Goal: Task Accomplishment & Management: Manage account settings

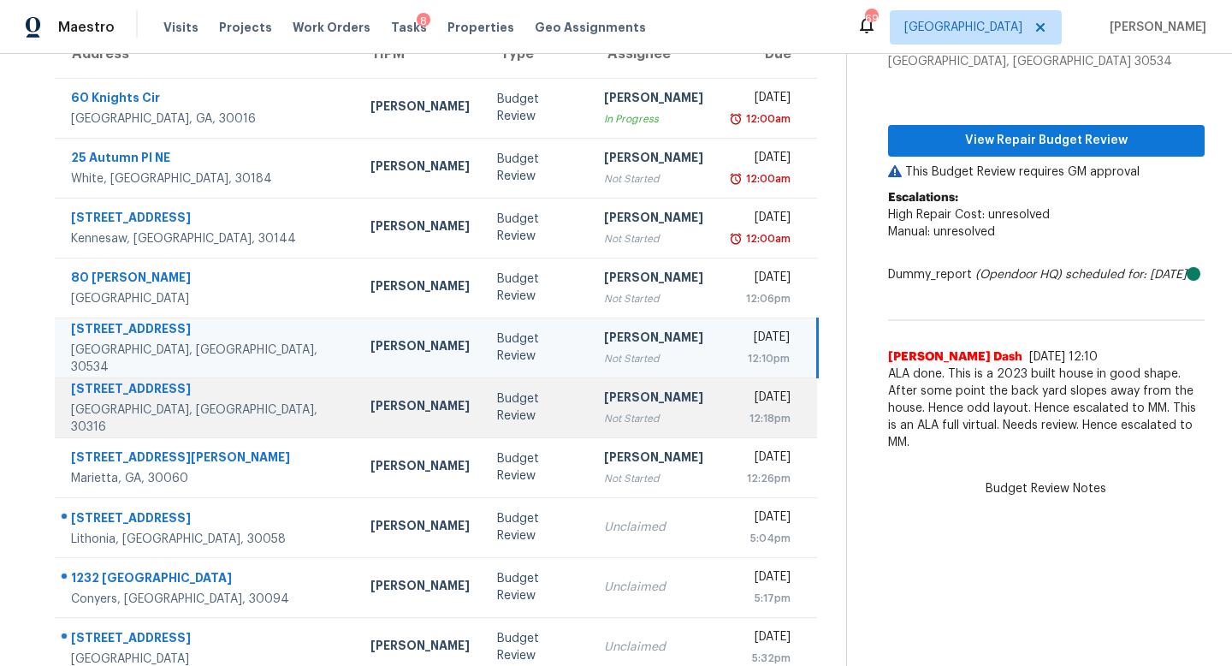
scroll to position [167, 0]
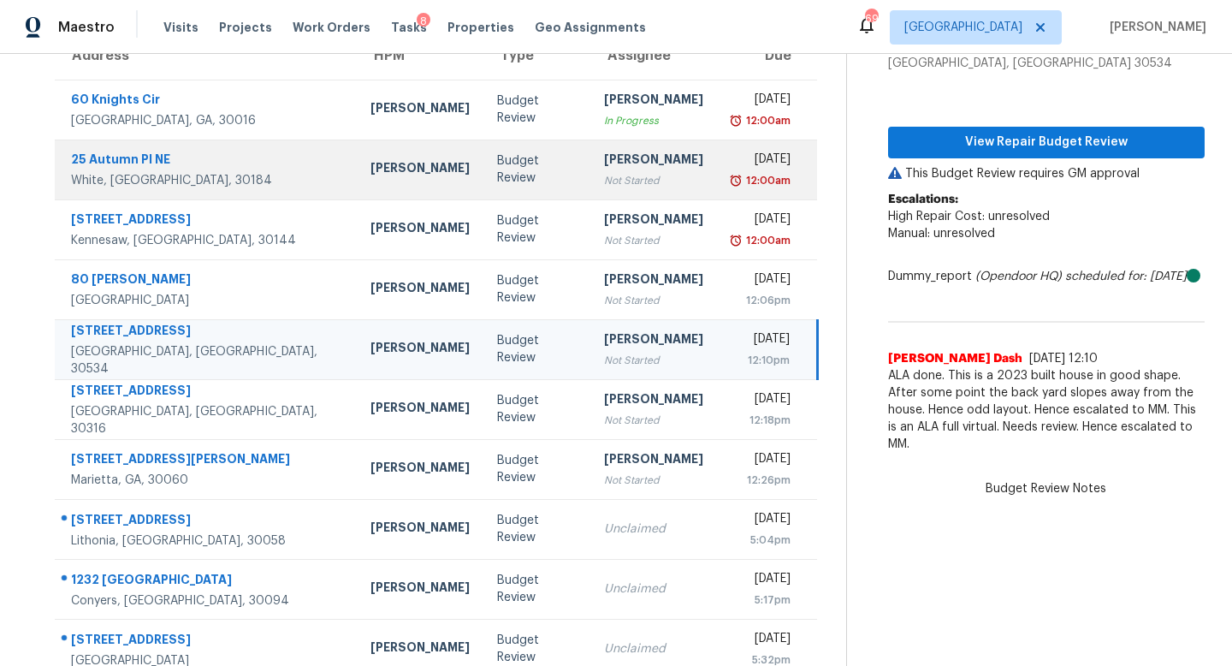
click at [590, 184] on td "[PERSON_NAME] Not Started" at bounding box center [653, 169] width 127 height 60
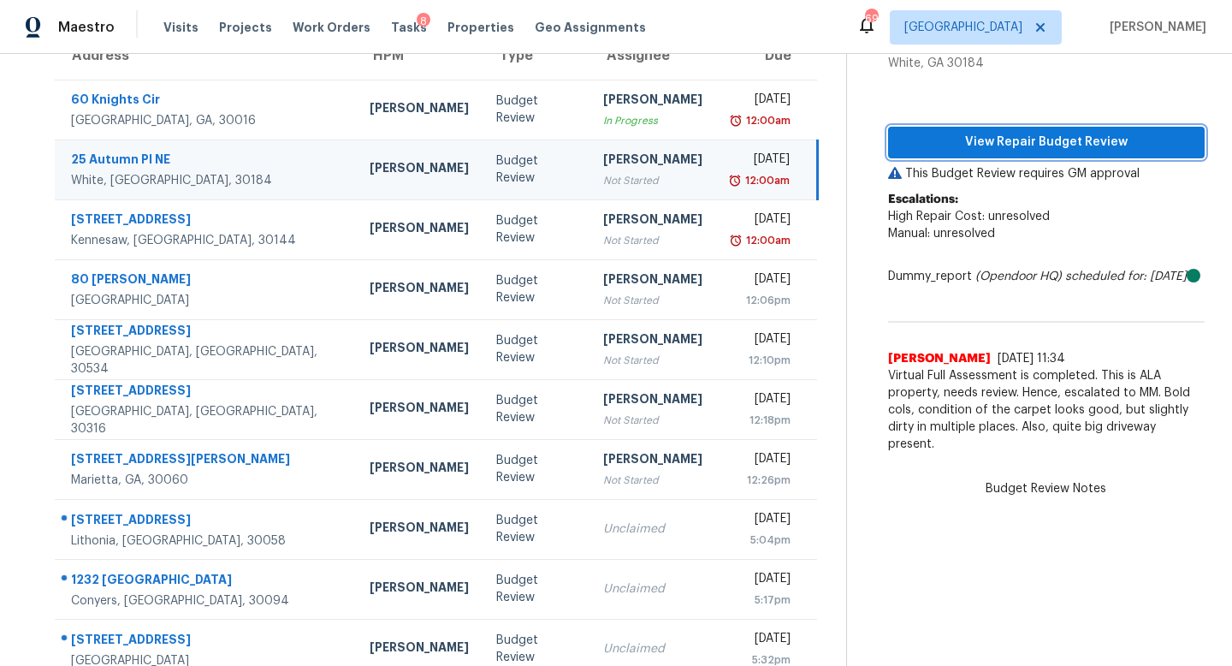
click at [1004, 136] on span "View Repair Budget Review" at bounding box center [1046, 142] width 289 height 21
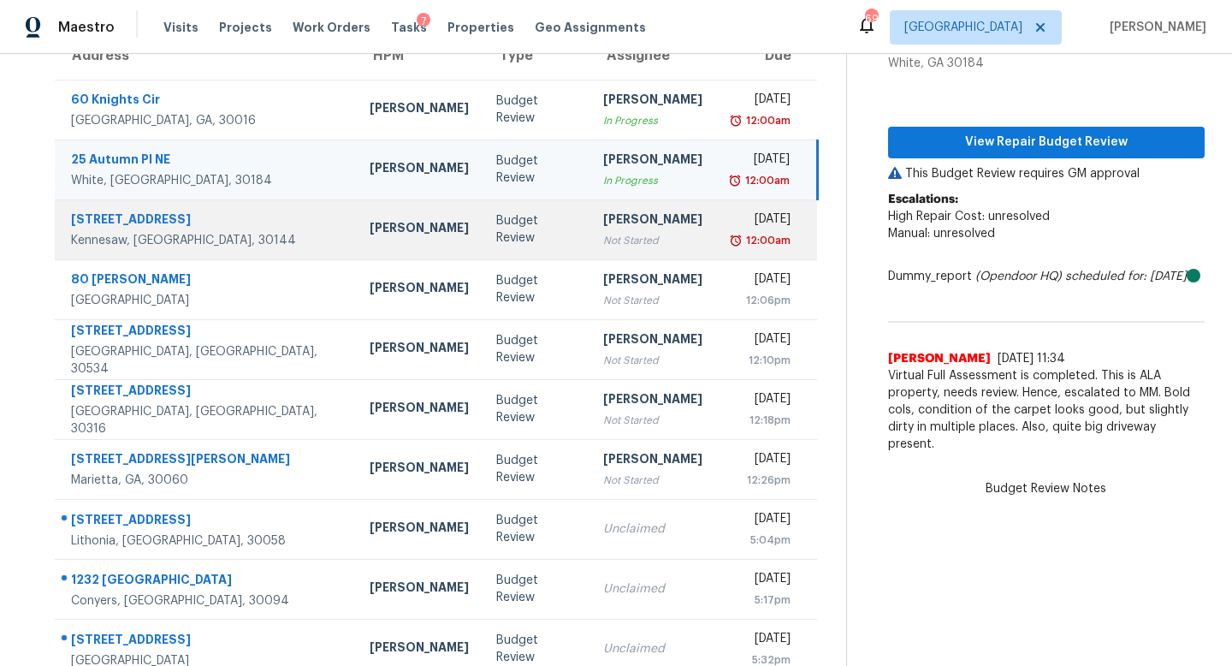
click at [607, 246] on div "Not Started" at bounding box center [652, 240] width 99 height 17
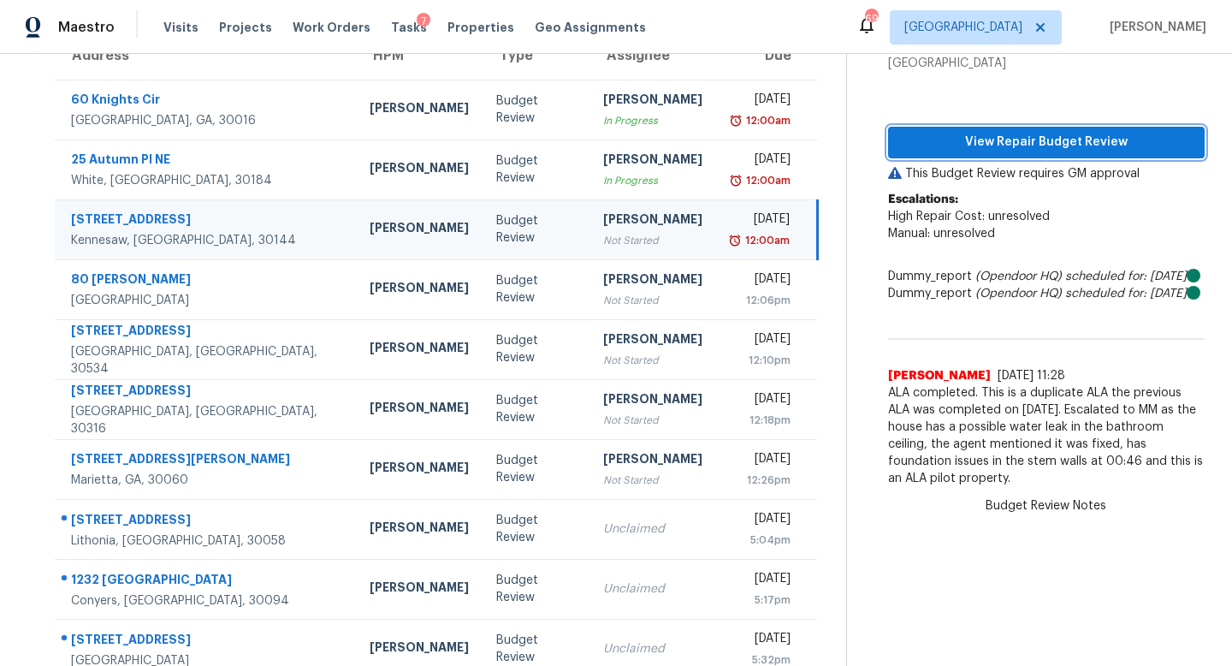
click at [951, 132] on span "View Repair Budget Review" at bounding box center [1046, 142] width 289 height 21
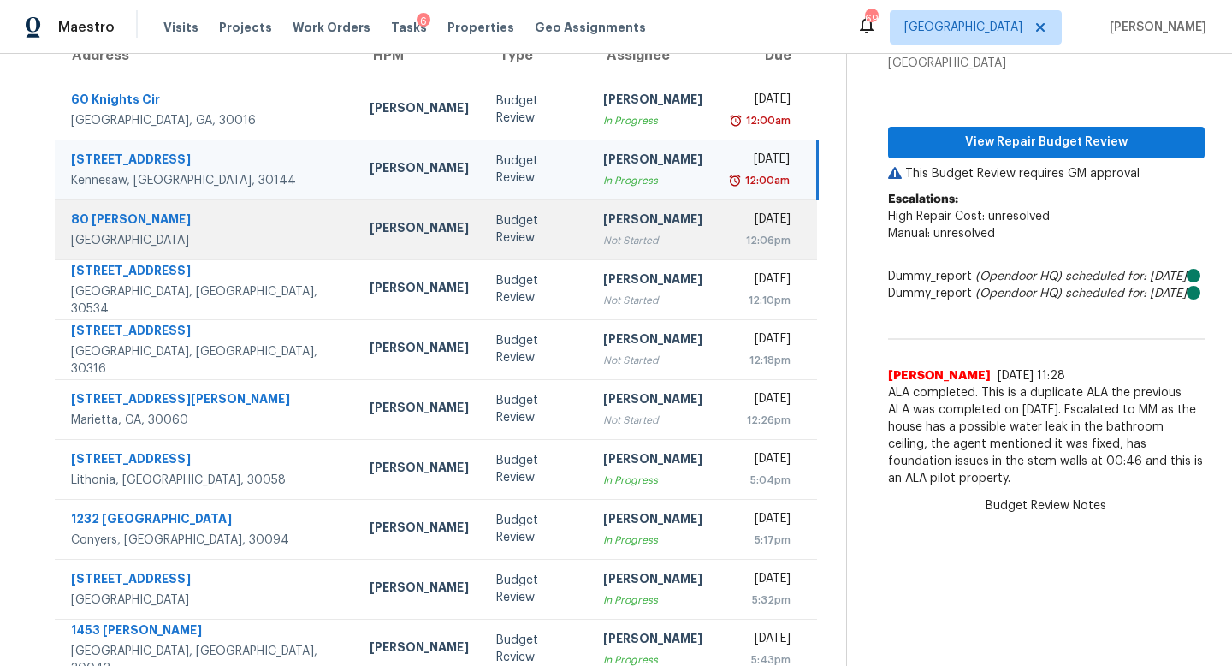
click at [603, 218] on div "[PERSON_NAME]" at bounding box center [652, 220] width 99 height 21
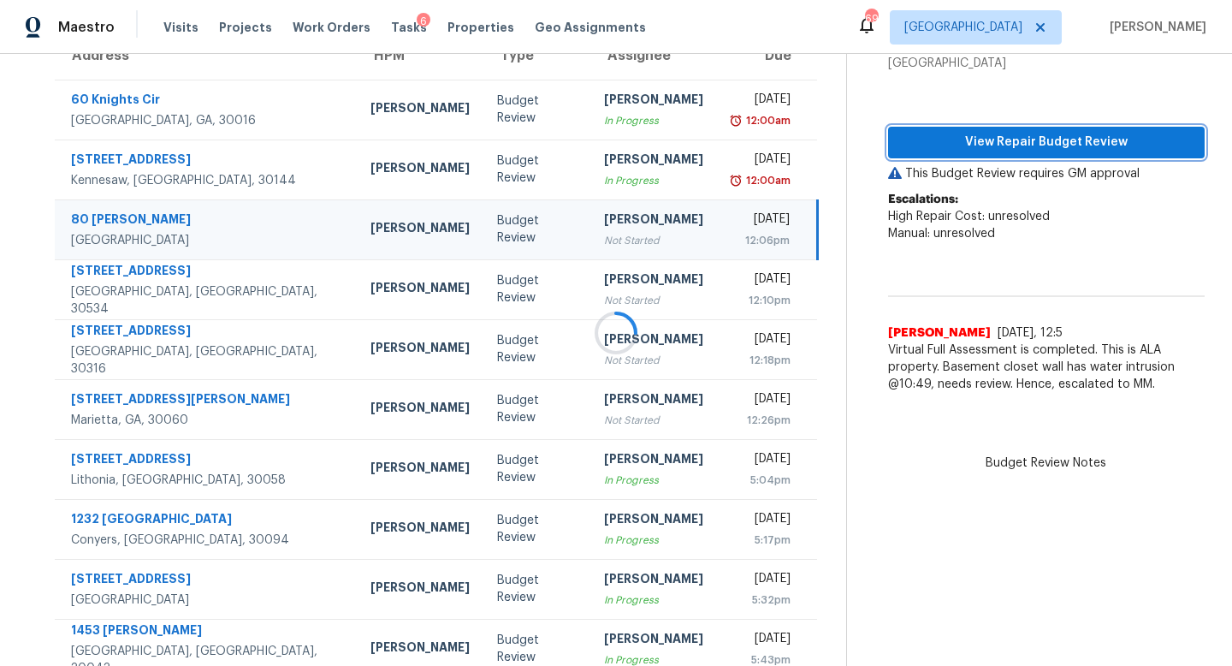
click at [973, 138] on span "View Repair Budget Review" at bounding box center [1046, 142] width 289 height 21
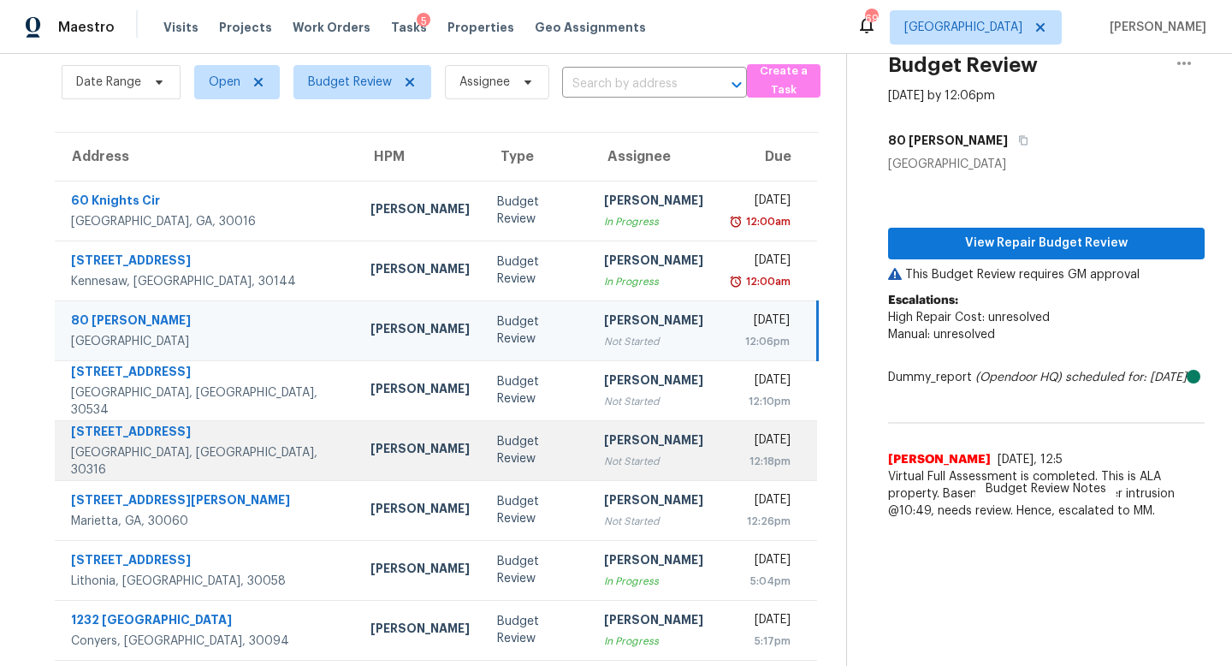
scroll to position [0, 0]
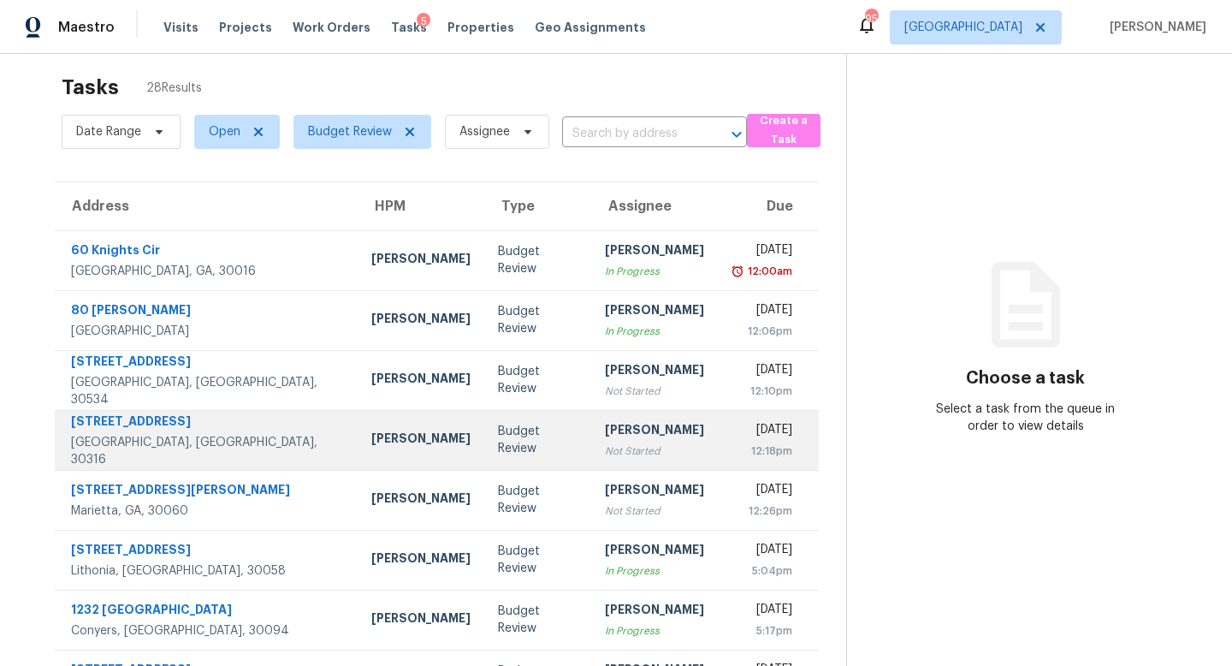
scroll to position [17, 0]
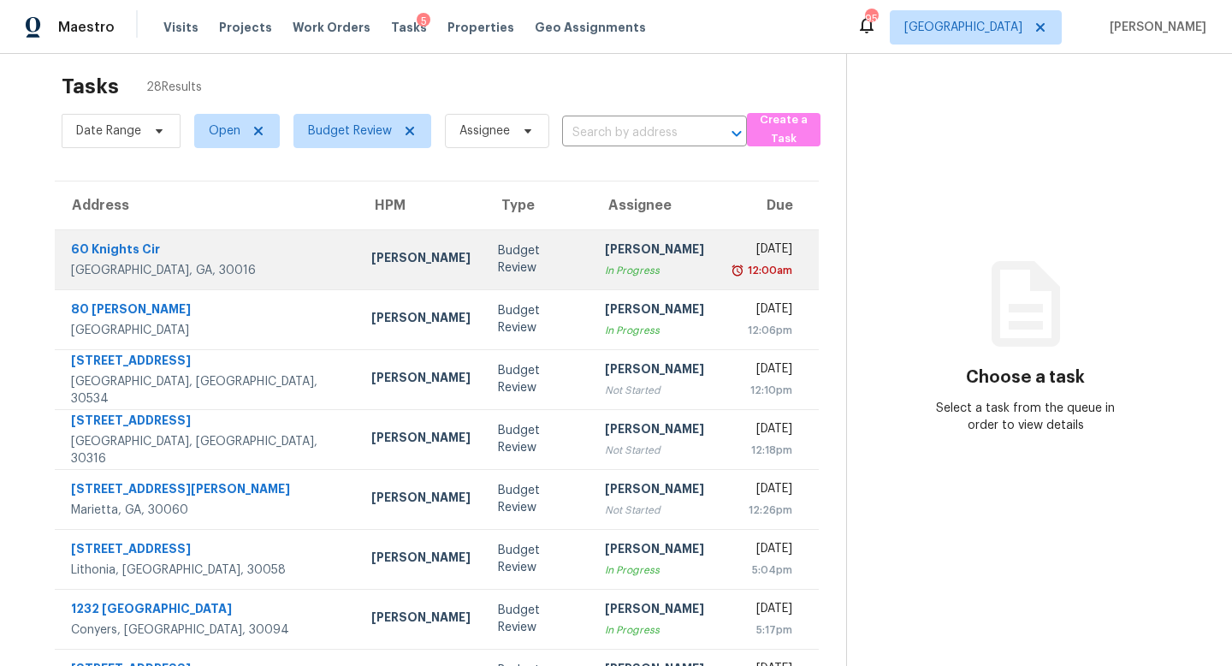
click at [620, 275] on div "In Progress" at bounding box center [654, 270] width 99 height 17
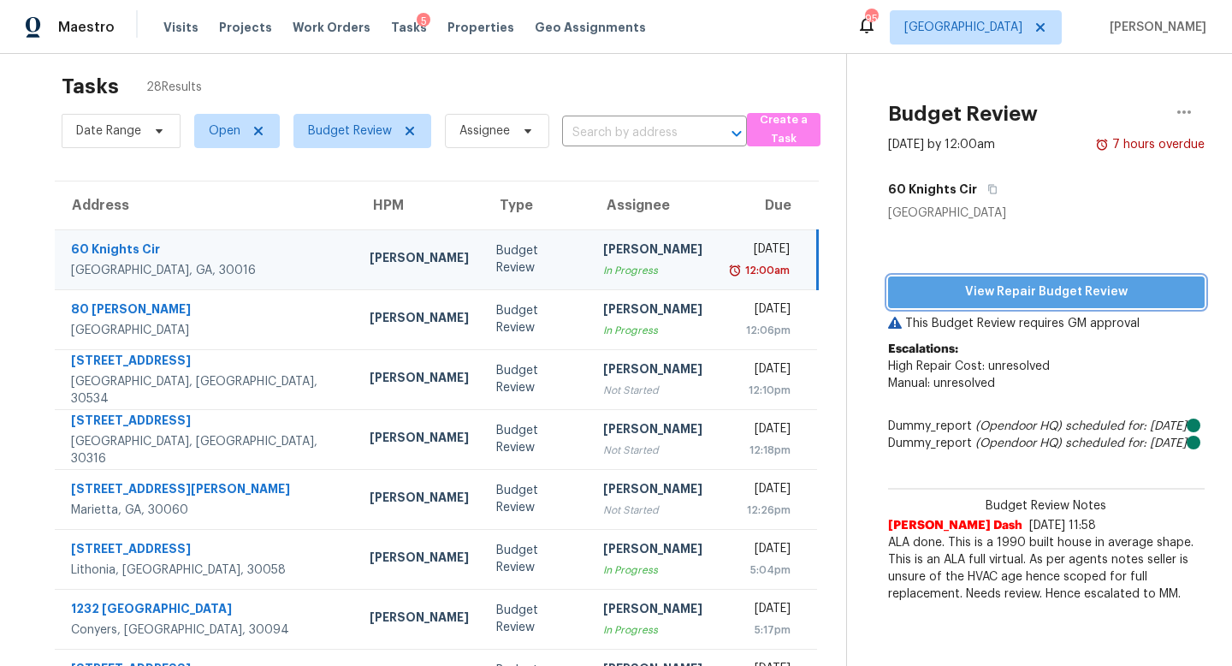
click at [927, 282] on span "View Repair Budget Review" at bounding box center [1046, 292] width 289 height 21
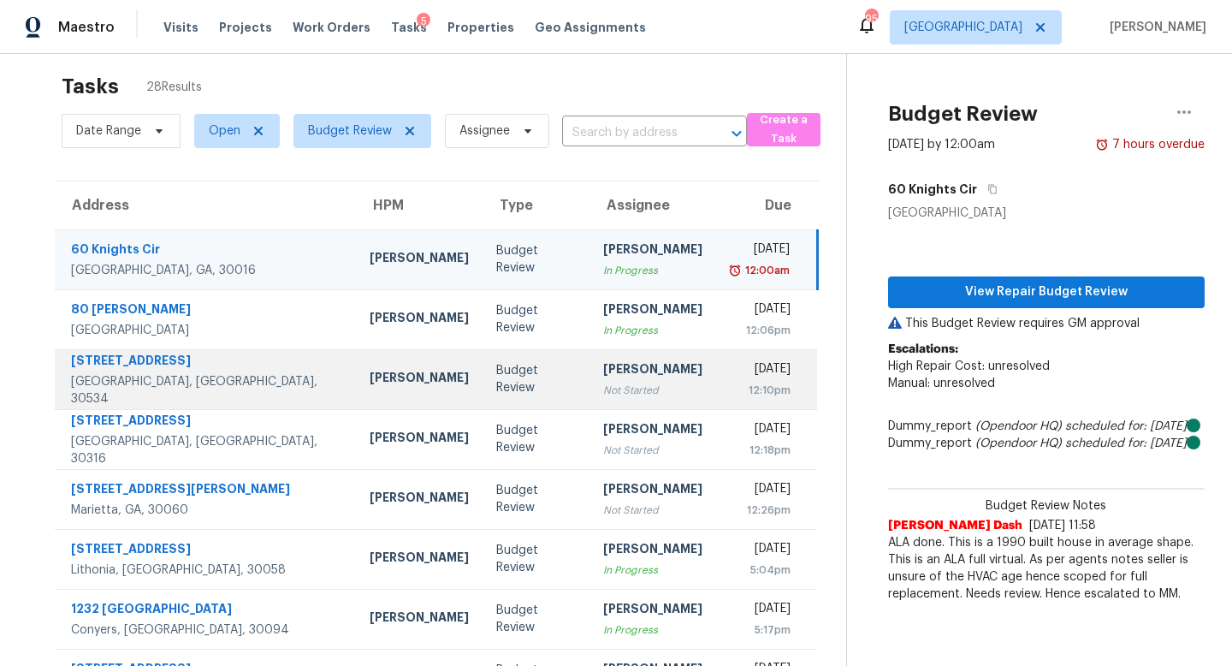
click at [590, 401] on td "[PERSON_NAME] Not Started" at bounding box center [653, 379] width 127 height 60
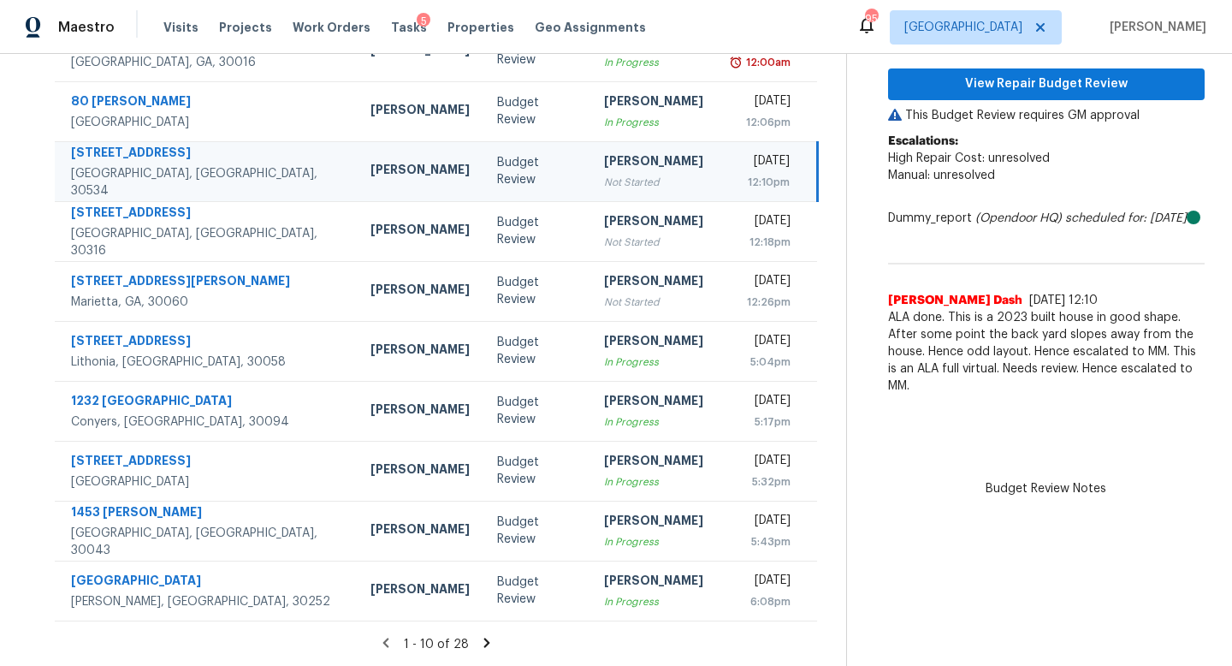
scroll to position [0, 0]
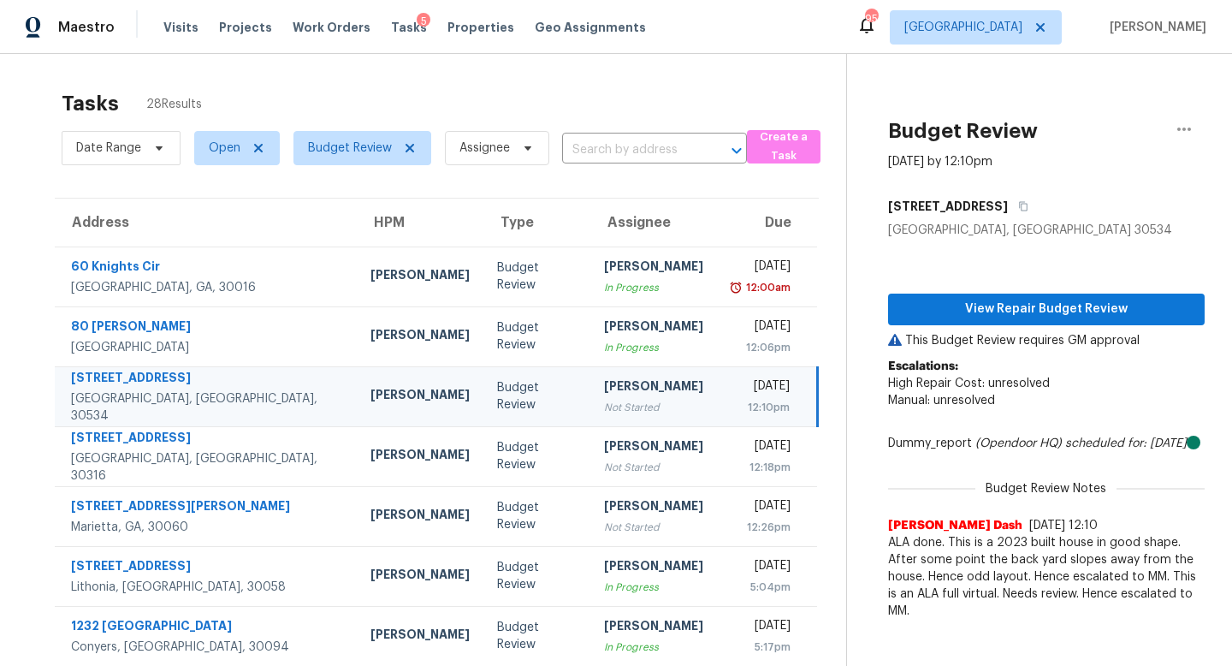
click at [608, 391] on div "[PERSON_NAME]" at bounding box center [653, 387] width 99 height 21
click at [952, 306] on span "View Repair Budget Review" at bounding box center [1046, 309] width 289 height 21
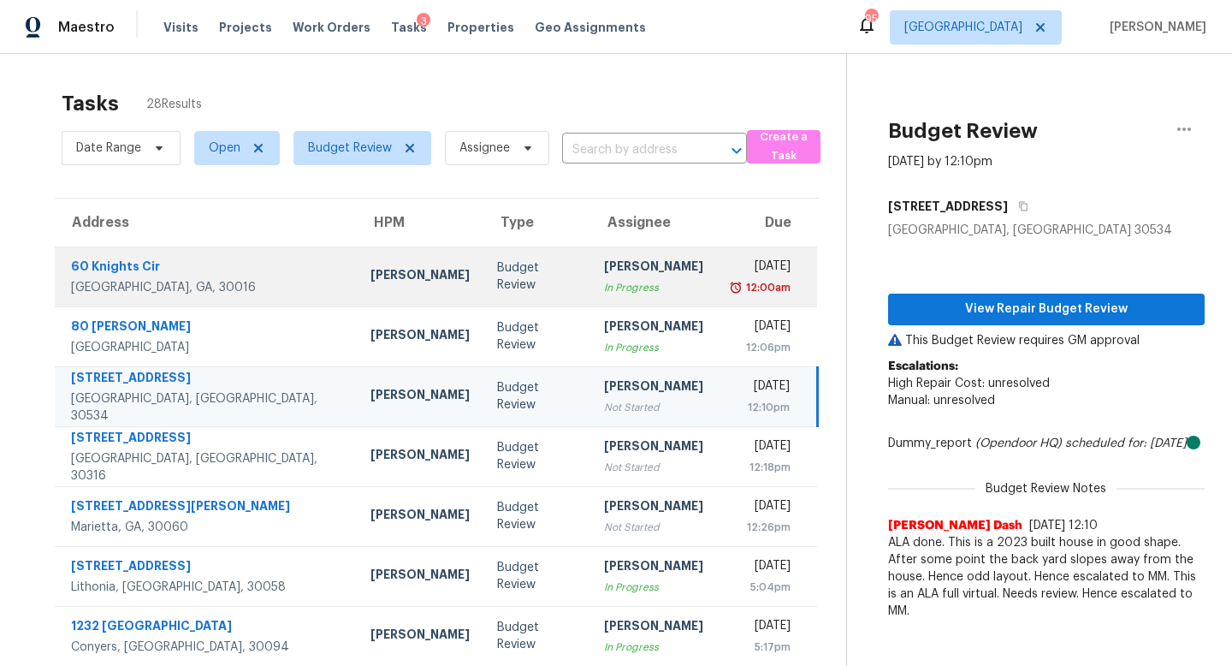
click at [604, 290] on div "In Progress" at bounding box center [653, 287] width 99 height 17
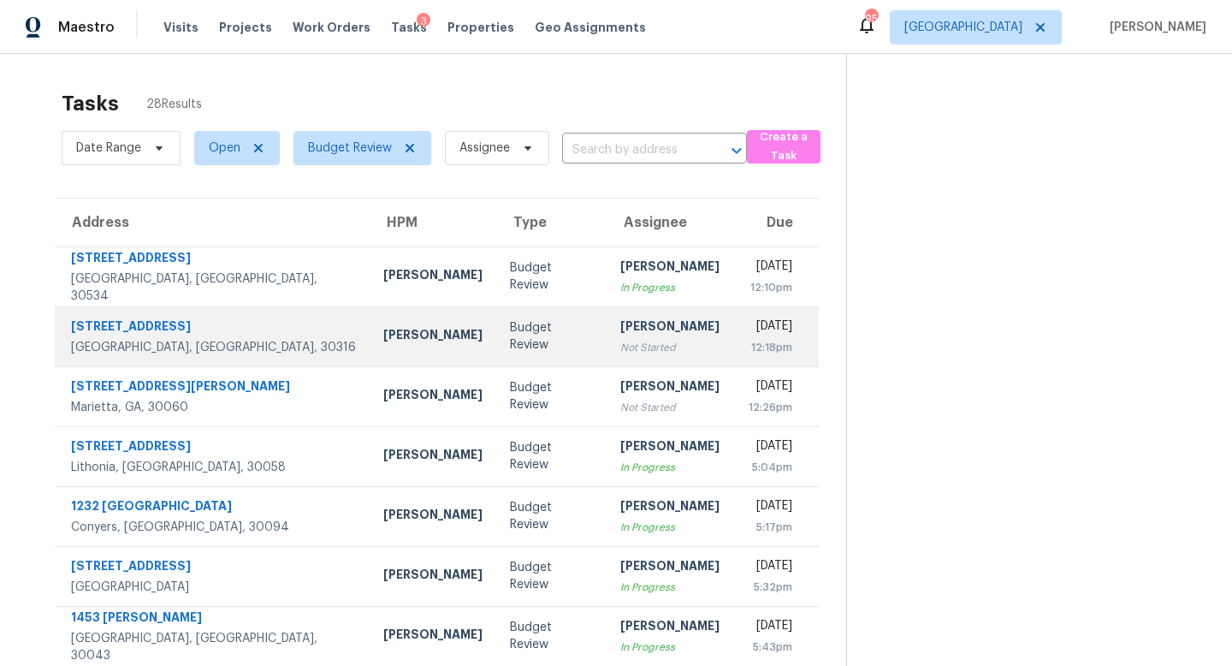
click at [620, 349] on div "Not Started" at bounding box center [669, 347] width 99 height 17
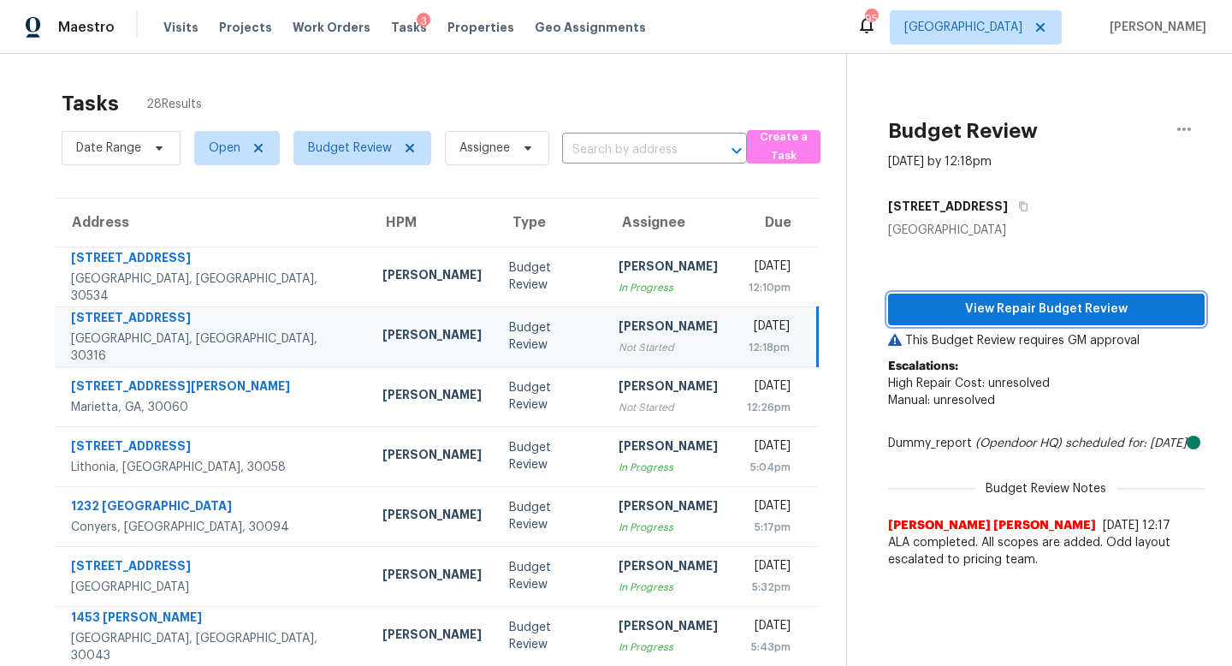
click at [951, 305] on span "View Repair Budget Review" at bounding box center [1046, 309] width 289 height 21
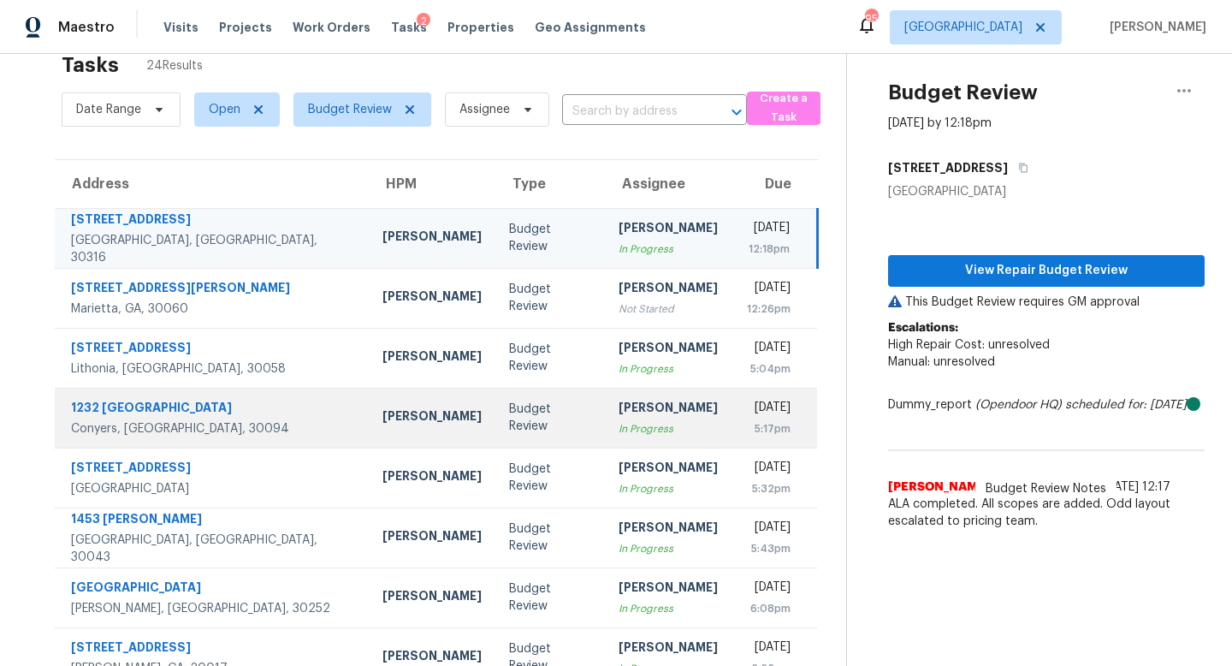
scroll to position [43, 0]
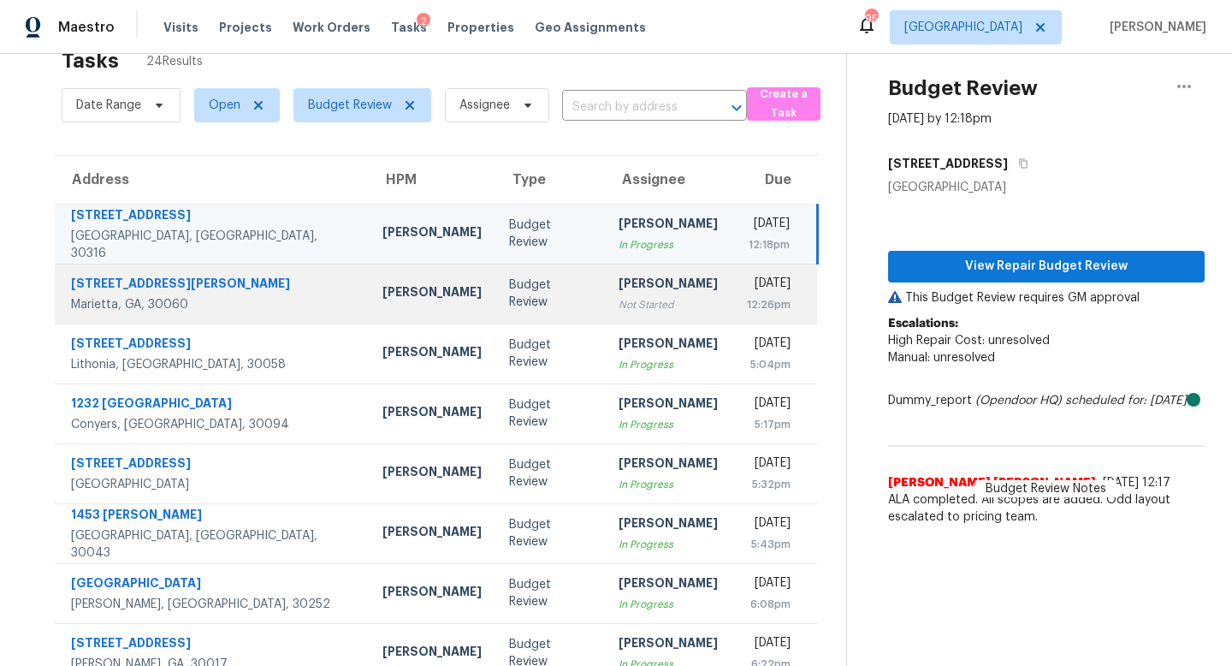
click at [619, 299] on div "Not Started" at bounding box center [668, 304] width 99 height 17
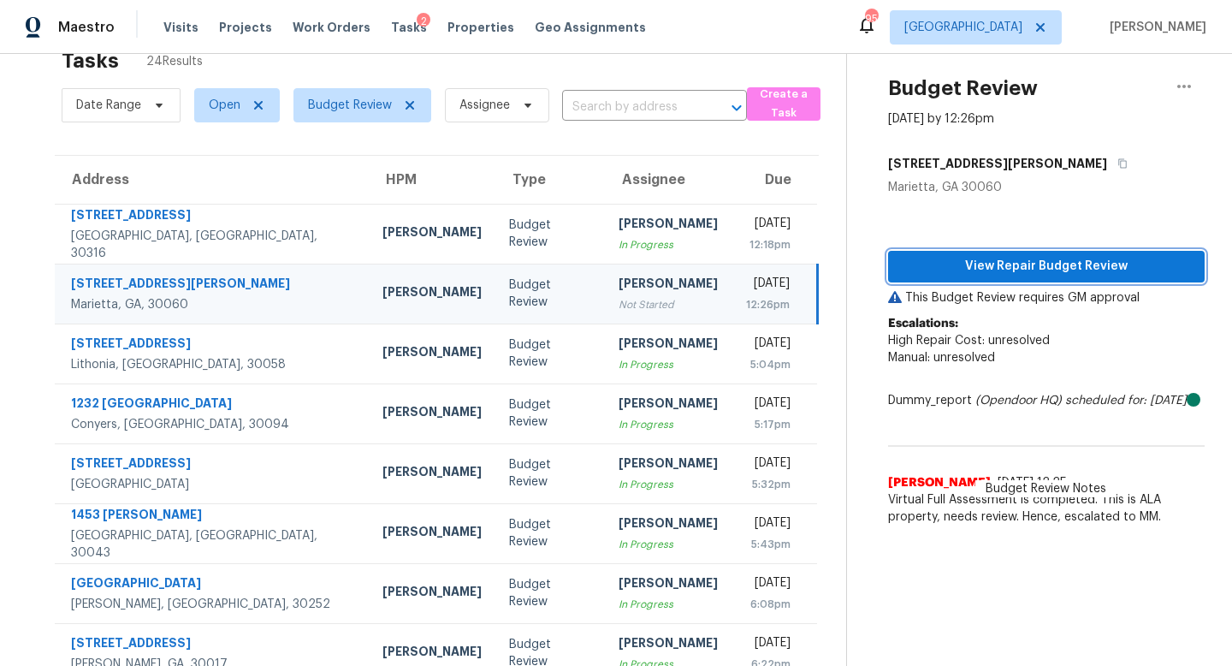
click at [1011, 269] on span "View Repair Budget Review" at bounding box center [1046, 266] width 289 height 21
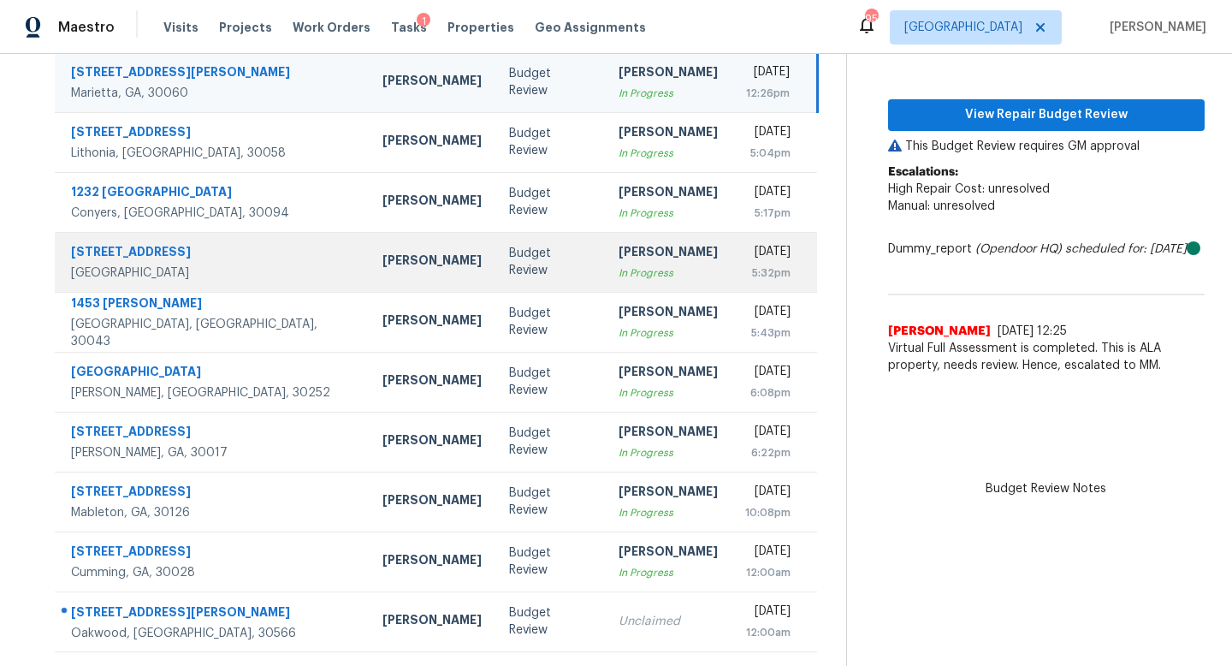
scroll to position [225, 0]
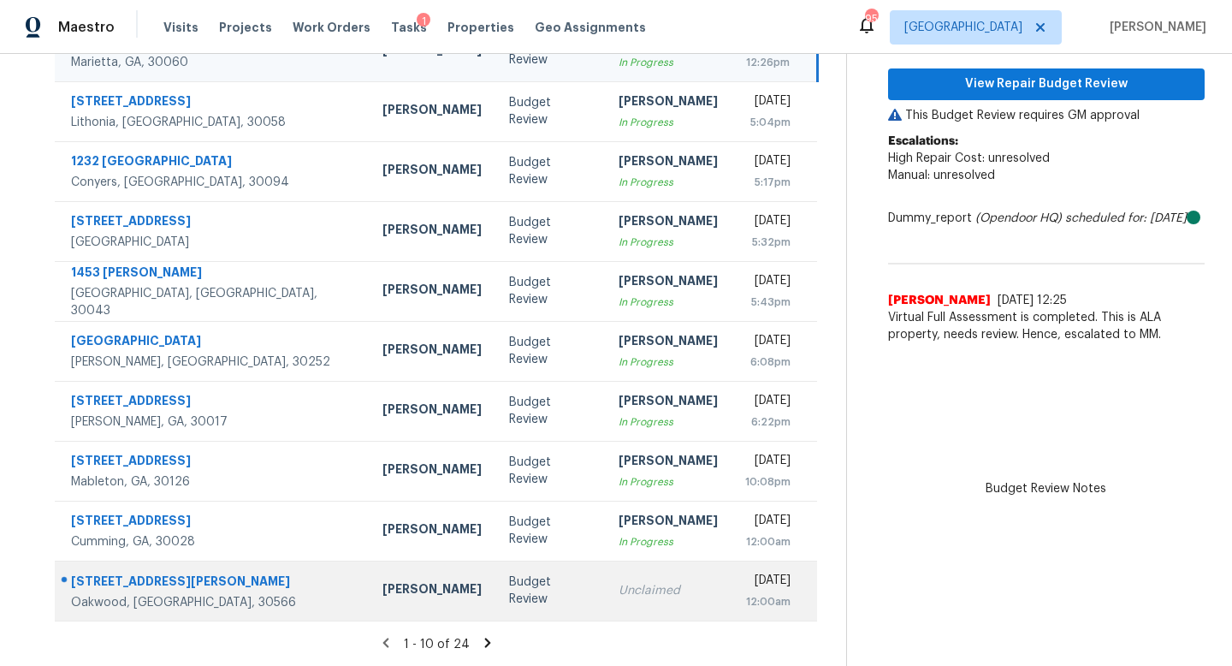
click at [605, 599] on td "Unclaimed" at bounding box center [668, 590] width 127 height 60
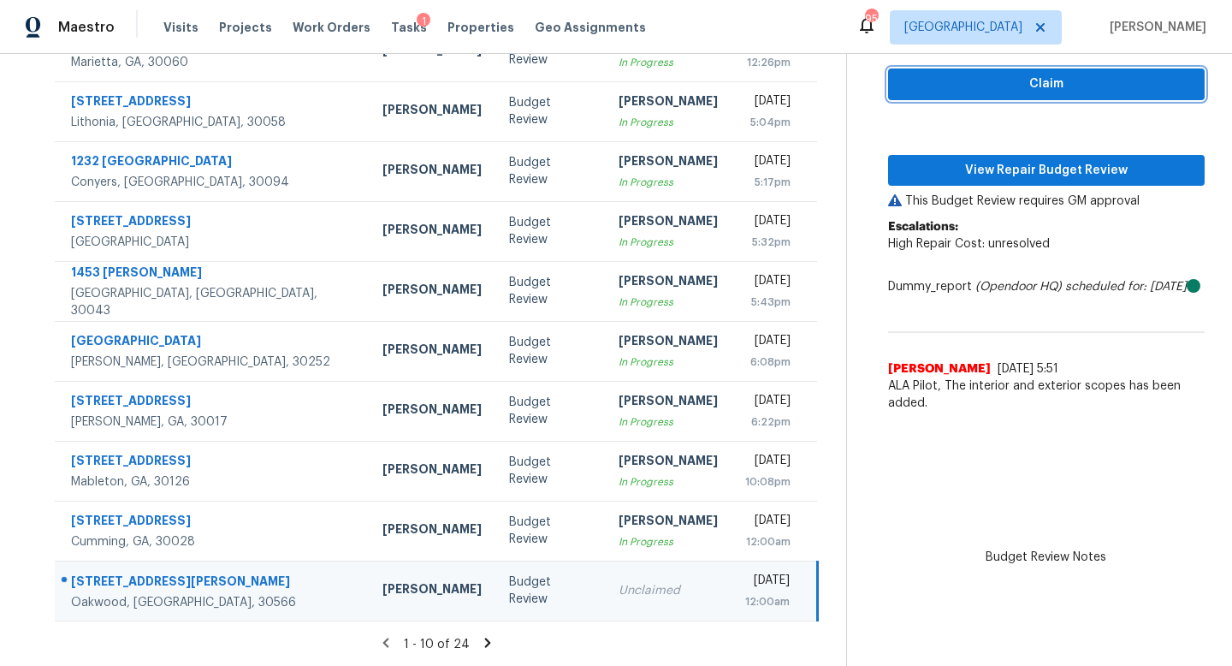
click at [929, 79] on span "Claim" at bounding box center [1046, 84] width 289 height 21
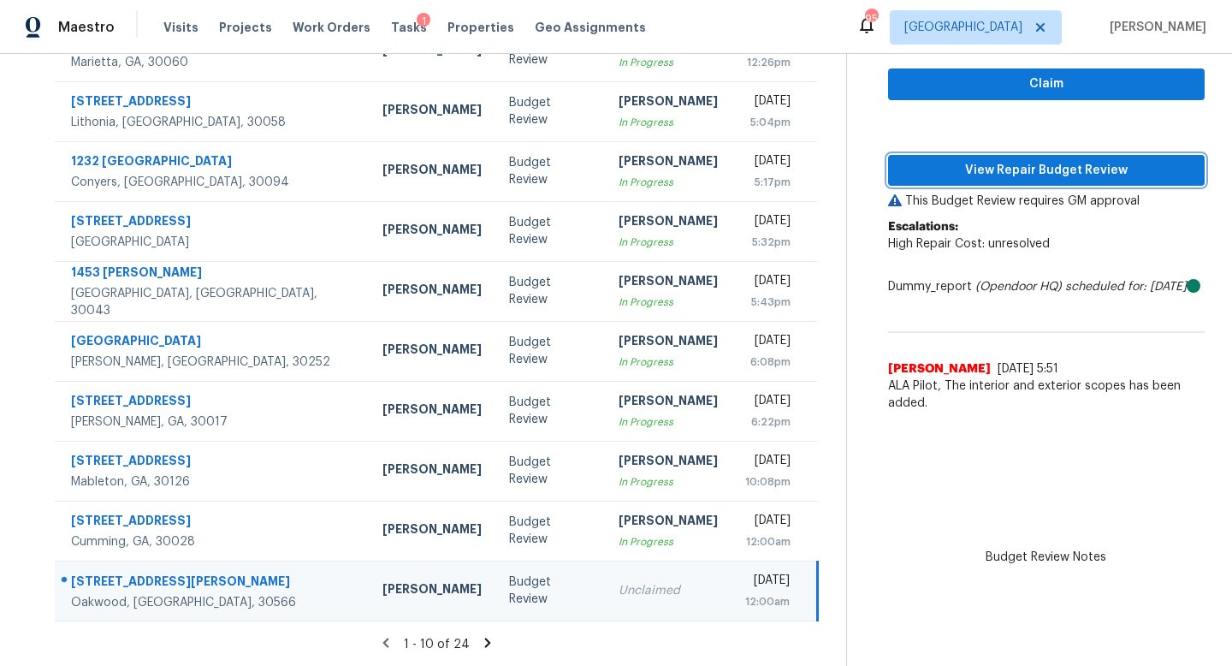
click at [929, 170] on span "View Repair Budget Review" at bounding box center [1046, 170] width 289 height 21
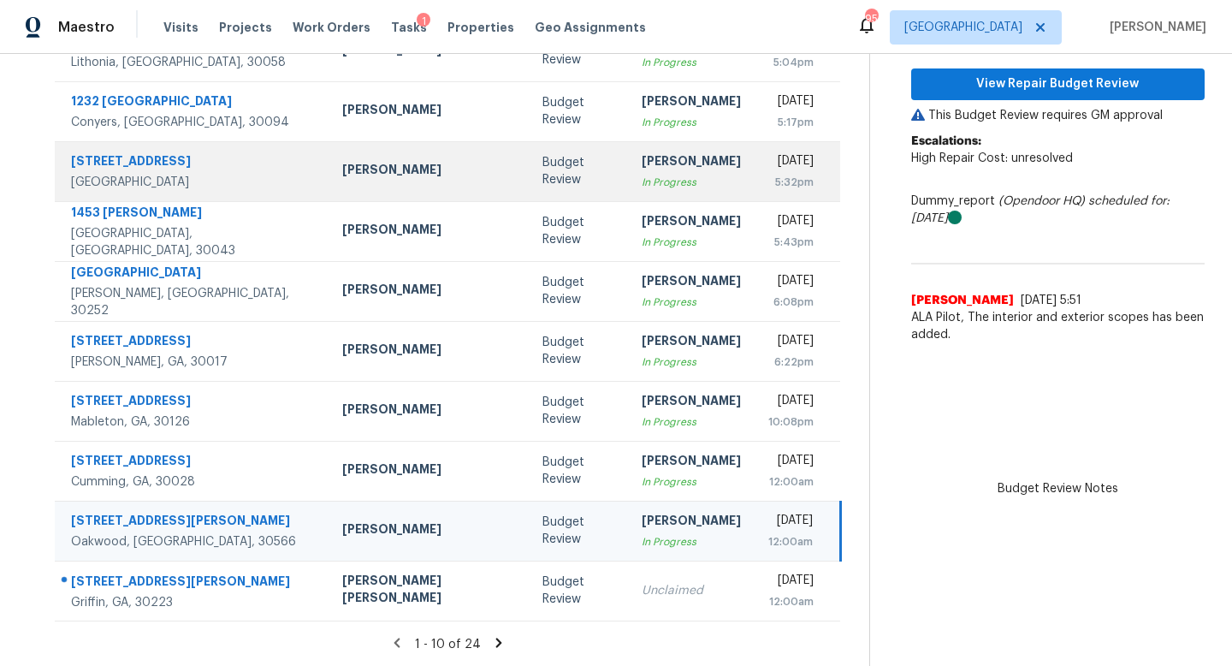
scroll to position [0, 0]
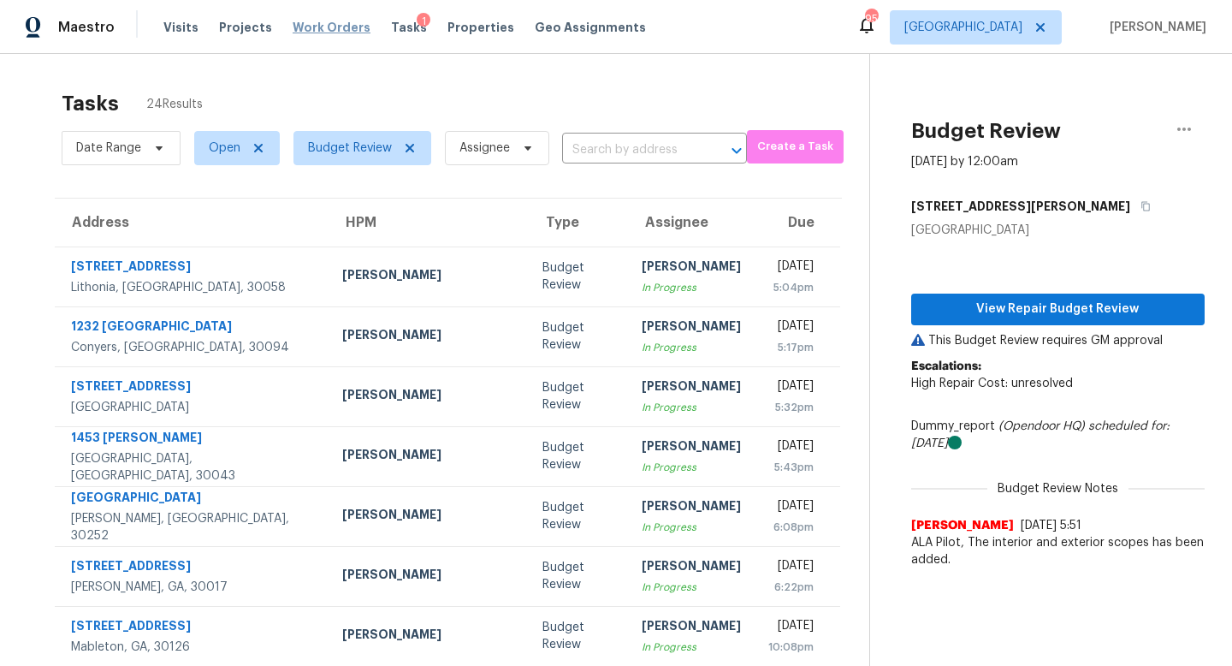
click at [349, 21] on span "Work Orders" at bounding box center [332, 27] width 78 height 17
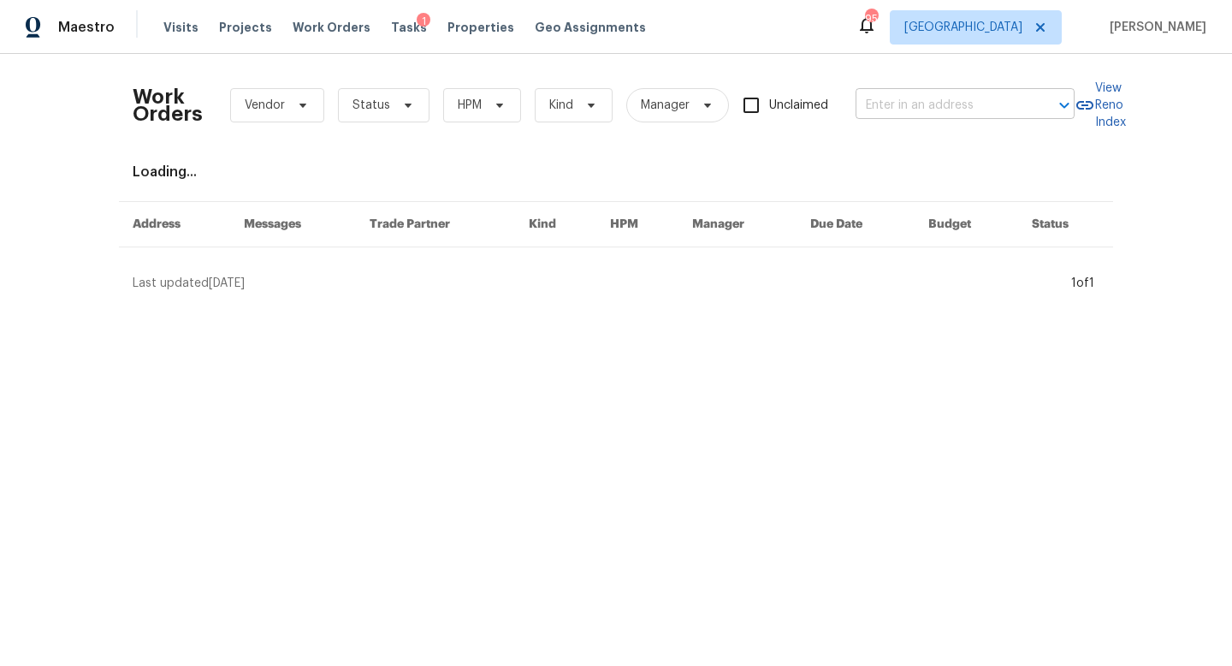
click at [958, 114] on input "text" at bounding box center [941, 105] width 171 height 27
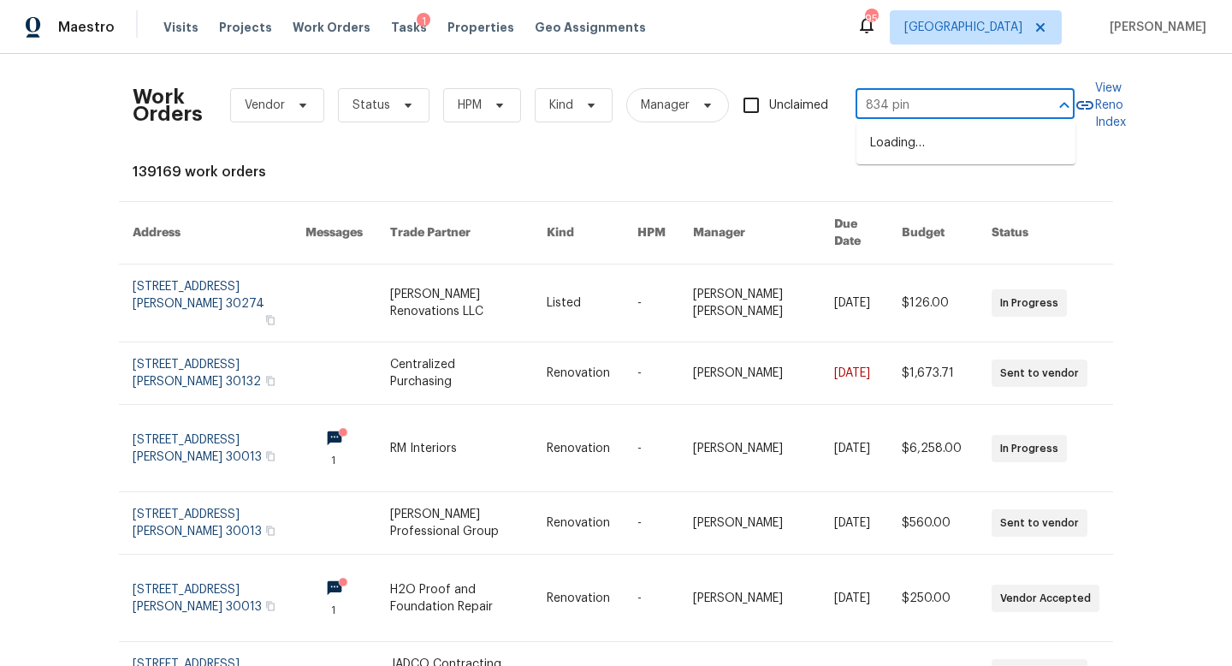
type input "834 pine"
click at [938, 164] on ul "834 Pine Shoals Ct, Atlanta, GA 30349" at bounding box center [966, 143] width 219 height 42
click at [943, 150] on li "834 Pine Shoals Ct, Atlanta, GA 30349" at bounding box center [966, 143] width 219 height 28
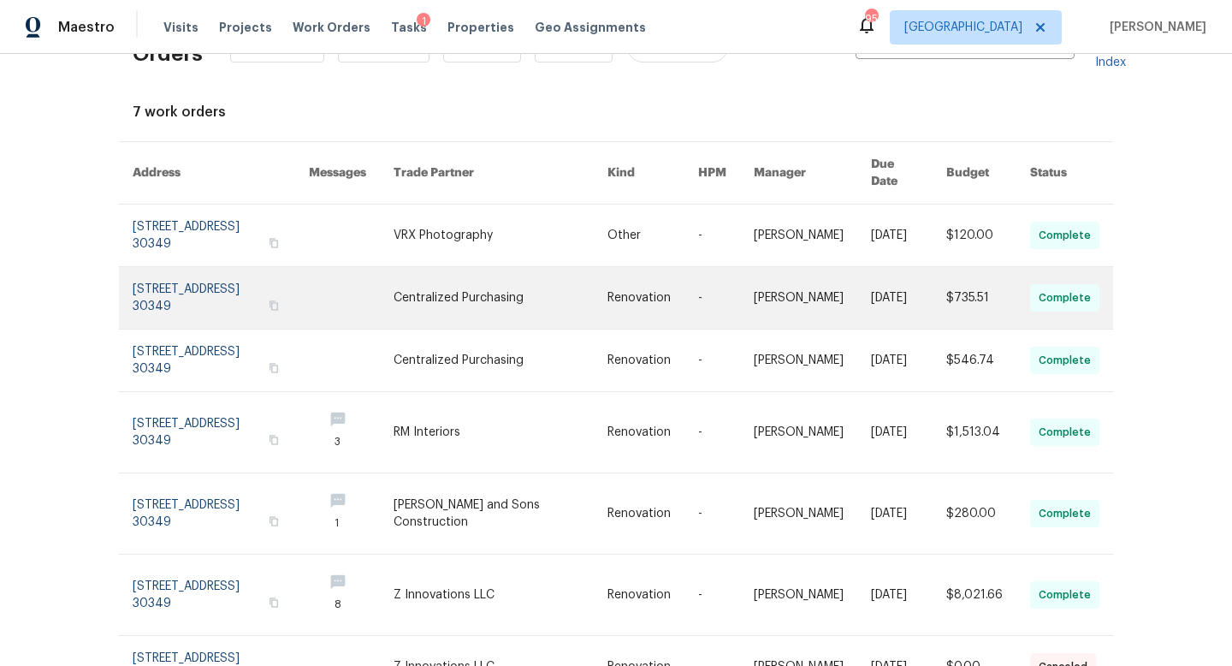
scroll to position [132, 0]
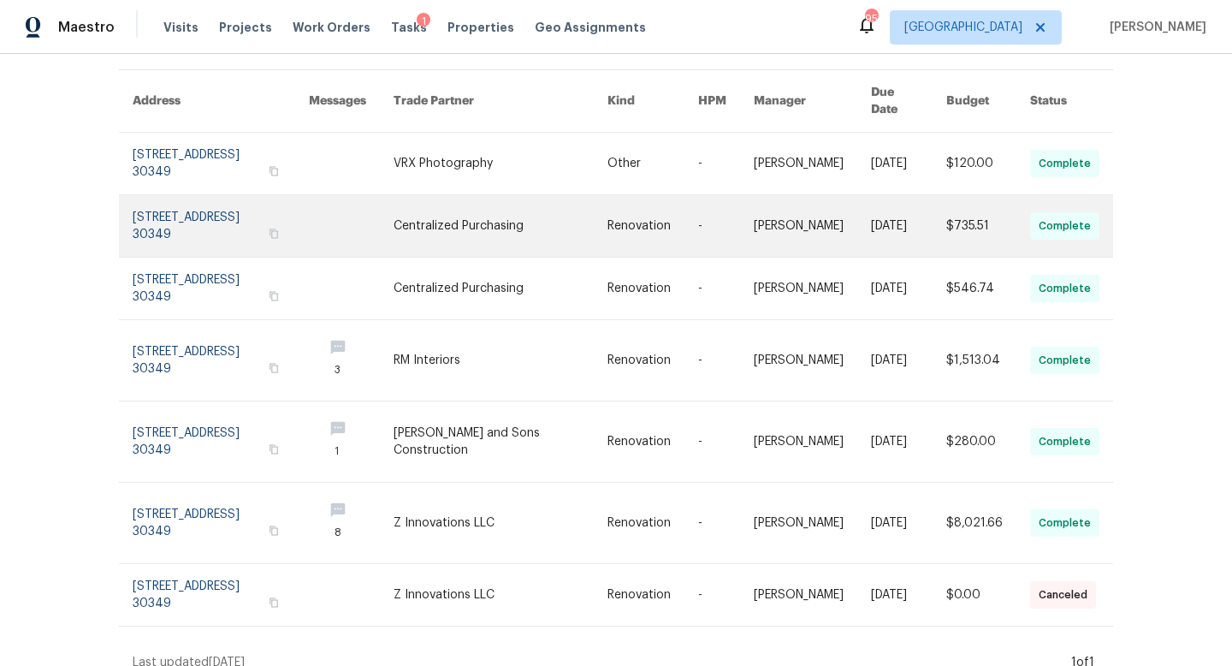
click at [258, 203] on link at bounding box center [221, 226] width 176 height 62
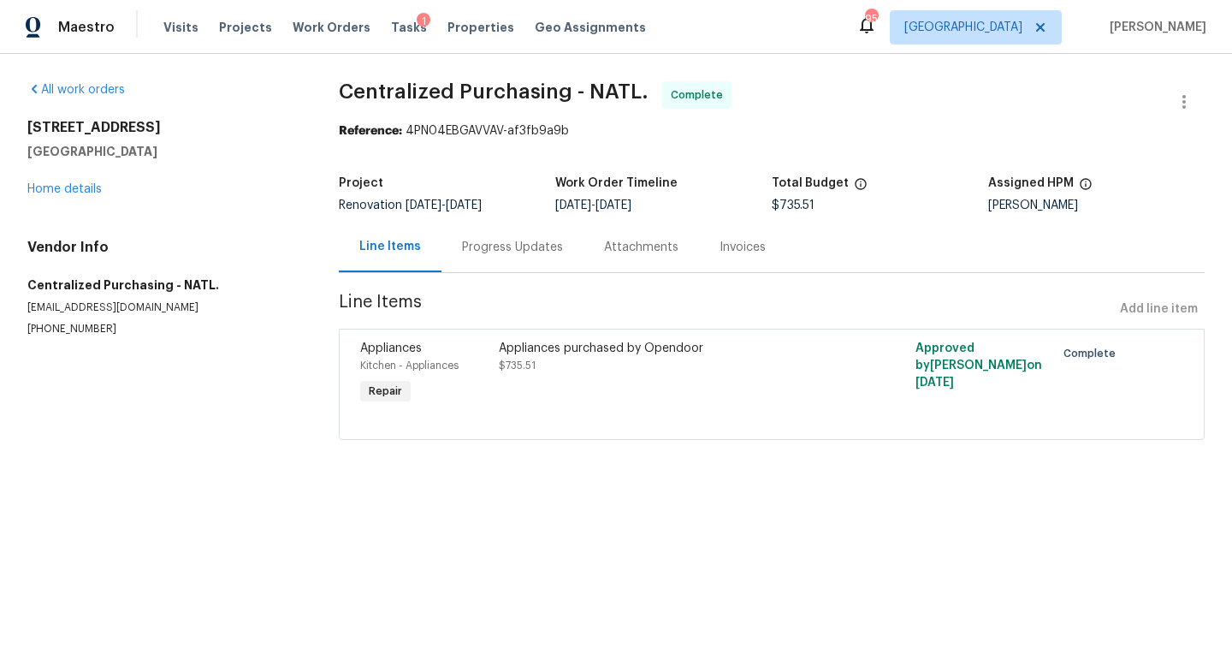
click at [74, 182] on div "834 Pine Shoals Ct Atlanta, GA 30349 Home details" at bounding box center [162, 158] width 270 height 79
click at [73, 190] on link "Home details" at bounding box center [64, 189] width 74 height 12
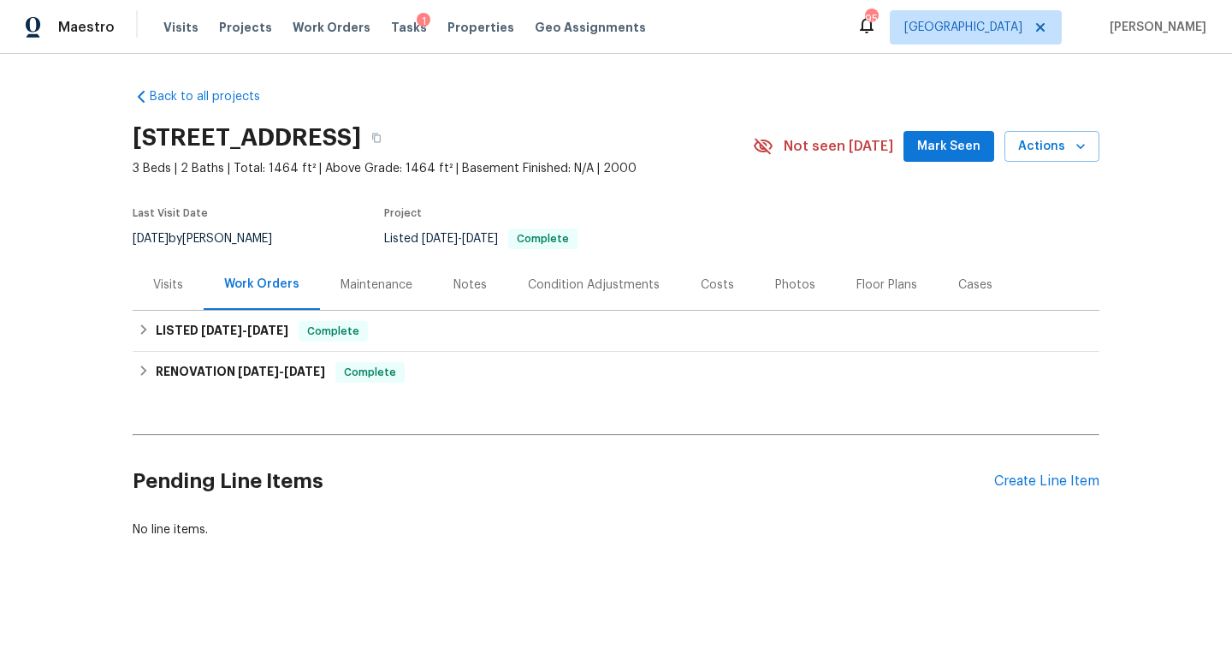
click at [592, 274] on div "Condition Adjustments" at bounding box center [593, 284] width 173 height 50
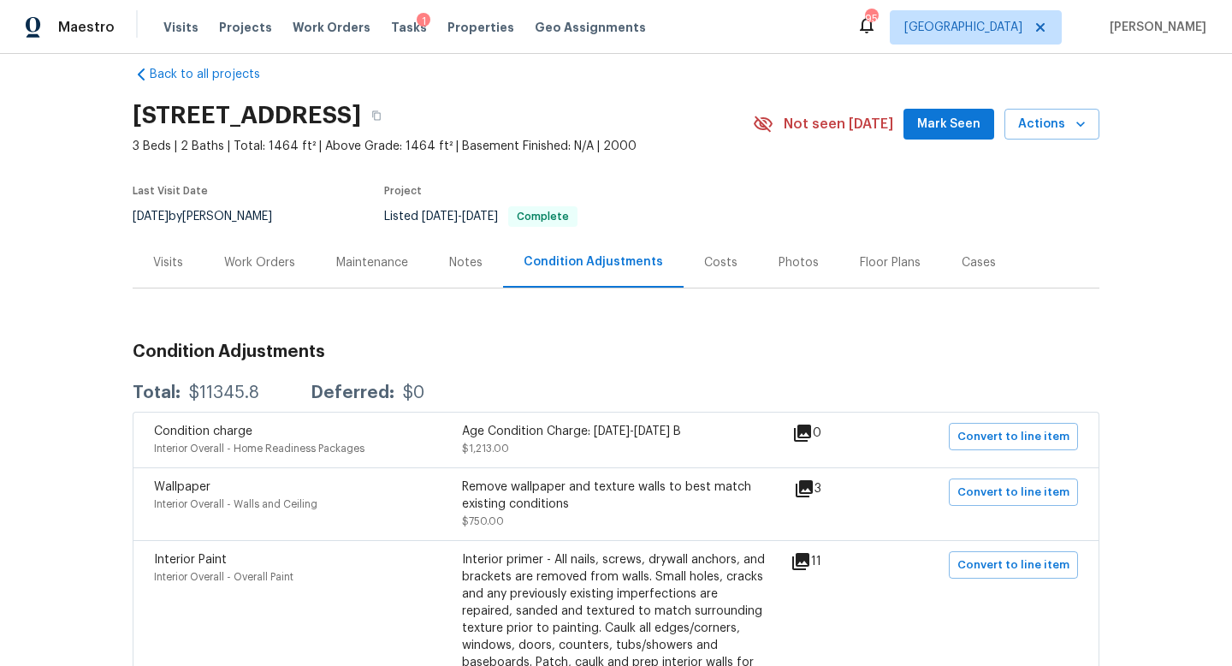
scroll to position [27, 0]
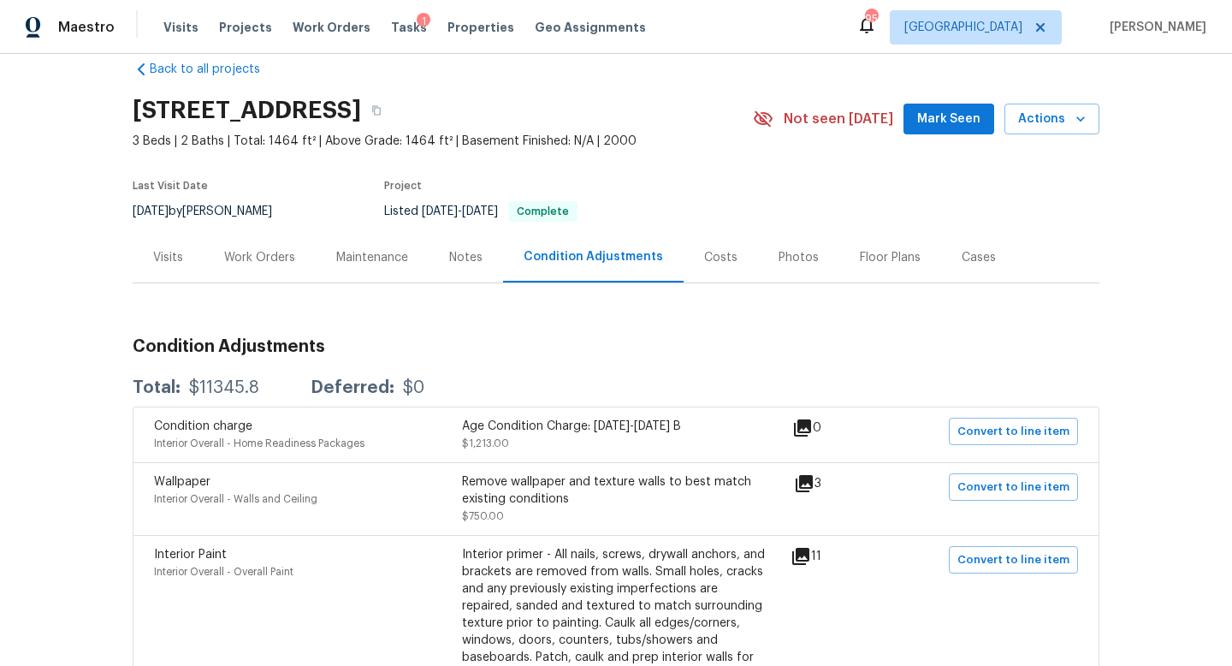
click at [704, 263] on div "Costs" at bounding box center [720, 257] width 33 height 17
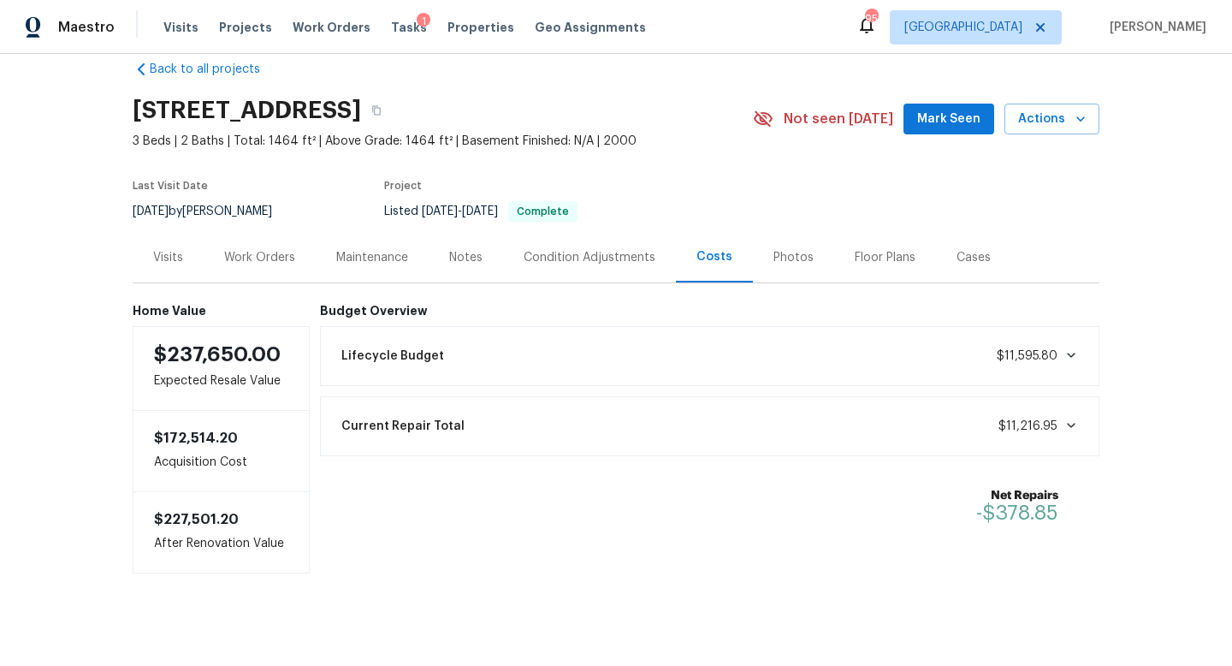
click at [183, 257] on div "Visits" at bounding box center [168, 257] width 71 height 50
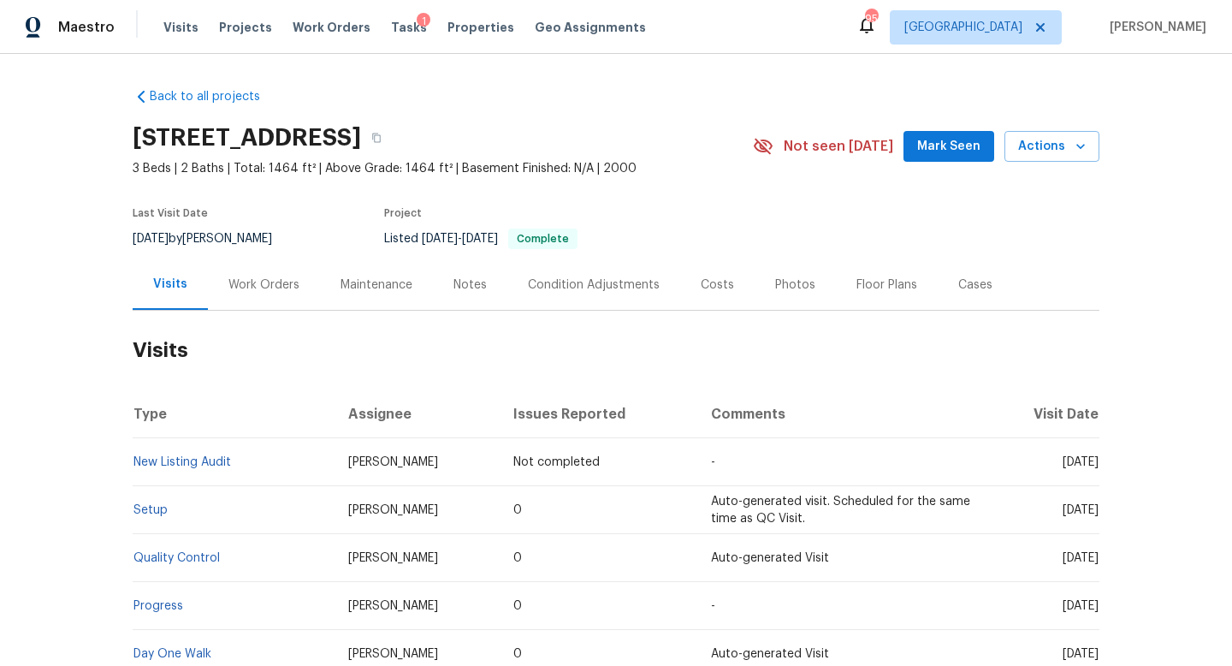
click at [716, 270] on div "Costs" at bounding box center [717, 284] width 74 height 50
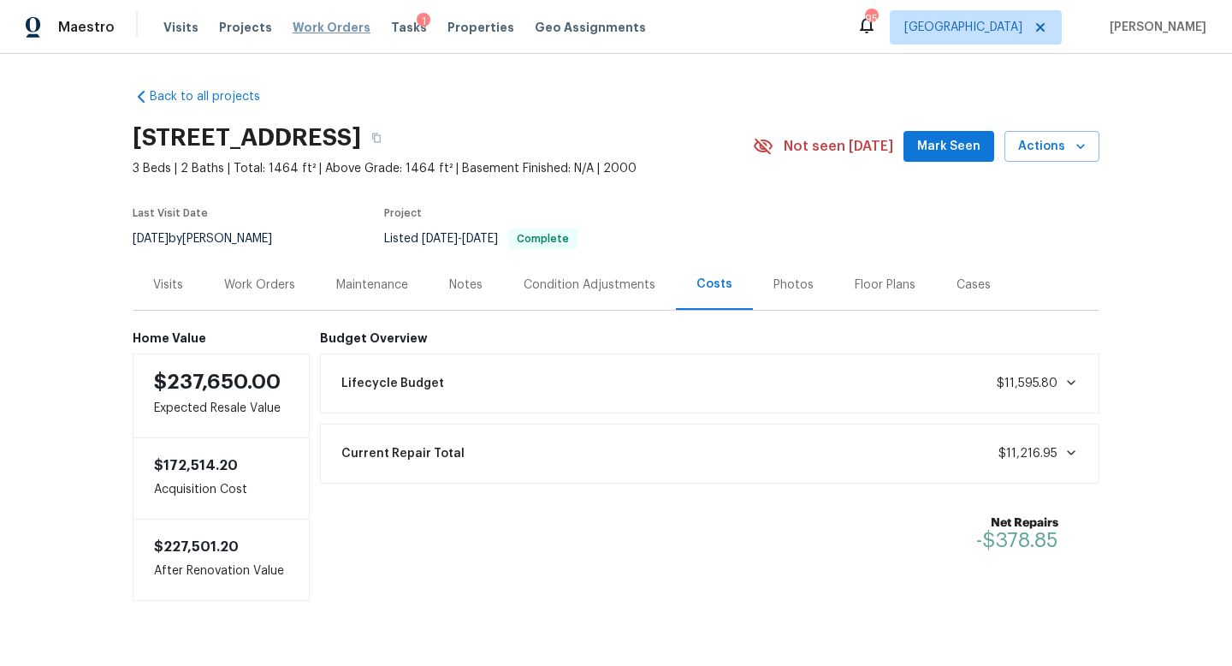
click at [322, 27] on span "Work Orders" at bounding box center [332, 27] width 78 height 17
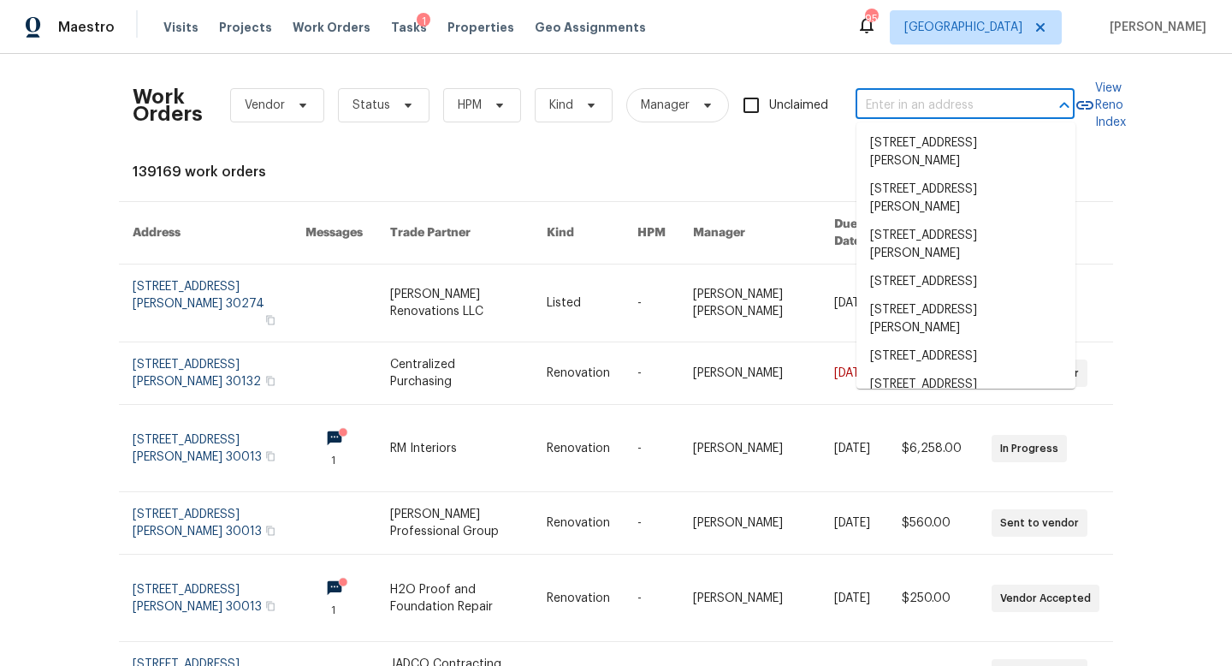
click at [905, 106] on input "text" at bounding box center [941, 105] width 171 height 27
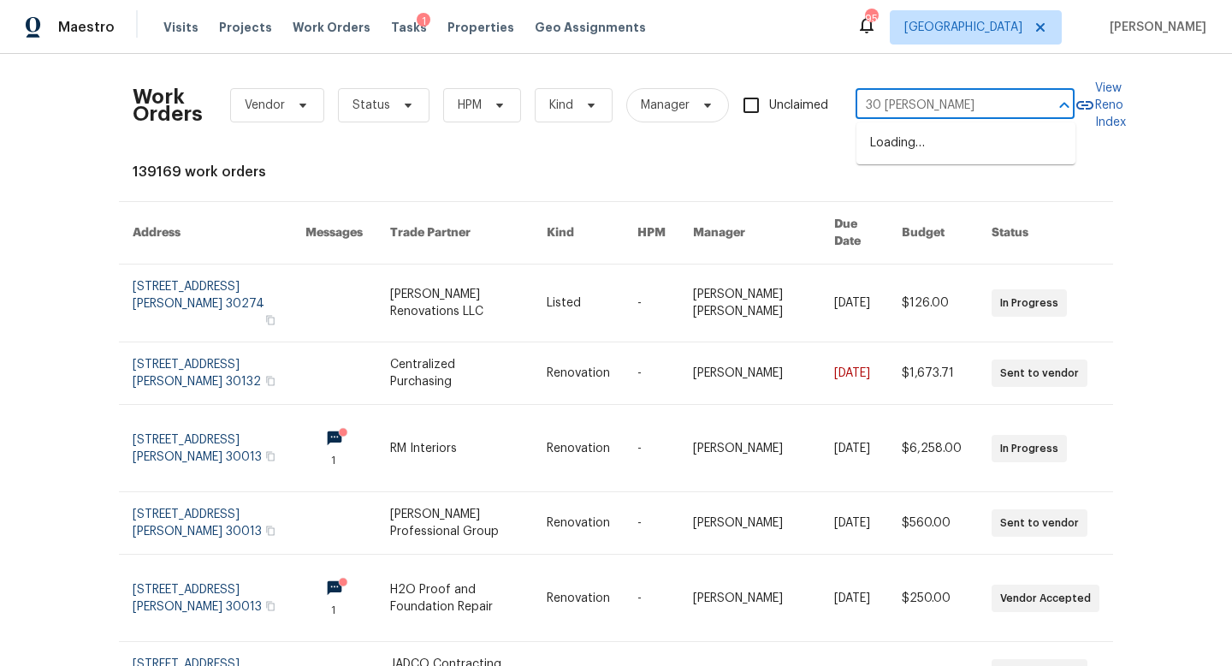
type input "30 craines"
click at [940, 150] on li "30 Craines Vw, Covington, GA 30014" at bounding box center [966, 143] width 219 height 28
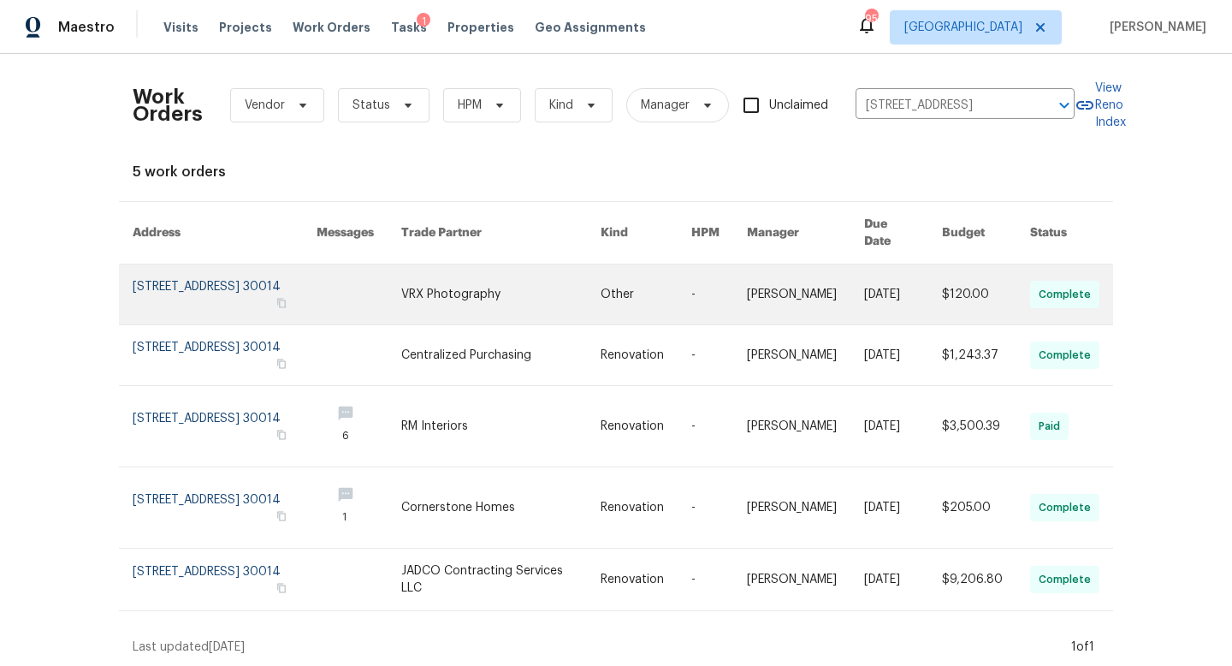
click at [216, 265] on link at bounding box center [225, 294] width 184 height 60
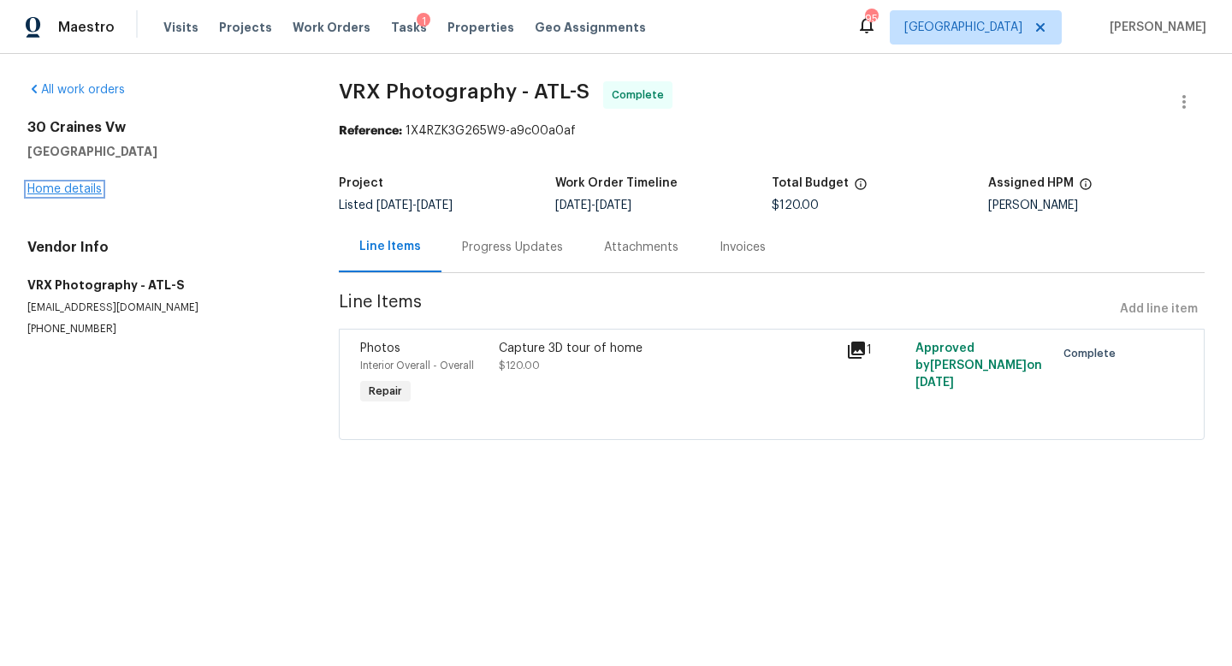
click at [86, 192] on link "Home details" at bounding box center [64, 189] width 74 height 12
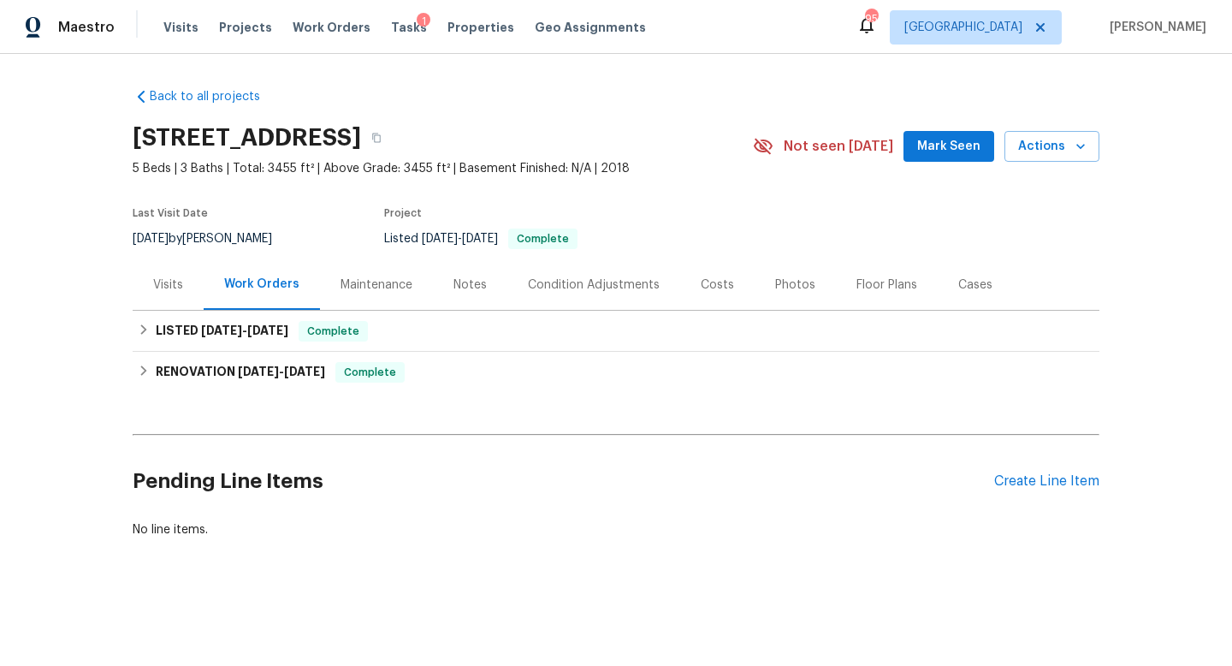
click at [720, 284] on div "Costs" at bounding box center [717, 284] width 33 height 17
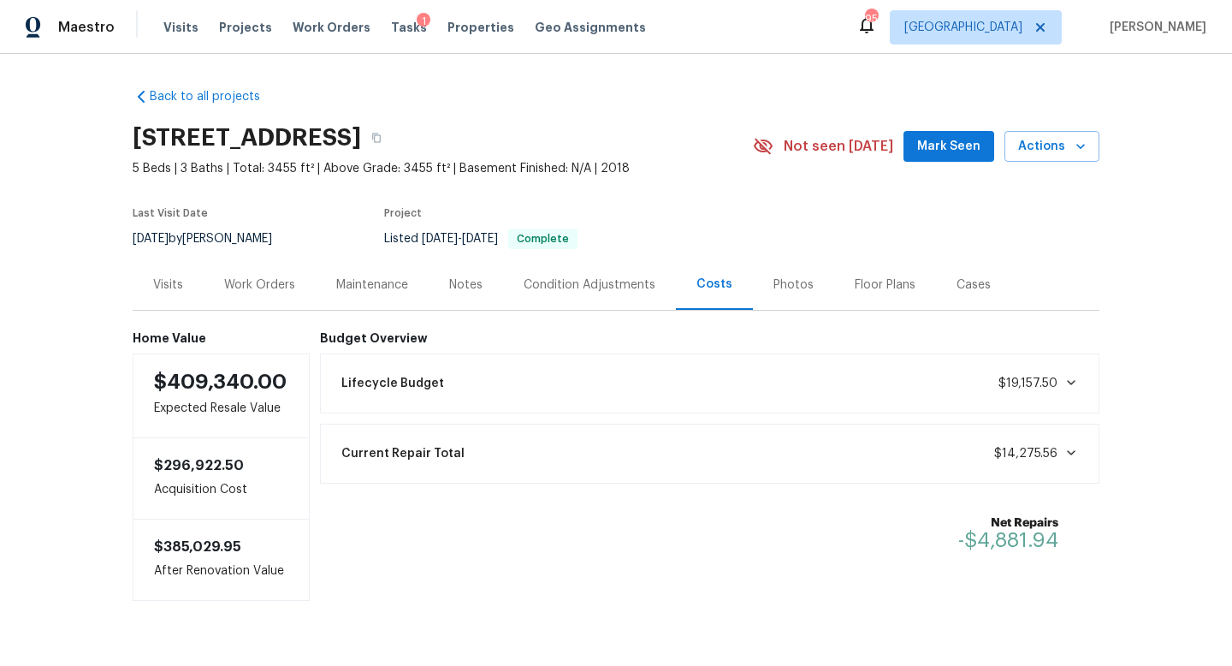
click at [545, 288] on div "Condition Adjustments" at bounding box center [590, 284] width 132 height 17
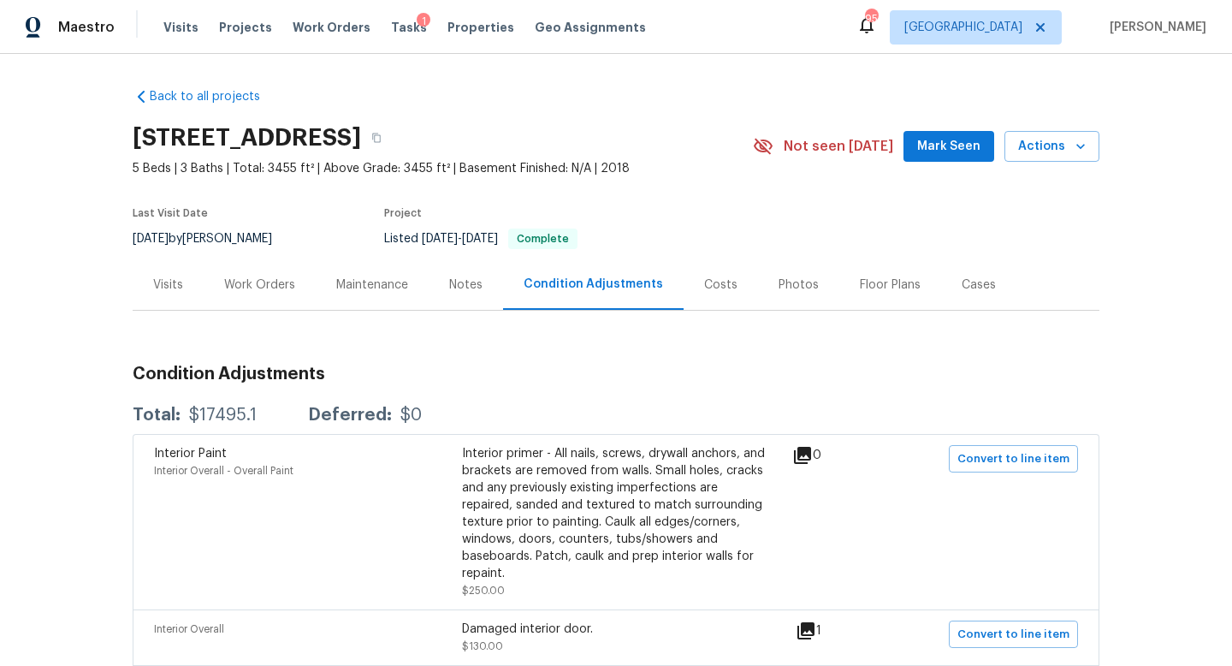
scroll to position [6, 0]
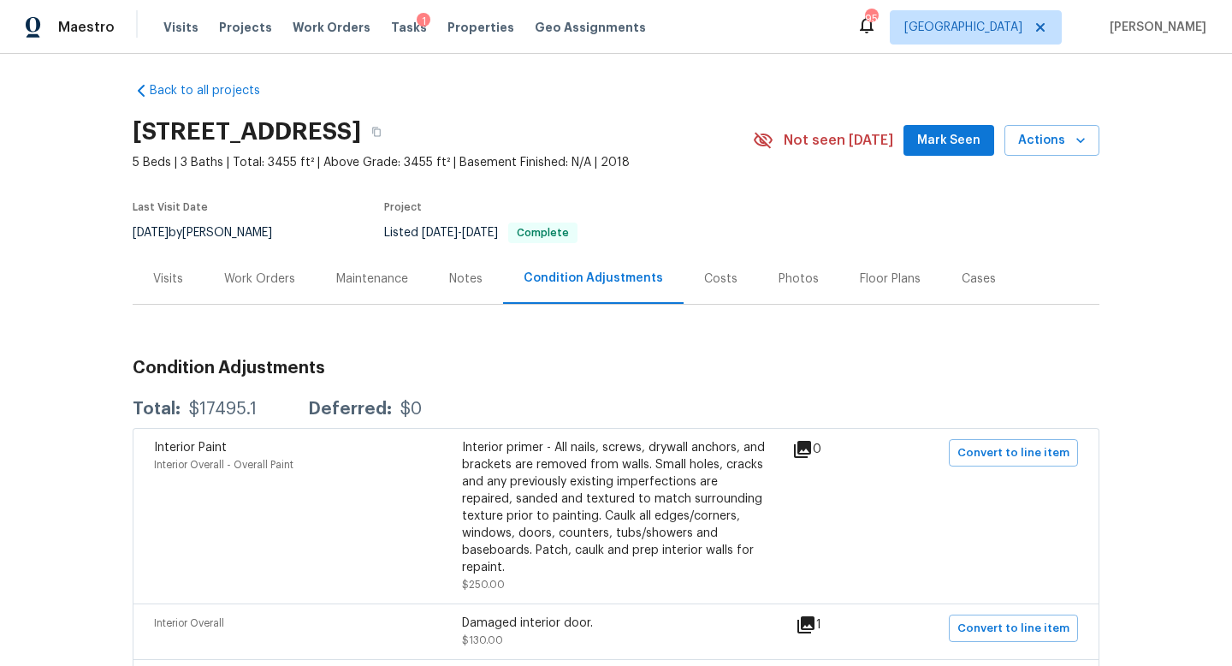
click at [279, 263] on div "Work Orders" at bounding box center [260, 278] width 112 height 50
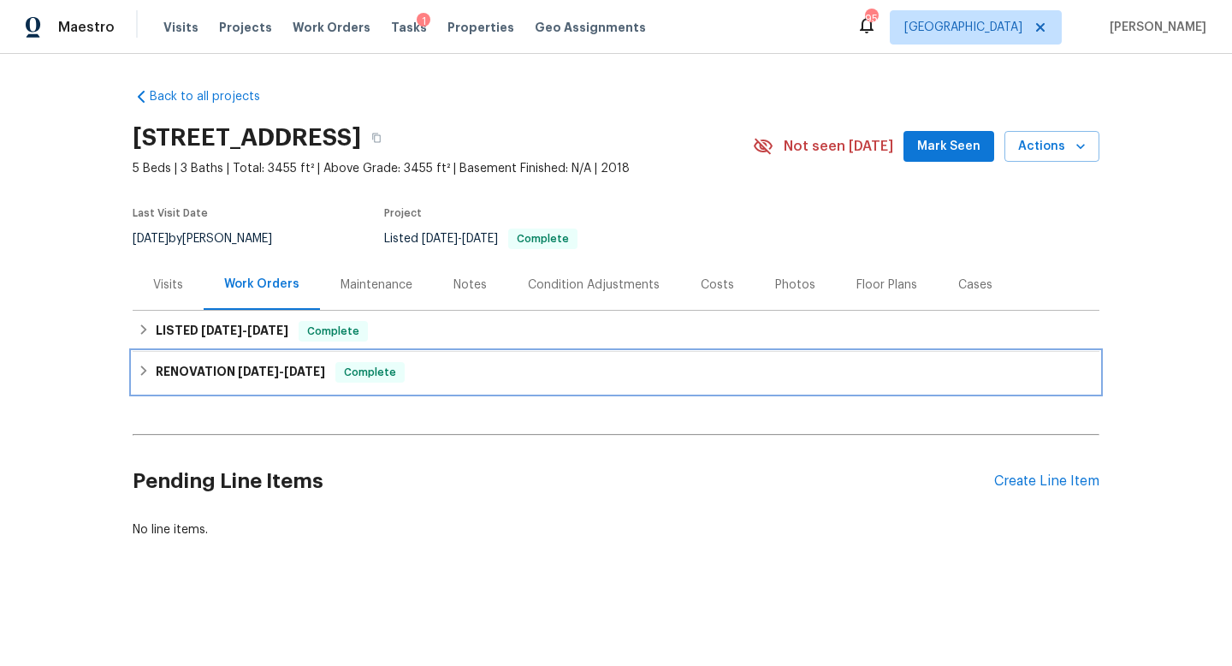
click at [243, 378] on h6 "RENOVATION 7/28/25 - 8/18/25" at bounding box center [240, 372] width 169 height 21
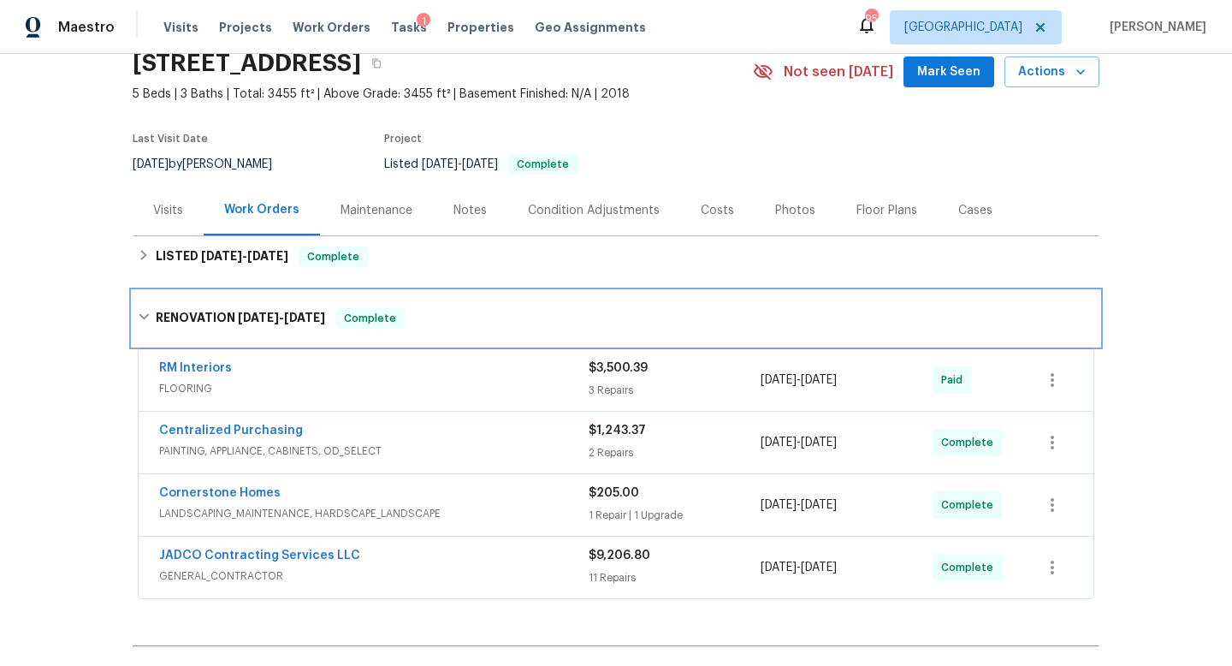
scroll to position [76, 0]
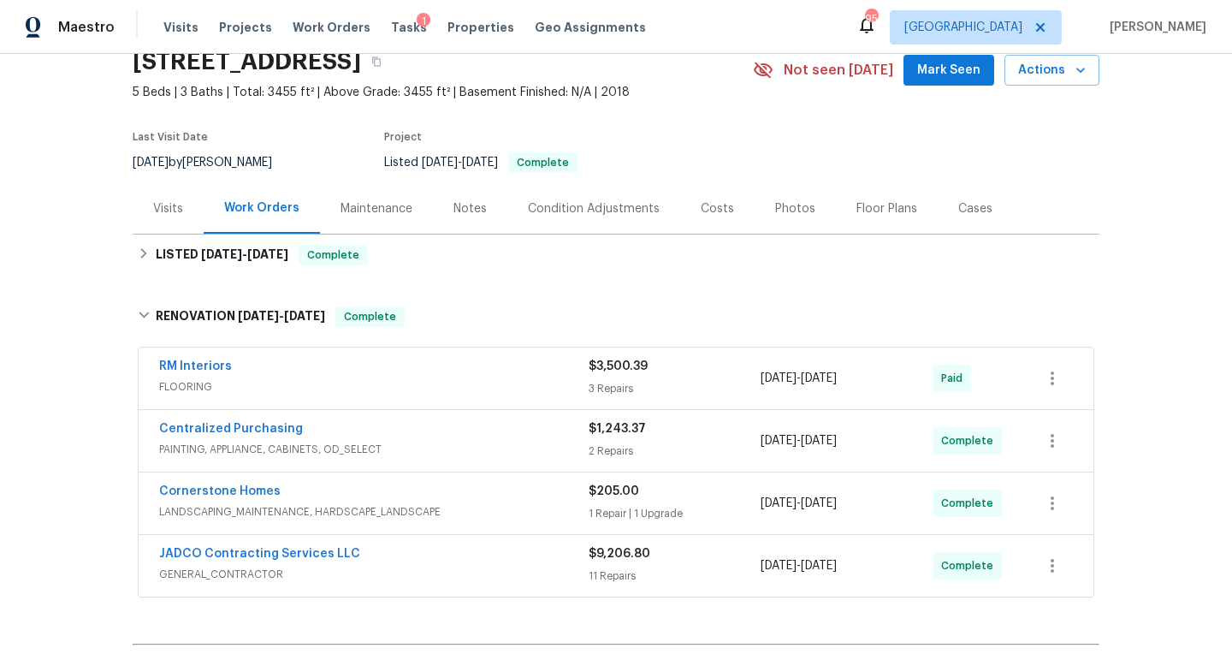
click at [298, 560] on span "JADCO Contracting Services LLC" at bounding box center [259, 553] width 201 height 17
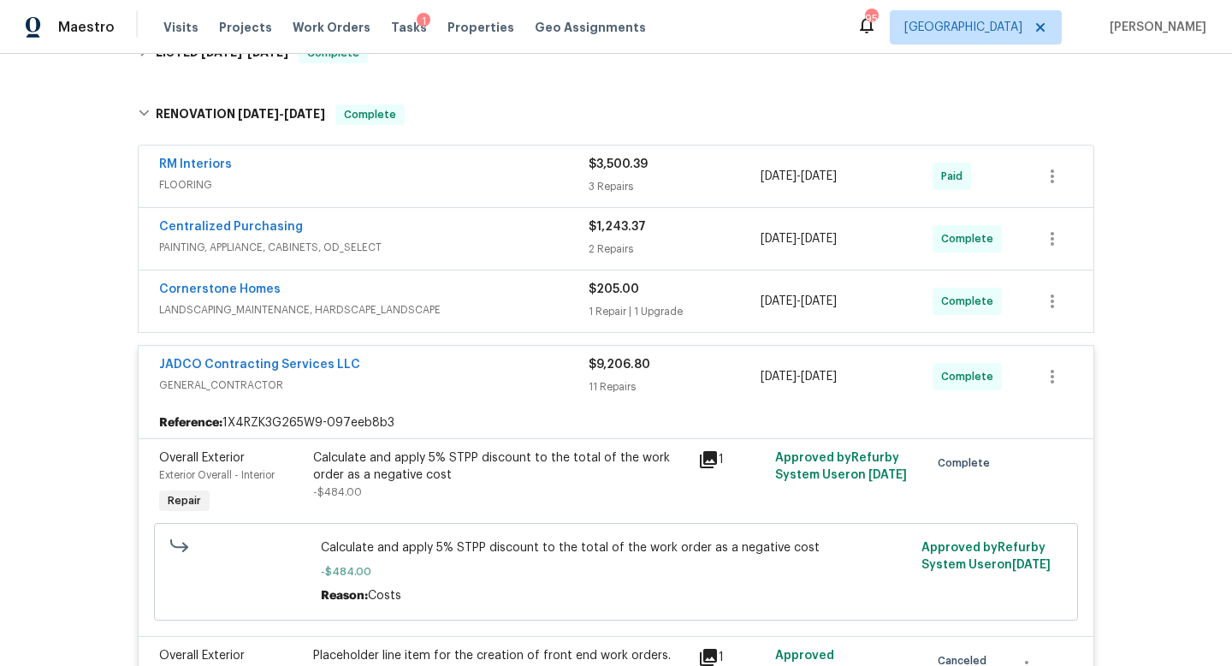
scroll to position [0, 0]
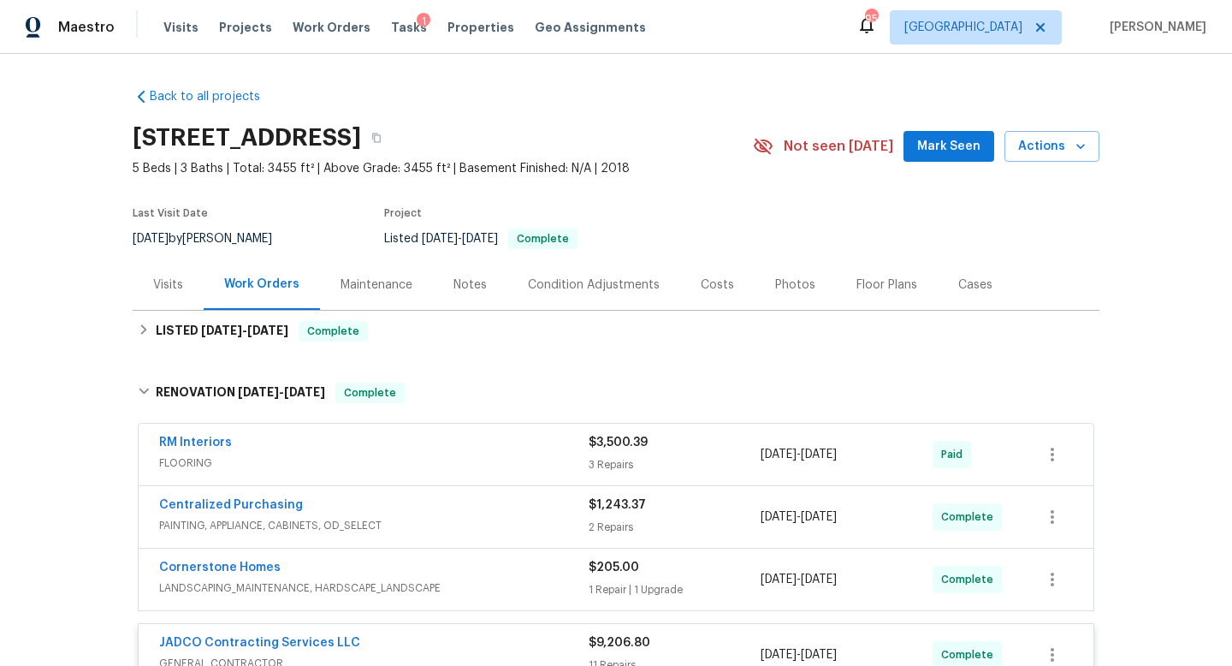
click at [575, 293] on div "Condition Adjustments" at bounding box center [593, 284] width 173 height 50
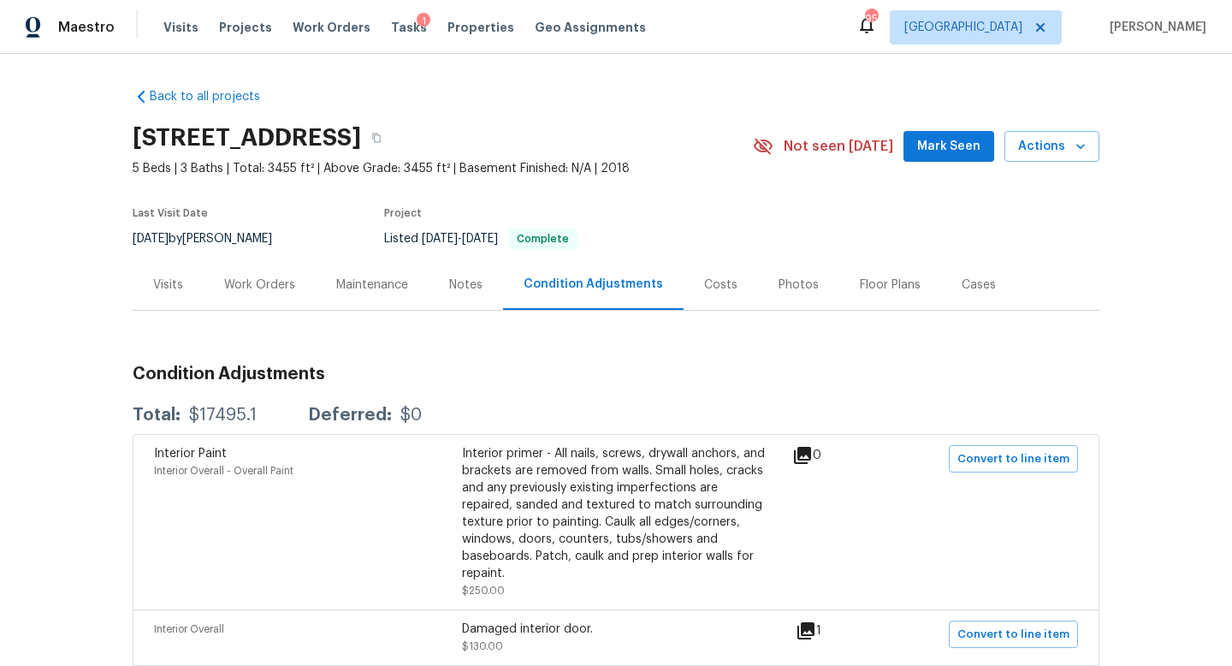
click at [284, 299] on div "Work Orders" at bounding box center [260, 284] width 112 height 50
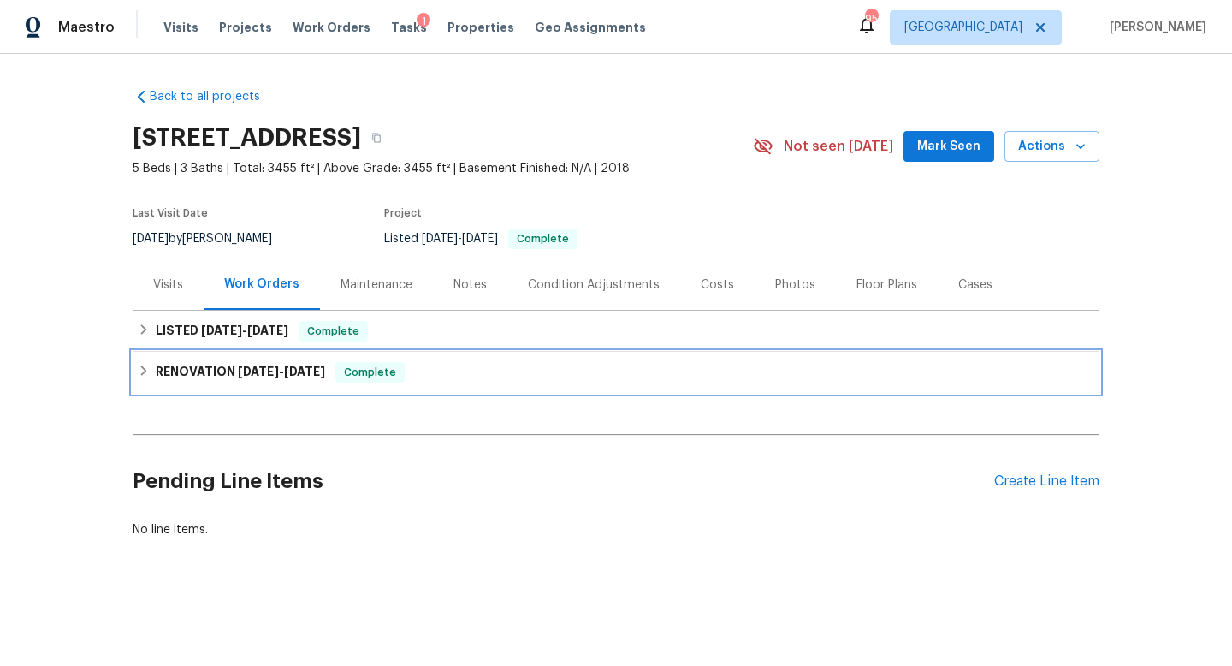
click at [226, 359] on div "RENOVATION 7/28/25 - 8/18/25 Complete" at bounding box center [616, 372] width 967 height 41
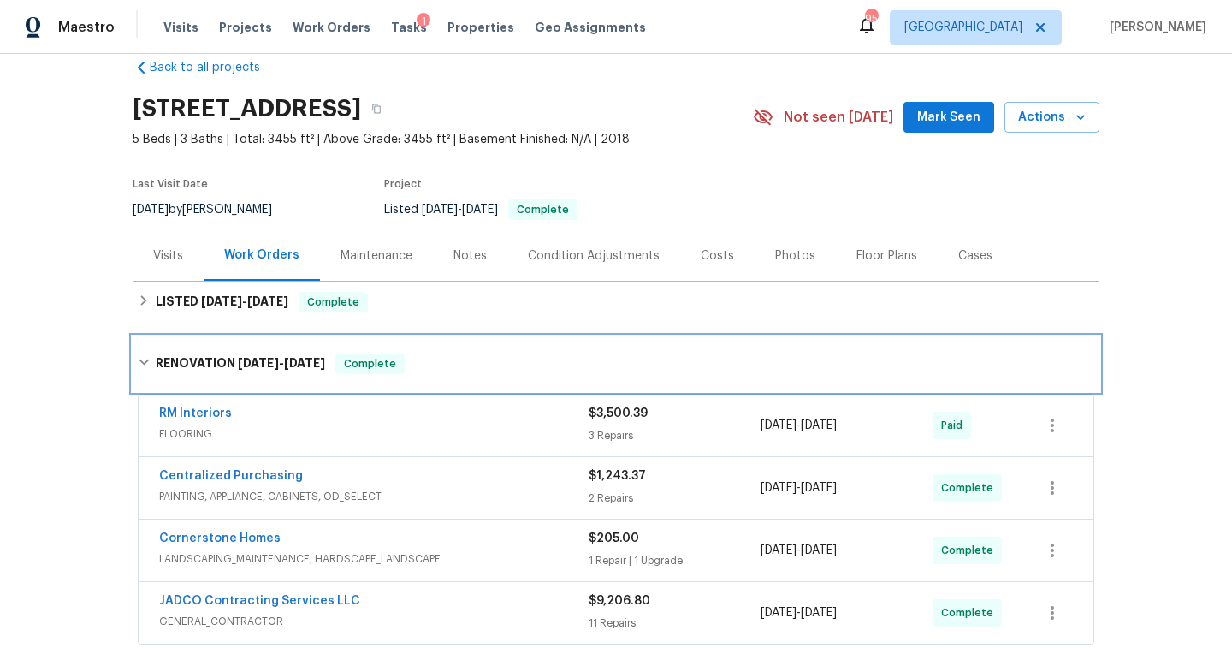
scroll to position [30, 0]
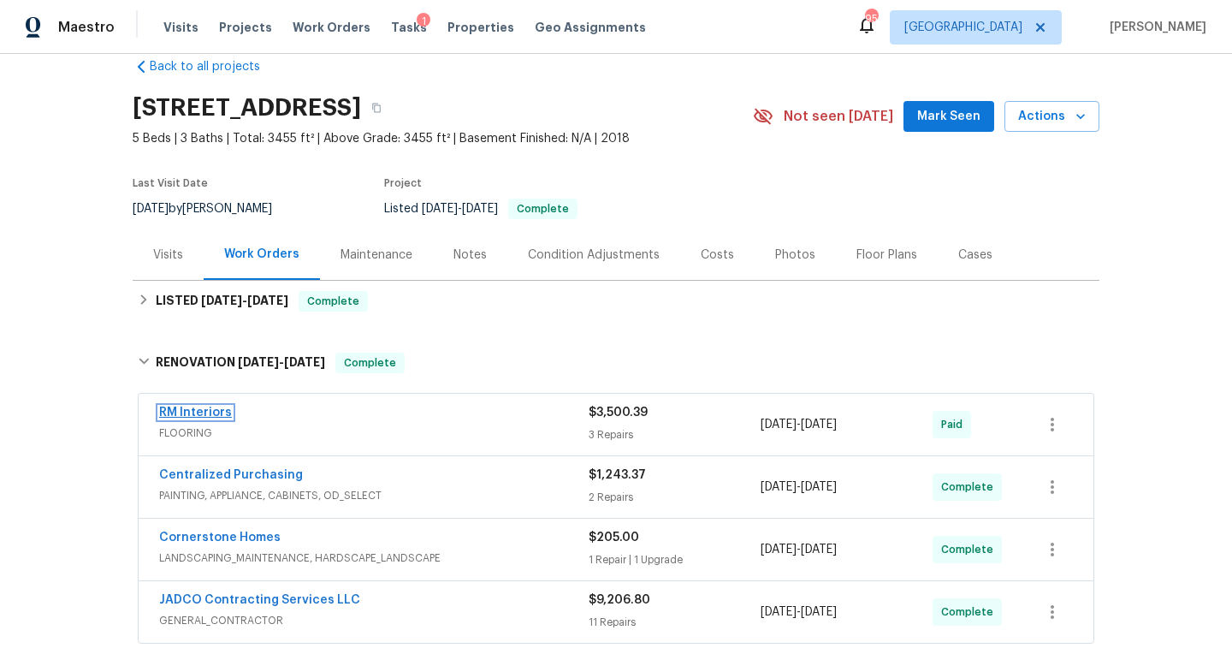
click at [199, 409] on link "RM Interiors" at bounding box center [195, 412] width 73 height 12
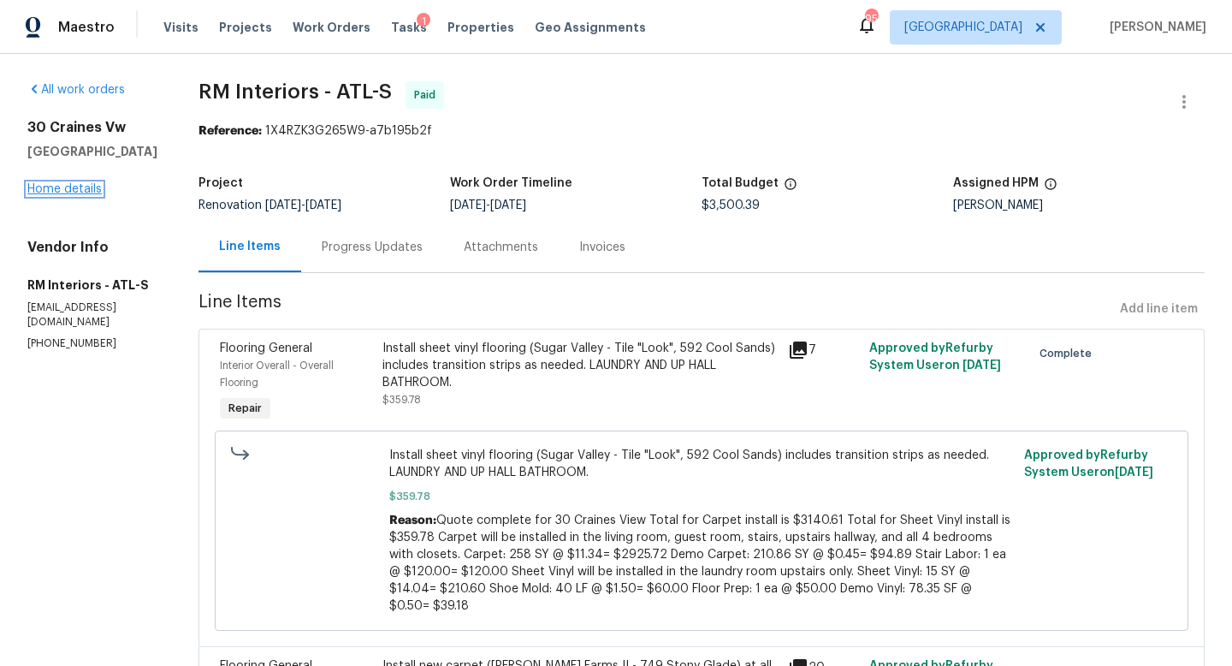
click at [84, 195] on link "Home details" at bounding box center [64, 189] width 74 height 12
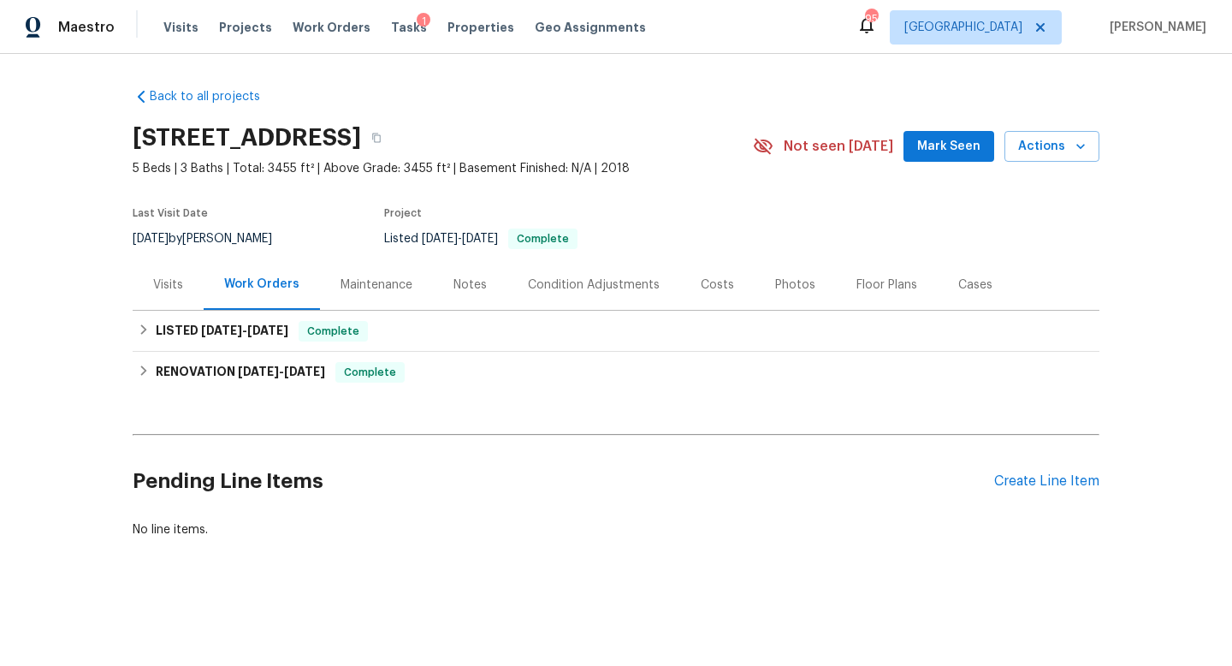
click at [579, 283] on div "Condition Adjustments" at bounding box center [594, 284] width 132 height 17
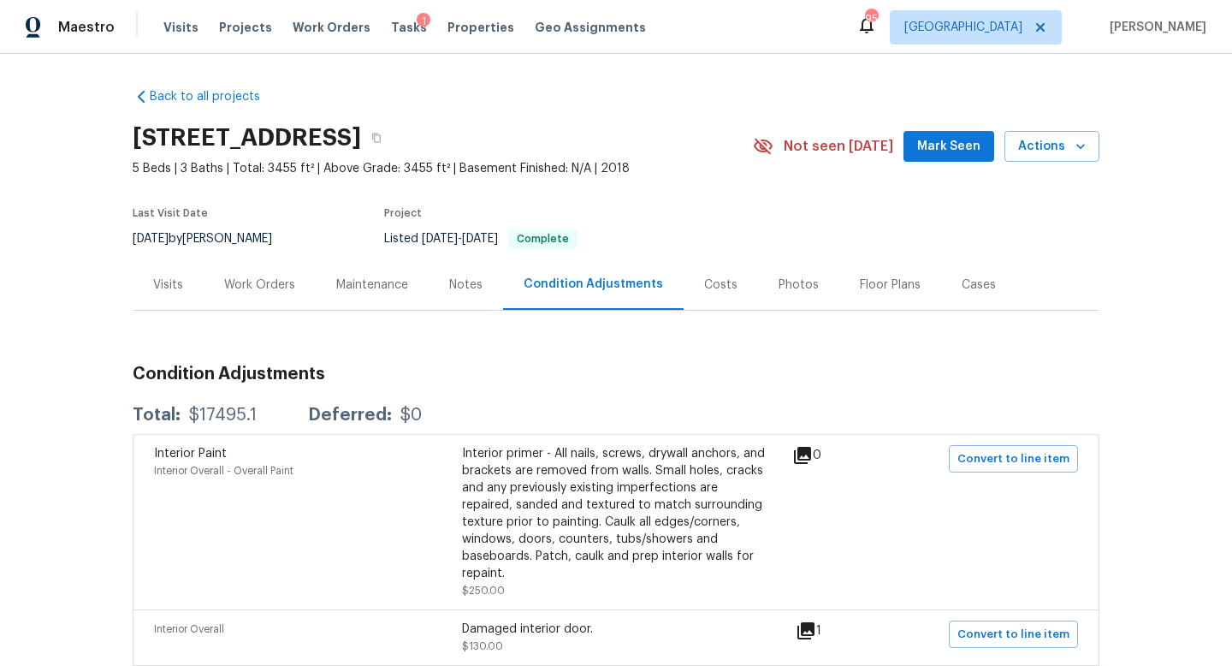
click at [709, 293] on div "Costs" at bounding box center [721, 284] width 74 height 50
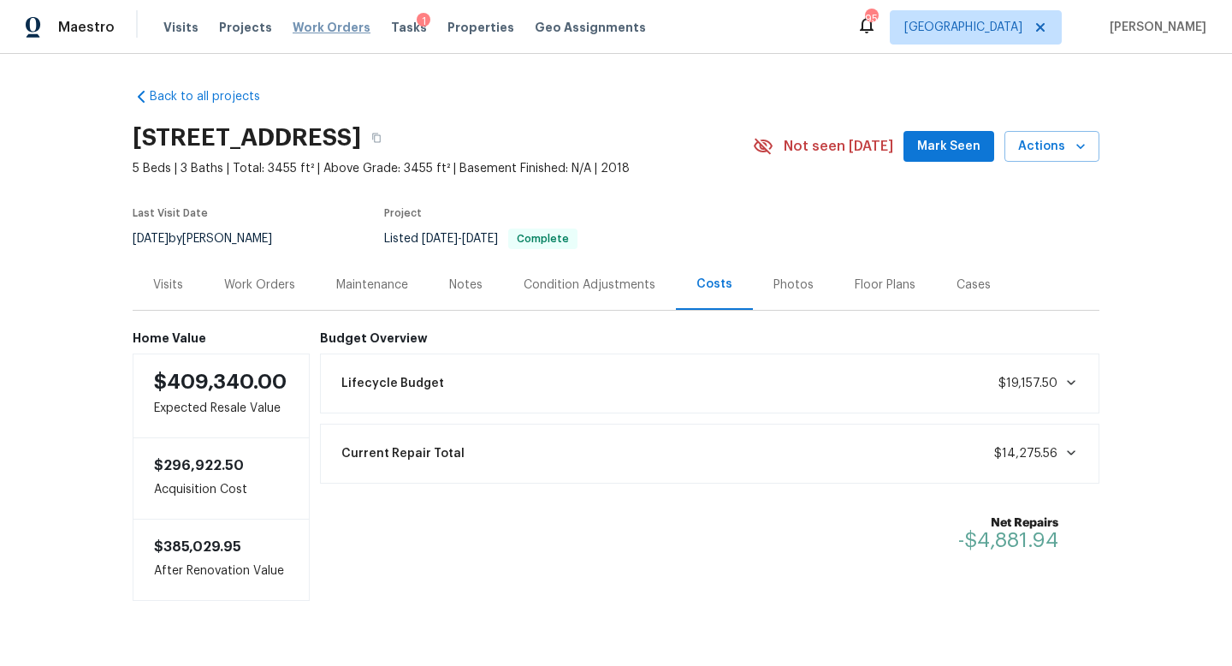
click at [309, 32] on span "Work Orders" at bounding box center [332, 27] width 78 height 17
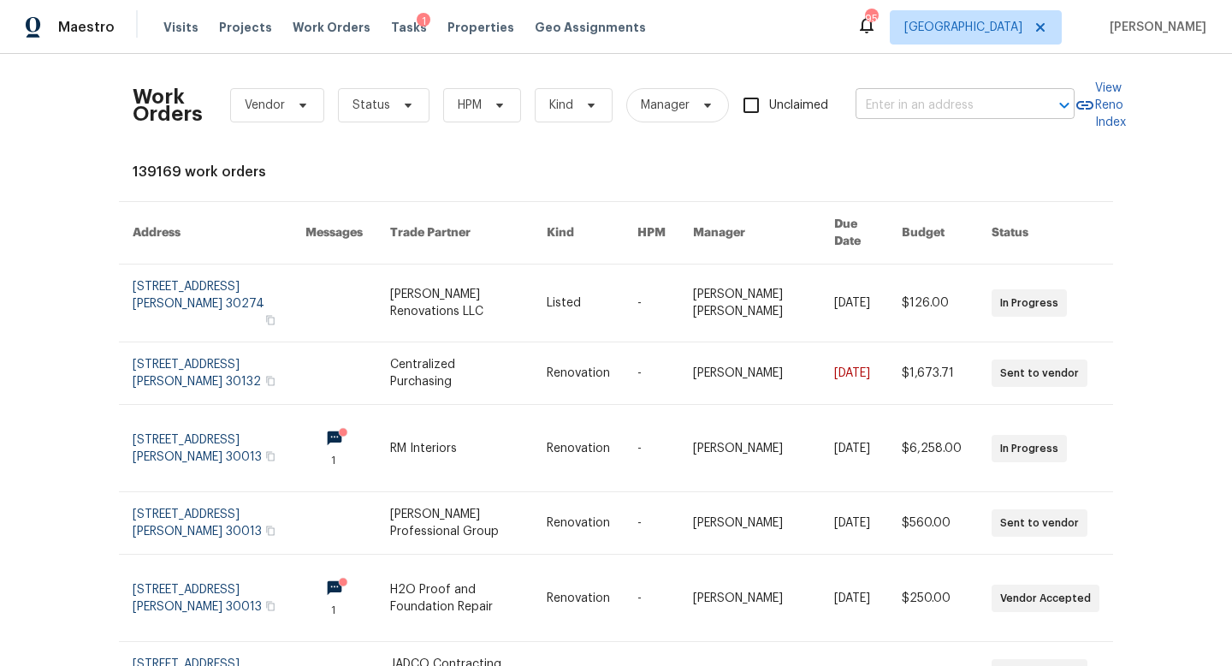
click at [915, 93] on input "text" at bounding box center [941, 105] width 171 height 27
type input "3092"
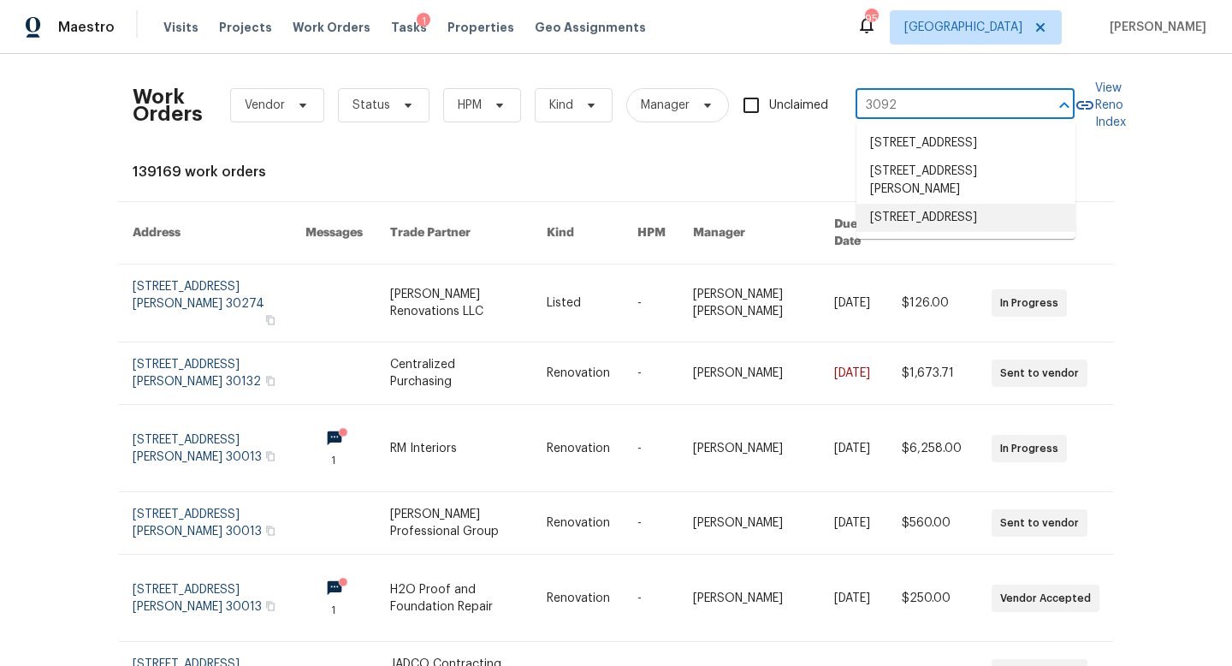
click at [937, 232] on li "3092 Cedar Crest Way, Decatur, GA 30034" at bounding box center [966, 218] width 219 height 28
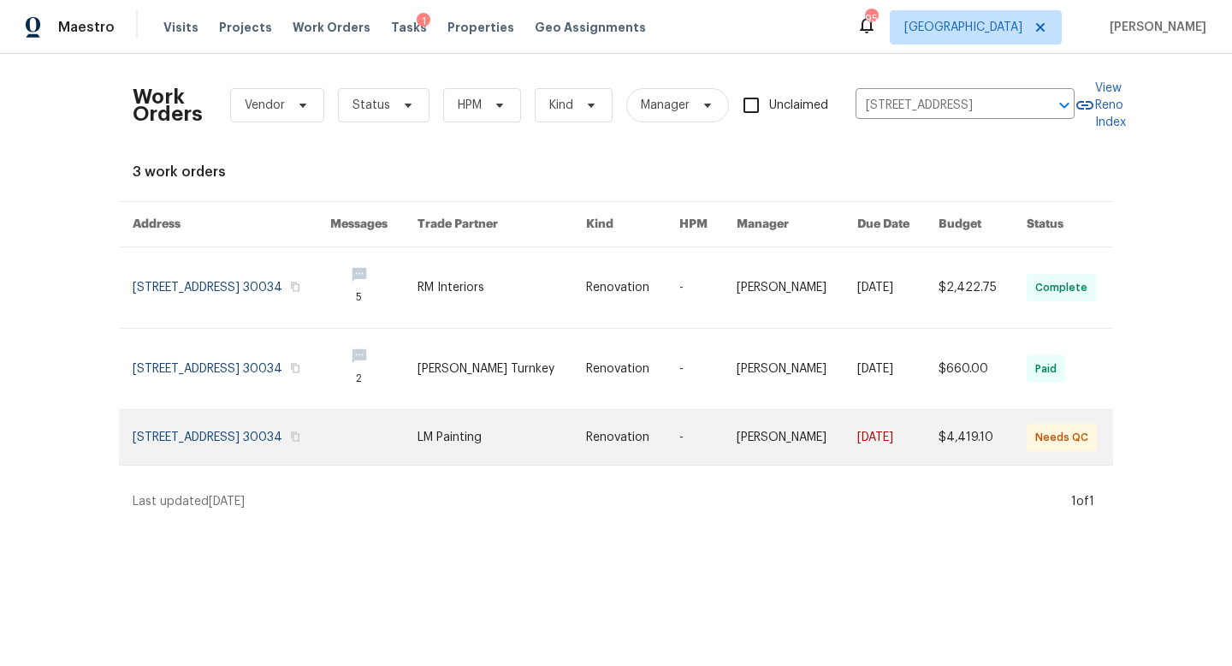
click at [304, 432] on link at bounding box center [232, 437] width 198 height 55
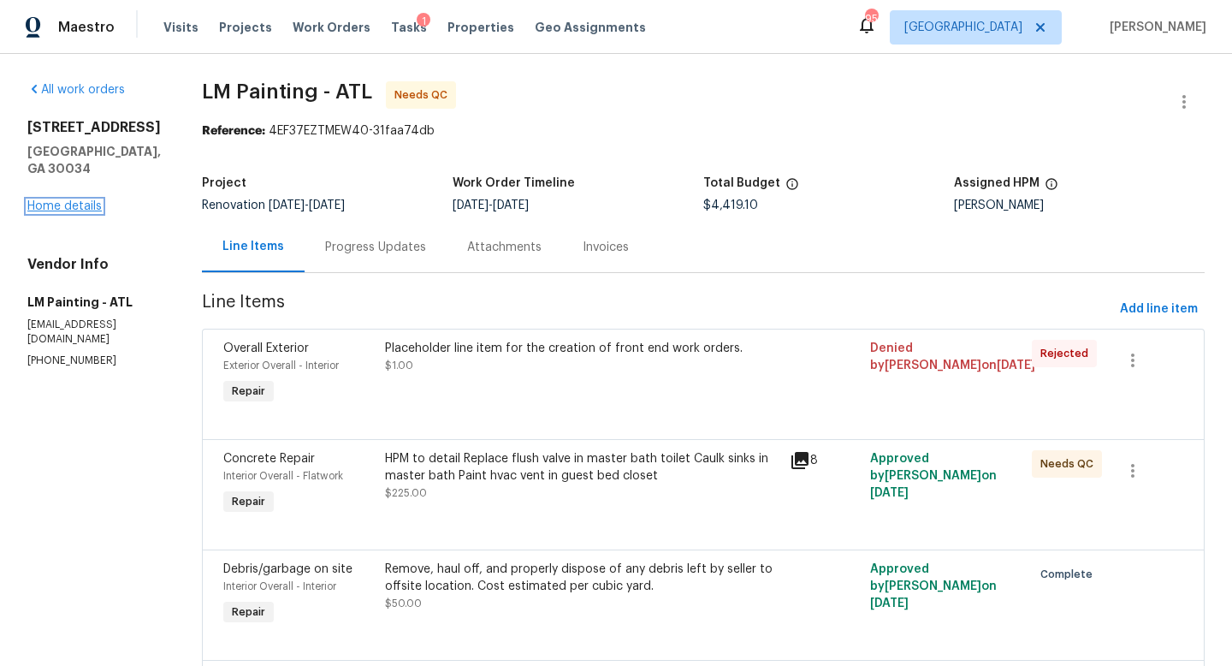
click at [84, 200] on link "Home details" at bounding box center [64, 206] width 74 height 12
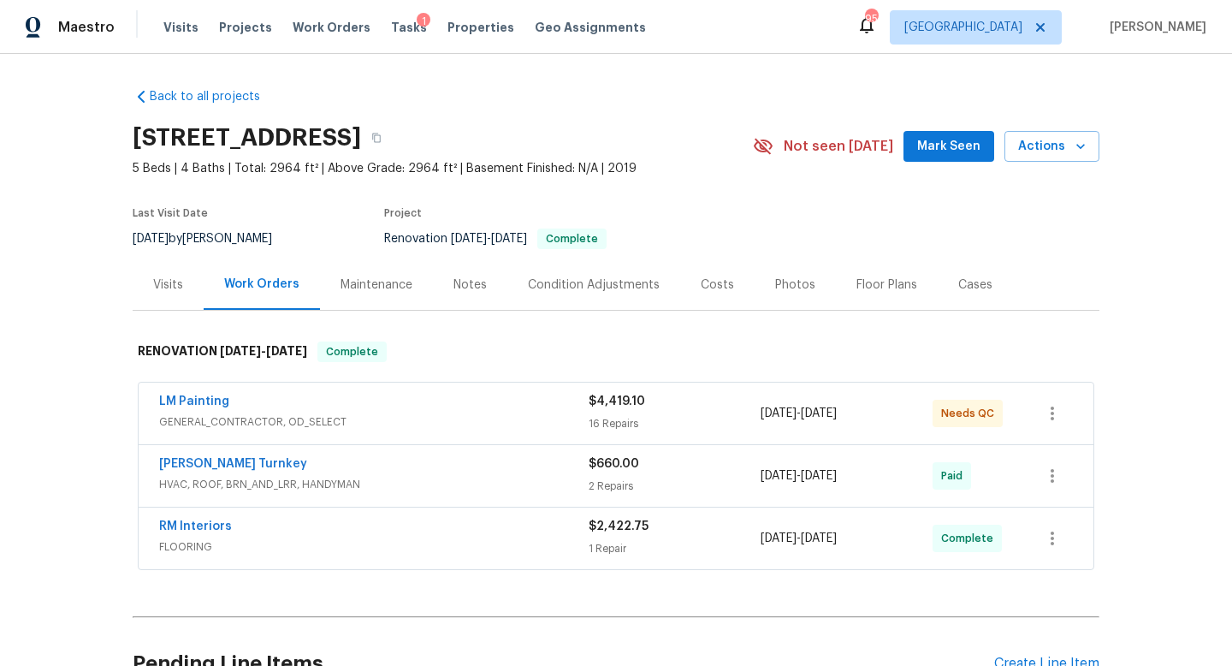
click at [583, 292] on div "Condition Adjustments" at bounding box center [594, 284] width 132 height 17
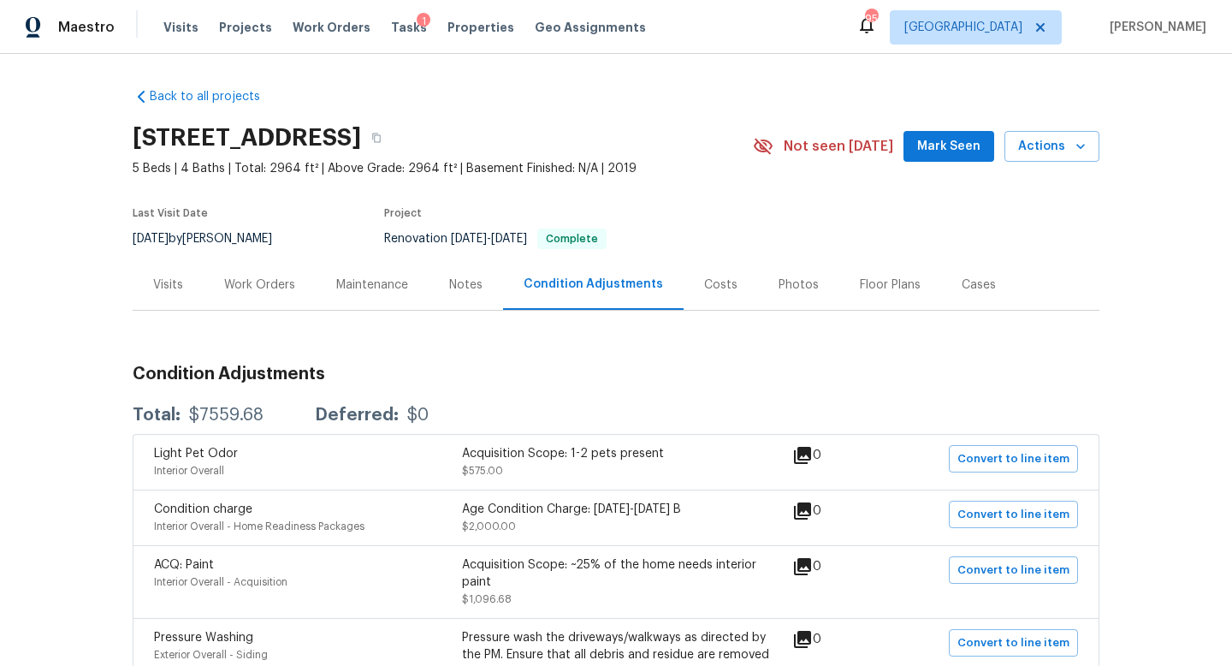
click at [715, 288] on div "Costs" at bounding box center [720, 284] width 33 height 17
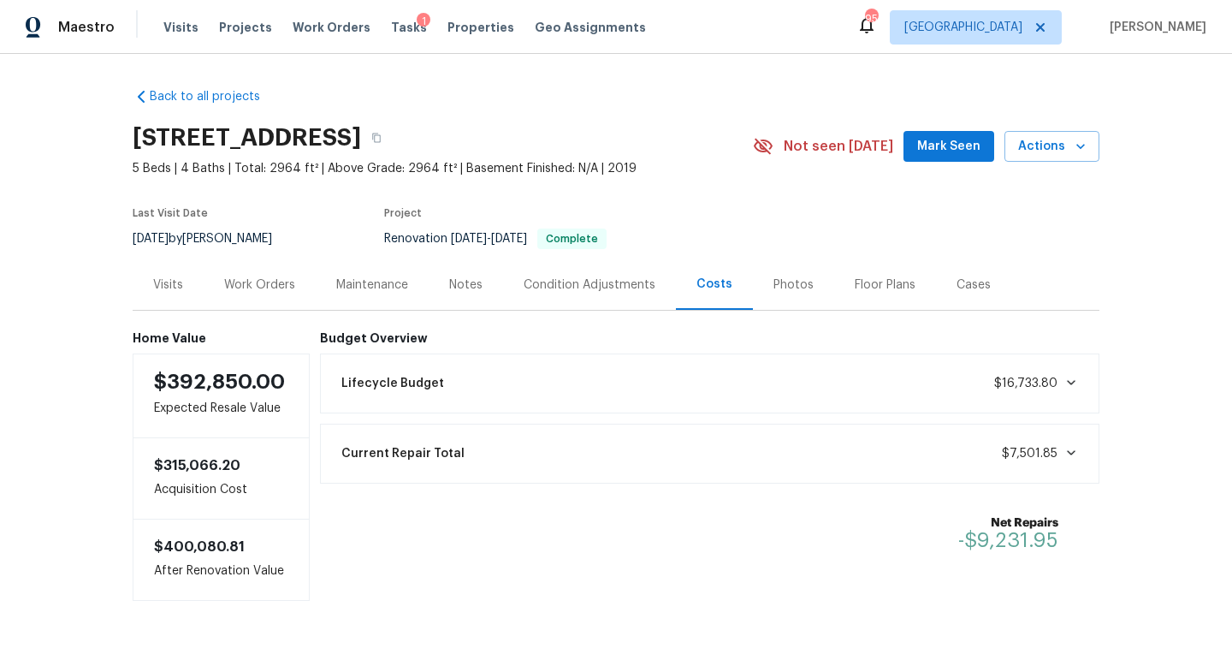
click at [594, 292] on div "Condition Adjustments" at bounding box center [590, 284] width 132 height 17
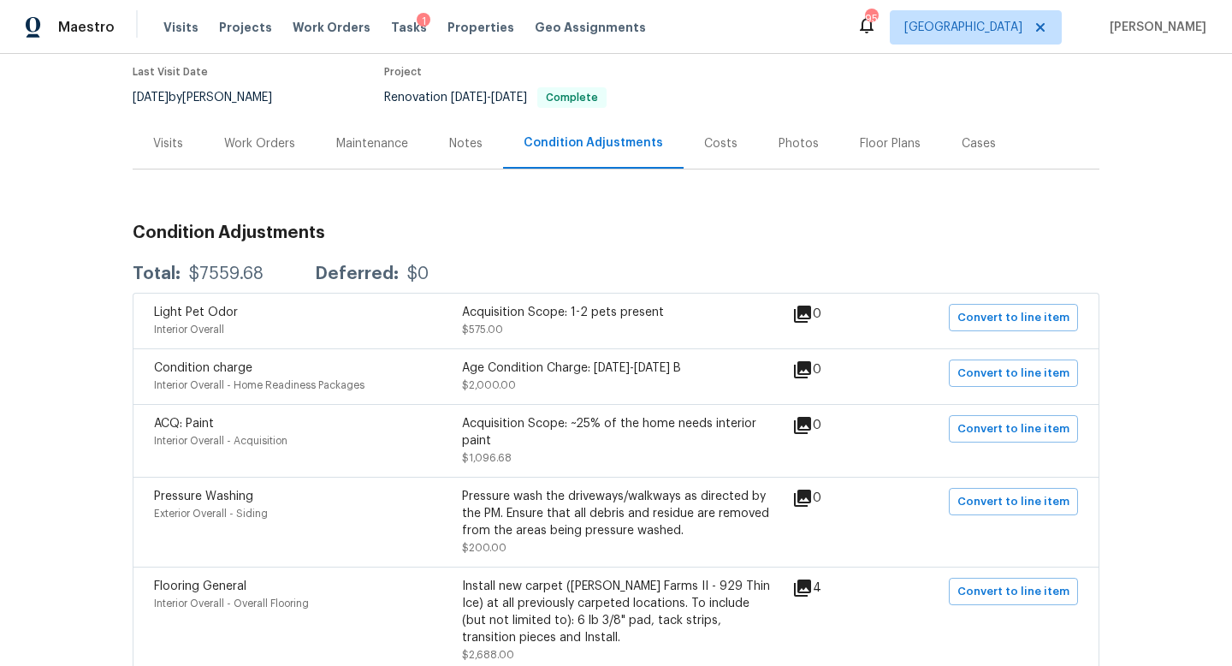
click at [157, 139] on div "Visits" at bounding box center [168, 143] width 30 height 17
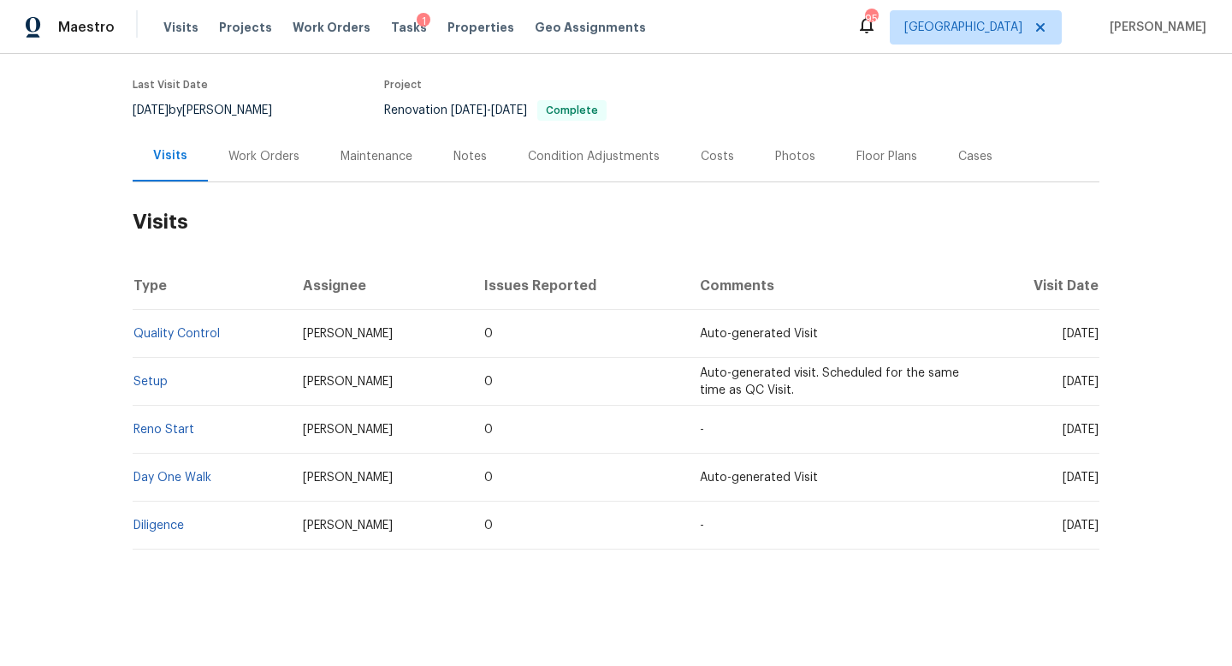
scroll to position [128, 0]
click at [160, 525] on link "Diligence" at bounding box center [158, 525] width 50 height 12
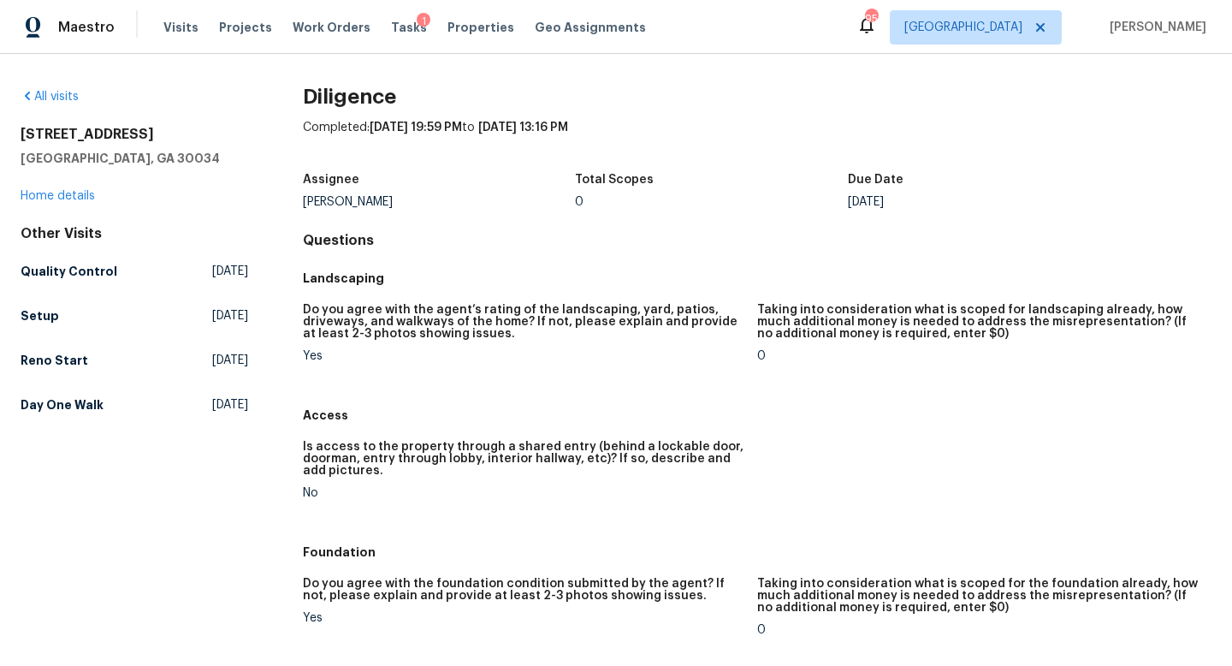
click at [94, 193] on div "3092 Cedar Crest Way Decatur, GA 30034 Home details" at bounding box center [135, 165] width 228 height 79
click at [84, 198] on link "Home details" at bounding box center [58, 196] width 74 height 12
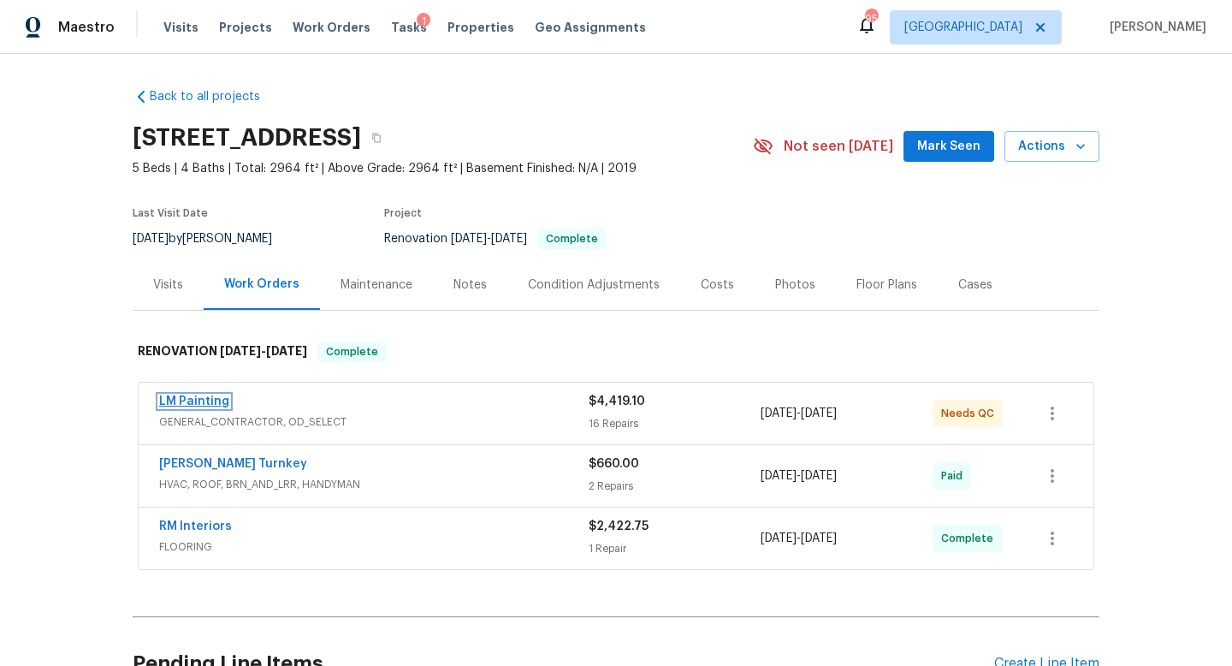
click at [199, 399] on link "LM Painting" at bounding box center [194, 401] width 70 height 12
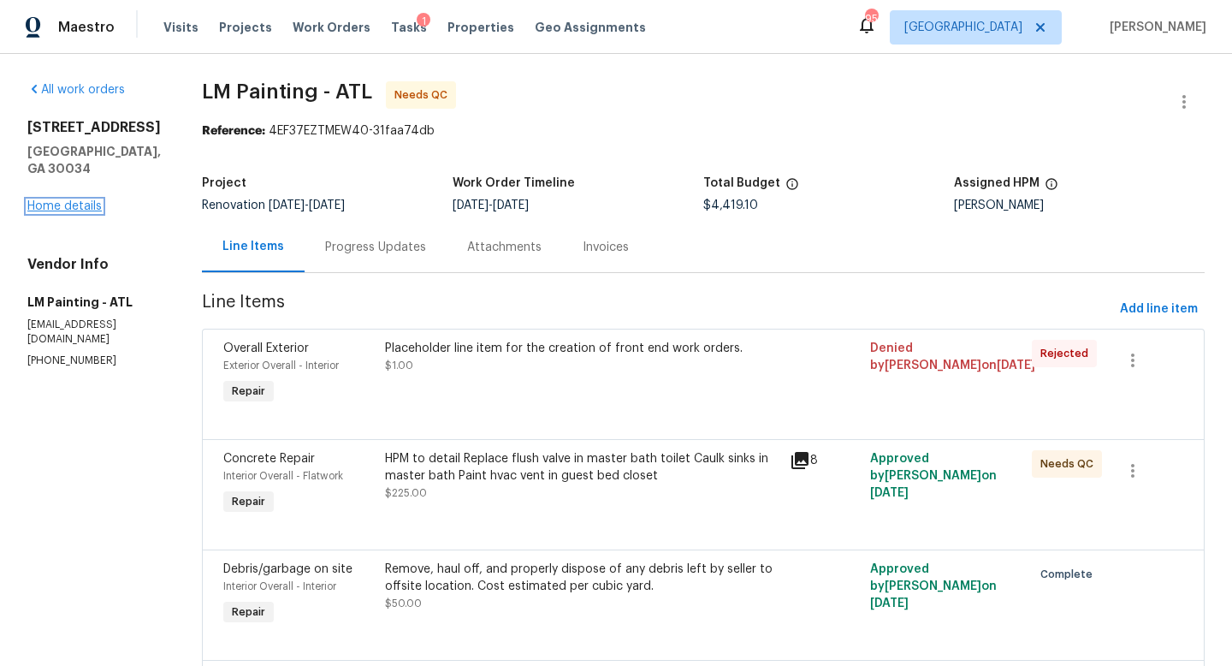
click at [87, 200] on link "Home details" at bounding box center [64, 206] width 74 height 12
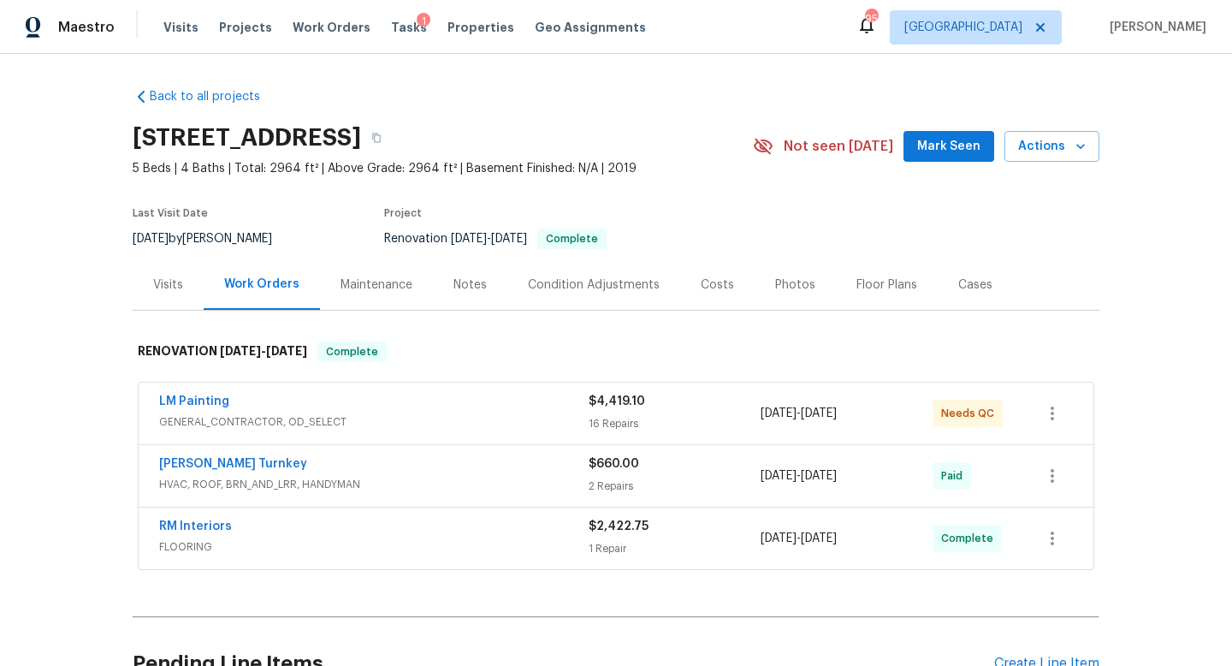
click at [568, 280] on div "Condition Adjustments" at bounding box center [594, 284] width 132 height 17
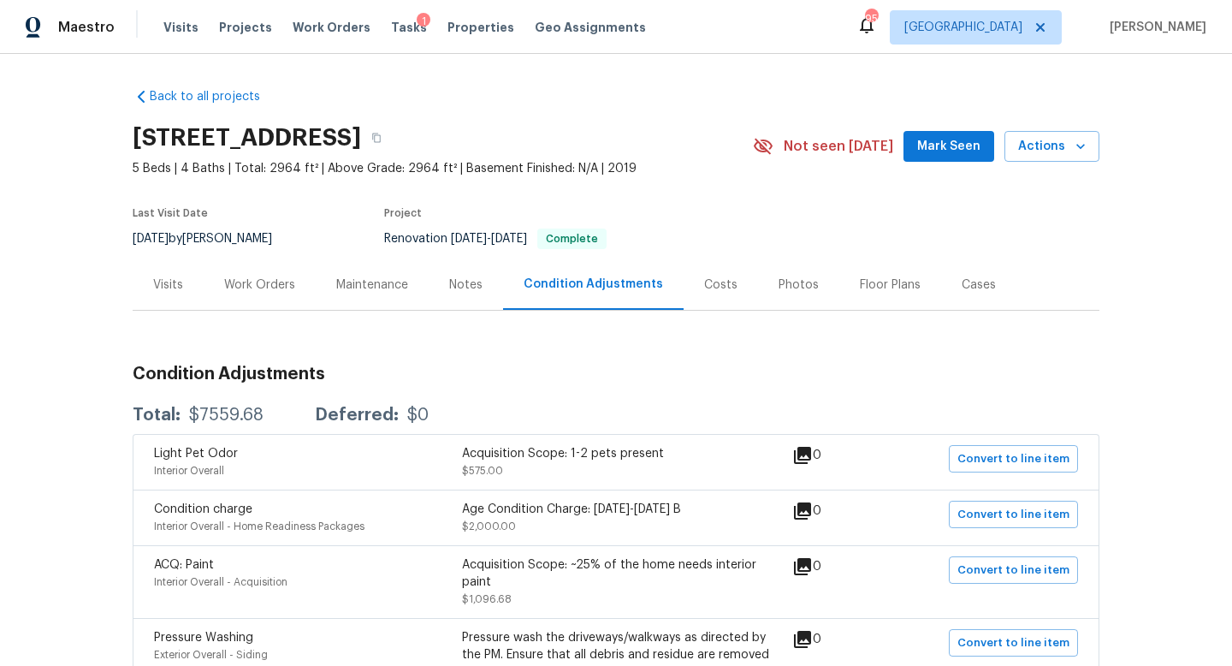
click at [247, 293] on div "Work Orders" at bounding box center [260, 284] width 112 height 50
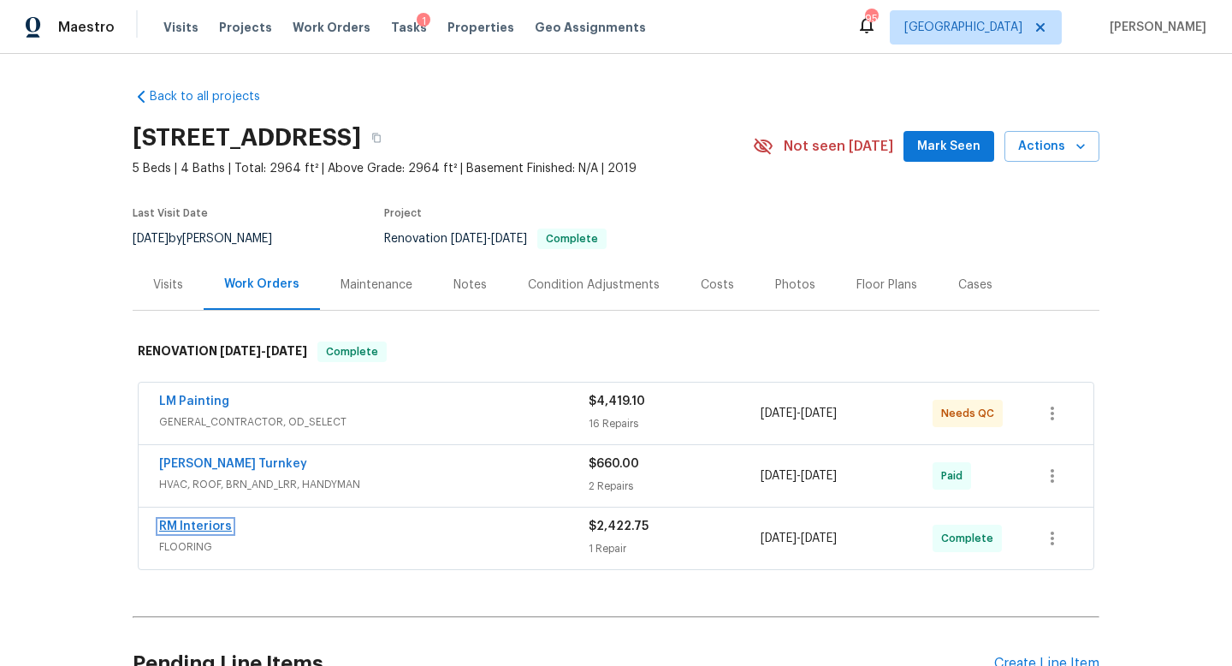
click at [216, 529] on link "RM Interiors" at bounding box center [195, 526] width 73 height 12
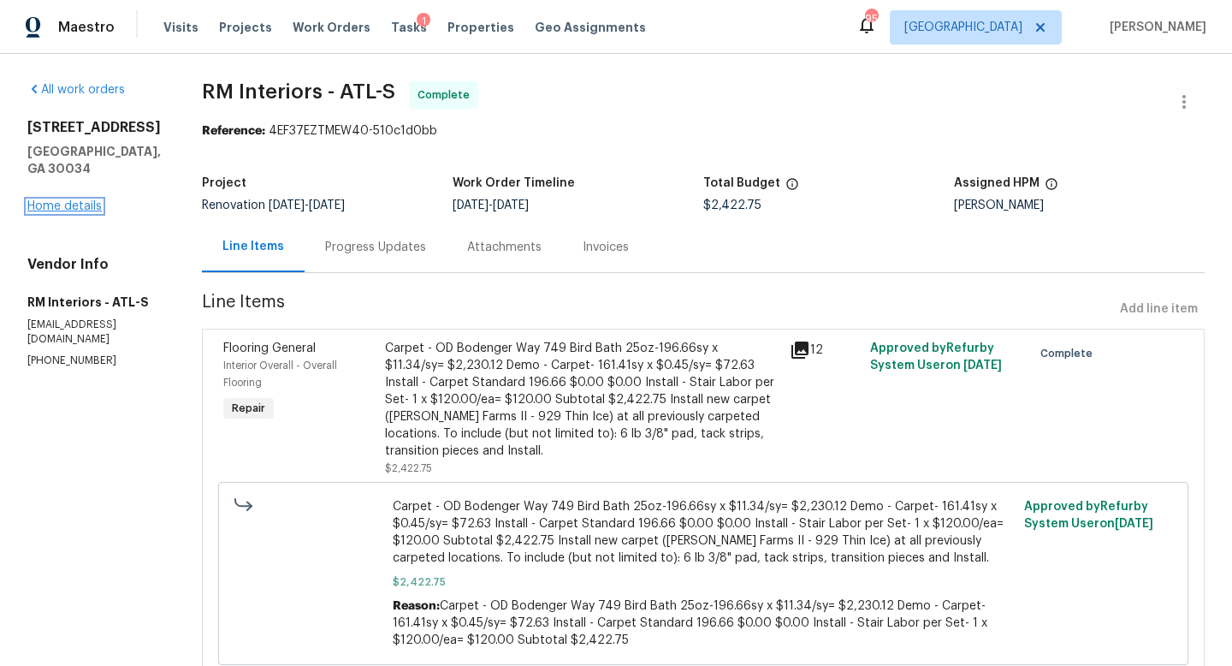
click at [59, 210] on link "Home details" at bounding box center [64, 206] width 74 height 12
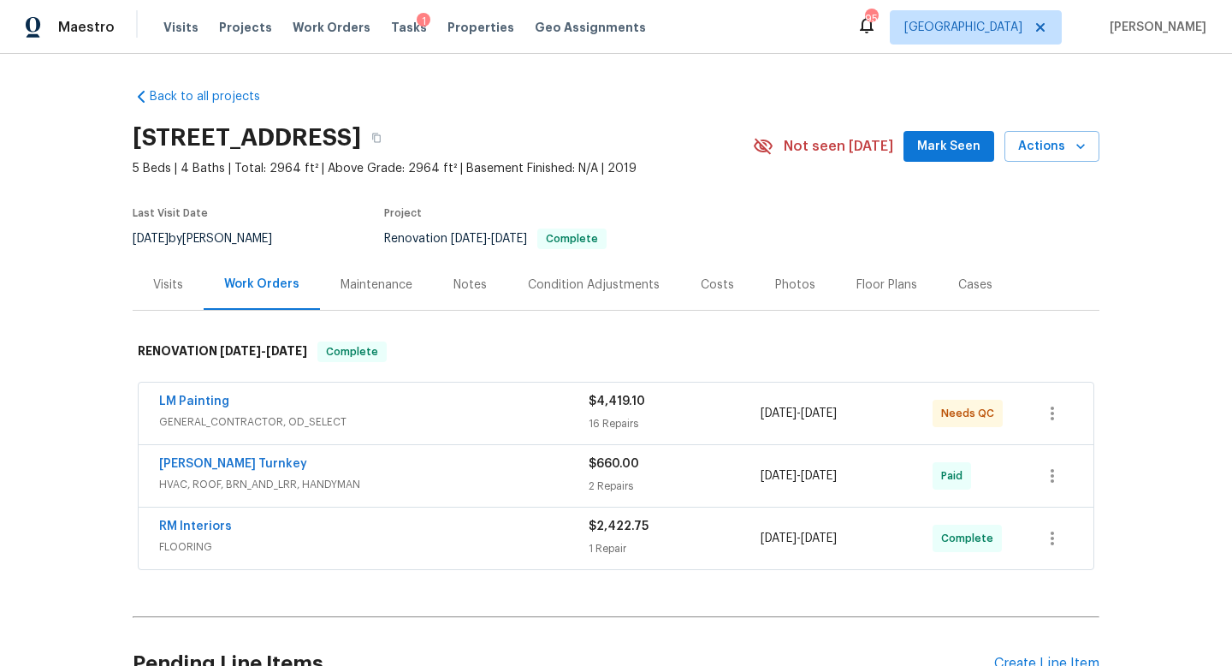
click at [562, 287] on div "Condition Adjustments" at bounding box center [594, 284] width 132 height 17
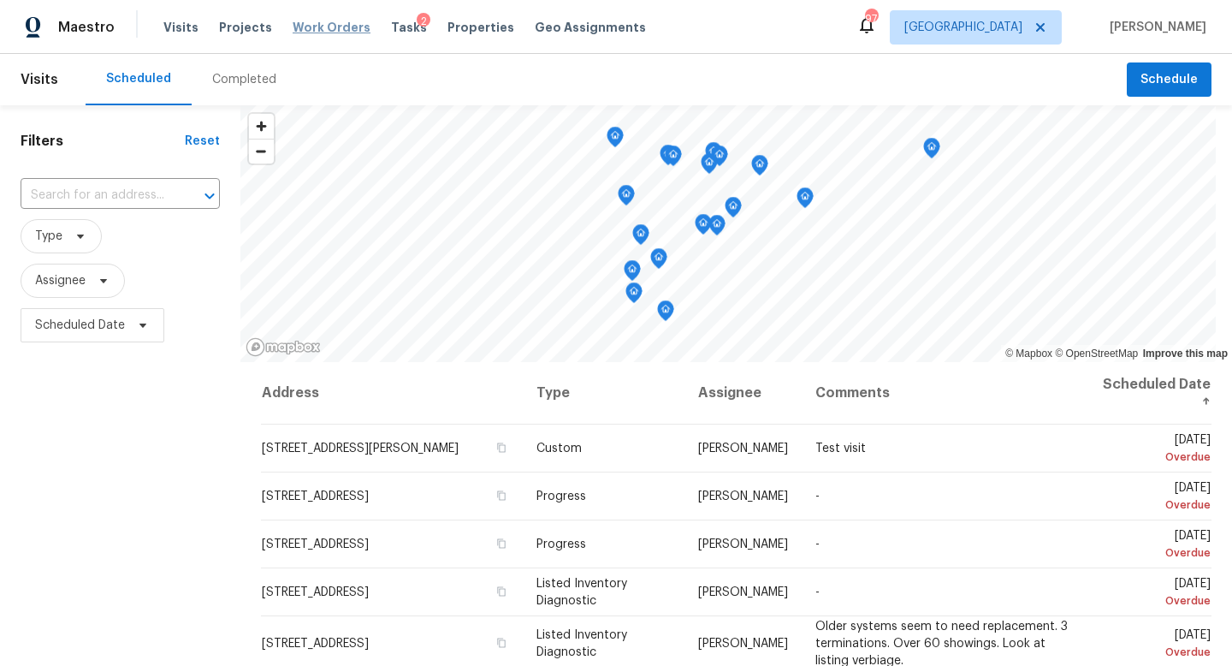
click at [318, 26] on span "Work Orders" at bounding box center [332, 27] width 78 height 17
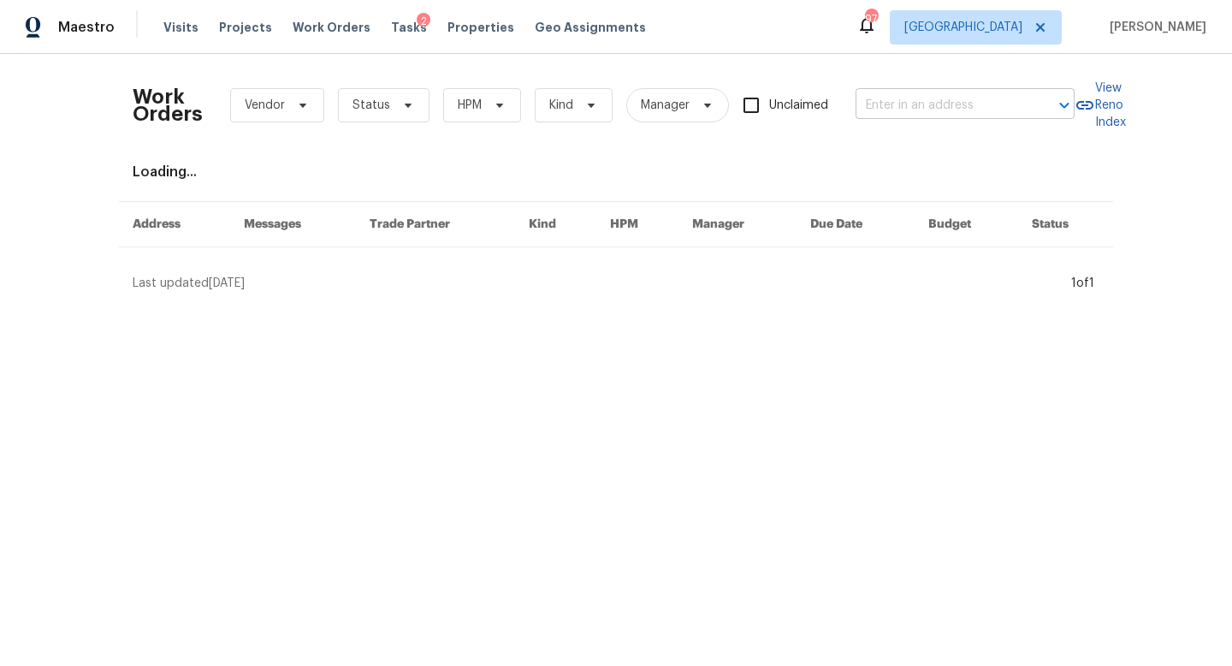
click at [877, 103] on input "text" at bounding box center [941, 105] width 171 height 27
type input "4841"
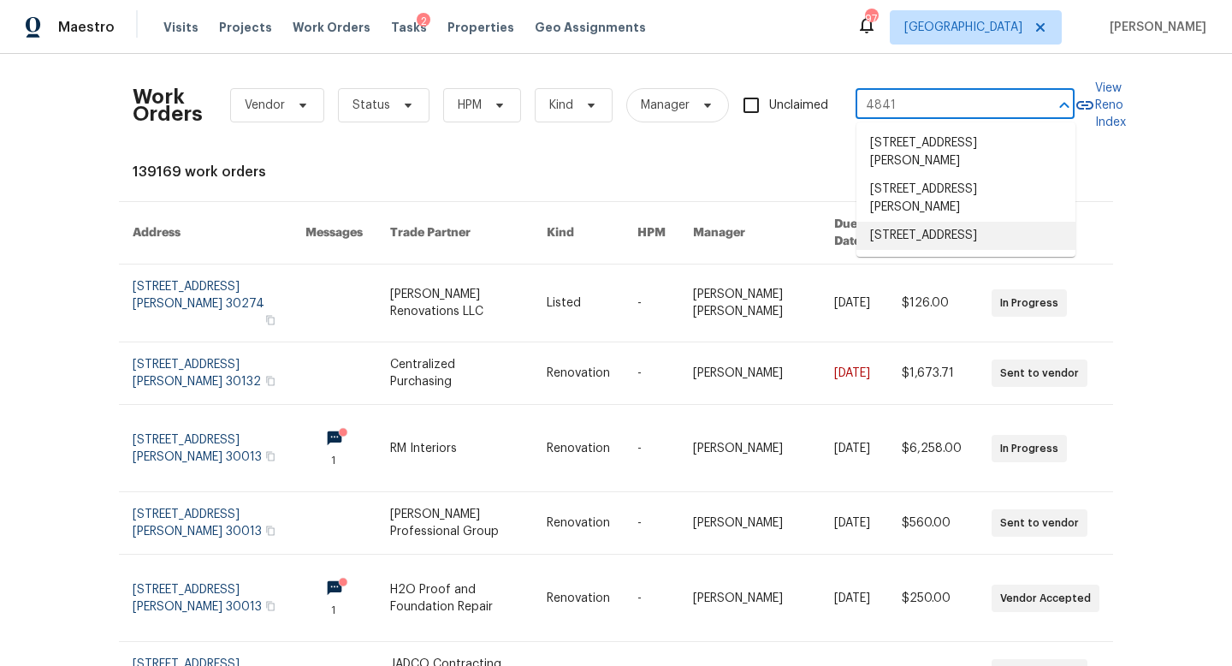
click at [940, 245] on li "4841 Santa Fe Trl SW, Atlanta, GA 30331" at bounding box center [966, 236] width 219 height 28
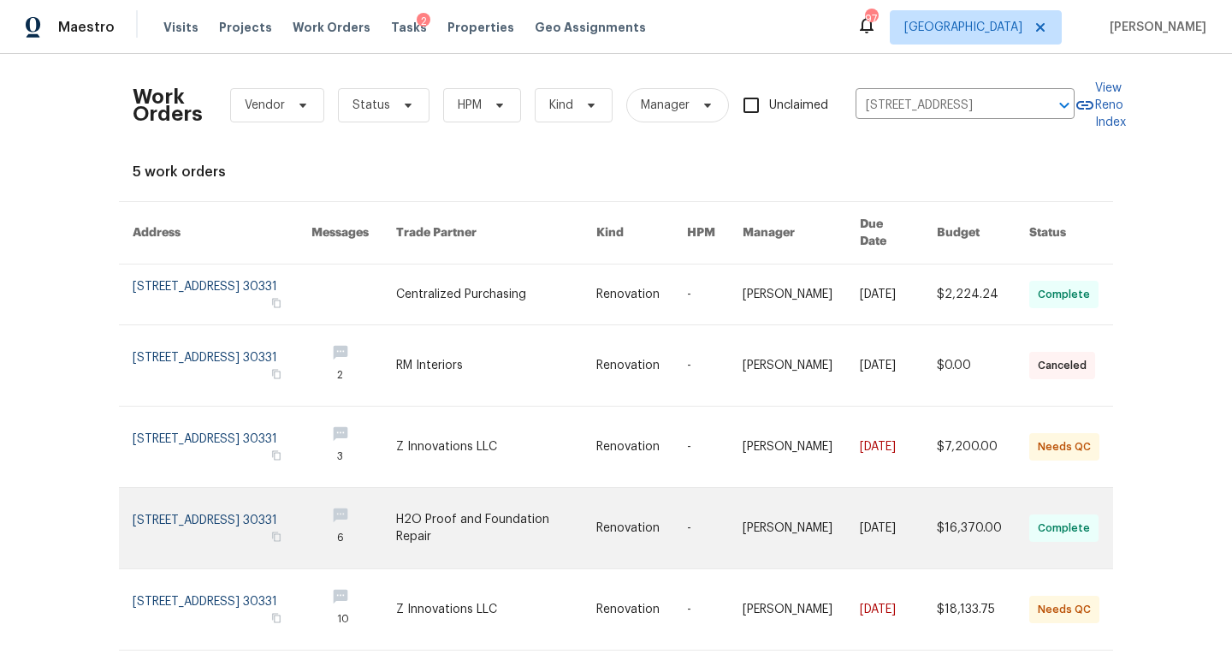
scroll to position [26, 0]
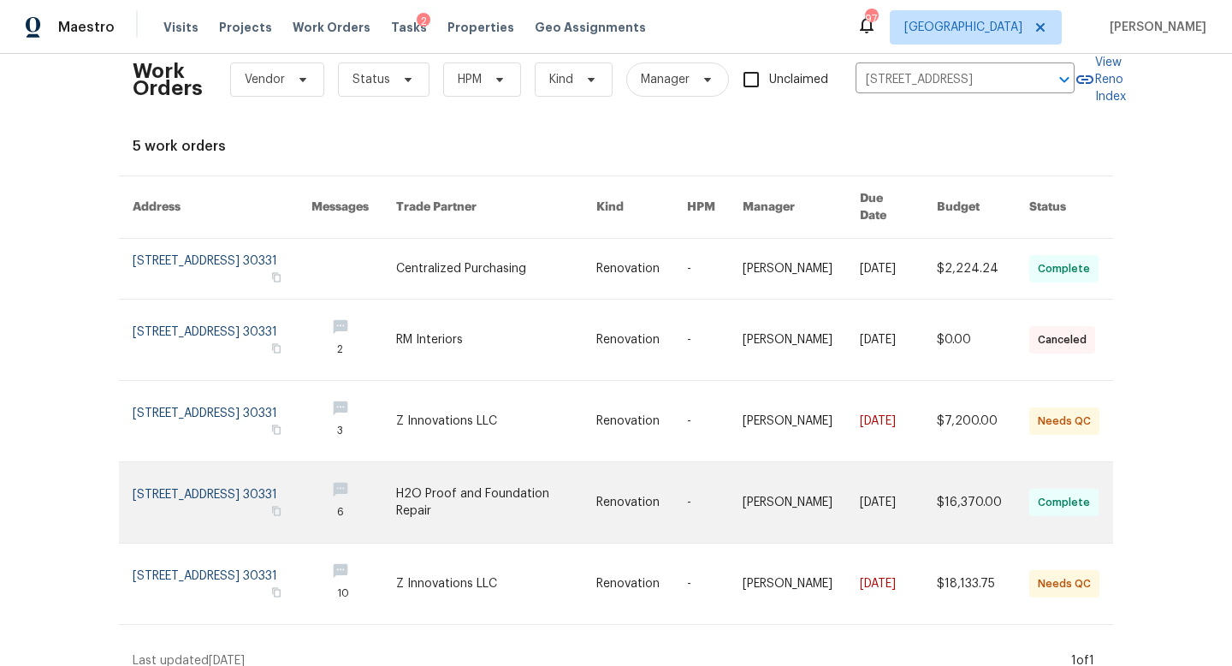
click at [234, 471] on link at bounding box center [222, 502] width 179 height 80
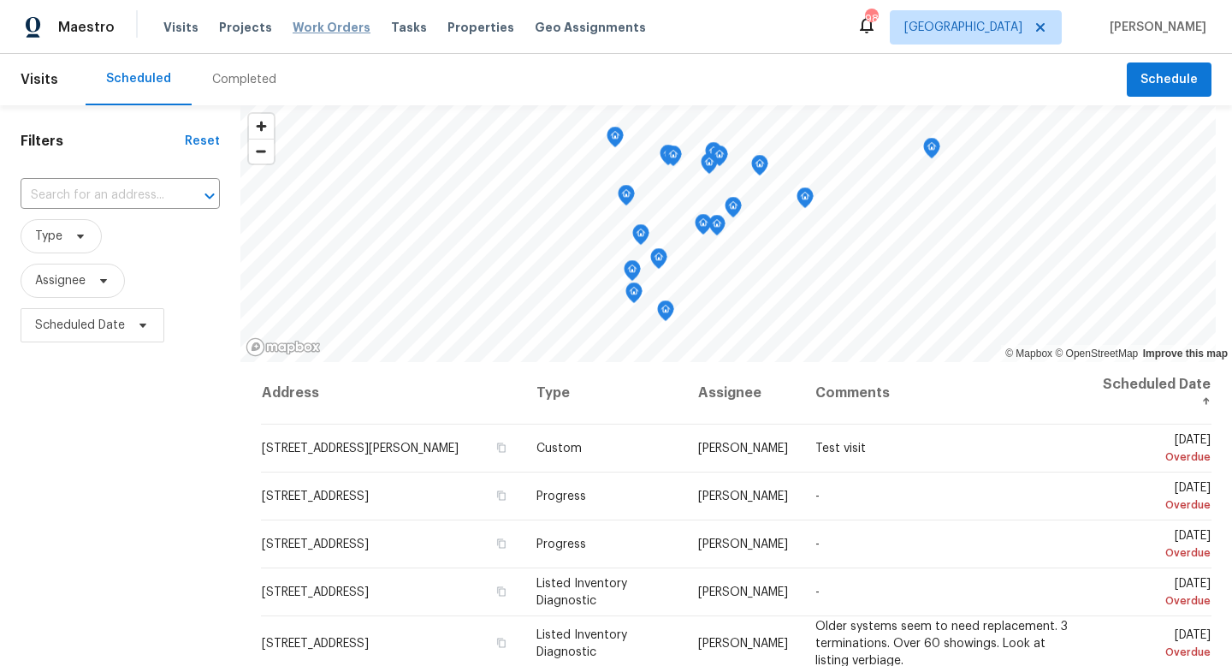
click at [335, 24] on span "Work Orders" at bounding box center [332, 27] width 78 height 17
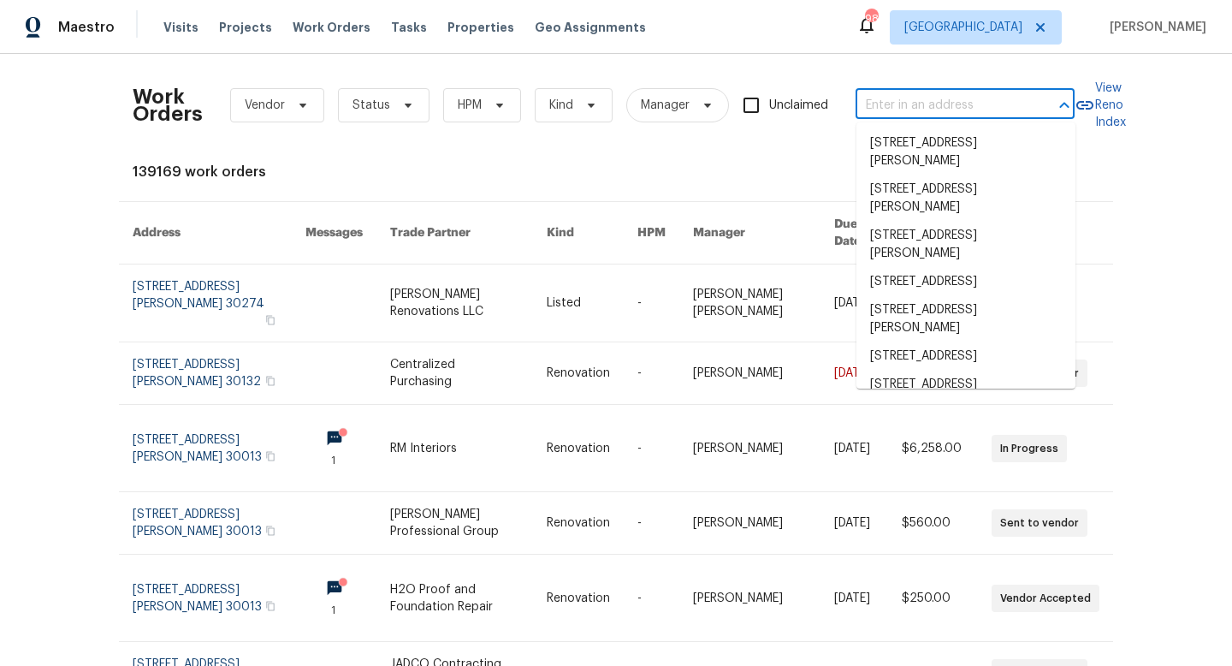
click at [879, 100] on input "text" at bounding box center [941, 105] width 171 height 27
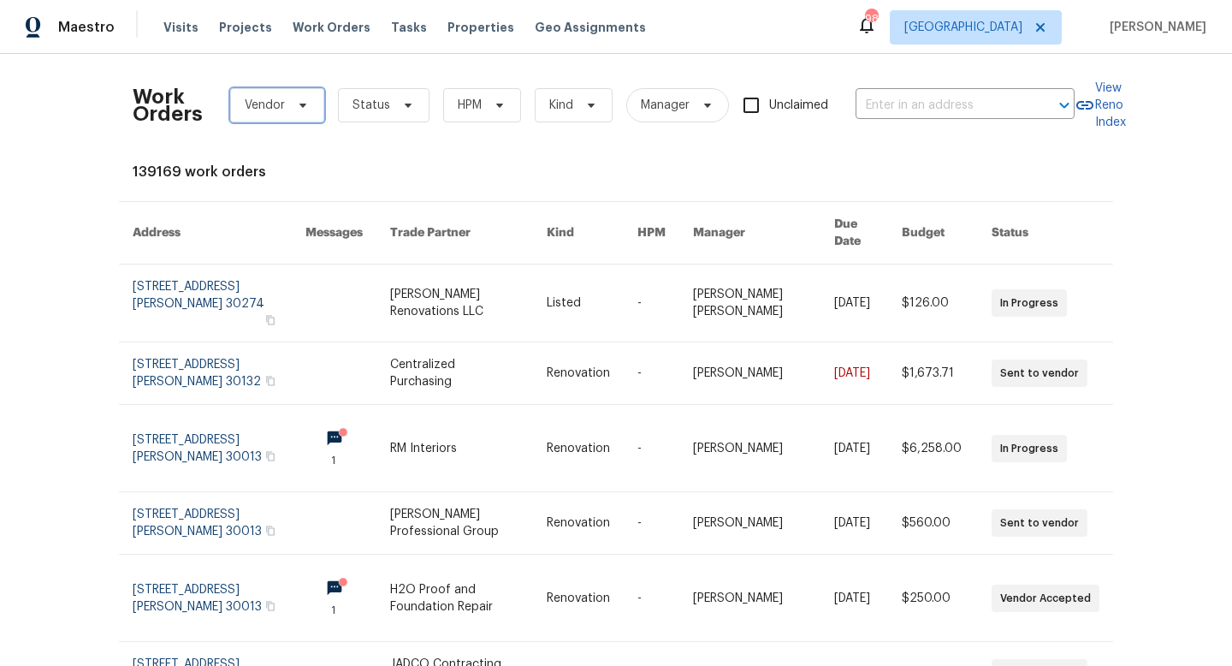
click at [272, 105] on span "Vendor" at bounding box center [265, 105] width 40 height 17
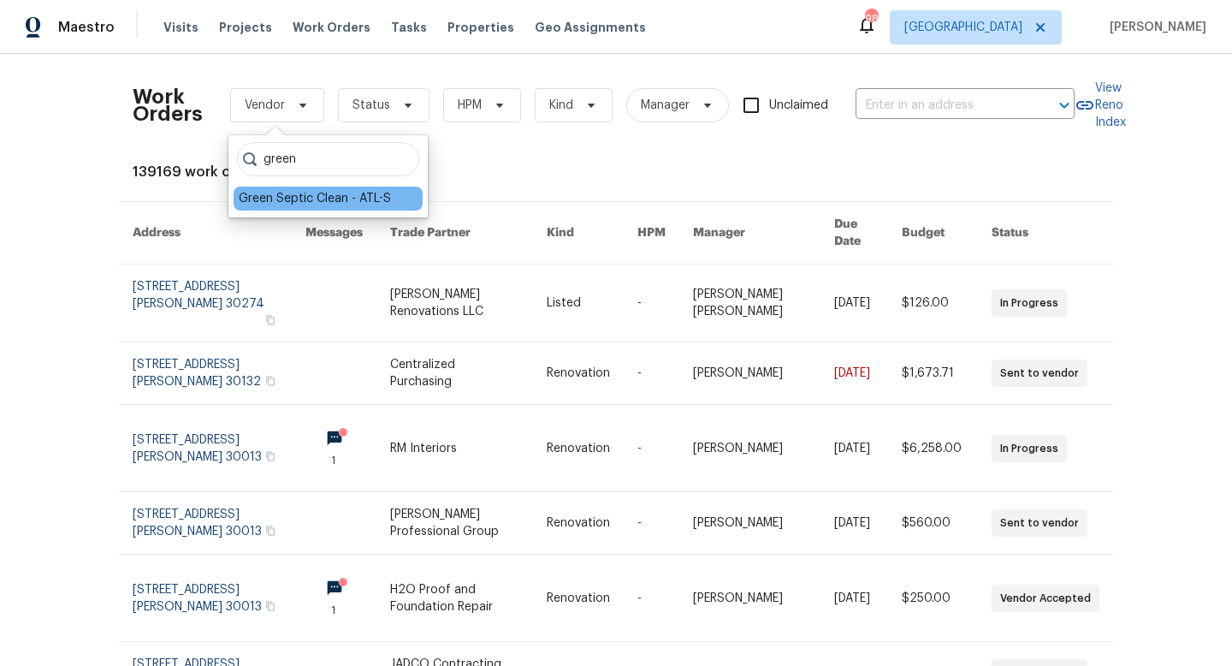
type input "green"
click at [320, 197] on div "Green Septic Clean - ATL-S" at bounding box center [315, 198] width 152 height 17
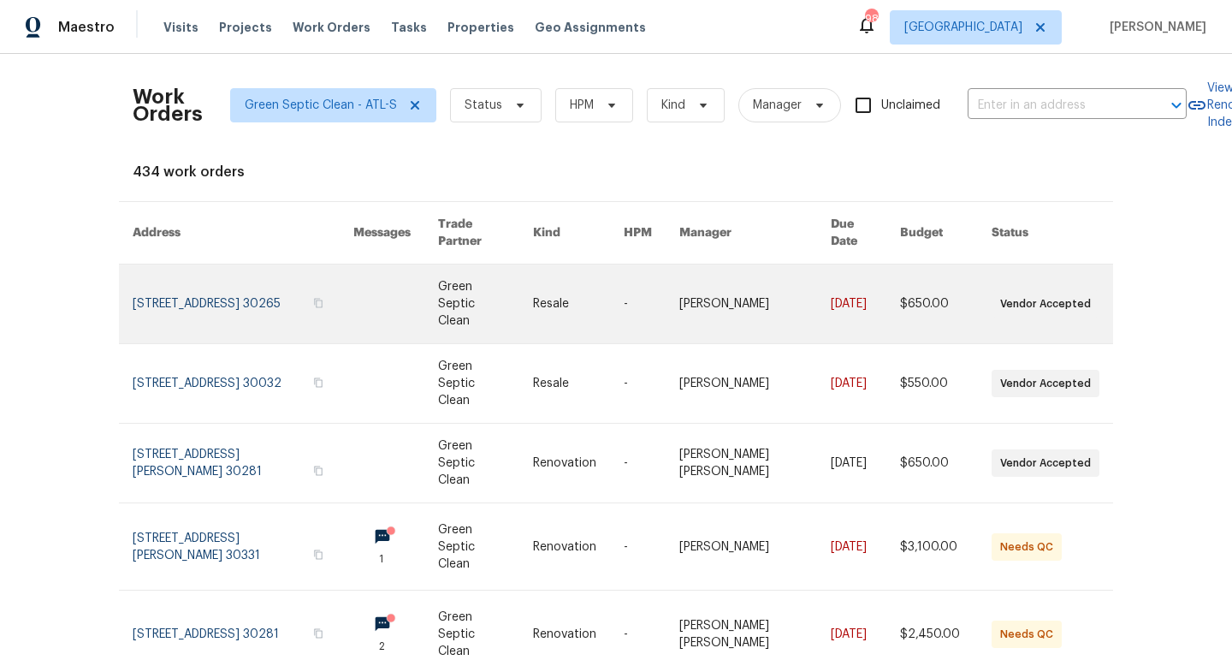
click at [183, 264] on link at bounding box center [243, 303] width 221 height 79
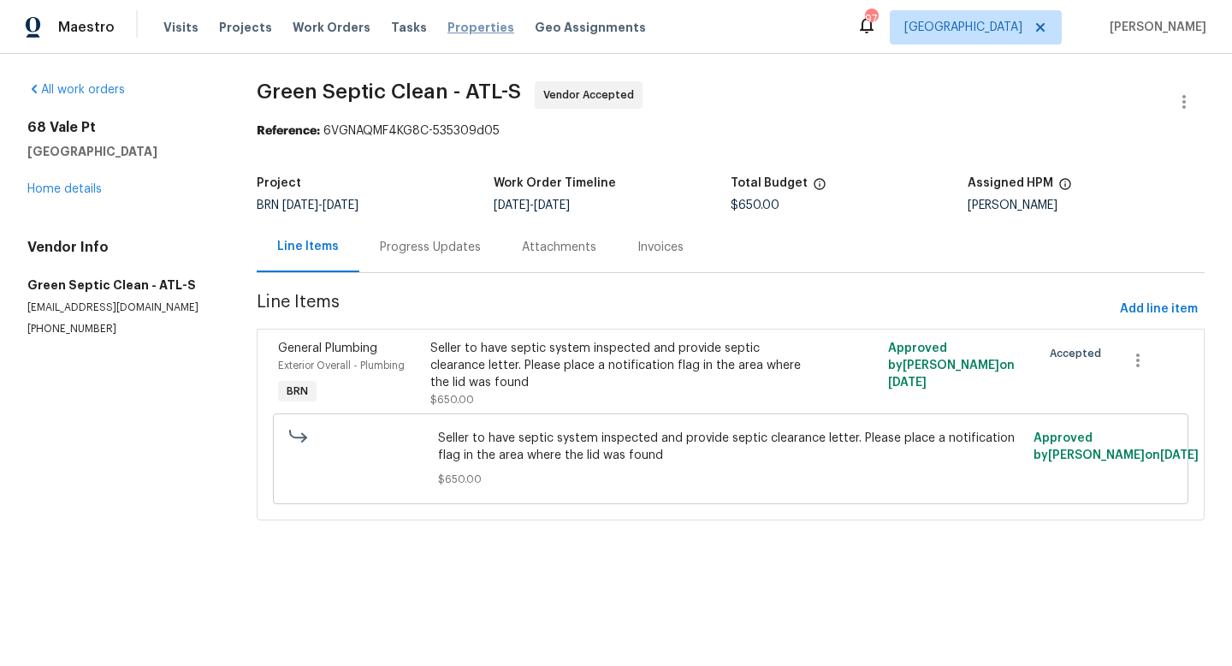
click at [467, 31] on span "Properties" at bounding box center [481, 27] width 67 height 17
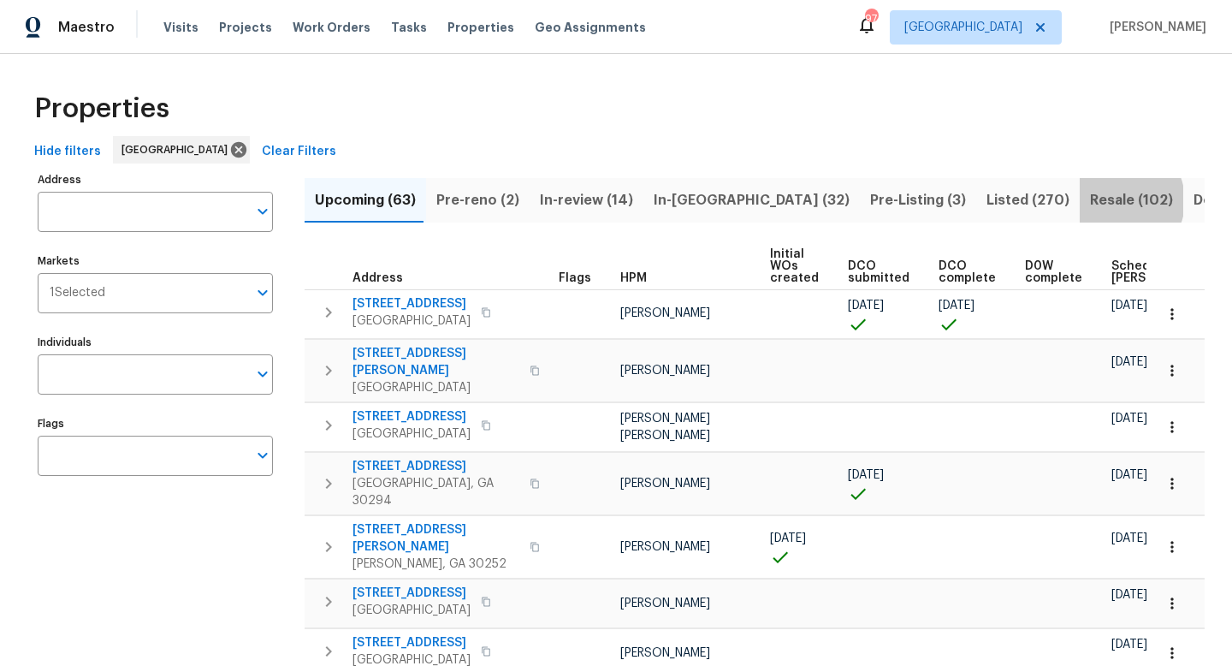
click at [1090, 200] on span "Resale (102)" at bounding box center [1131, 200] width 83 height 24
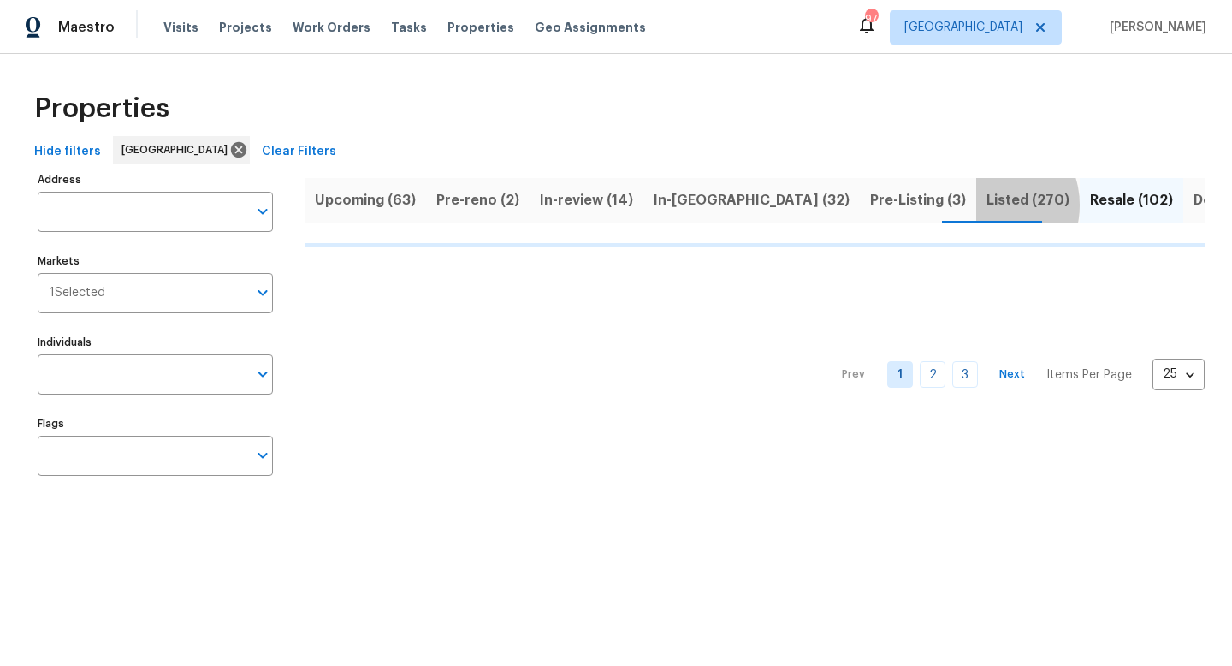
click at [987, 205] on span "Listed (270)" at bounding box center [1028, 200] width 83 height 24
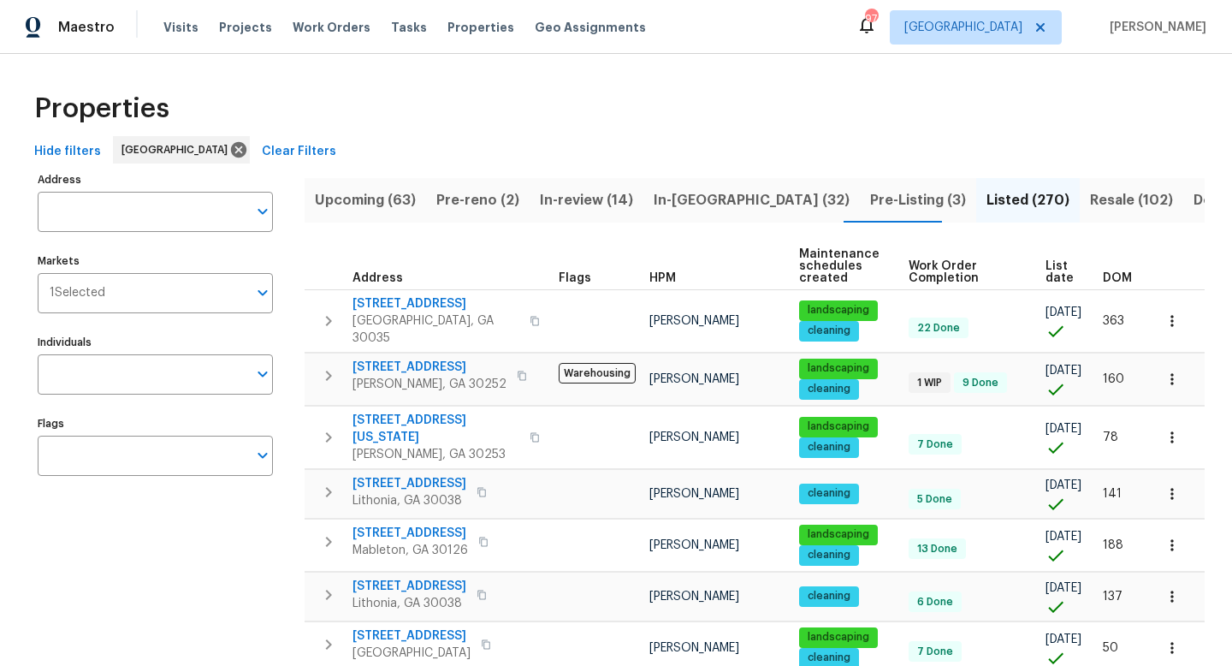
click at [870, 197] on span "Pre-Listing (3)" at bounding box center [918, 200] width 96 height 24
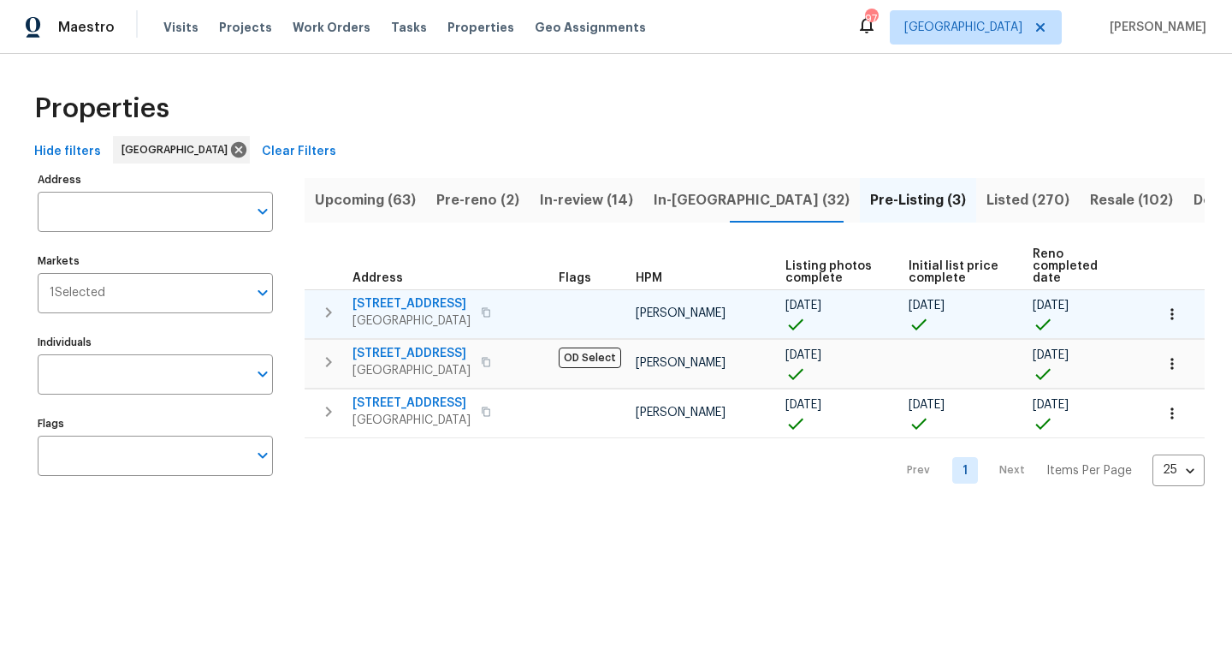
click at [329, 302] on icon "button" at bounding box center [328, 312] width 21 height 21
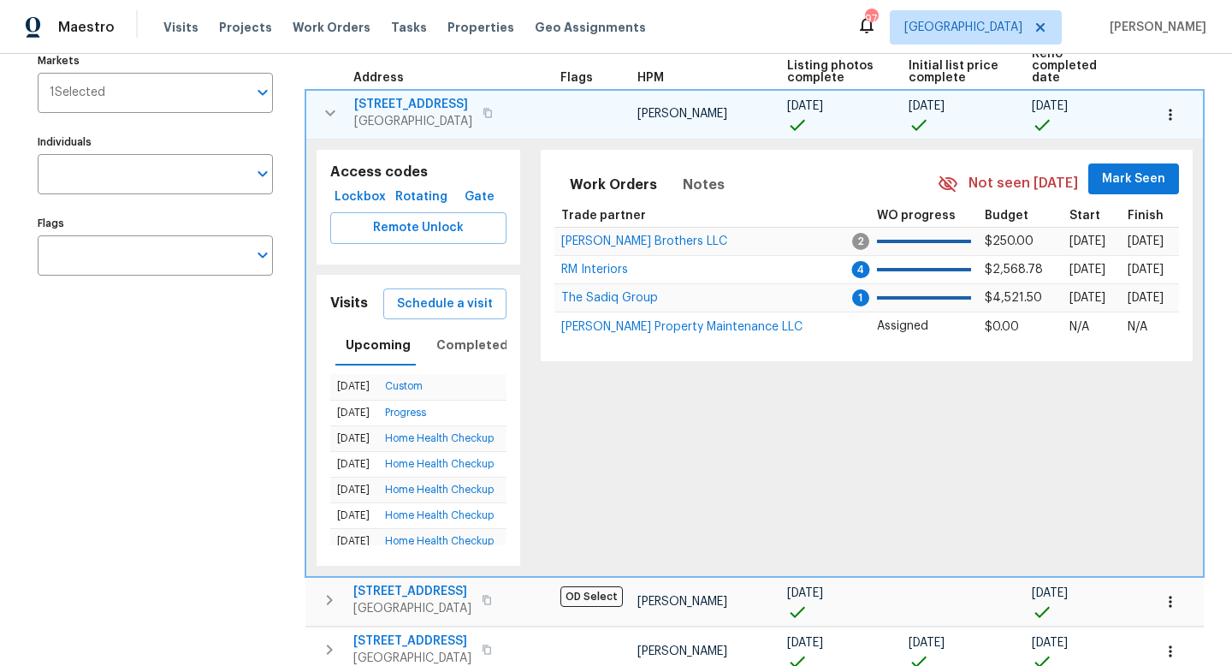
scroll to position [280, 0]
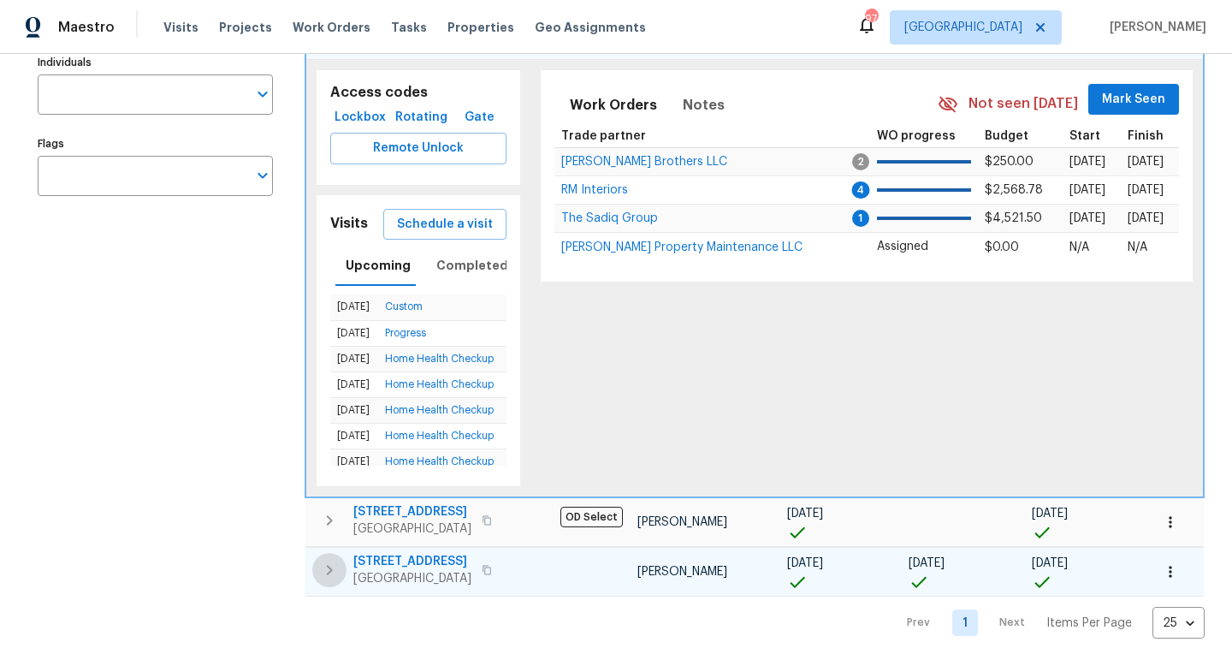
click at [331, 569] on icon "button" at bounding box center [330, 570] width 6 height 10
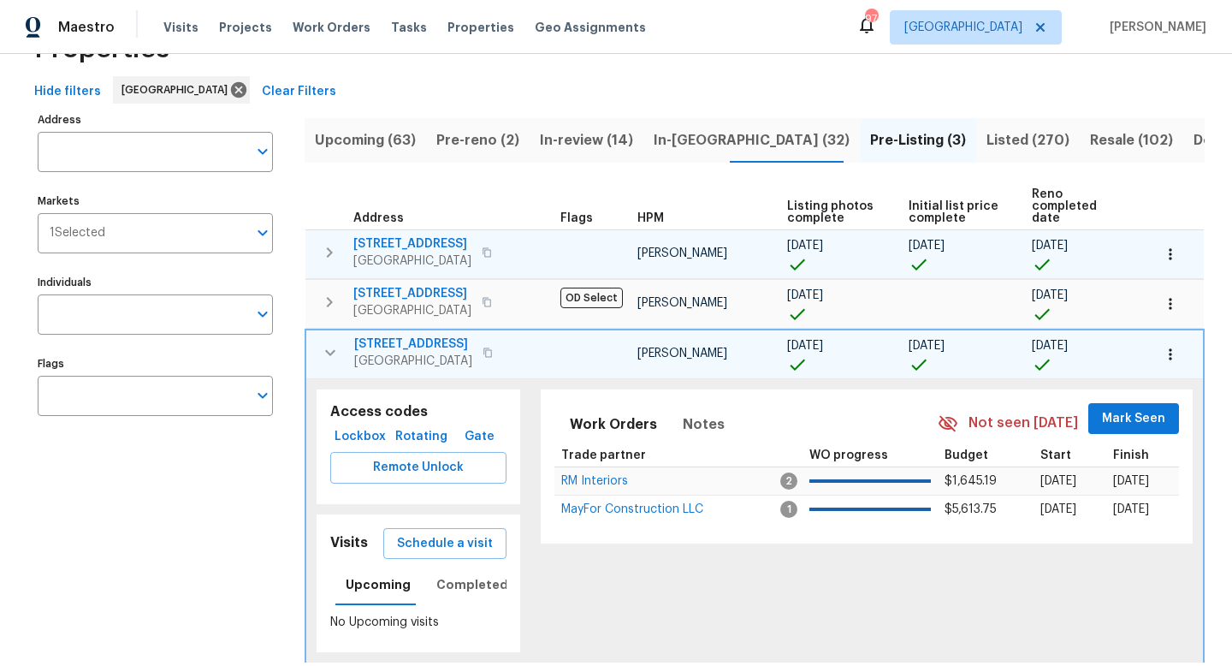
scroll to position [62, 0]
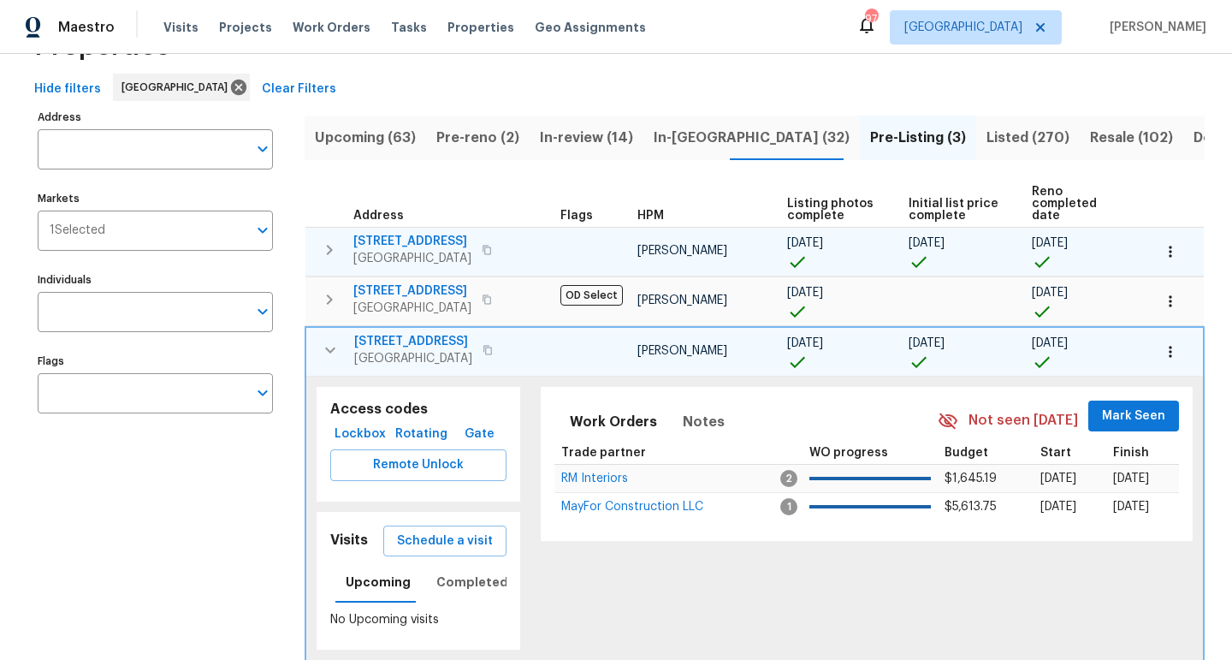
click at [987, 138] on span "Listed (270)" at bounding box center [1028, 138] width 83 height 24
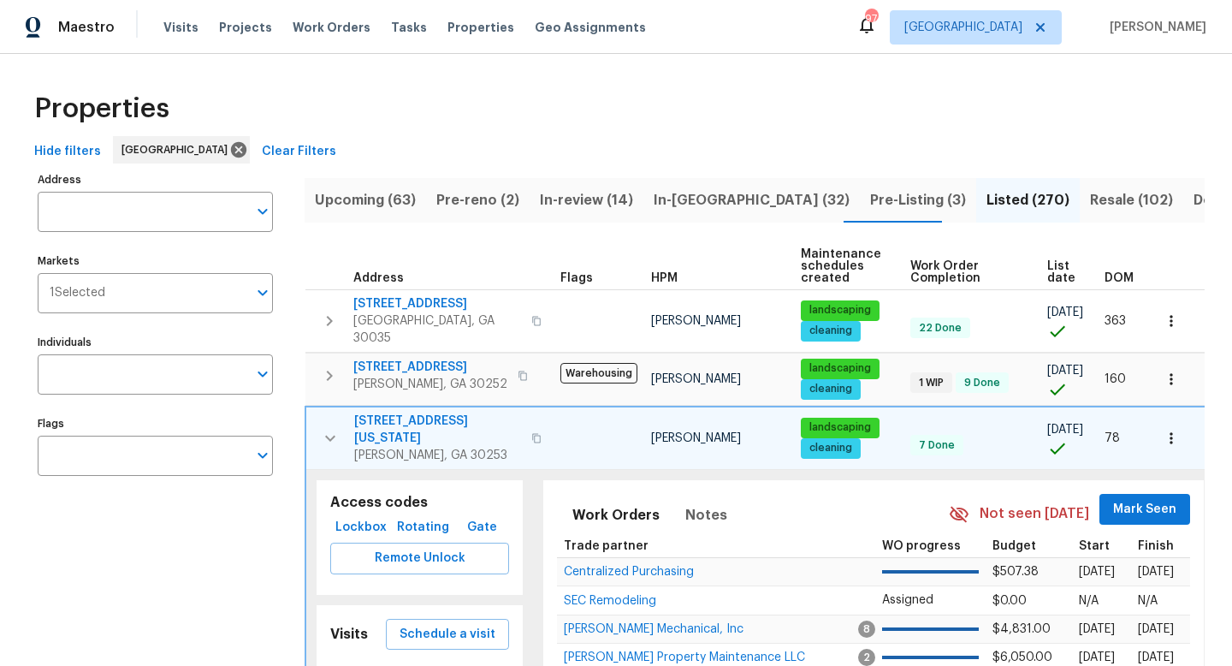
click at [1133, 276] on span "DOM" at bounding box center [1119, 278] width 29 height 12
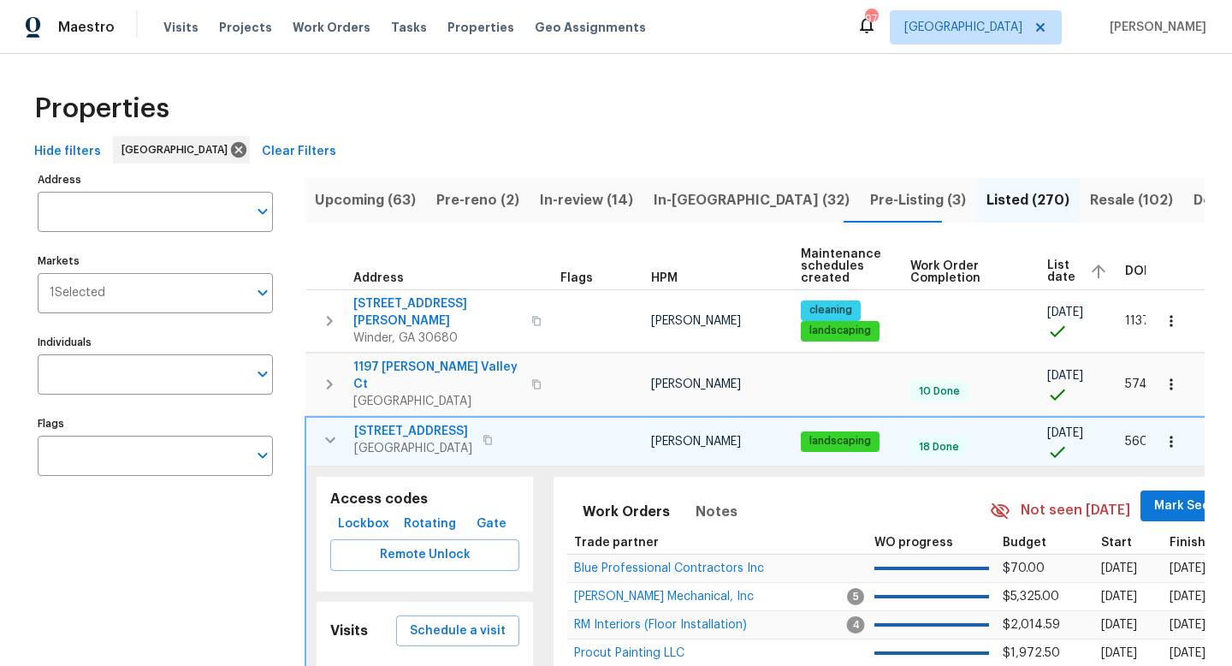
click at [1136, 259] on div "DOM" at bounding box center [1157, 271] width 65 height 26
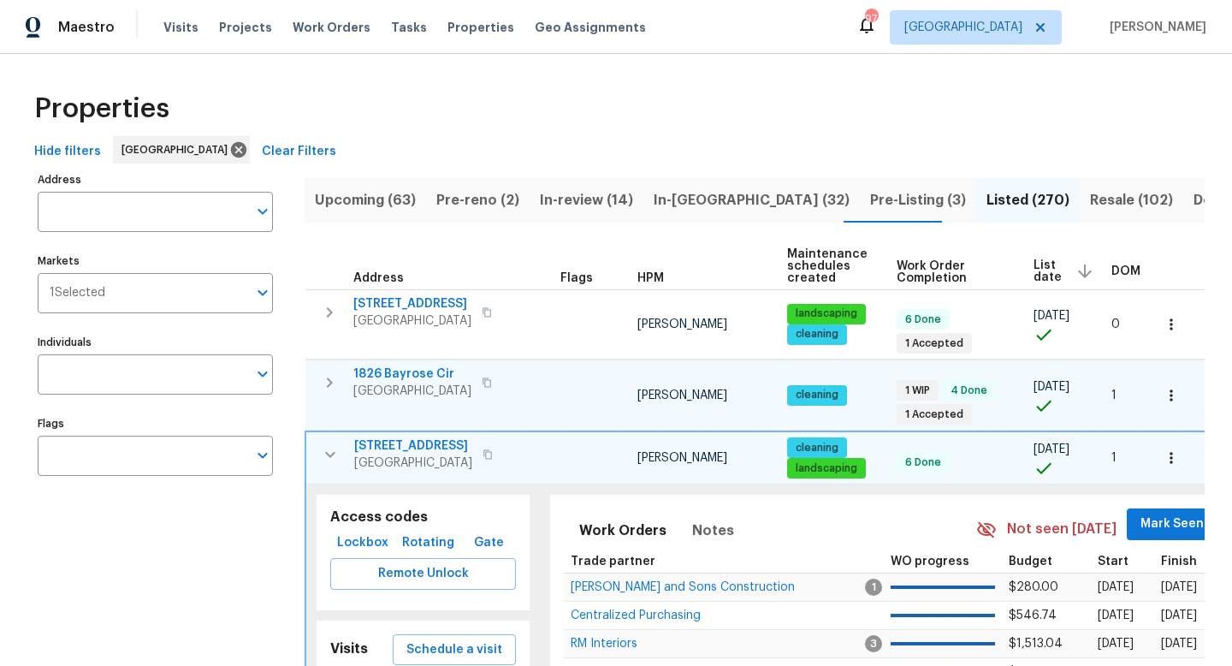
click at [333, 384] on icon "button" at bounding box center [329, 382] width 21 height 21
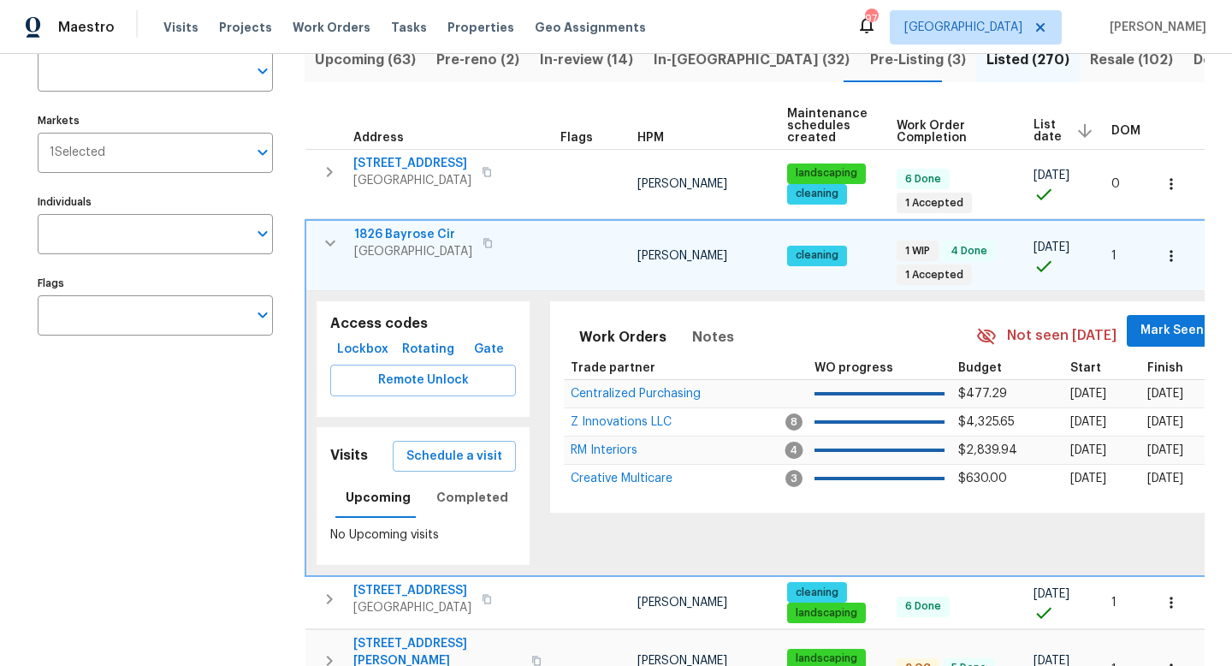
scroll to position [158, 0]
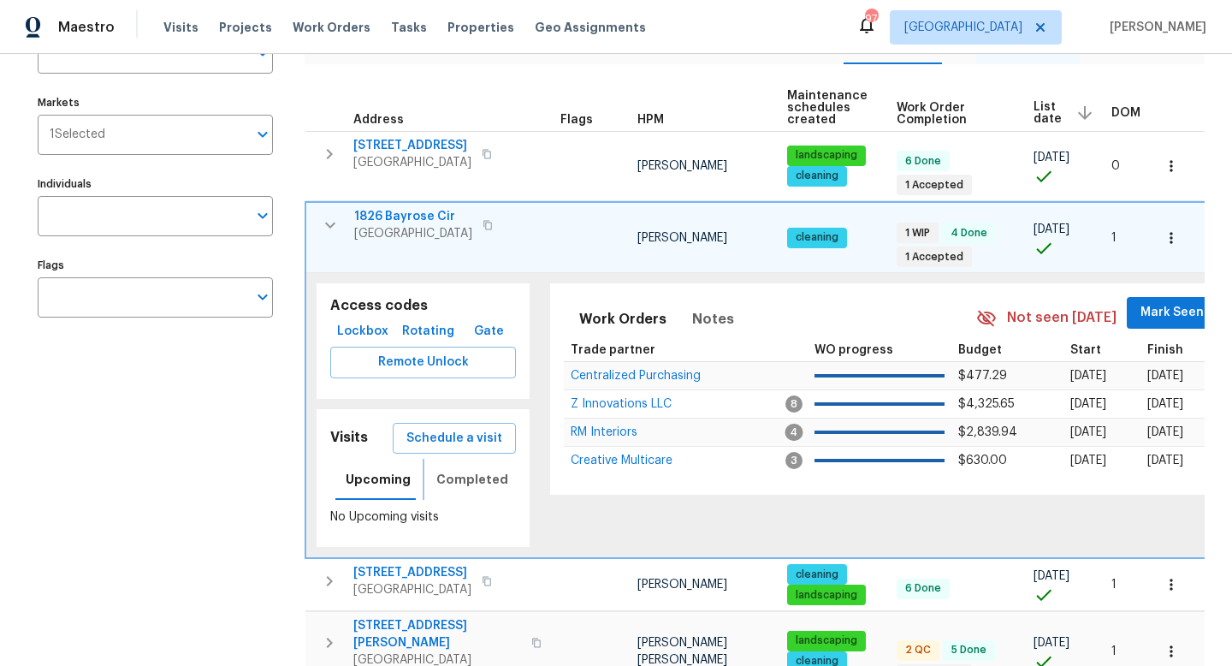
click at [452, 471] on span "Completed" at bounding box center [472, 479] width 72 height 21
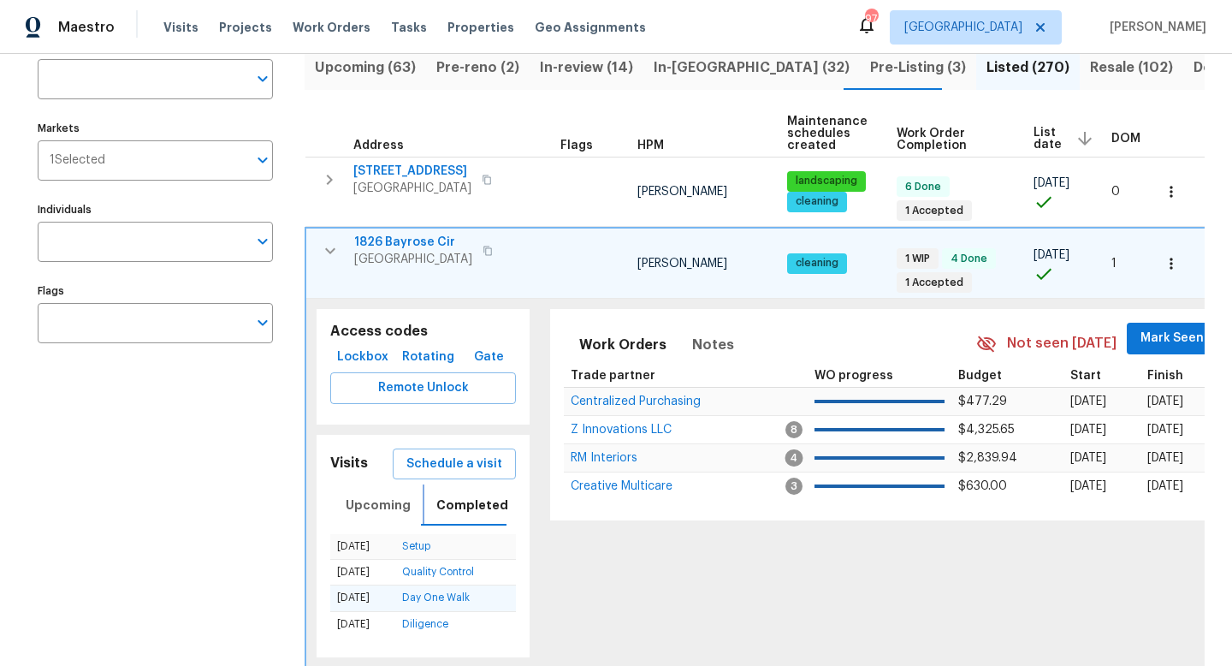
scroll to position [106, 0]
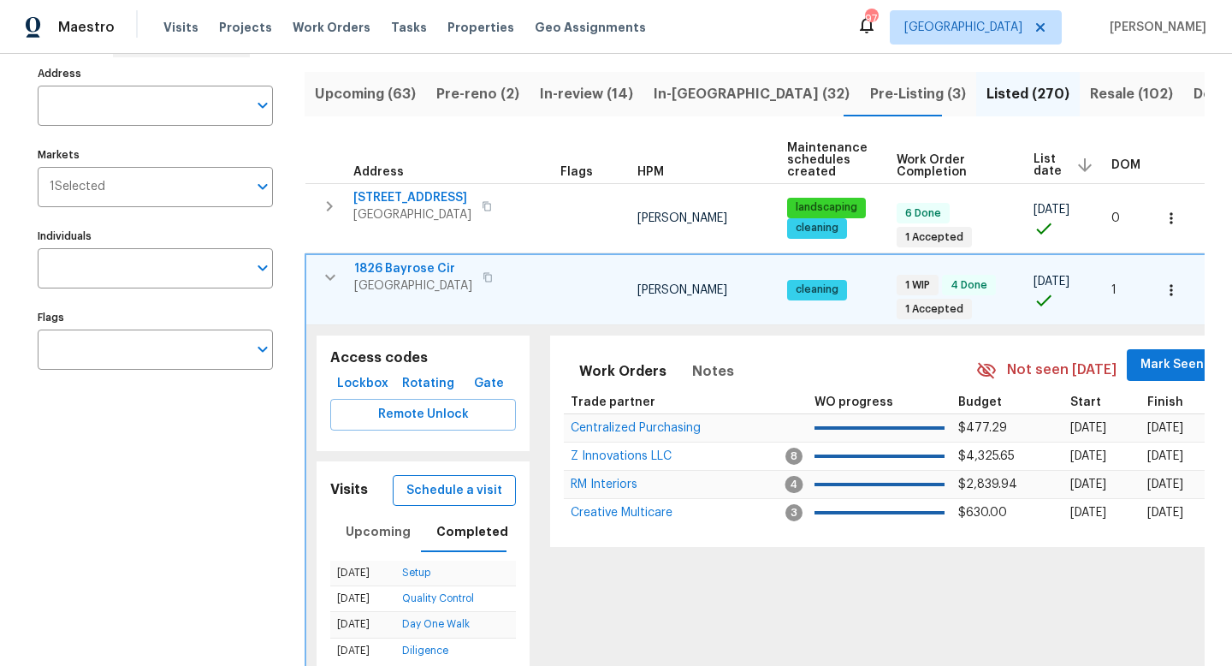
click at [458, 494] on span "Schedule a visit" at bounding box center [454, 490] width 96 height 21
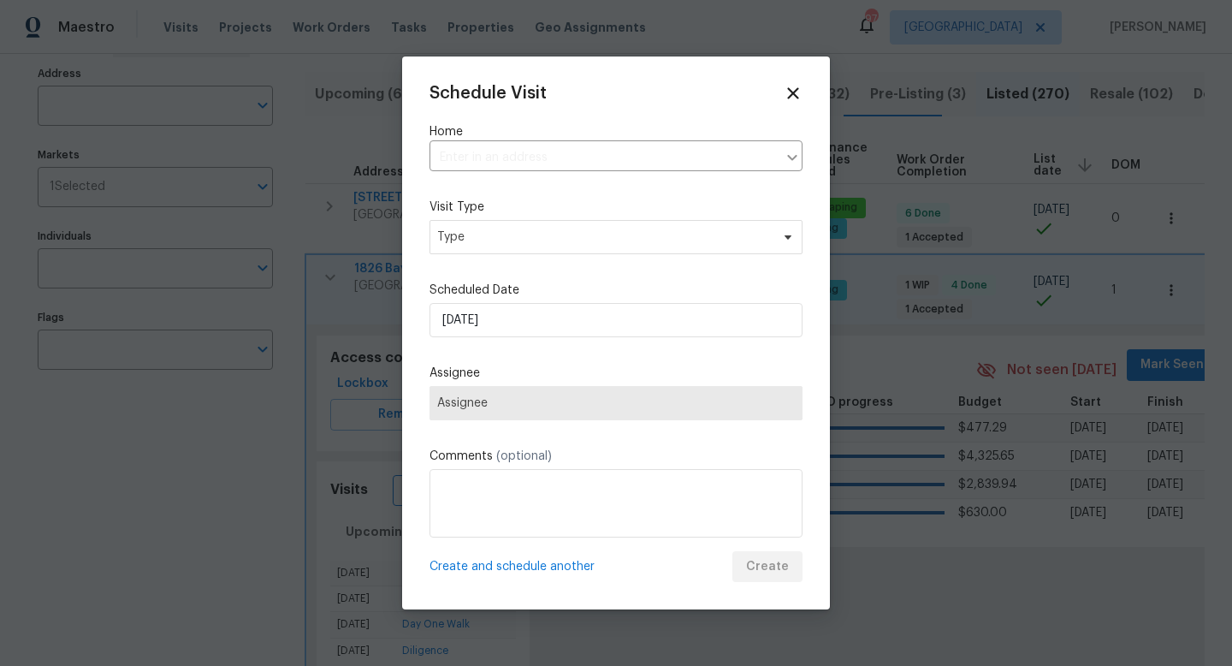
type input "1826 Bayrose Cir, Atlanta, GA 30344"
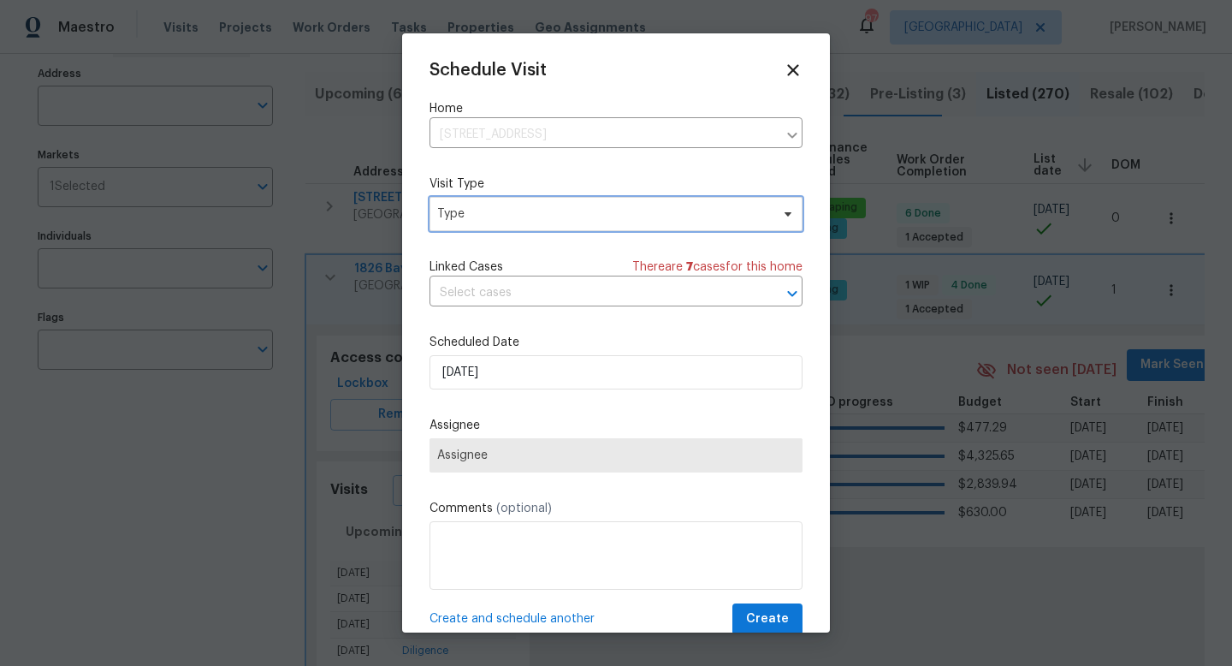
click at [505, 210] on span "Type" at bounding box center [603, 213] width 333 height 17
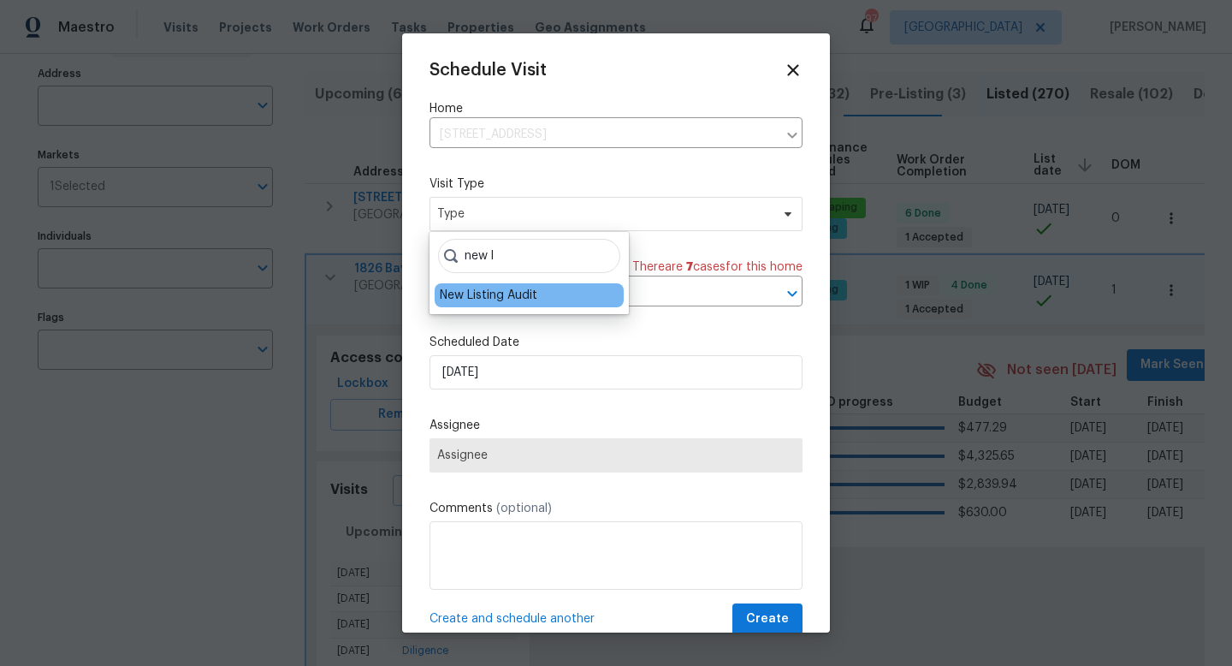
type input "new l"
click at [503, 290] on div "New Listing Audit" at bounding box center [489, 295] width 98 height 17
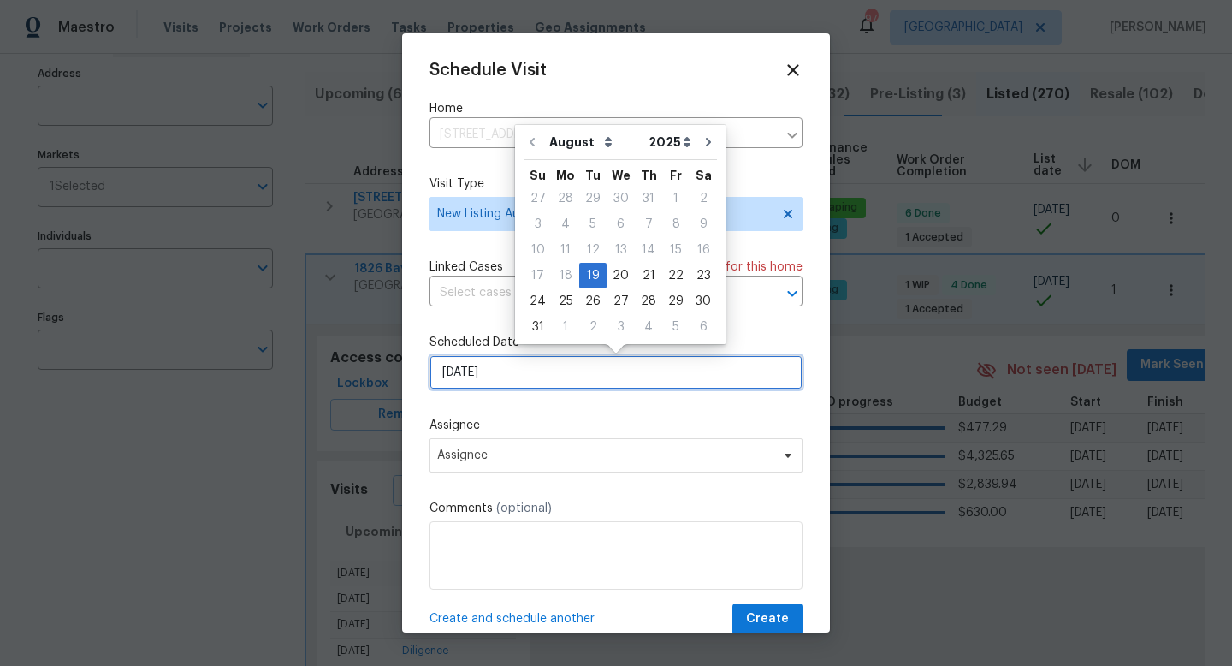
click at [507, 371] on input "[DATE]" at bounding box center [616, 372] width 373 height 34
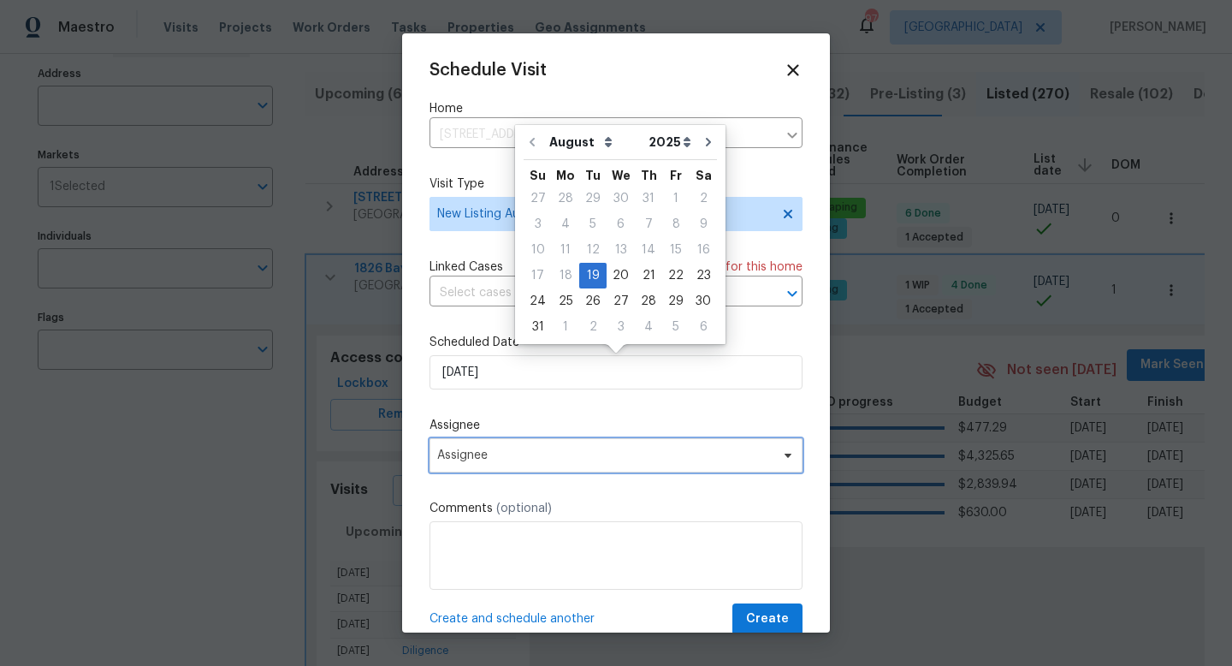
click at [506, 447] on span "Assignee" at bounding box center [616, 455] width 373 height 34
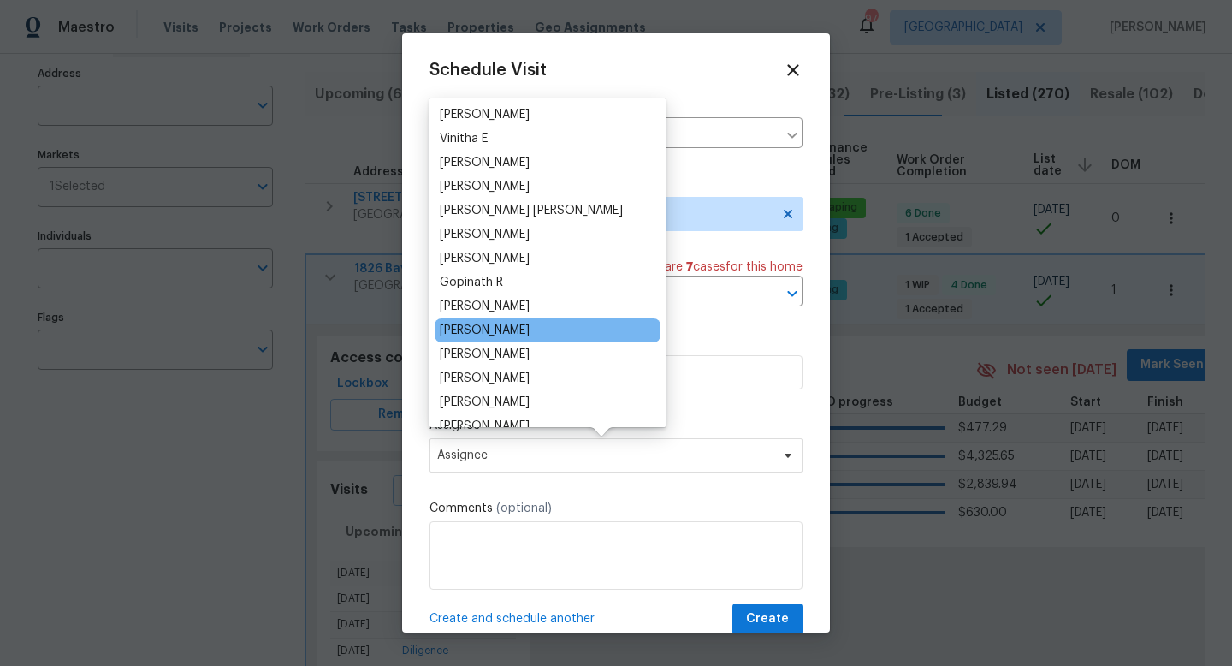
scroll to position [48, 0]
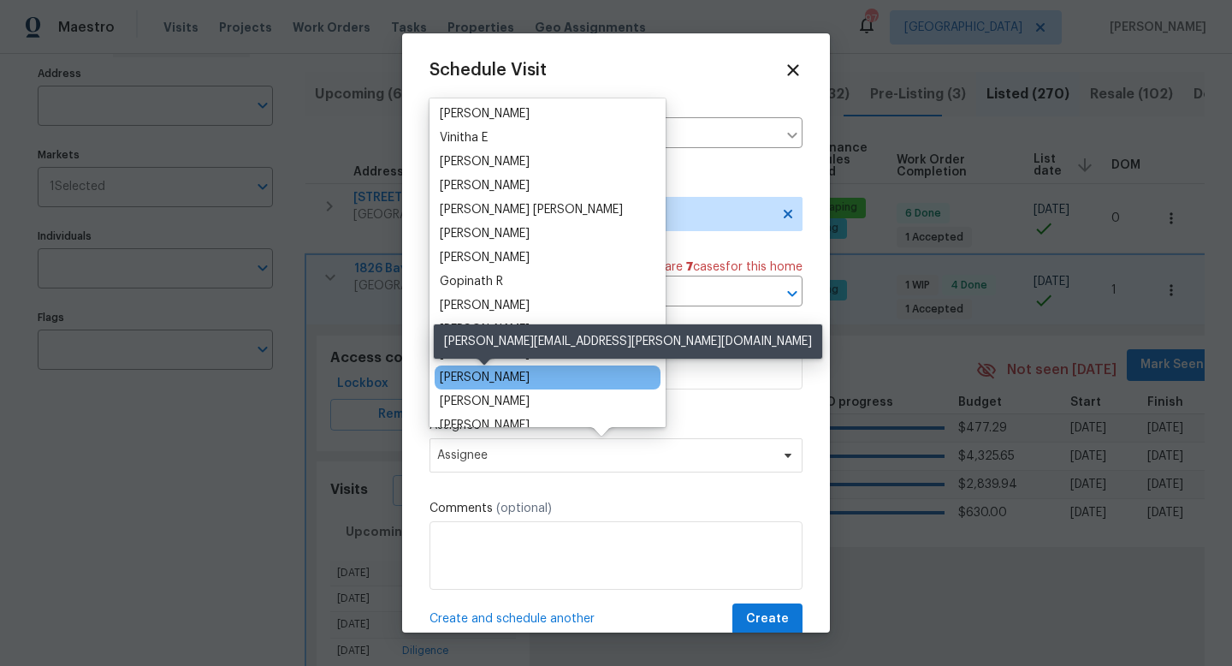
click at [485, 385] on div "[PERSON_NAME]" at bounding box center [485, 377] width 90 height 17
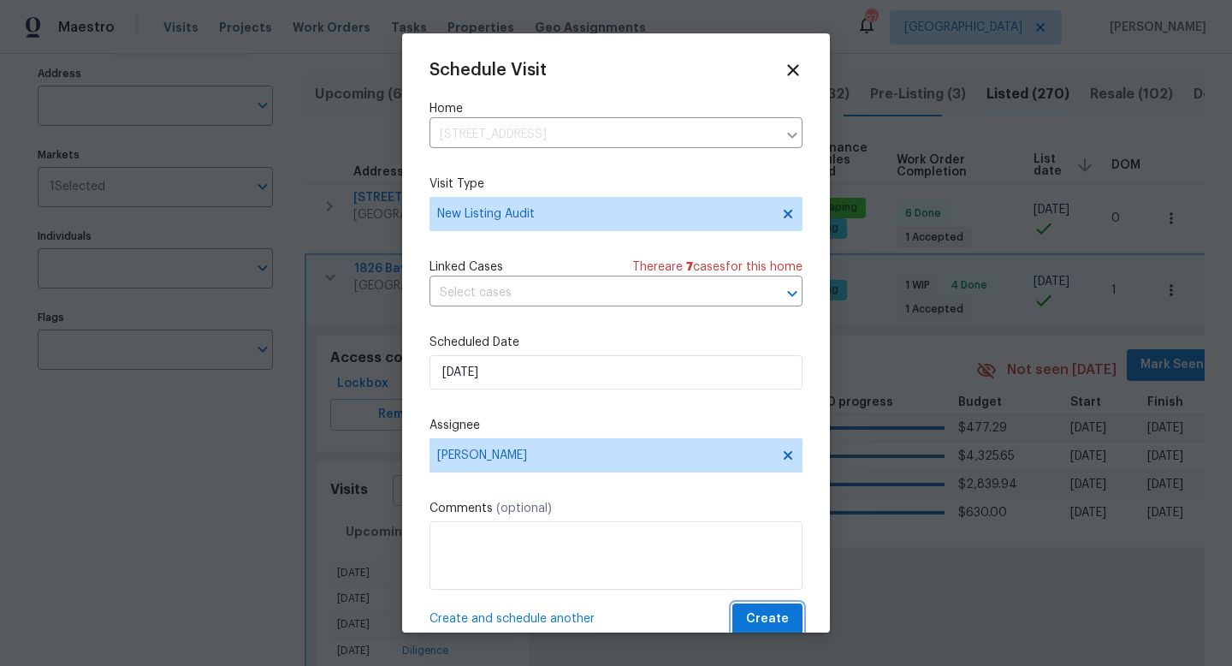
click at [777, 616] on span "Create" at bounding box center [767, 618] width 43 height 21
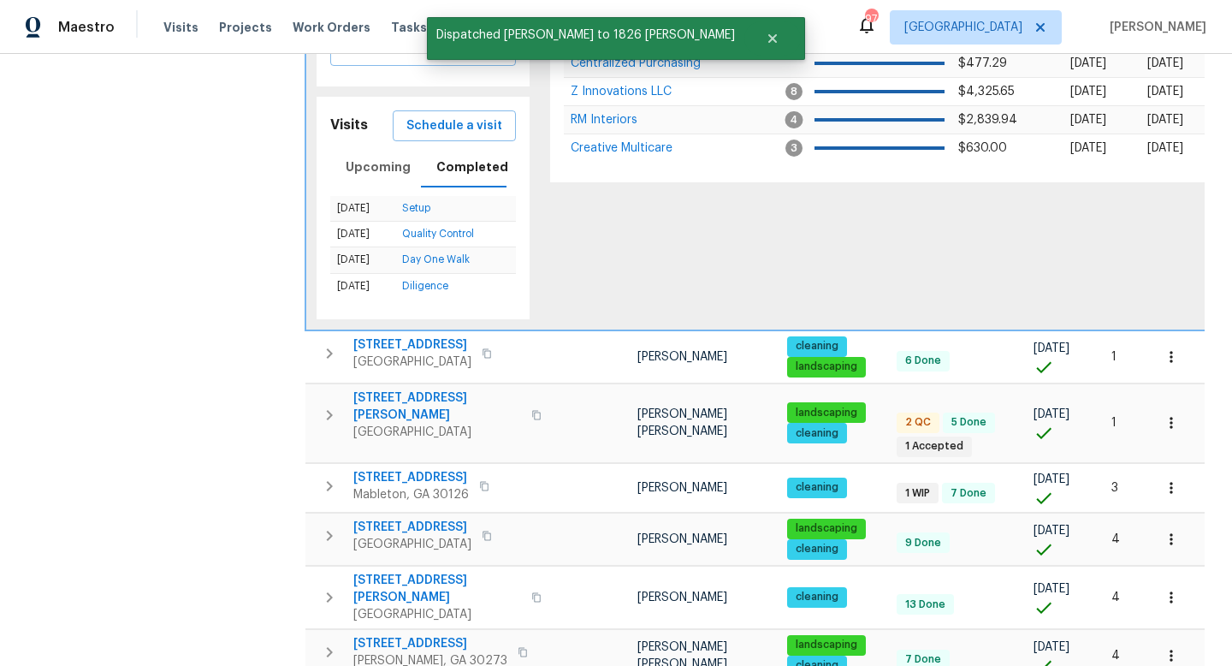
scroll to position [471, 0]
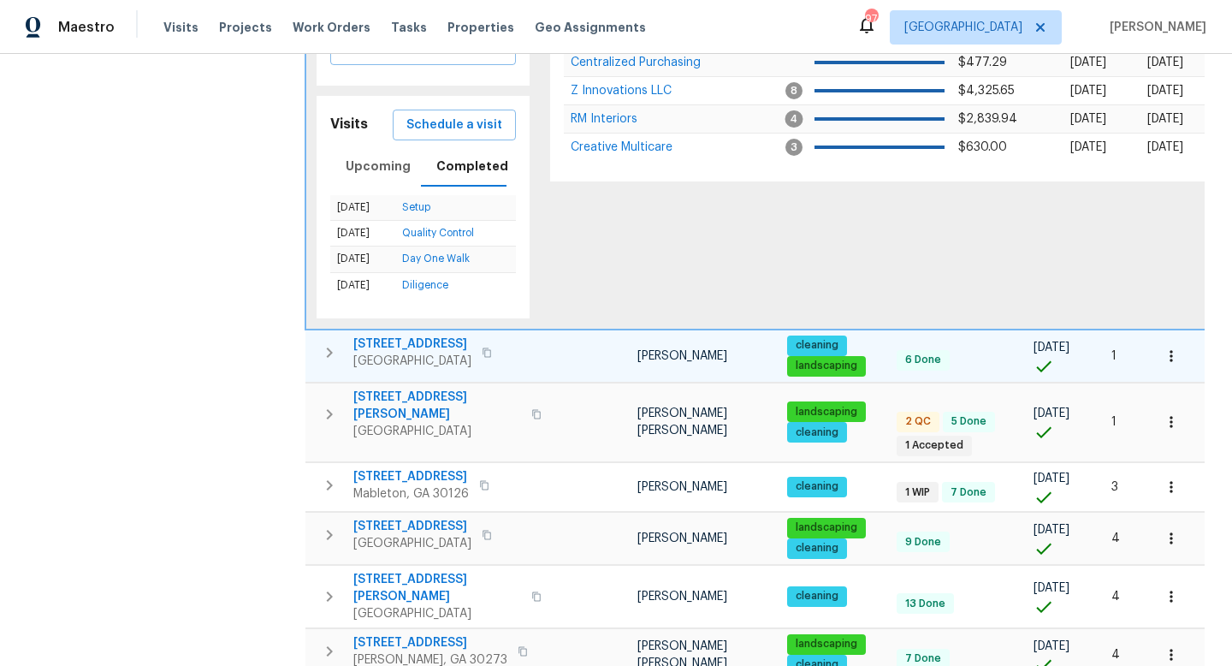
click at [321, 347] on icon "button" at bounding box center [329, 352] width 21 height 21
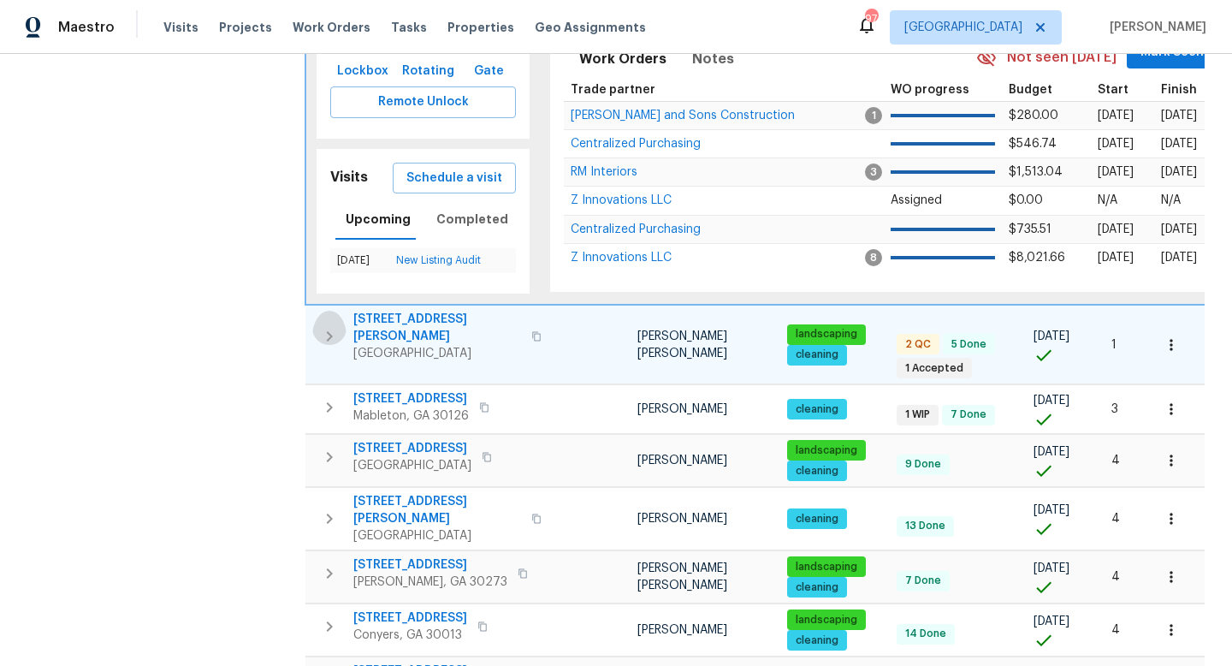
click at [316, 335] on button "button" at bounding box center [329, 336] width 34 height 51
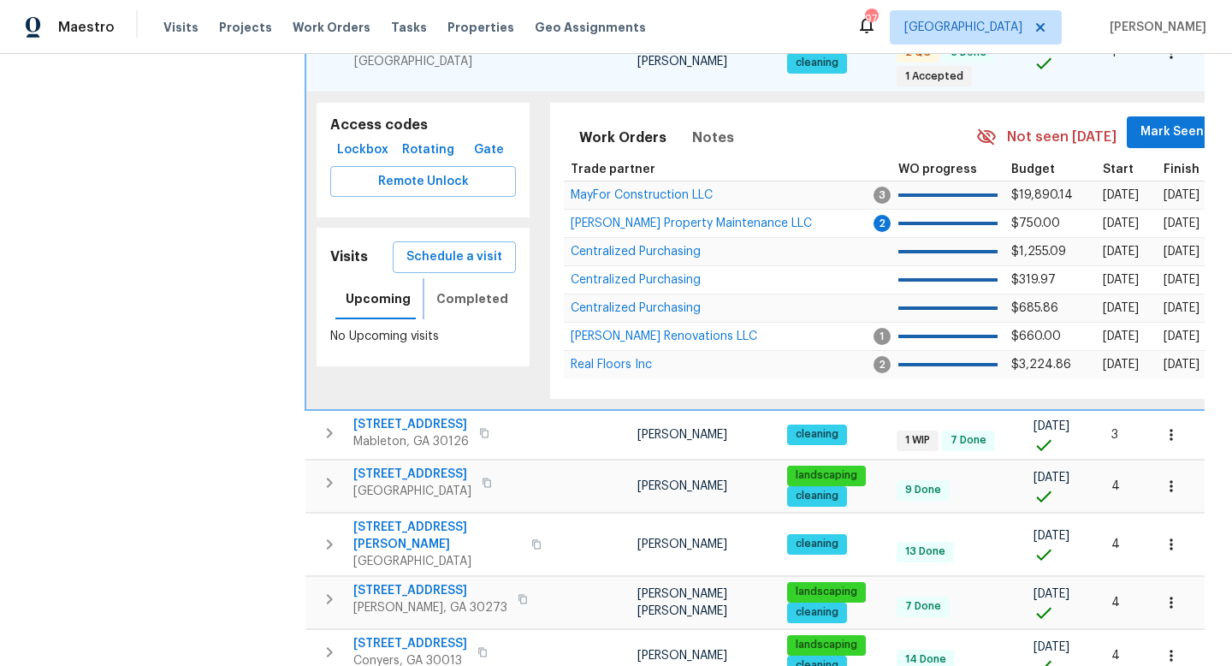
click at [443, 293] on span "Completed" at bounding box center [472, 298] width 72 height 21
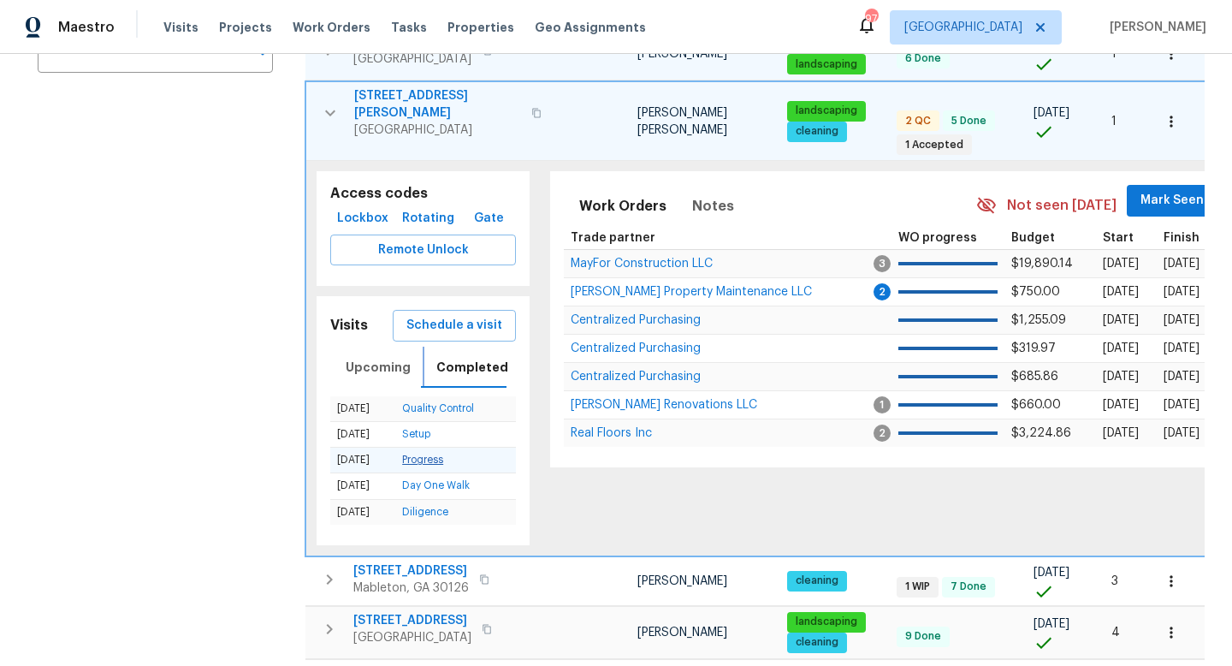
scroll to position [388, 0]
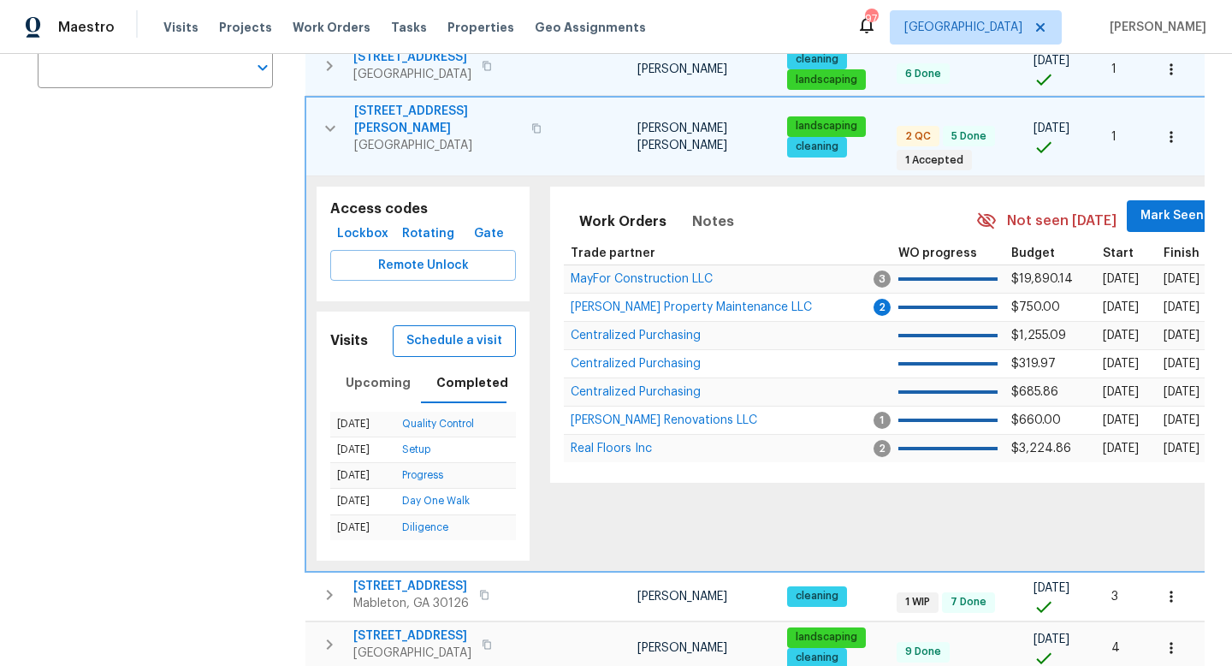
click at [465, 332] on span "Schedule a visit" at bounding box center [454, 340] width 96 height 21
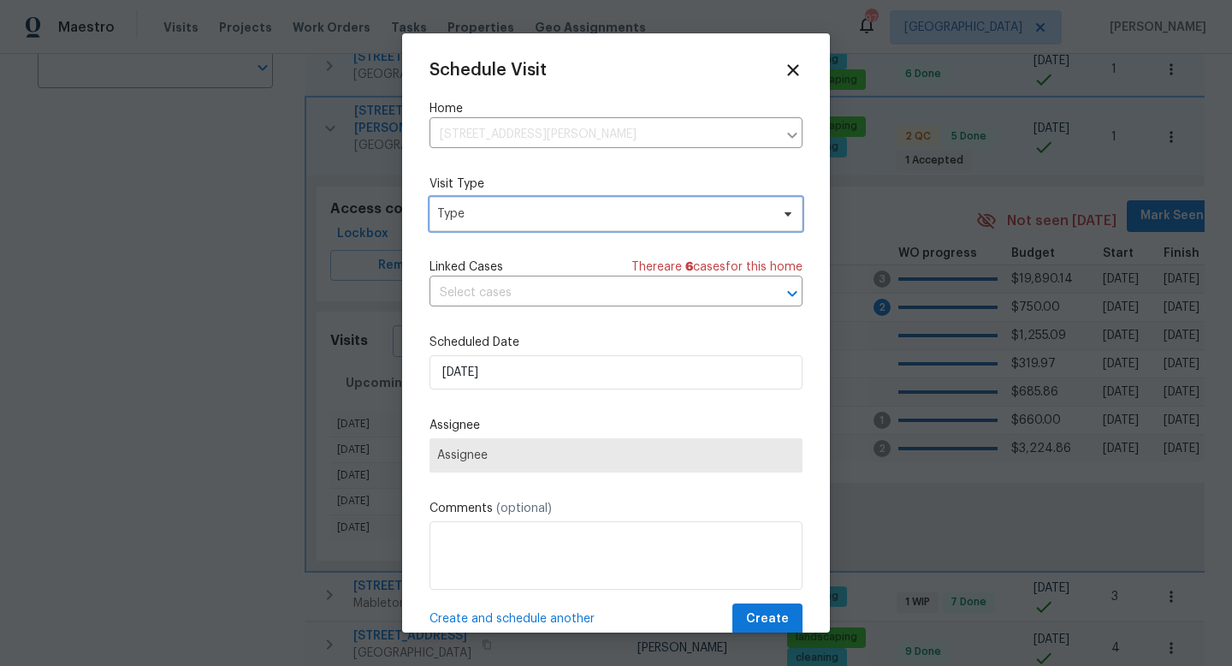
click at [491, 215] on span "Type" at bounding box center [603, 213] width 333 height 17
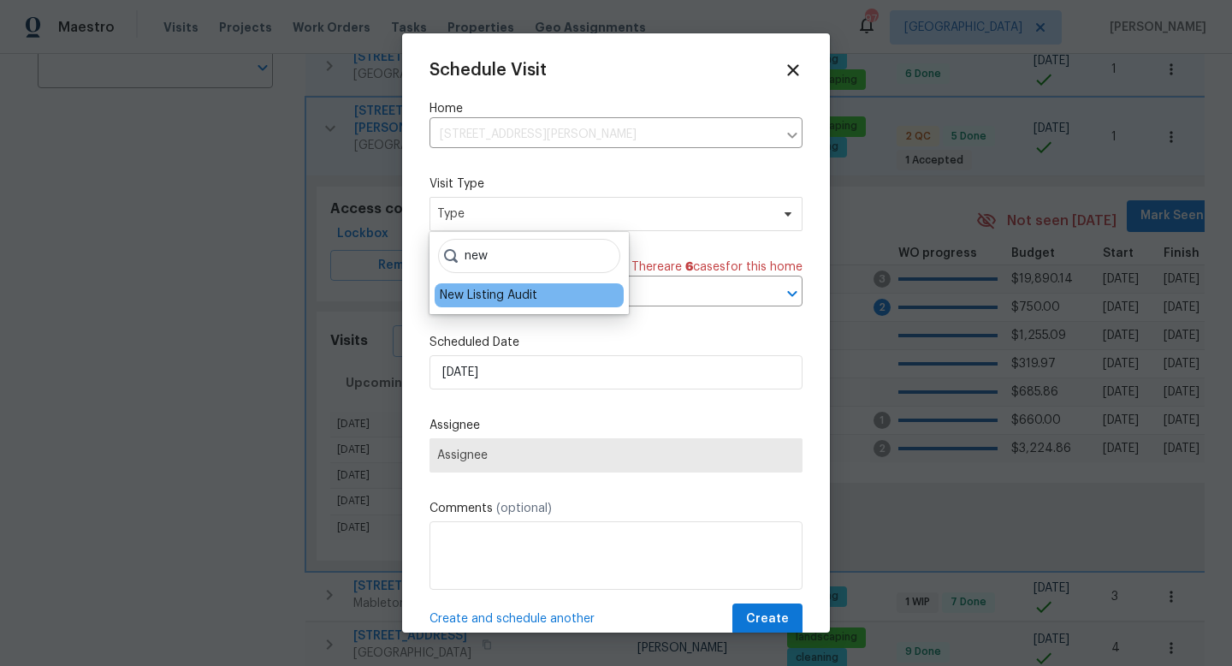
type input "new"
click at [486, 292] on div "New Listing Audit" at bounding box center [489, 295] width 98 height 17
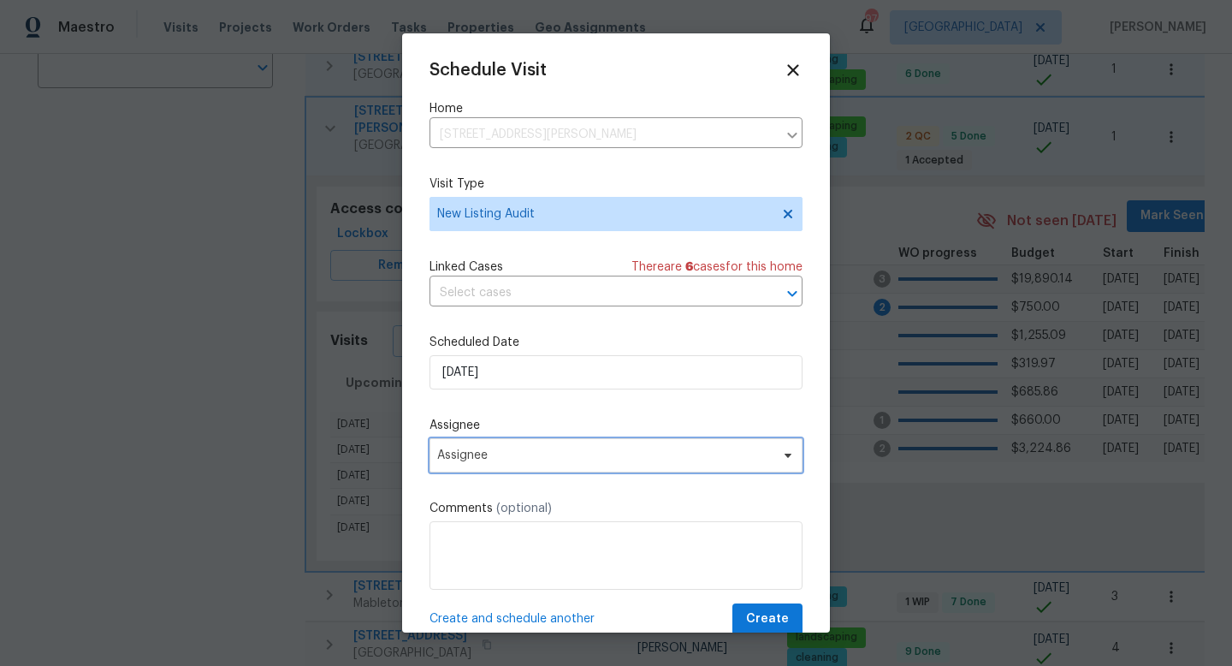
click at [483, 459] on span "Assignee" at bounding box center [604, 455] width 335 height 14
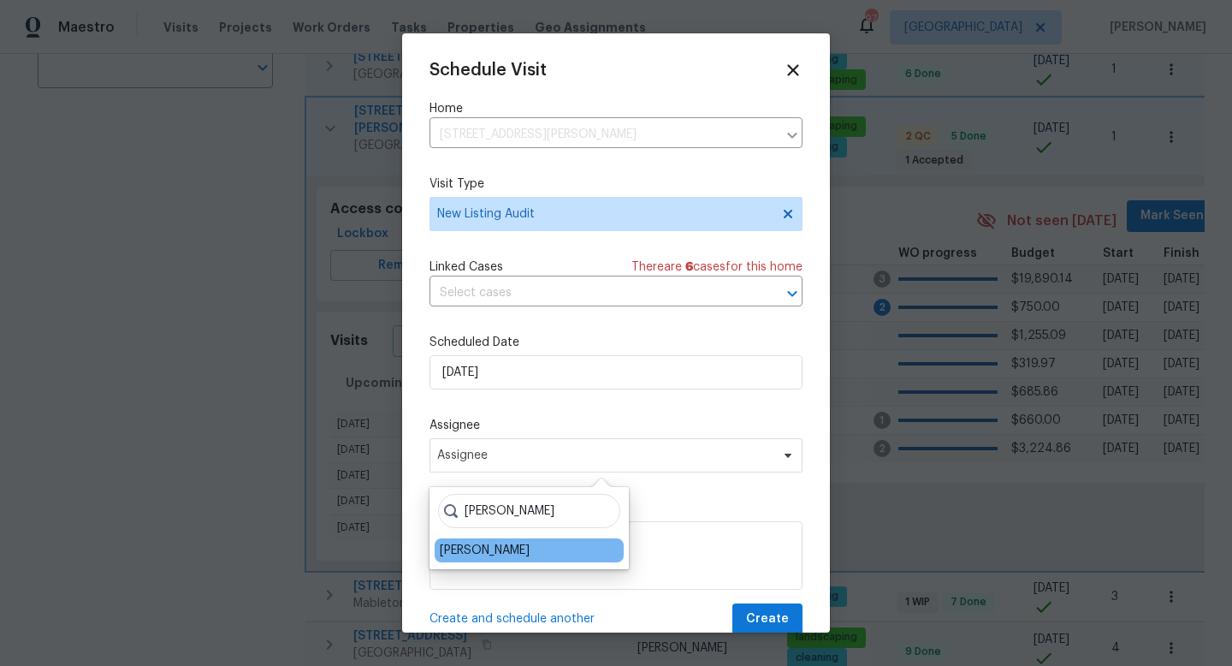
type input "cynthi"
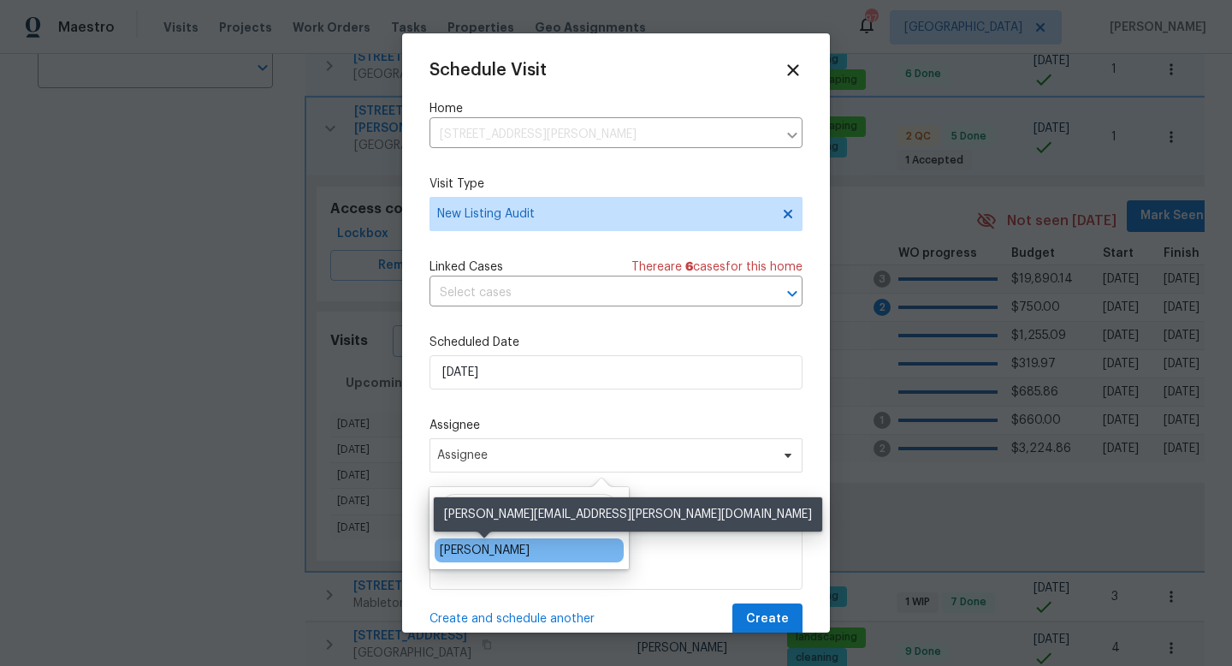
click at [481, 548] on div "[PERSON_NAME]" at bounding box center [485, 550] width 90 height 17
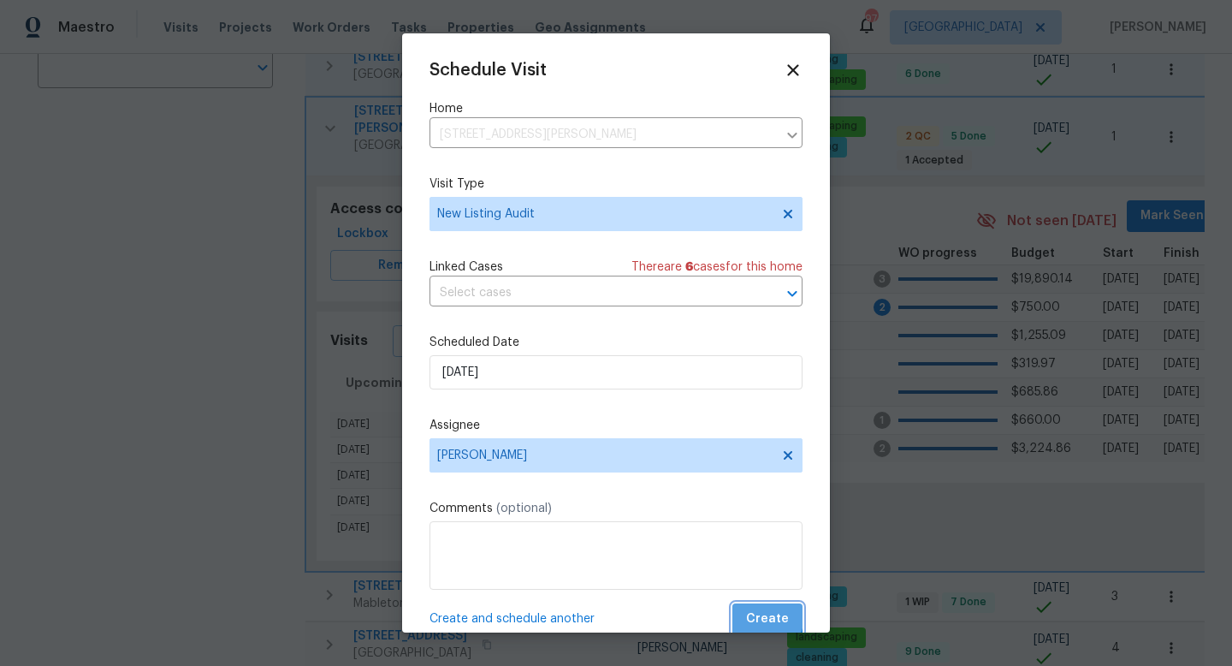
click at [757, 615] on span "Create" at bounding box center [767, 618] width 43 height 21
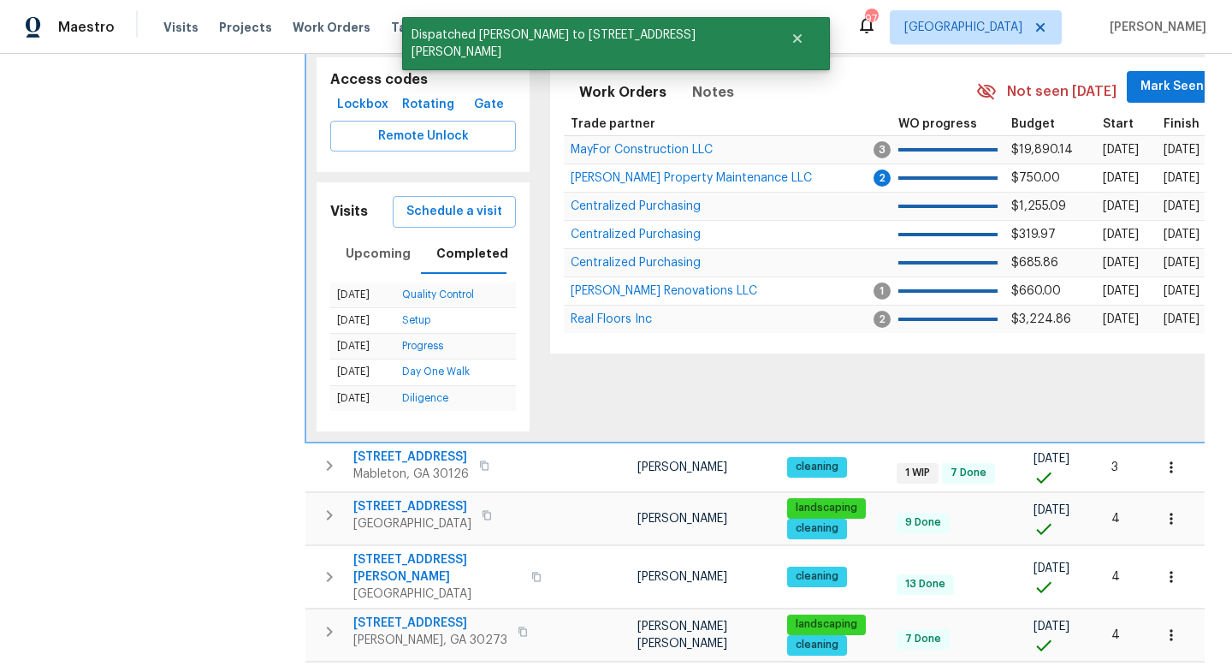
scroll to position [555, 0]
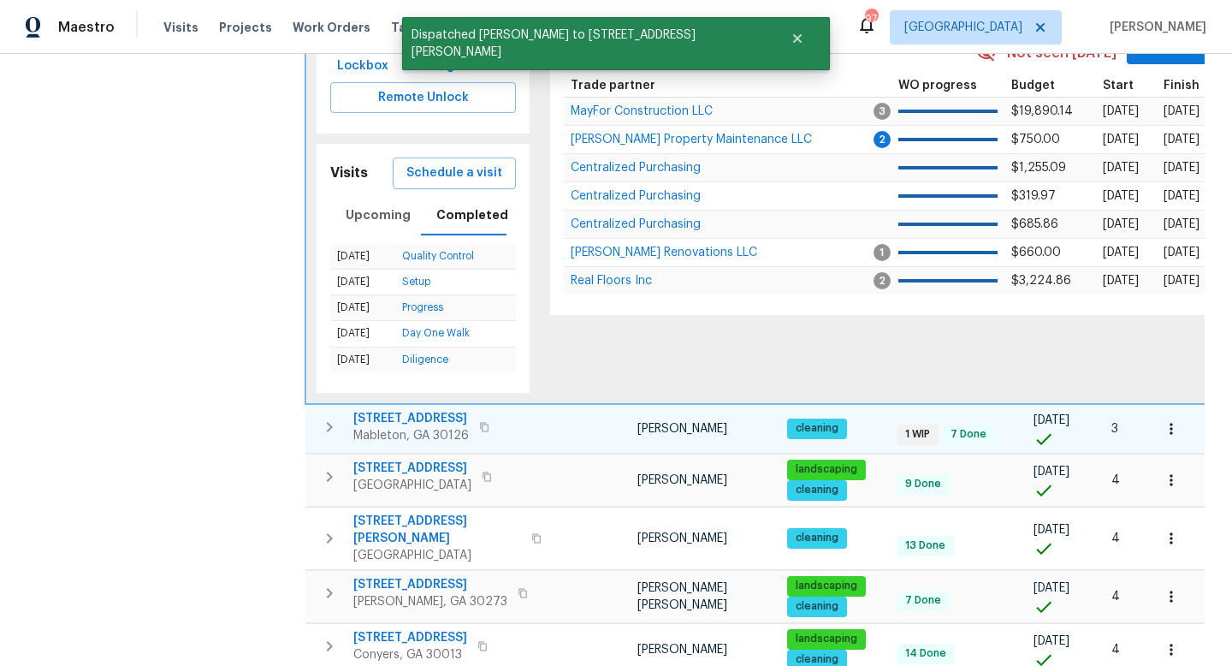
click at [334, 417] on icon "button" at bounding box center [329, 427] width 21 height 21
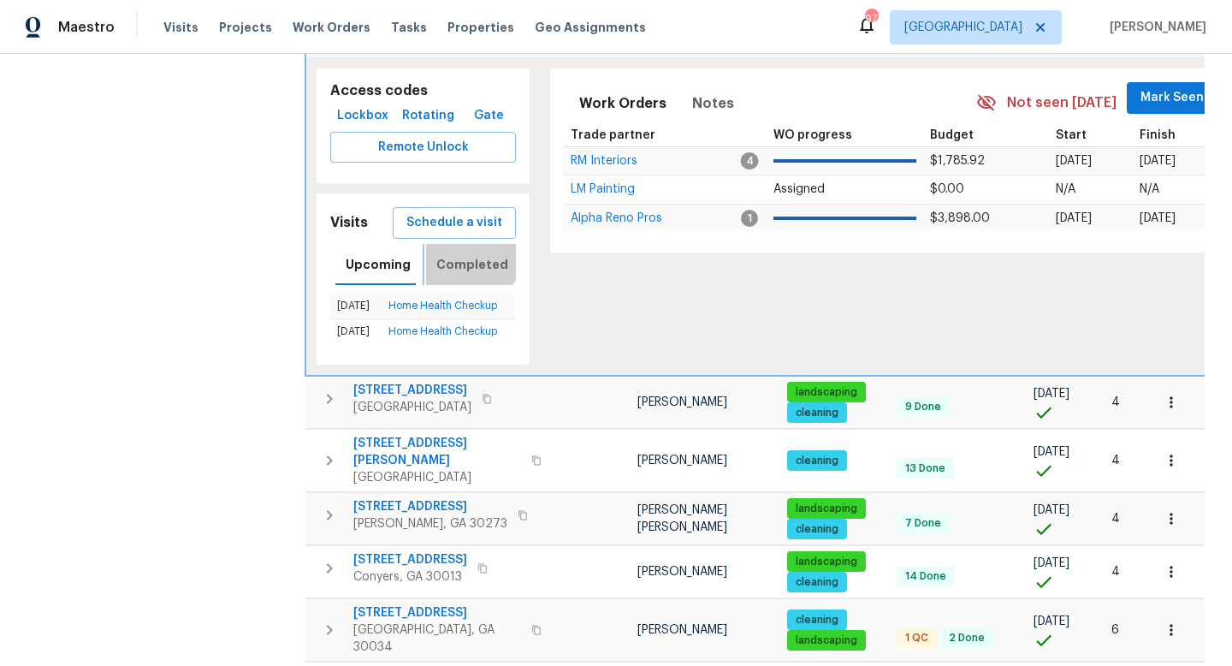
click at [464, 254] on span "Completed" at bounding box center [472, 264] width 72 height 21
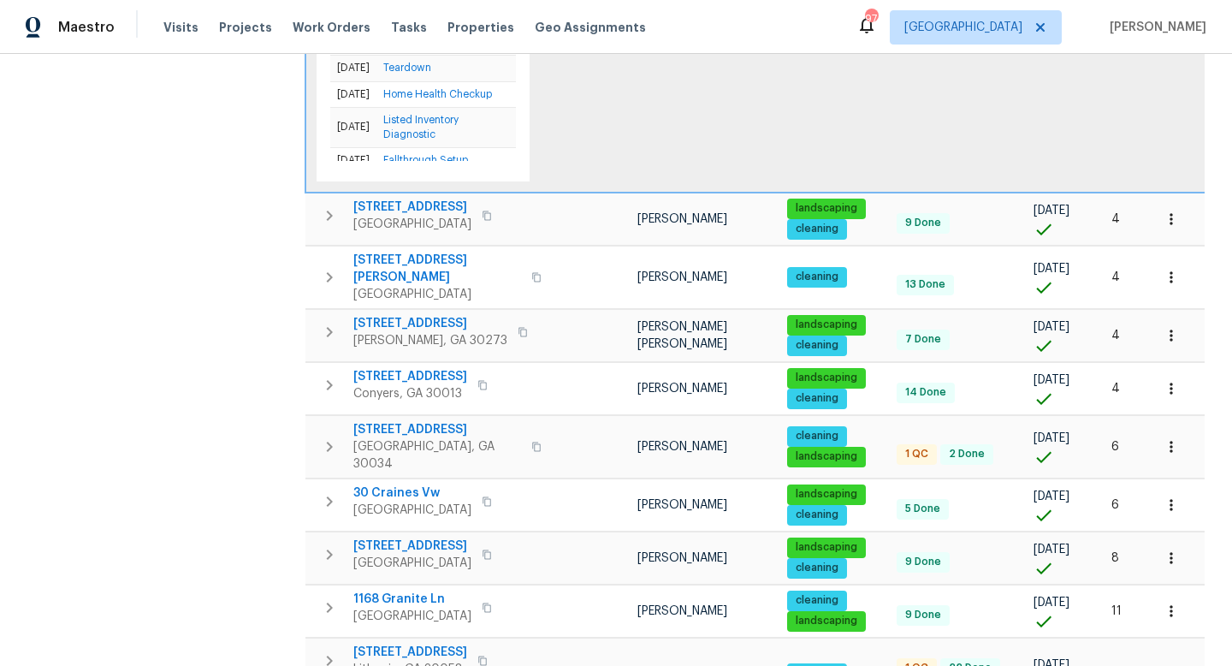
scroll to position [863, 0]
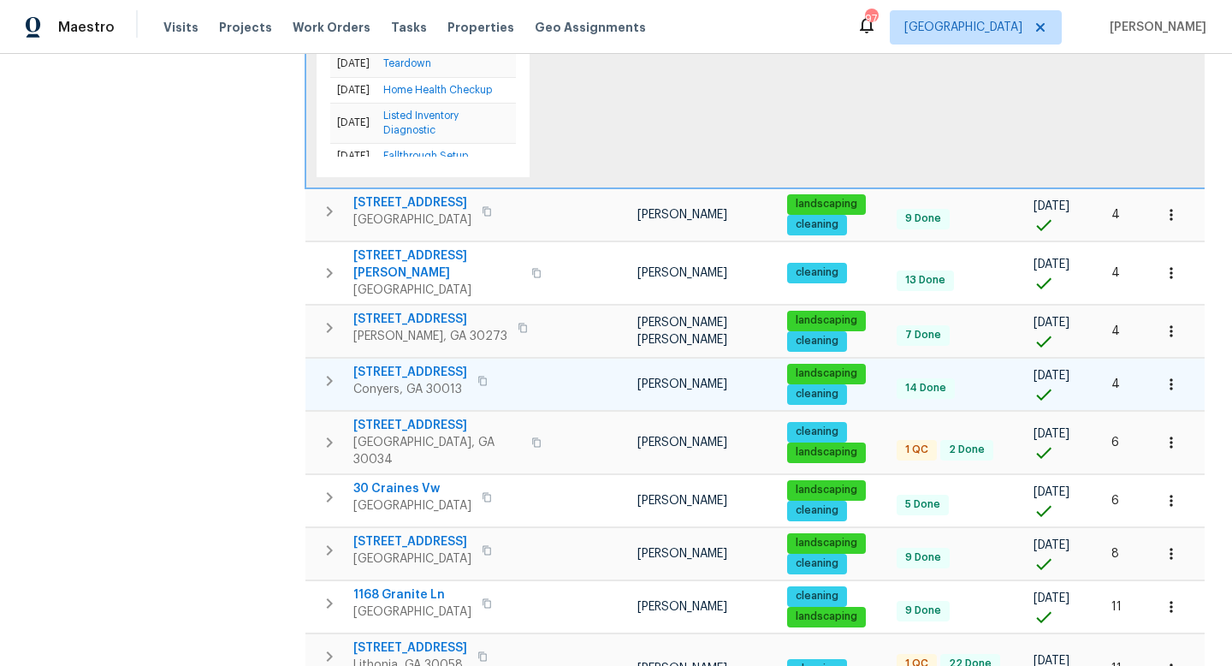
click at [332, 372] on icon "button" at bounding box center [329, 381] width 21 height 21
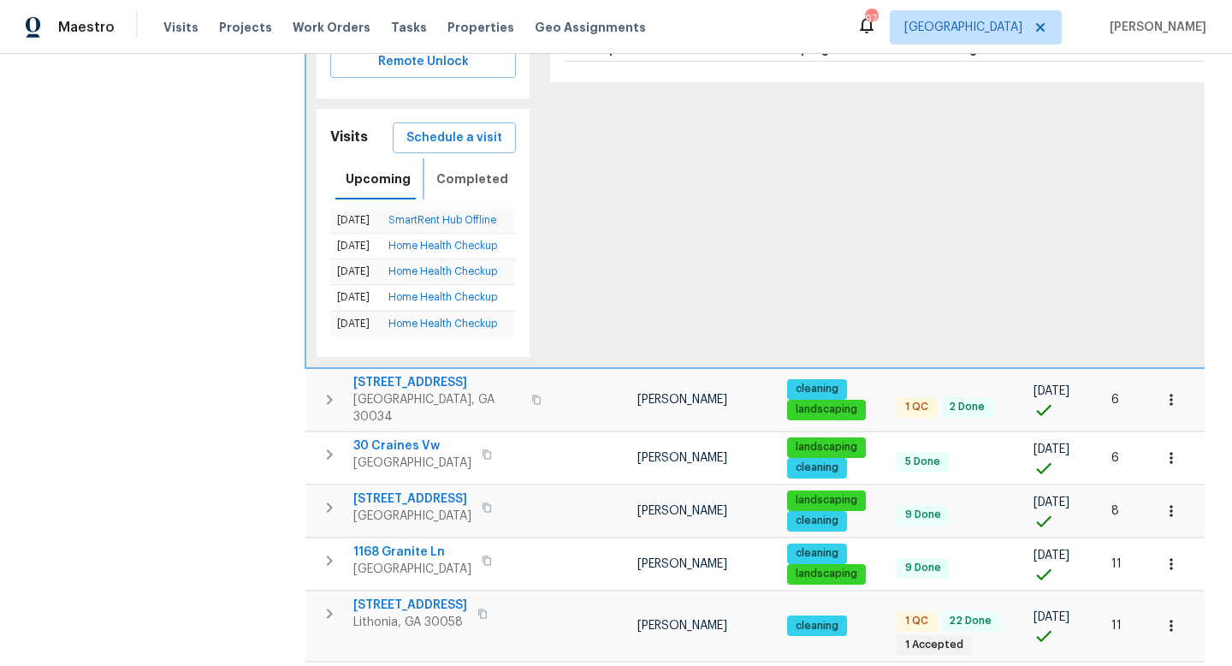
click at [463, 174] on span "Completed" at bounding box center [472, 179] width 72 height 21
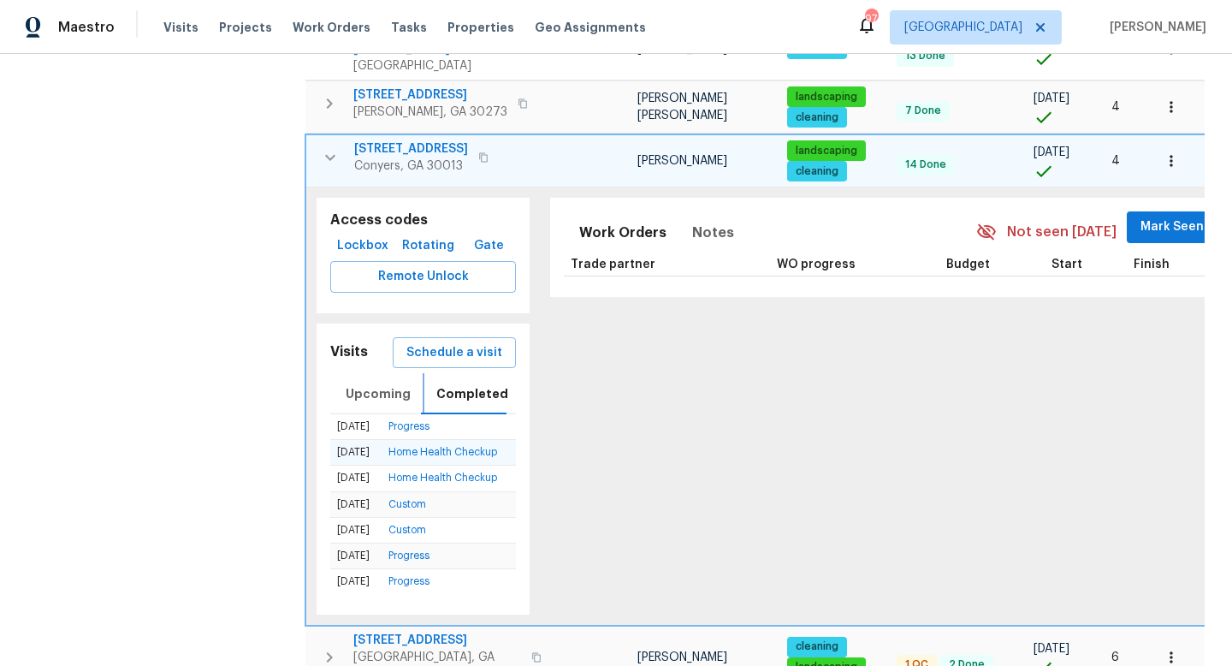
scroll to position [86, 0]
click at [385, 391] on span "Upcoming" at bounding box center [378, 393] width 65 height 21
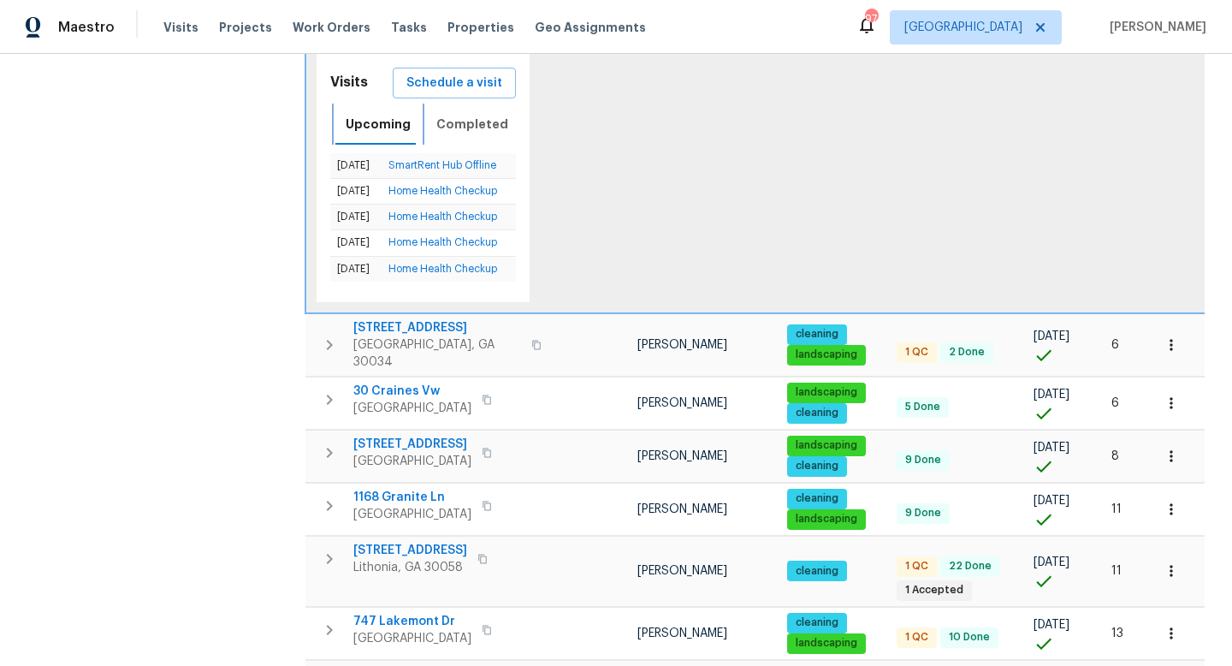
scroll to position [919, 0]
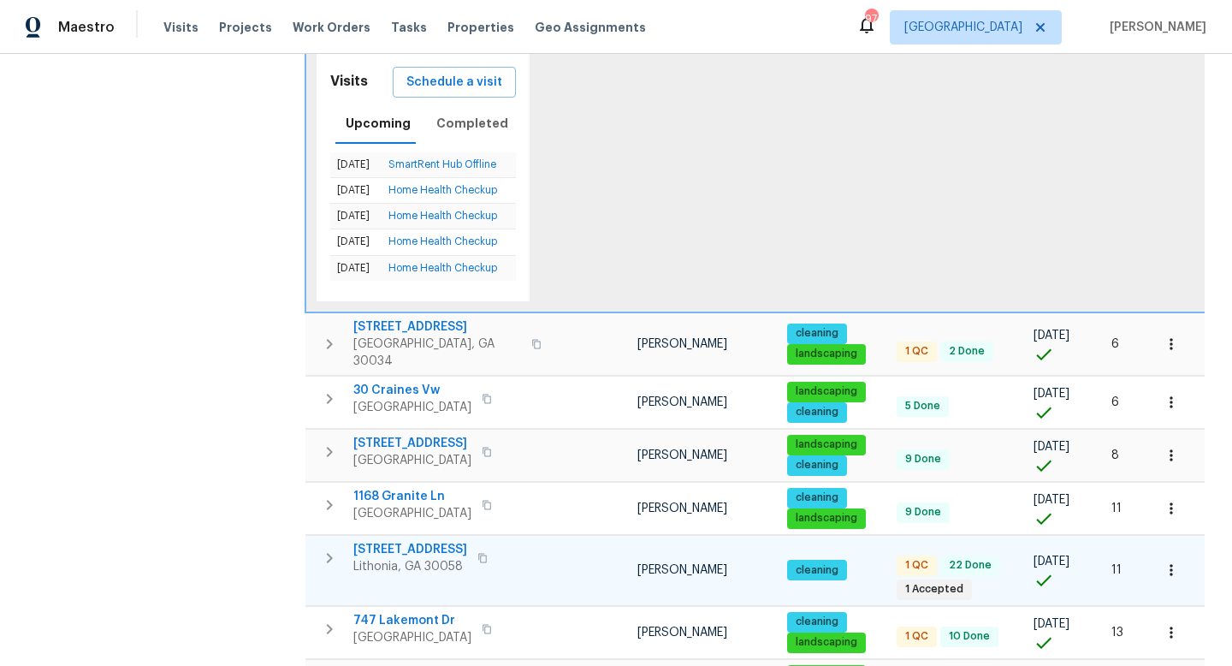
click at [394, 541] on span "5677 Wind Gate Ln" at bounding box center [410, 549] width 114 height 17
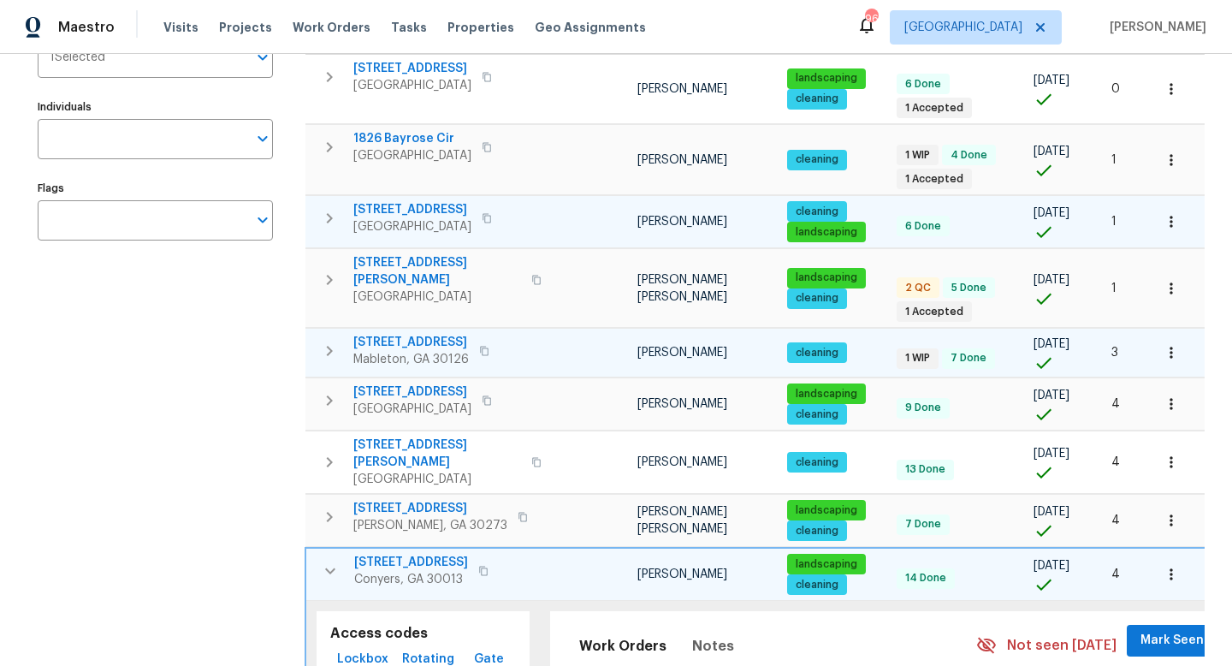
scroll to position [0, 0]
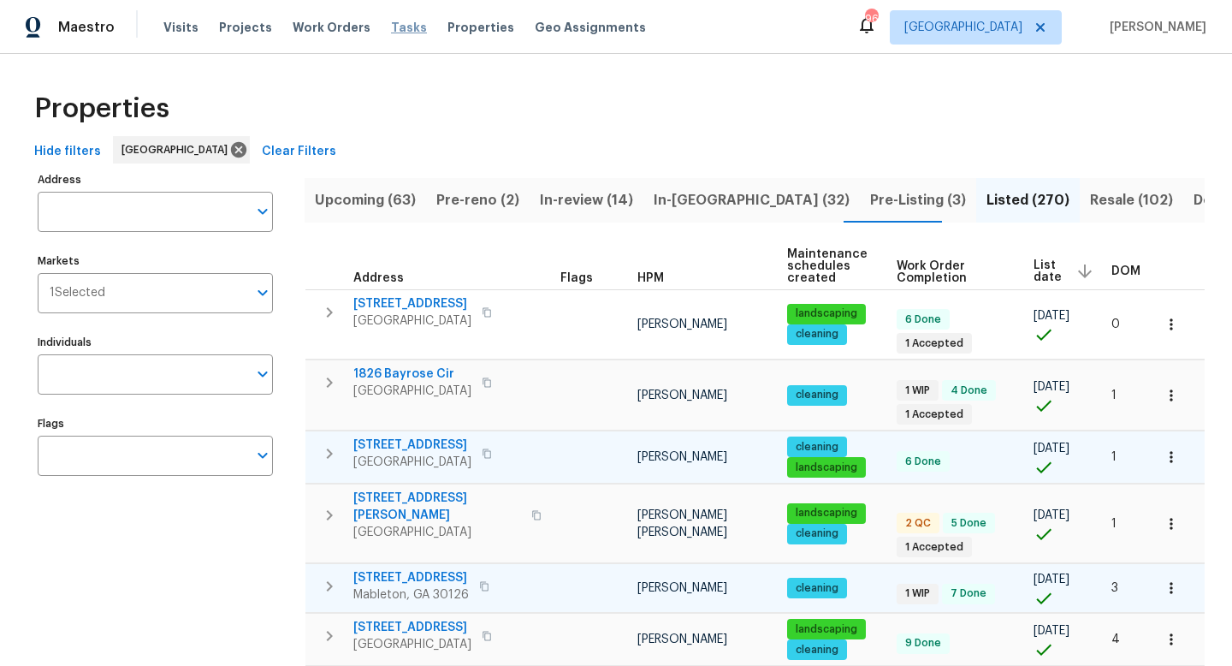
click at [399, 31] on span "Tasks" at bounding box center [409, 27] width 36 height 12
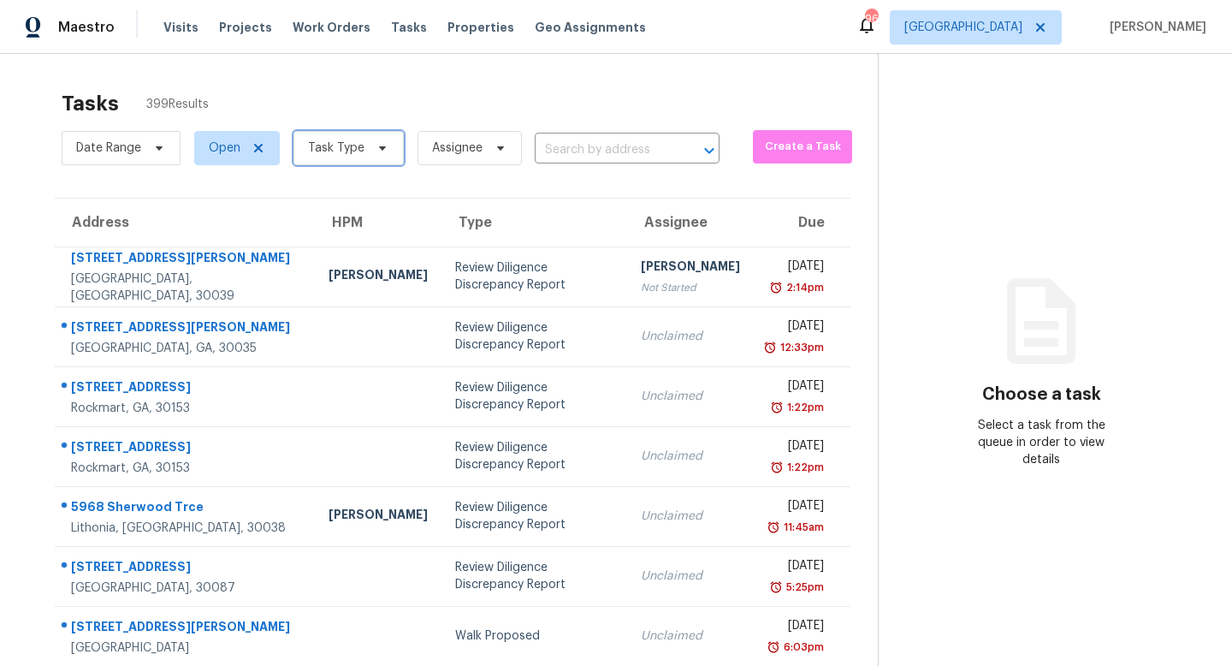
click at [328, 149] on span "Task Type" at bounding box center [336, 147] width 56 height 17
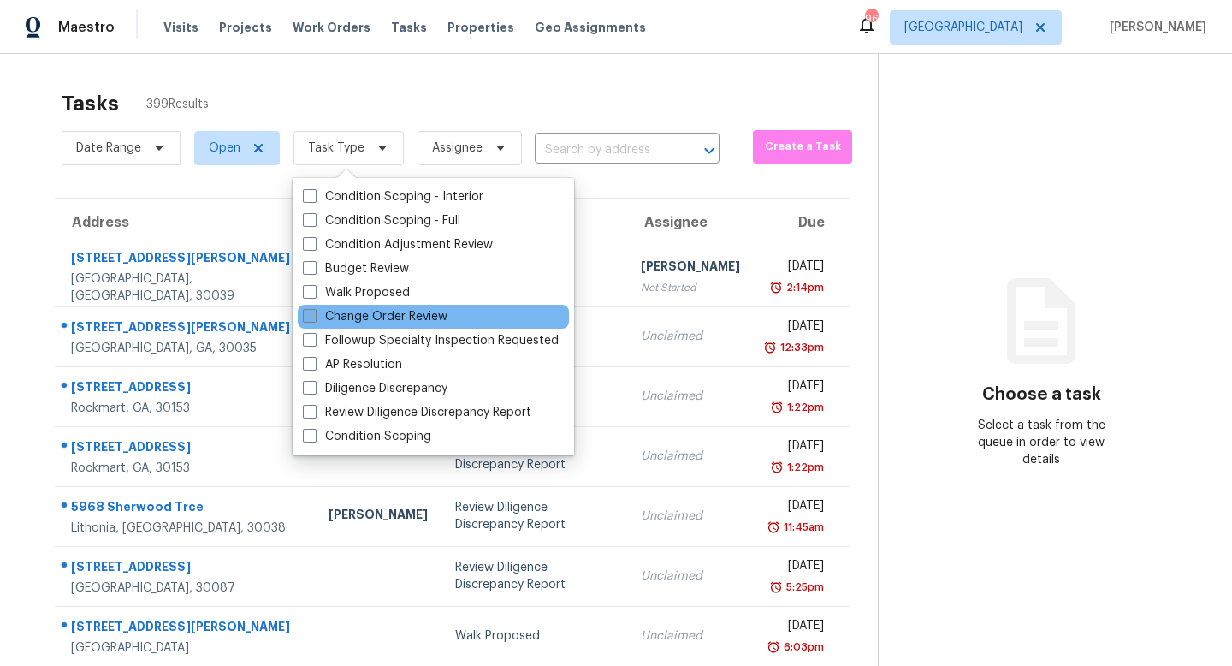
click at [362, 321] on label "Change Order Review" at bounding box center [375, 316] width 145 height 17
click at [314, 319] on input "Change Order Review" at bounding box center [308, 313] width 11 height 11
checkbox input "true"
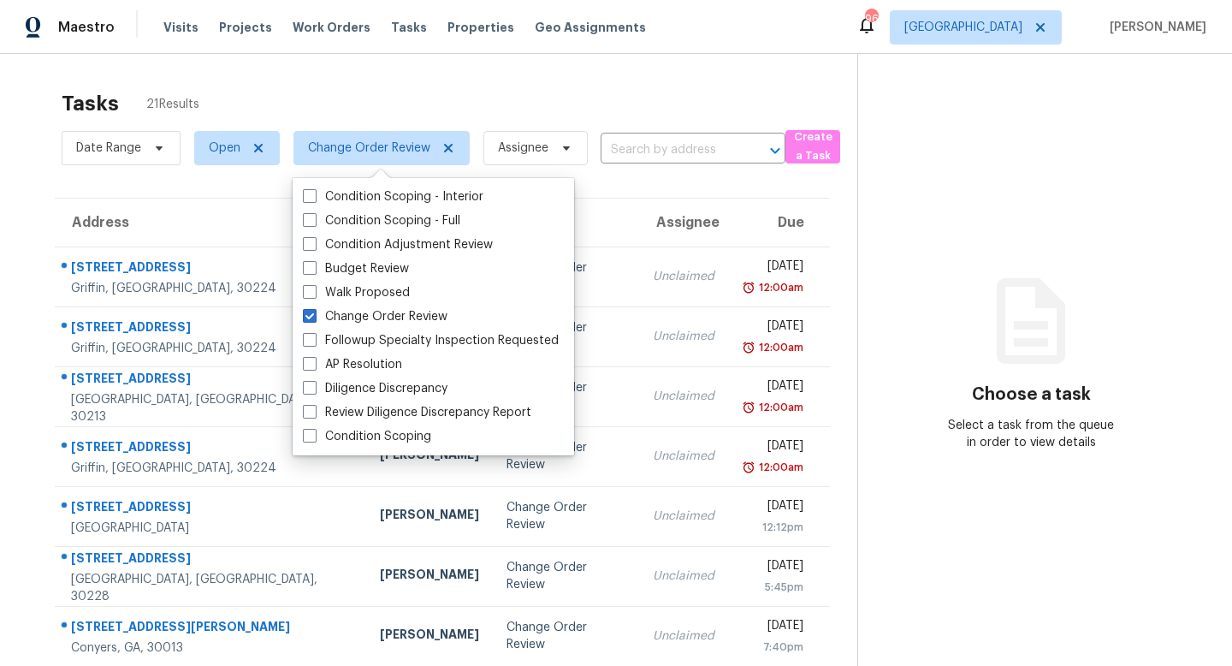
click at [364, 89] on div "Tasks 21 Results" at bounding box center [460, 103] width 796 height 44
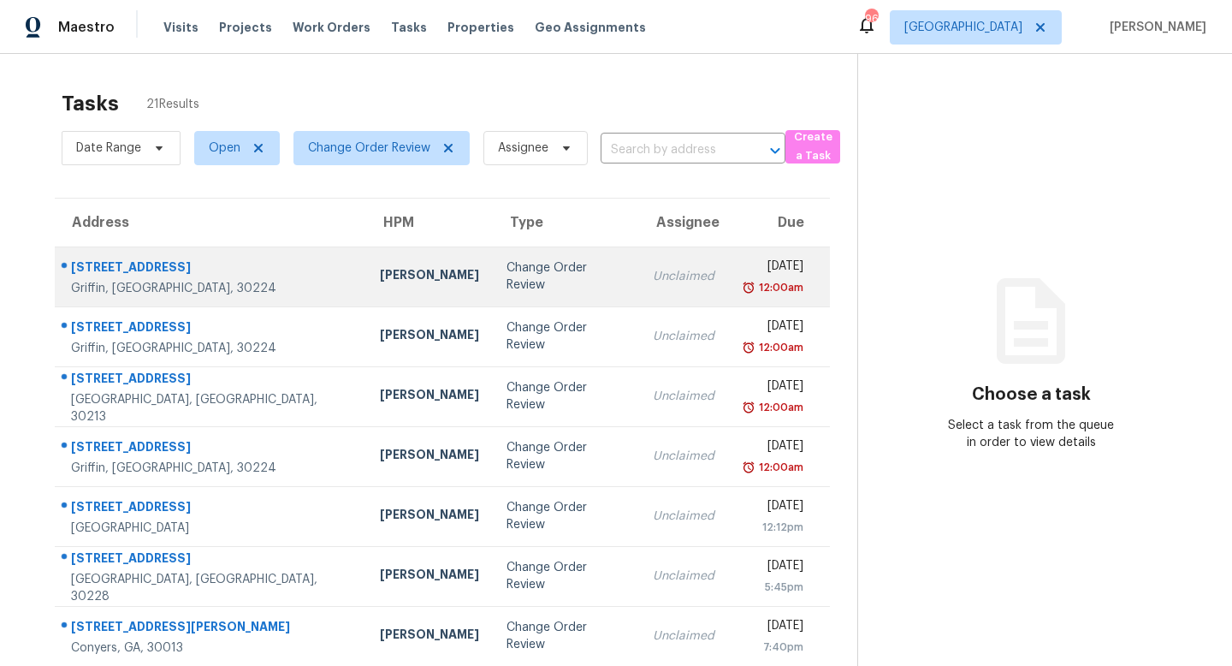
click at [493, 263] on td "Change Order Review" at bounding box center [566, 276] width 146 height 60
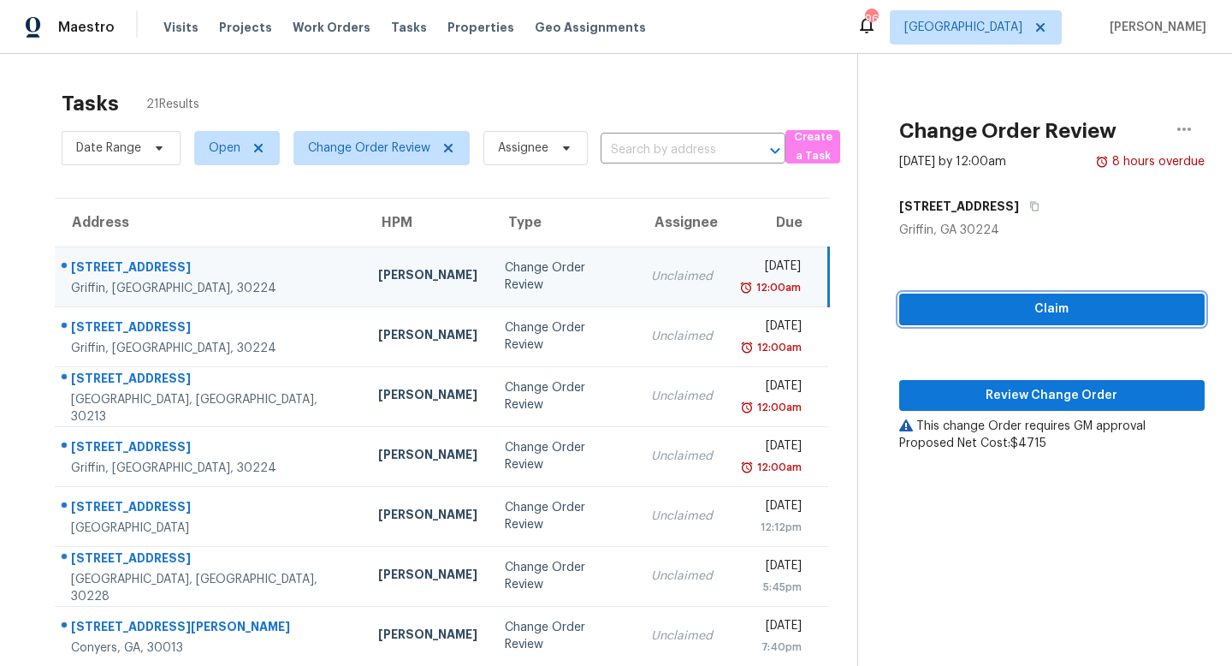
click at [939, 294] on button "Claim" at bounding box center [1051, 309] width 305 height 32
click at [944, 378] on div "Claim Review Change Order This change Order requires GM approval Proposed Net C…" at bounding box center [1051, 345] width 305 height 213
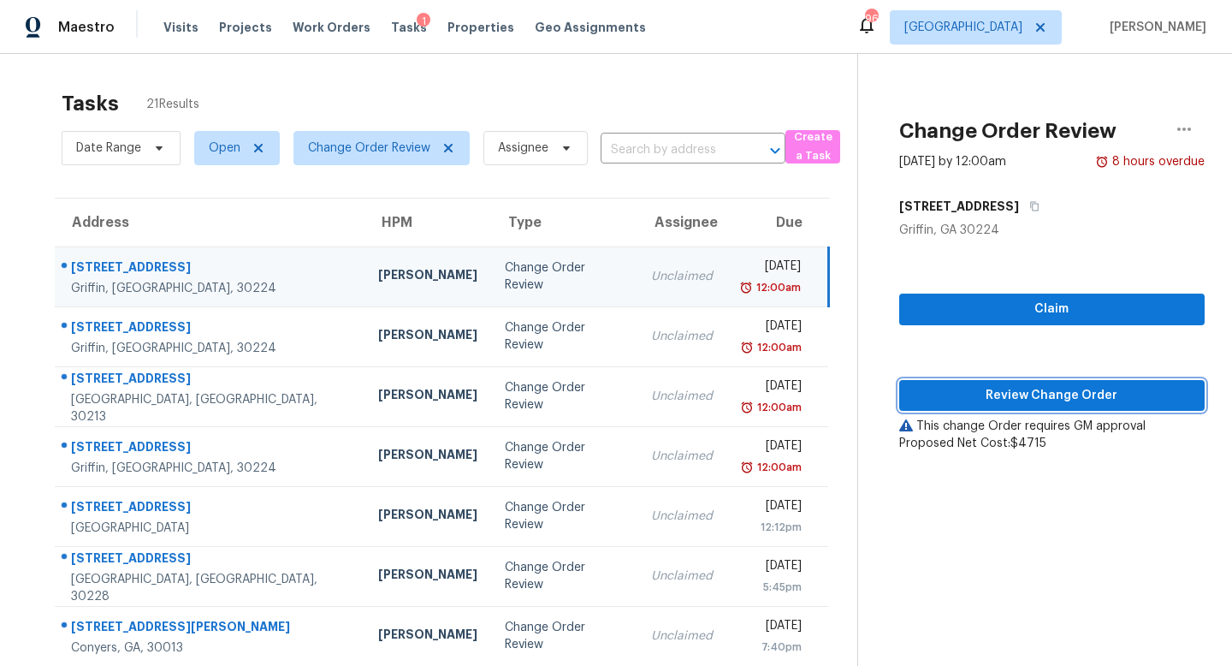
click at [958, 394] on span "Review Change Order" at bounding box center [1052, 395] width 278 height 21
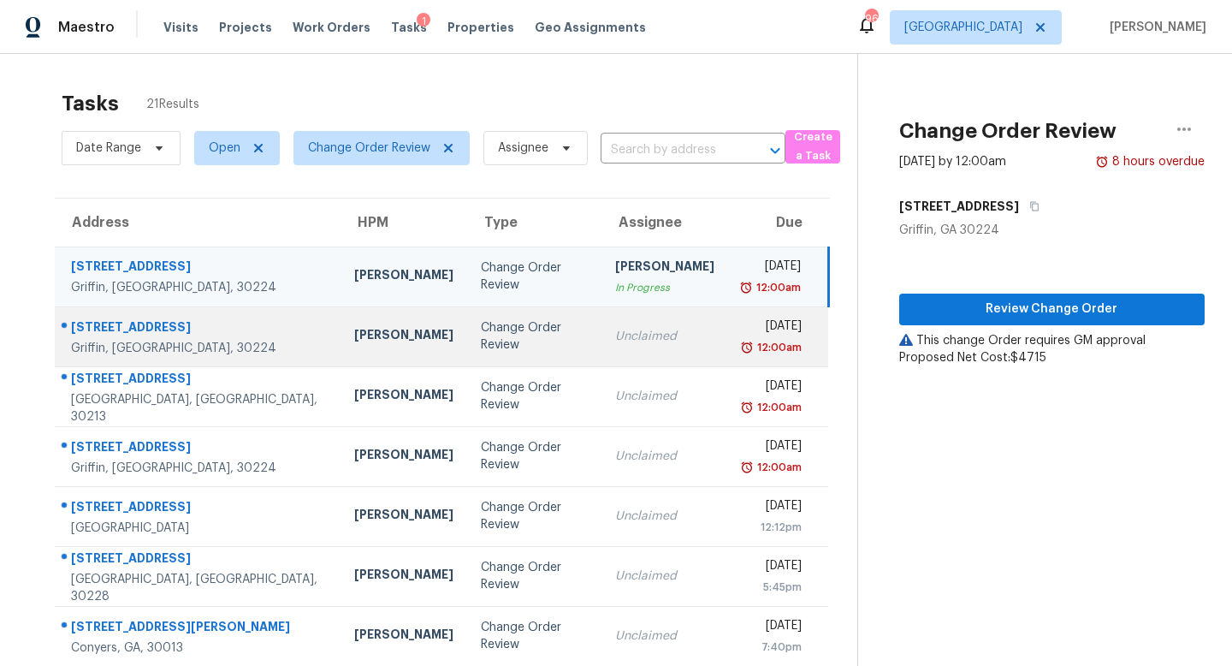
click at [615, 337] on div "Unclaimed" at bounding box center [664, 336] width 99 height 17
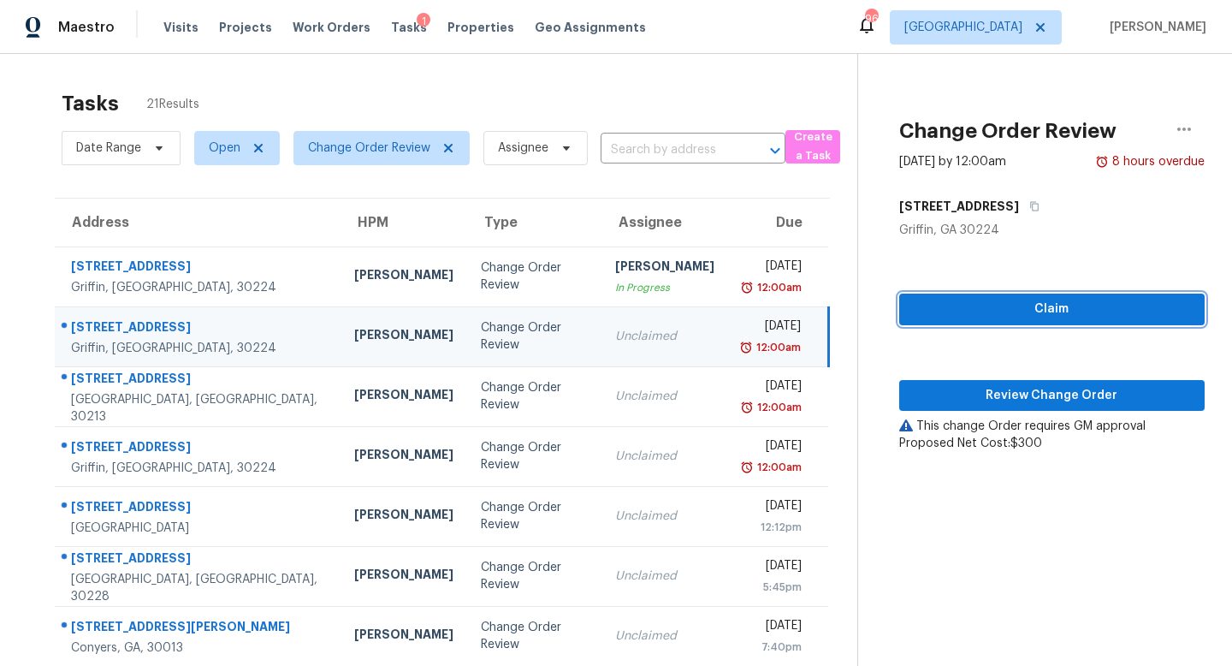
click at [1001, 300] on span "Claim" at bounding box center [1052, 309] width 278 height 21
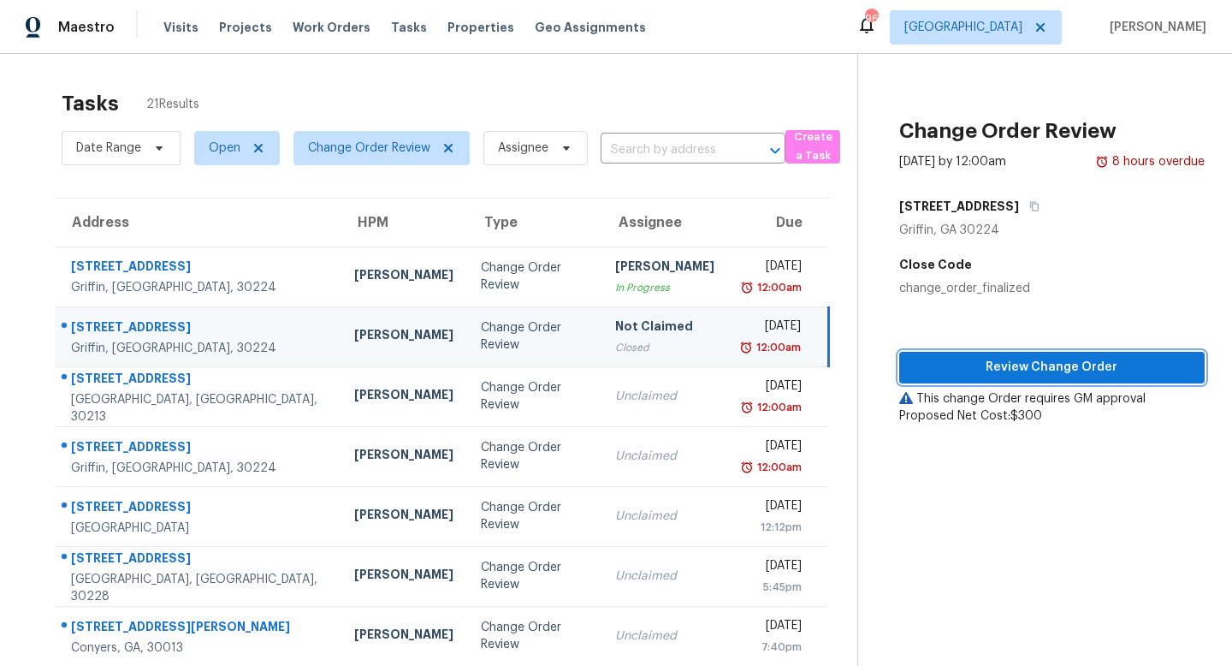
click at [993, 365] on span "Review Change Order" at bounding box center [1052, 367] width 278 height 21
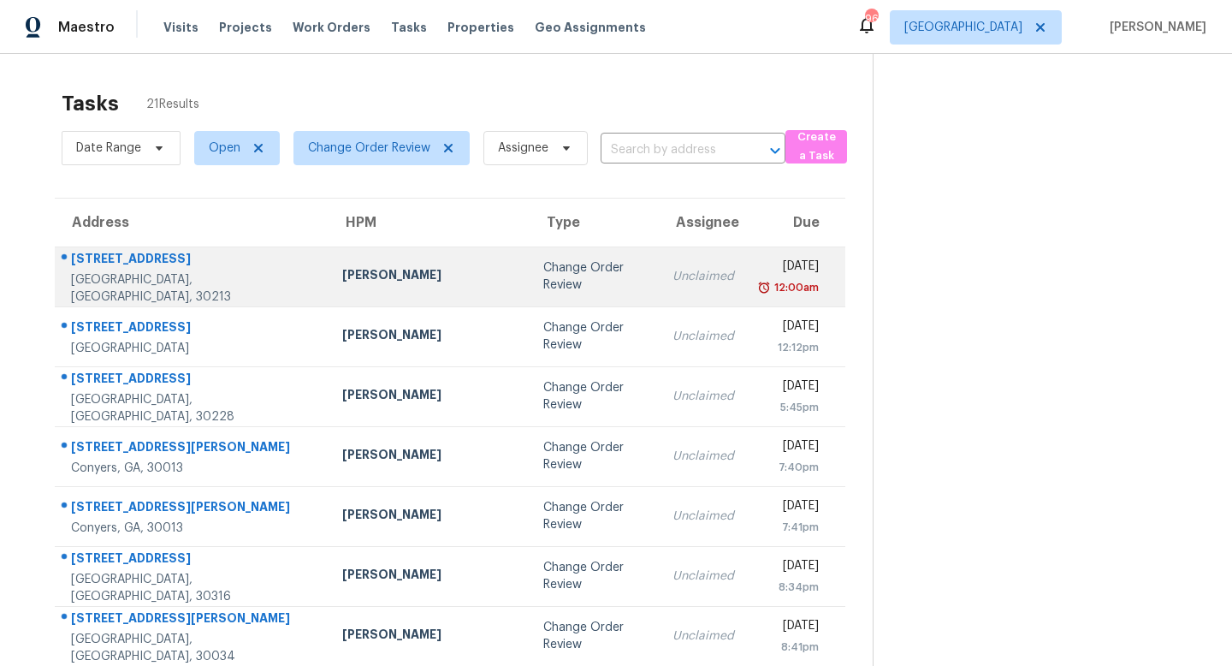
click at [659, 281] on td "Unclaimed" at bounding box center [703, 276] width 89 height 60
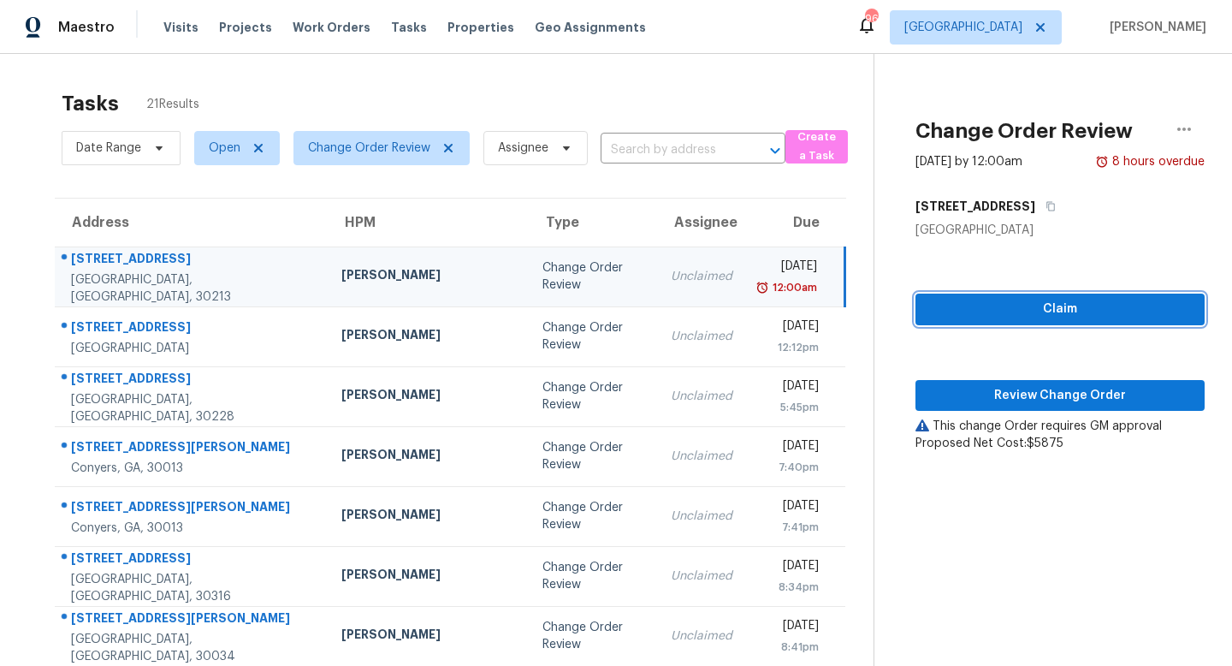
click at [1015, 308] on span "Claim" at bounding box center [1060, 309] width 262 height 21
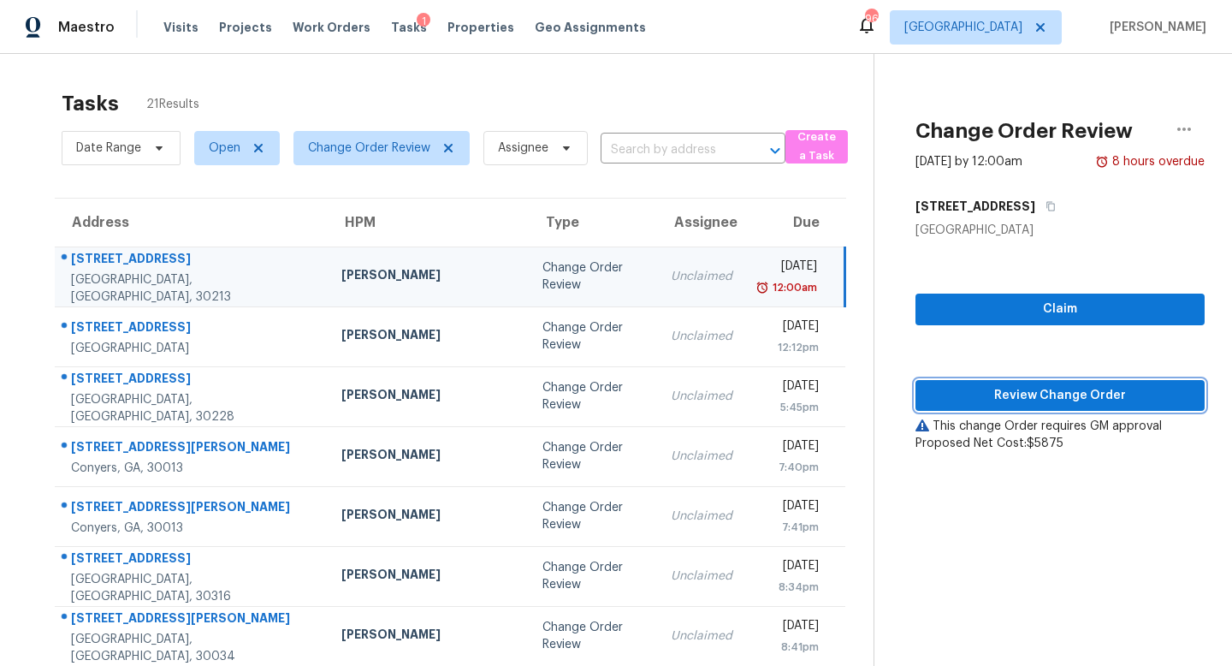
click at [1001, 400] on span "Review Change Order" at bounding box center [1060, 395] width 262 height 21
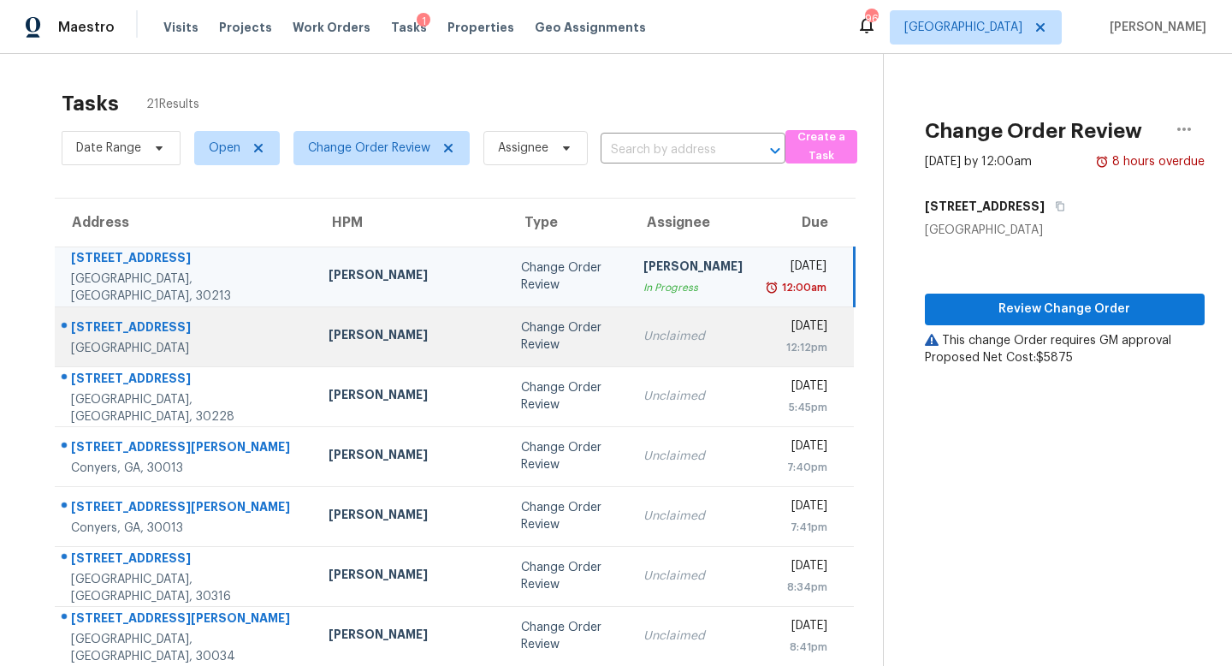
click at [630, 327] on td "Unclaimed" at bounding box center [693, 336] width 127 height 60
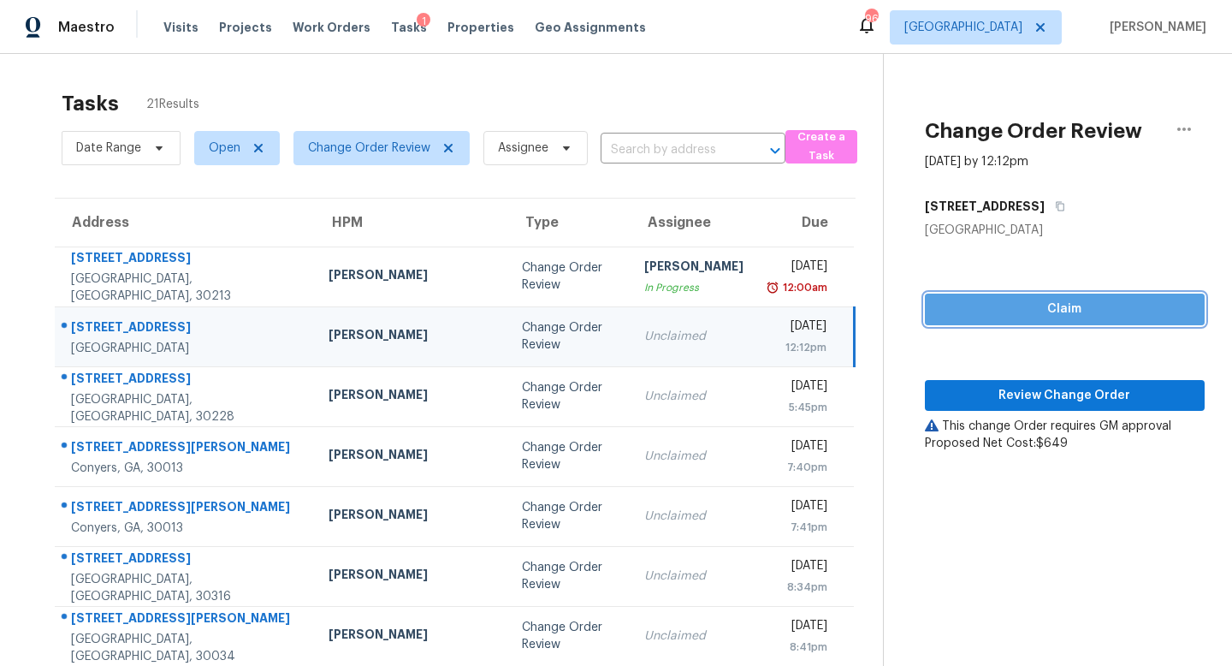
click at [939, 302] on span "Claim" at bounding box center [1065, 309] width 252 height 21
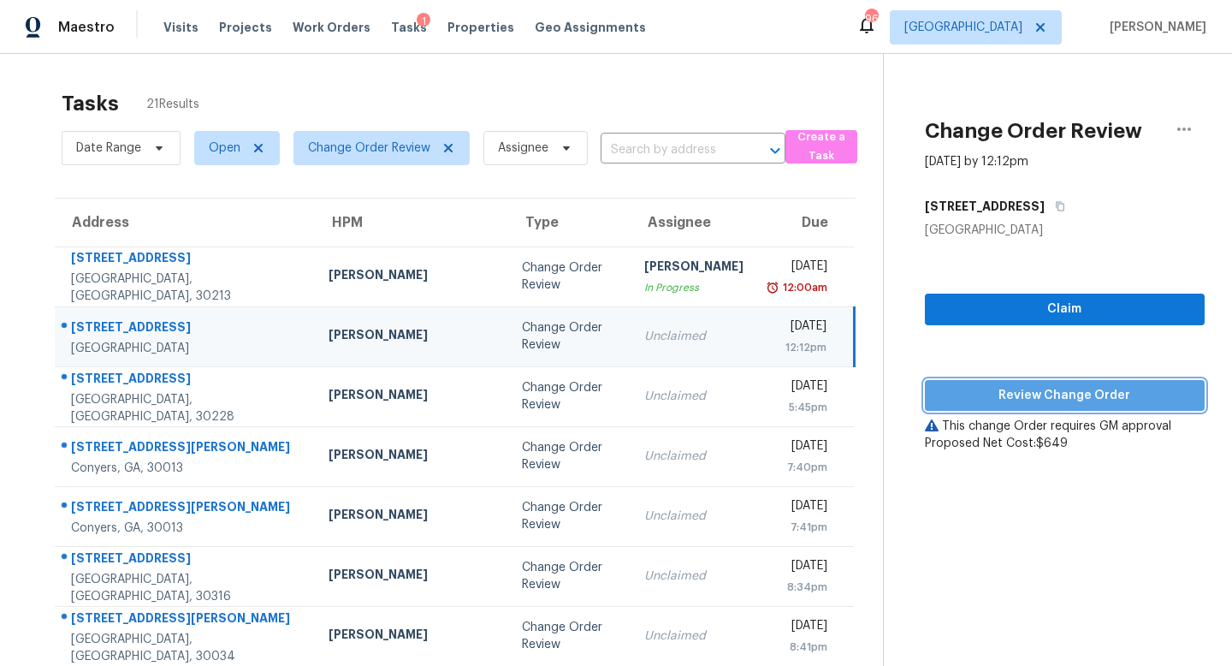
click at [946, 398] on span "Review Change Order" at bounding box center [1065, 395] width 252 height 21
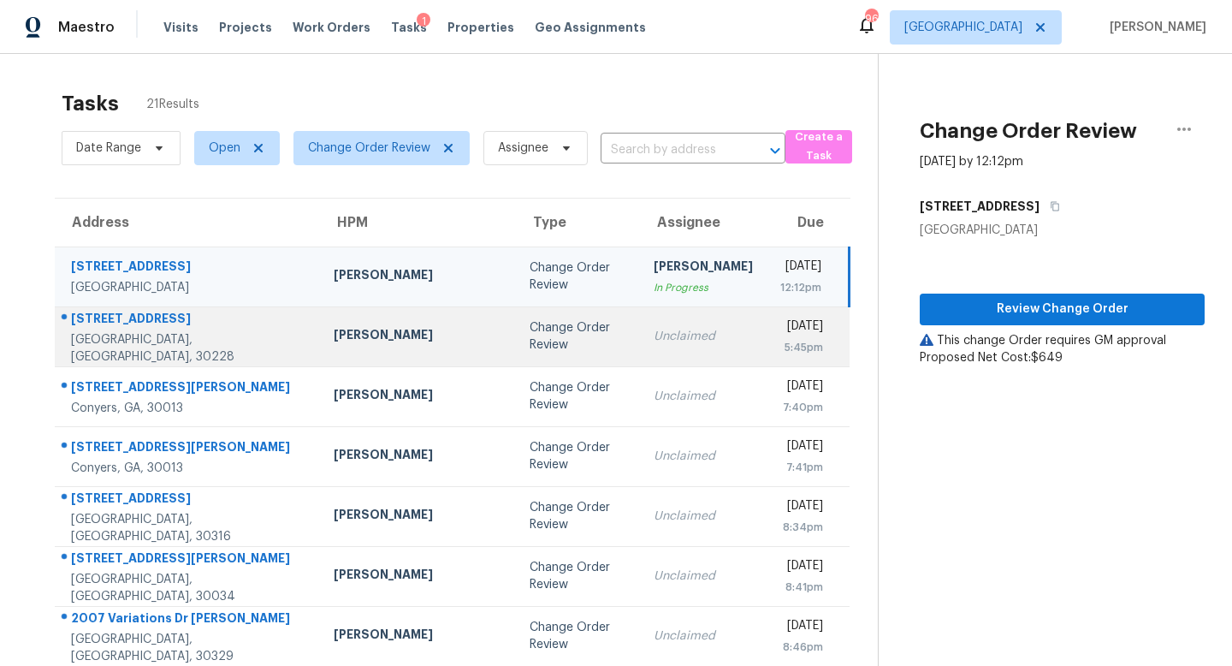
click at [556, 332] on td "Change Order Review" at bounding box center [578, 336] width 124 height 60
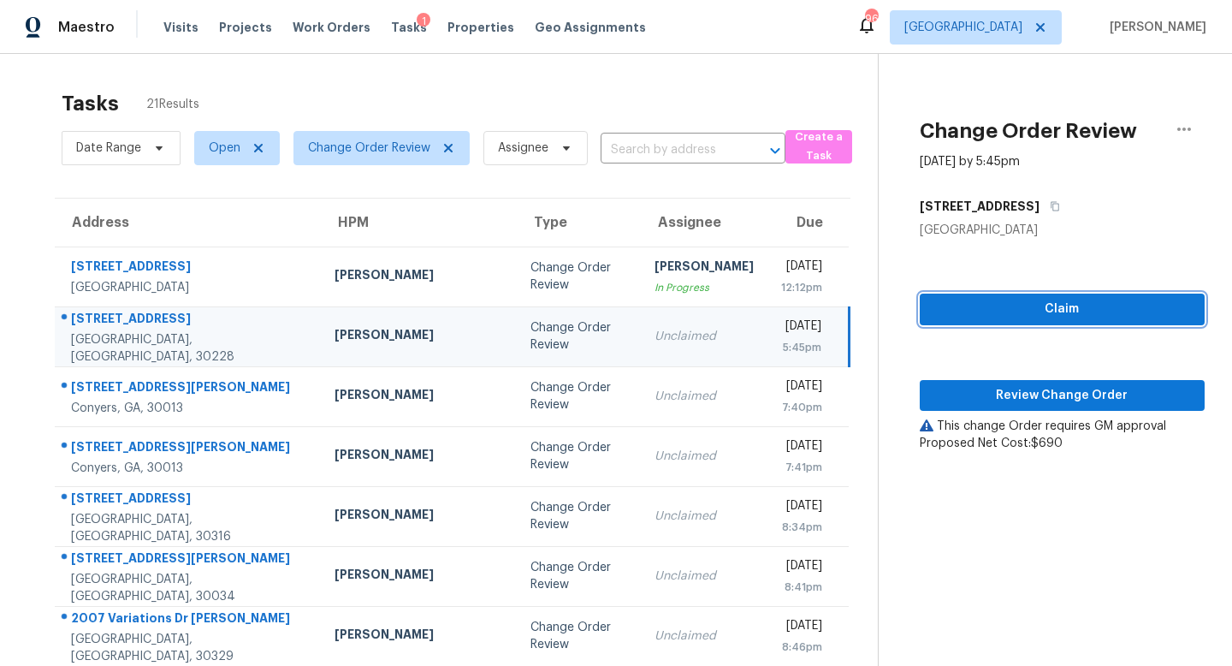
click at [1035, 301] on span "Claim" at bounding box center [1063, 309] width 258 height 21
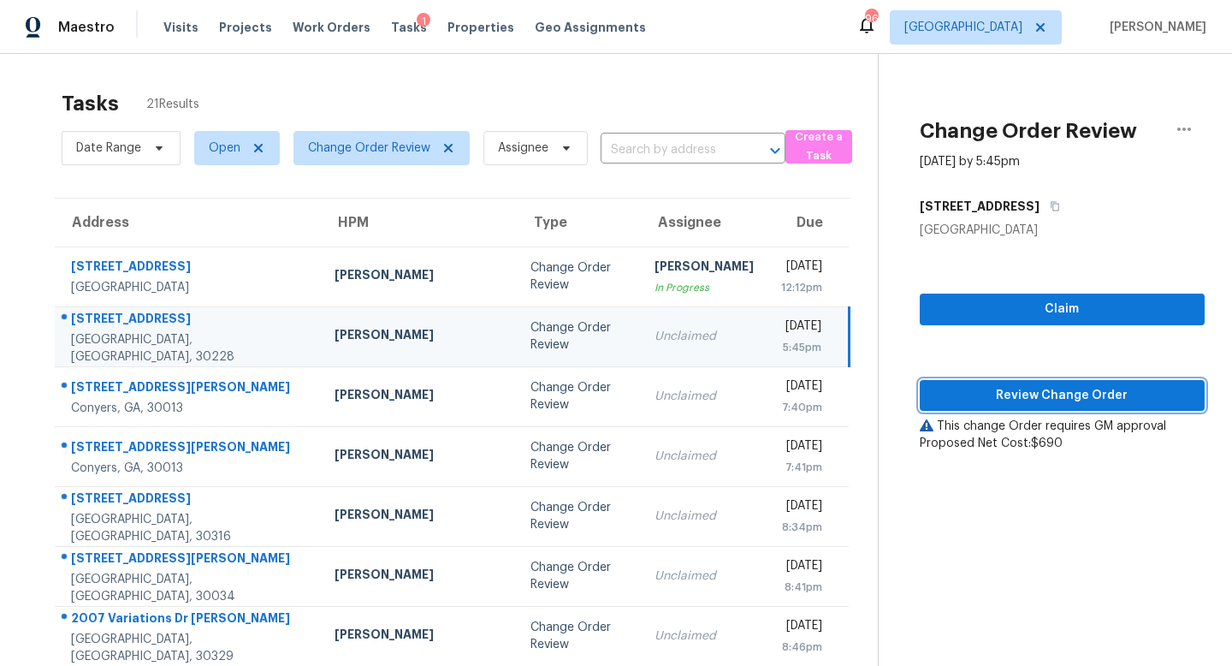
click at [1016, 400] on span "Review Change Order" at bounding box center [1063, 395] width 258 height 21
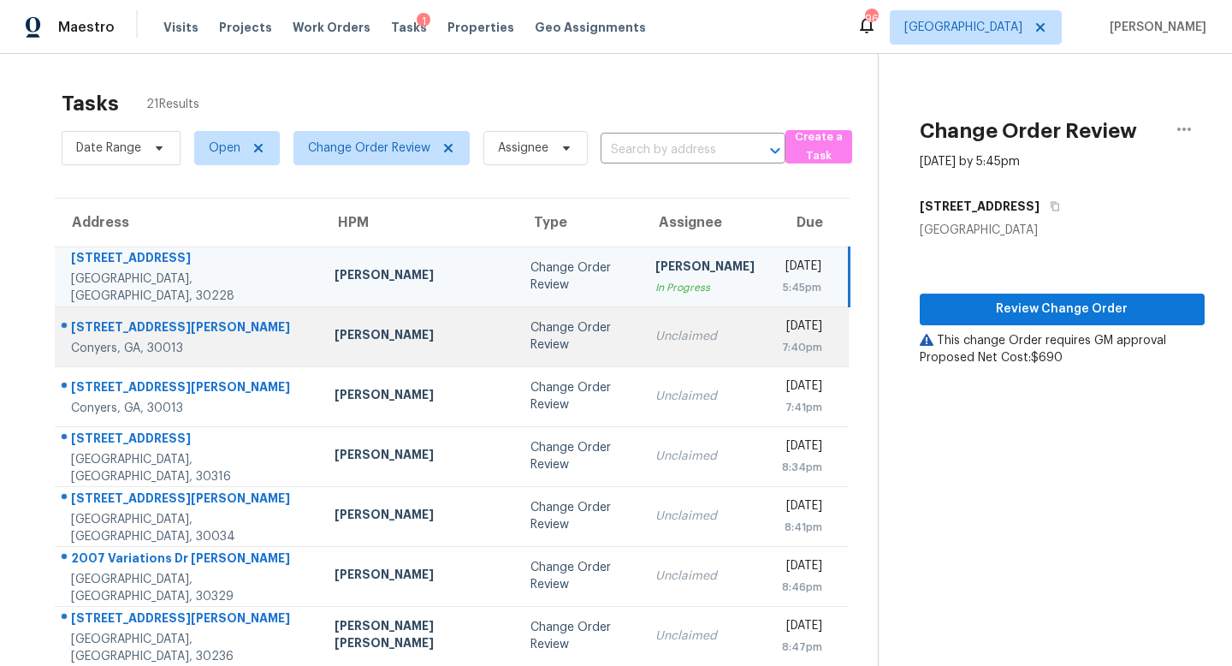
click at [667, 342] on td "Unclaimed" at bounding box center [705, 336] width 127 height 60
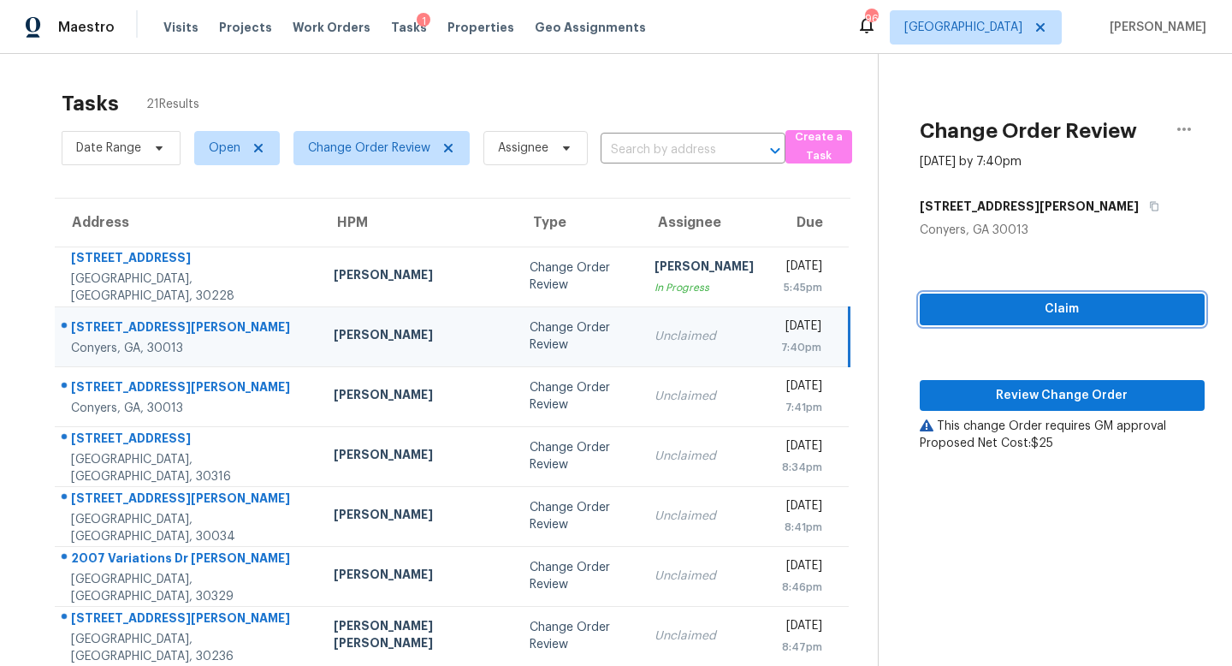
click at [947, 303] on span "Claim" at bounding box center [1063, 309] width 258 height 21
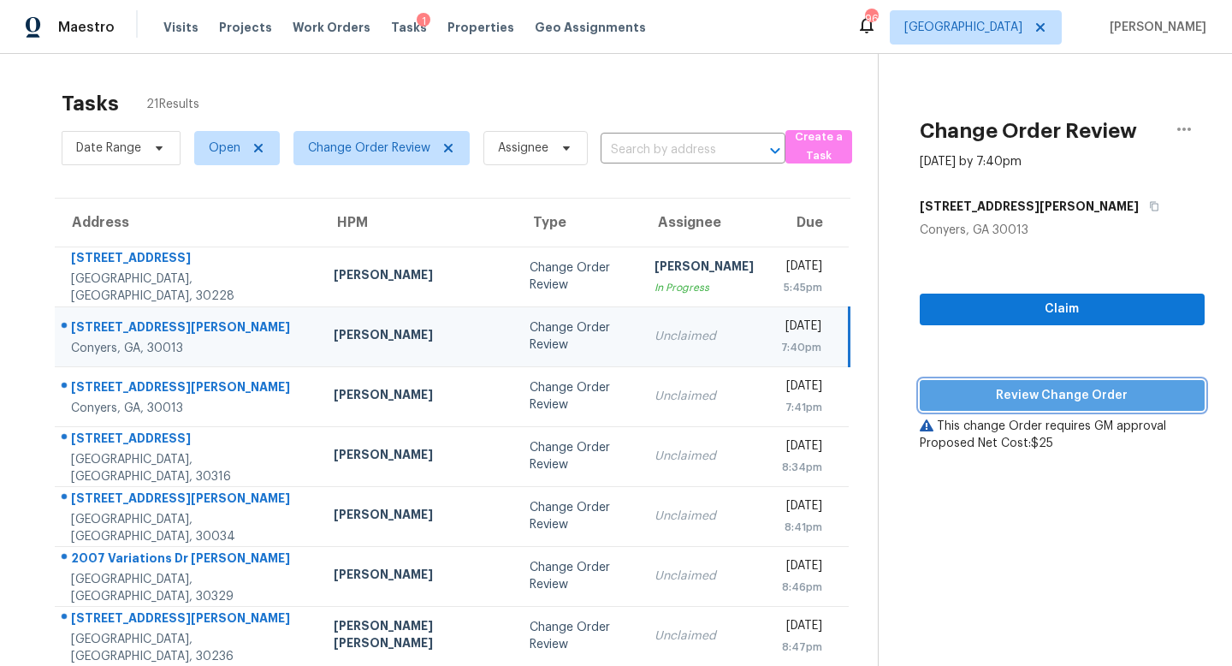
click at [963, 394] on span "Review Change Order" at bounding box center [1063, 395] width 258 height 21
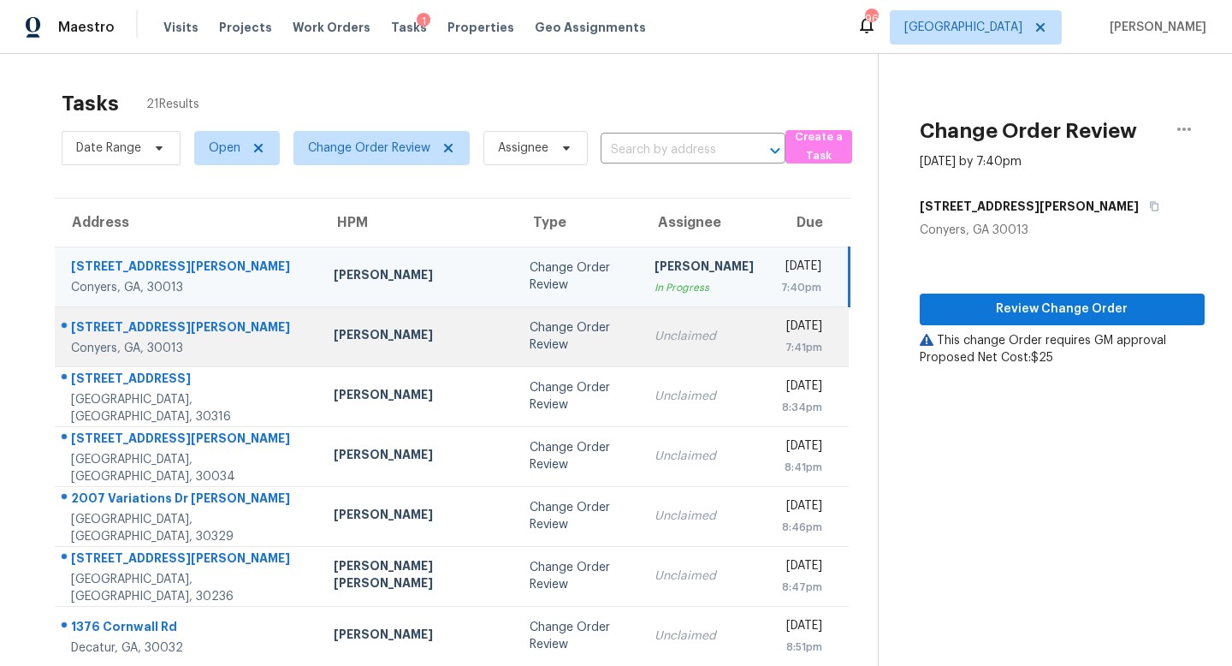
click at [664, 340] on div "Unclaimed" at bounding box center [704, 336] width 99 height 17
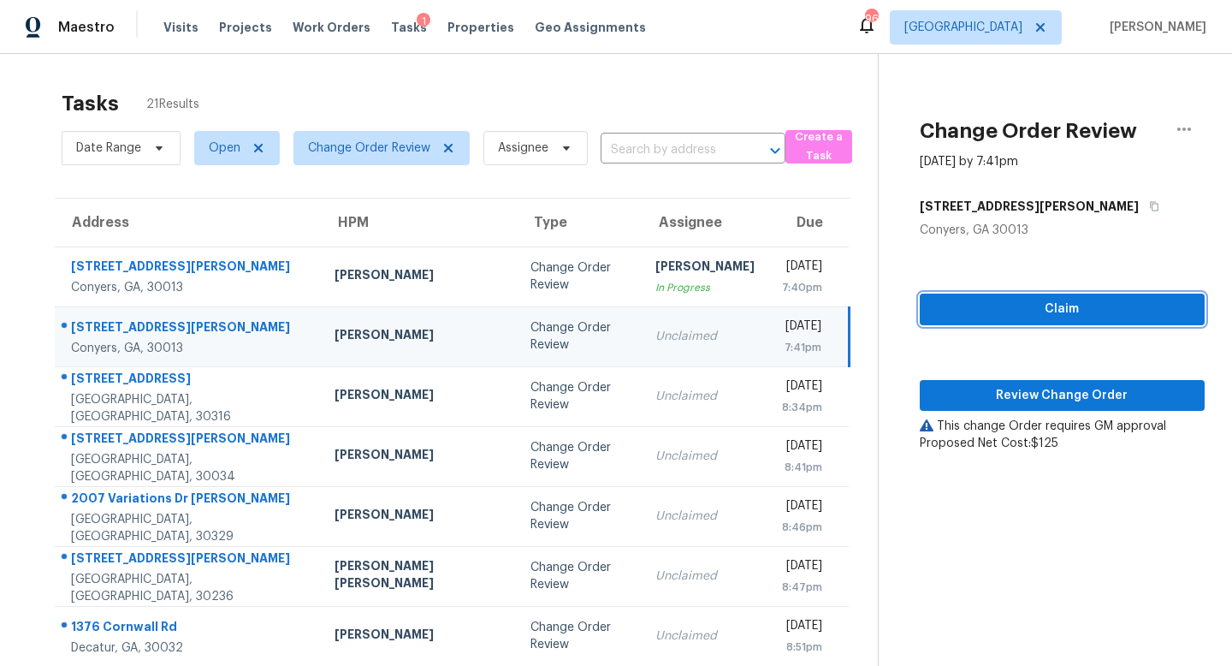
click at [975, 311] on span "Claim" at bounding box center [1063, 309] width 258 height 21
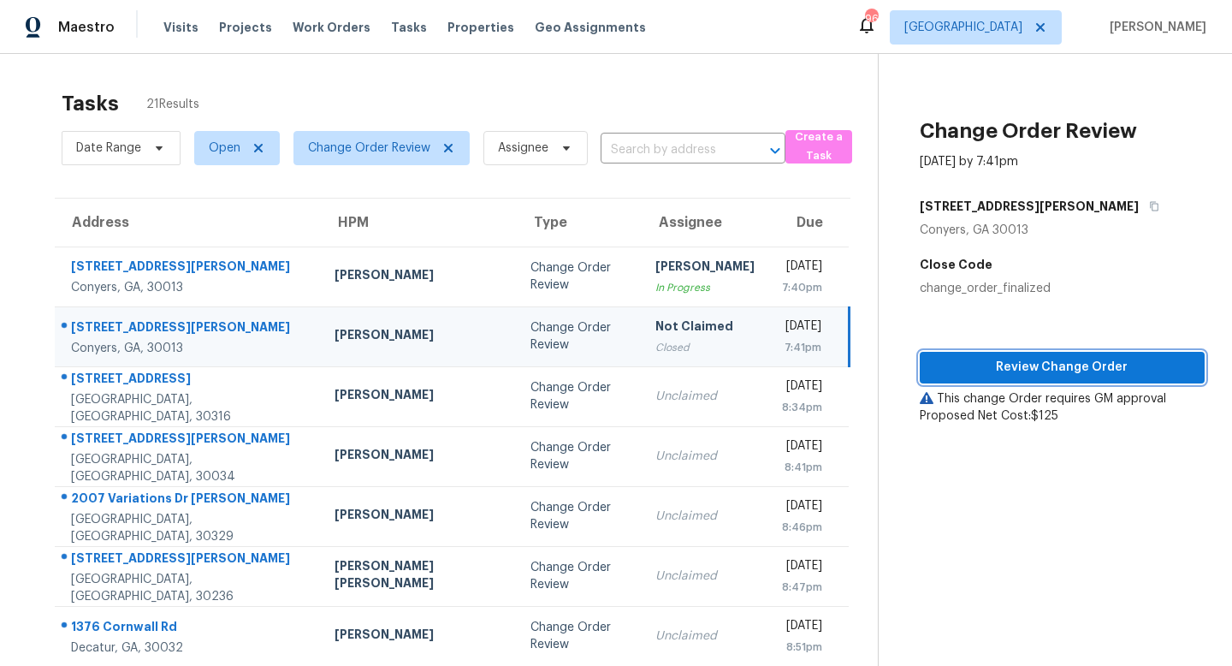
click at [981, 366] on span "Review Change Order" at bounding box center [1063, 367] width 258 height 21
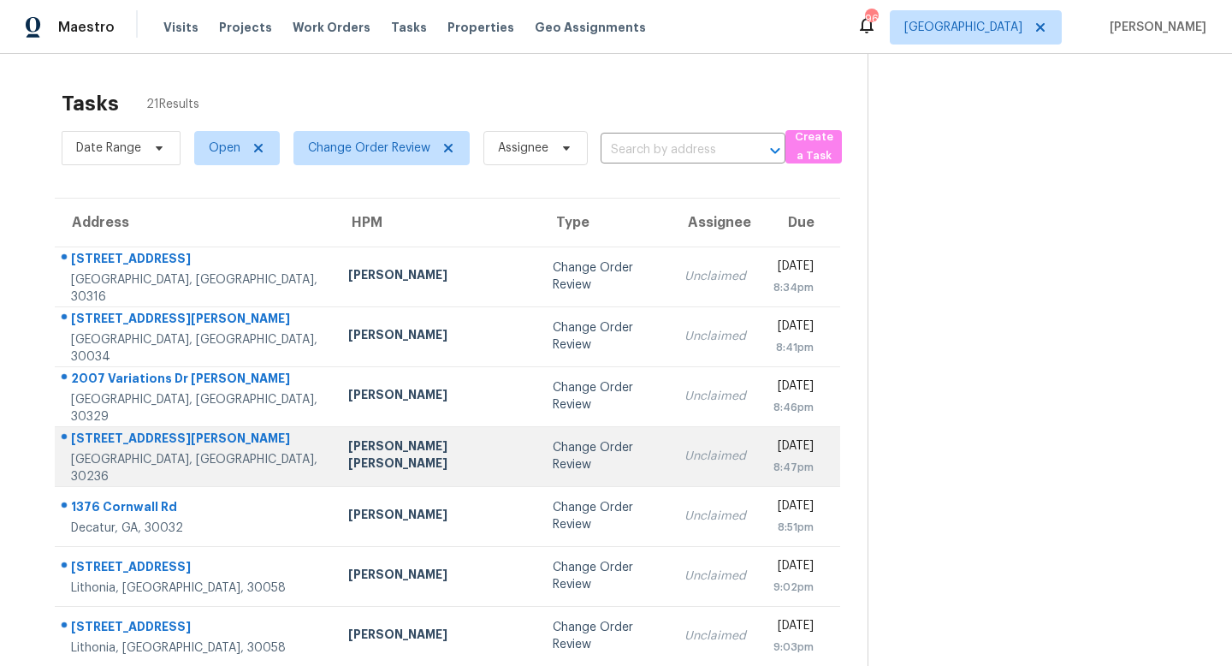
click at [574, 461] on td "Change Order Review" at bounding box center [605, 456] width 132 height 60
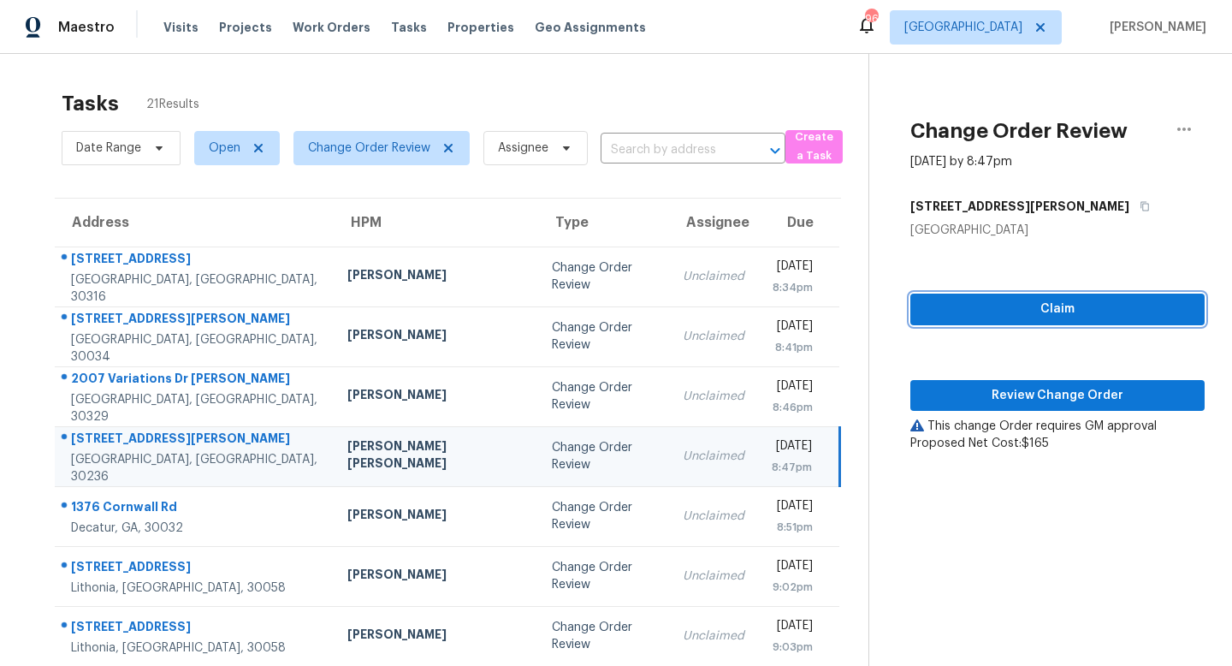
click at [1053, 304] on span "Claim" at bounding box center [1057, 309] width 267 height 21
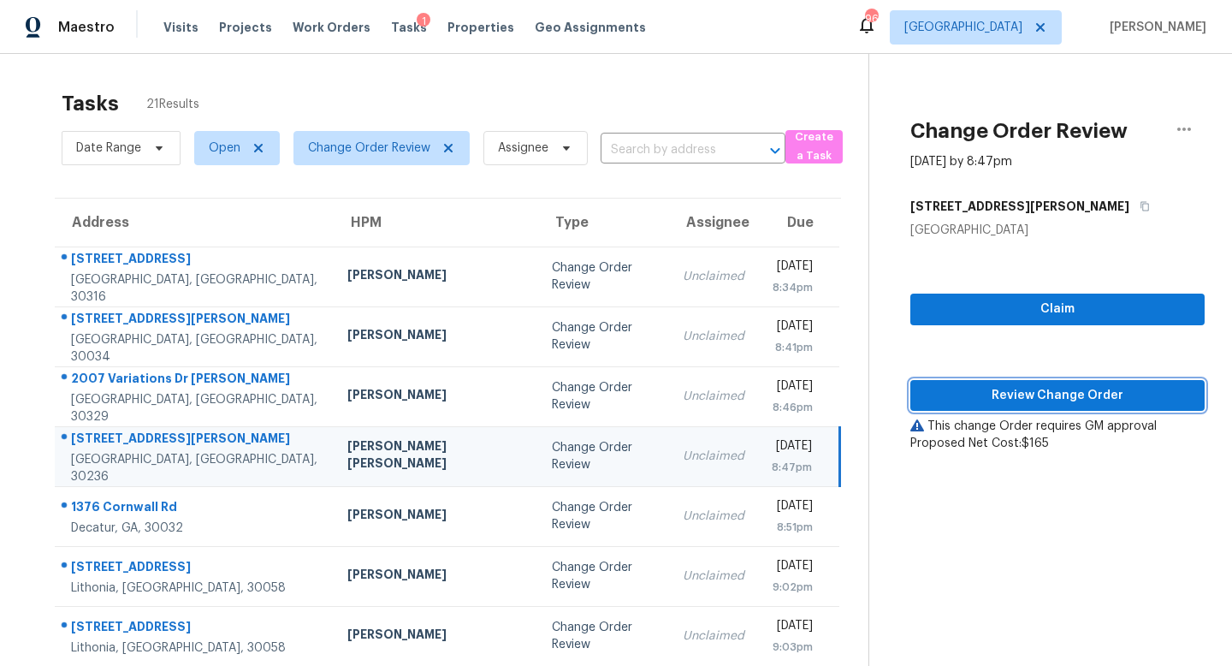
click at [1033, 381] on button "Review Change Order" at bounding box center [1057, 396] width 294 height 32
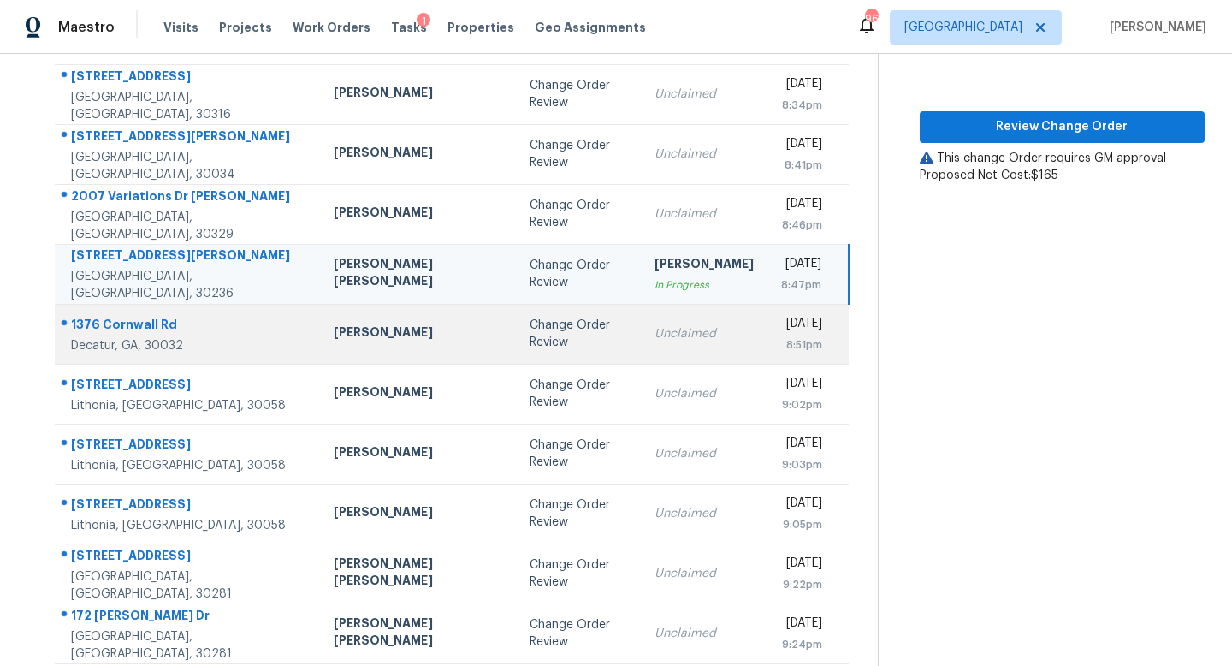
scroll to position [207, 0]
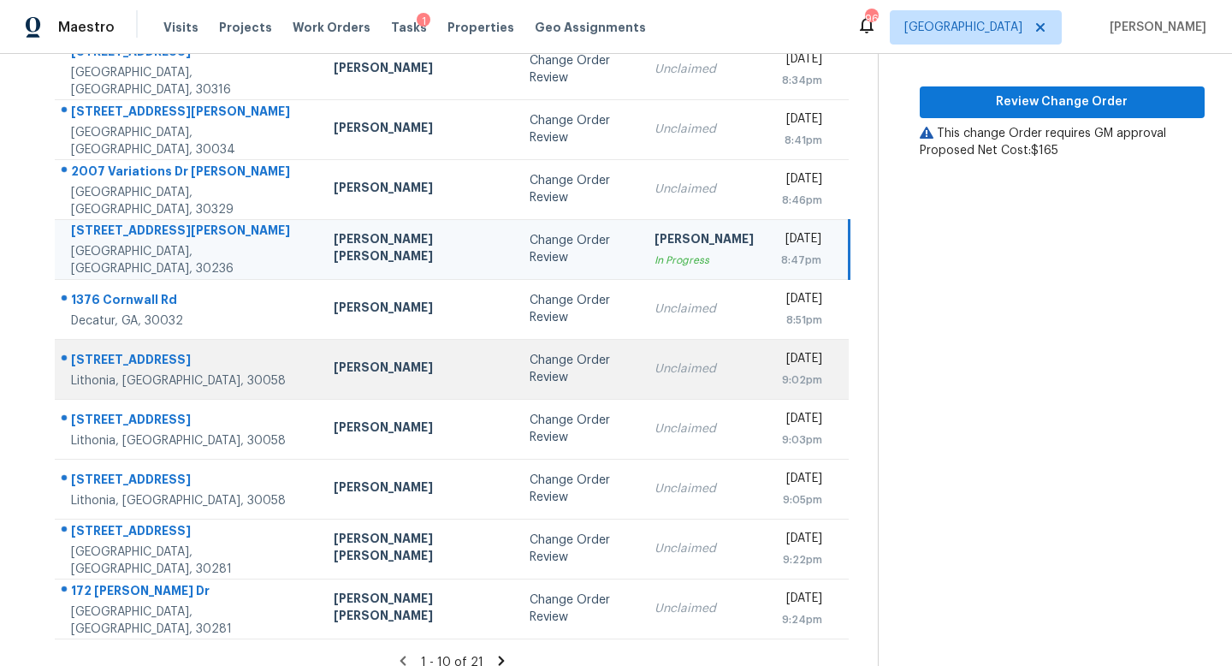
click at [655, 374] on div "Unclaimed" at bounding box center [704, 368] width 99 height 17
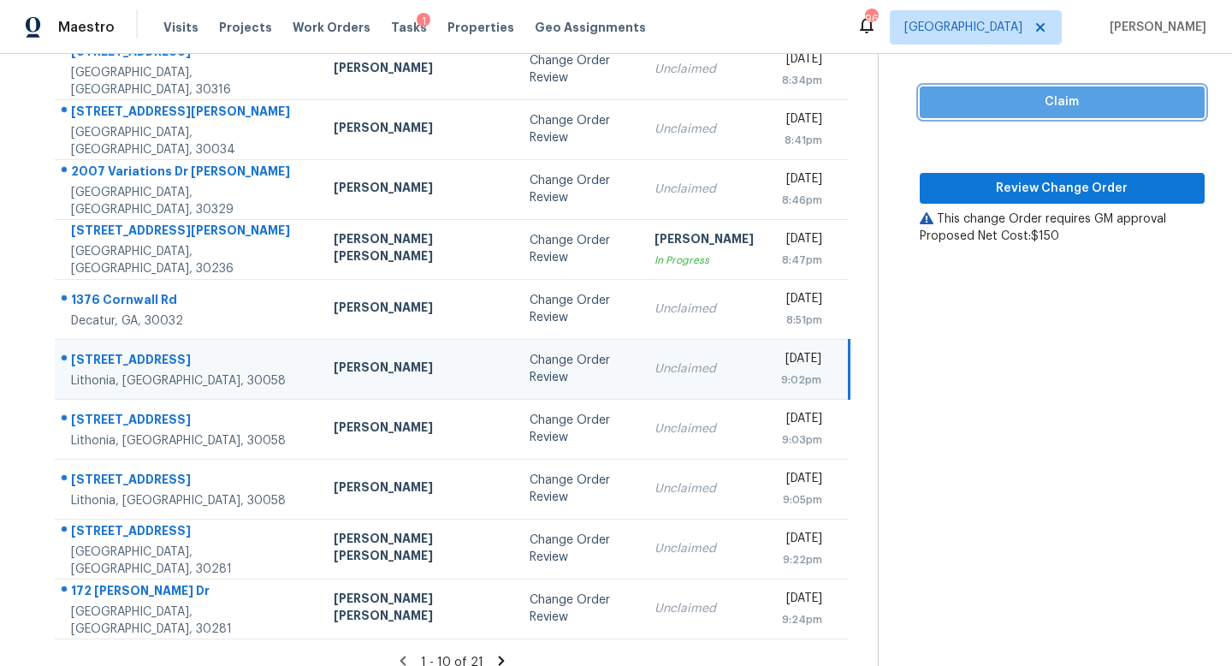
click at [1042, 112] on button "Claim" at bounding box center [1062, 102] width 285 height 32
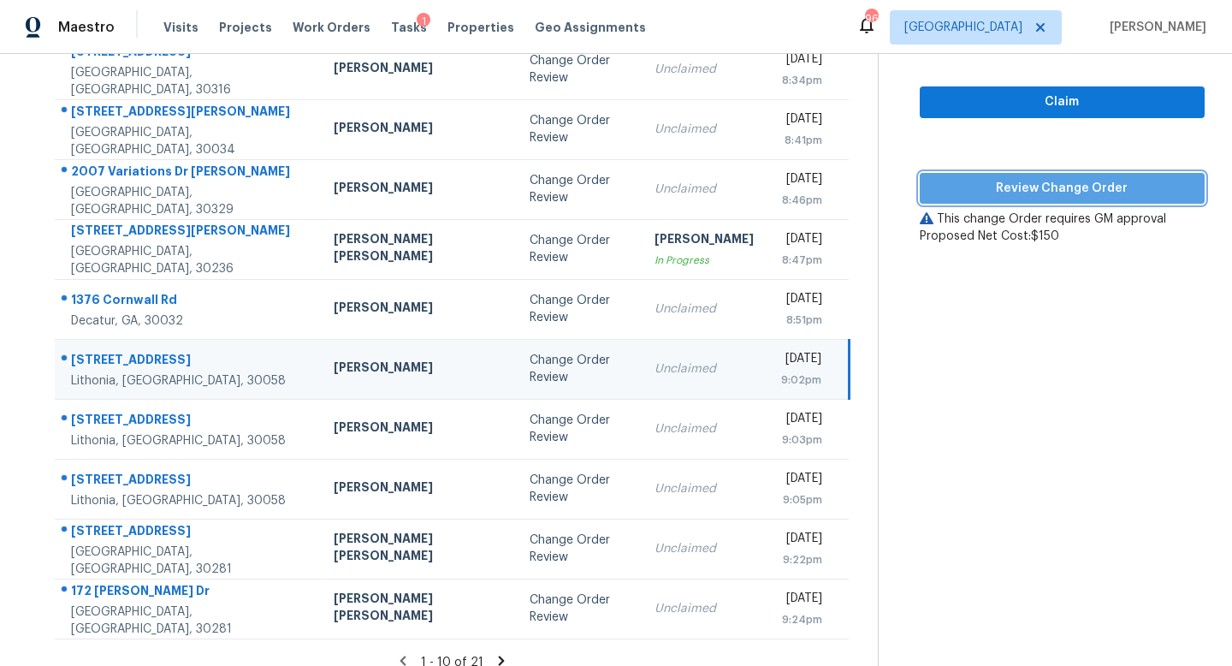
click at [1018, 191] on span "Review Change Order" at bounding box center [1063, 188] width 258 height 21
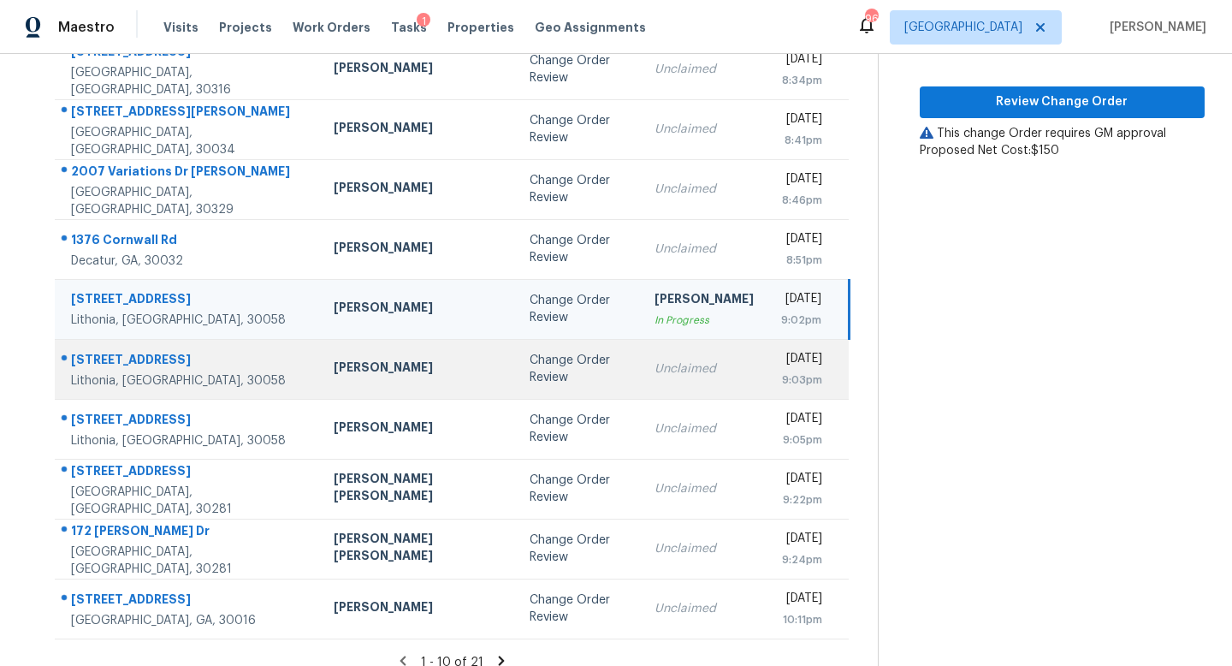
click at [641, 381] on td "Unclaimed" at bounding box center [704, 369] width 127 height 60
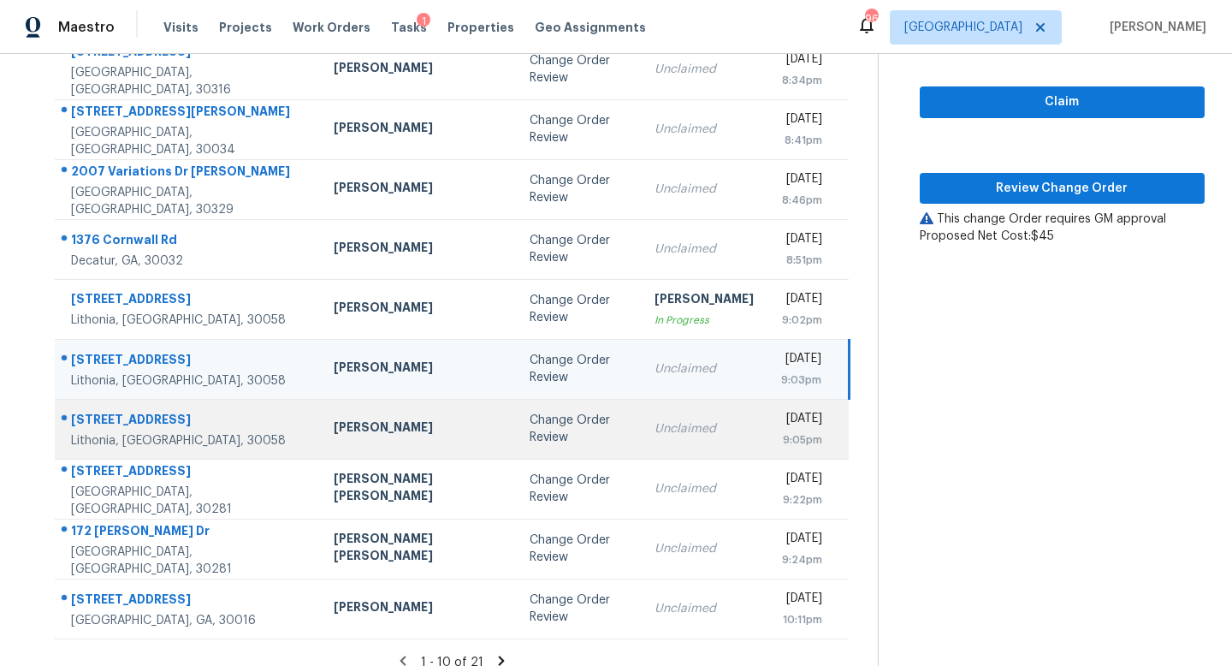
click at [641, 444] on td "Unclaimed" at bounding box center [704, 429] width 127 height 60
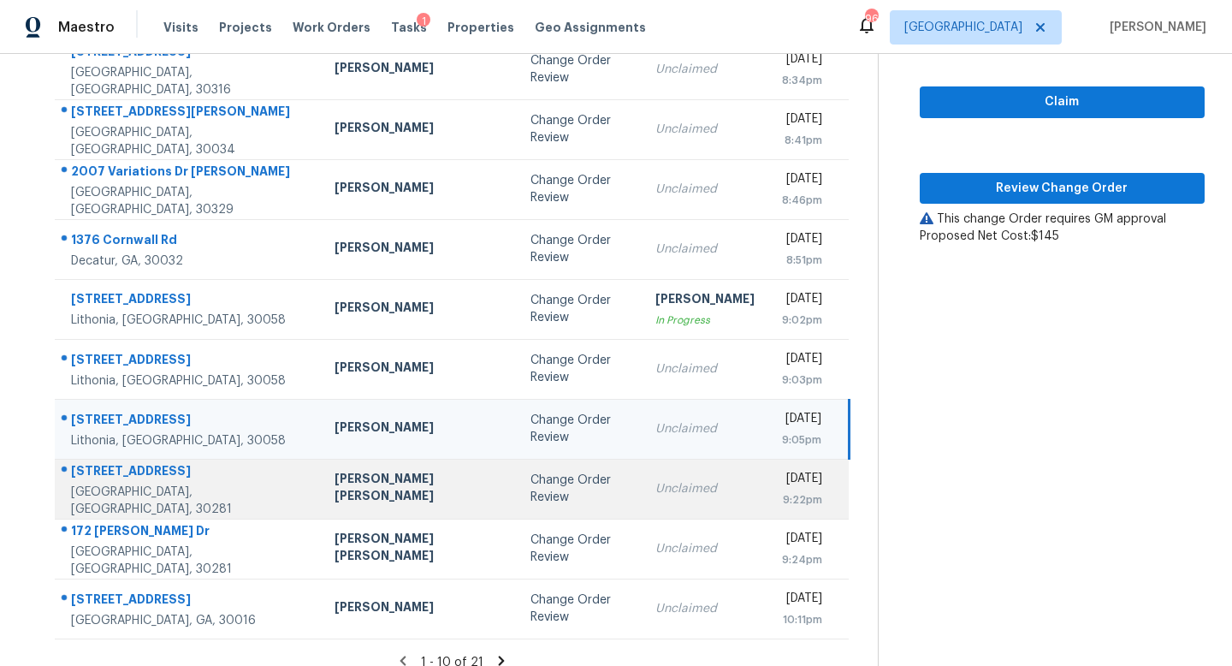
click at [642, 497] on td "Unclaimed" at bounding box center [705, 489] width 127 height 60
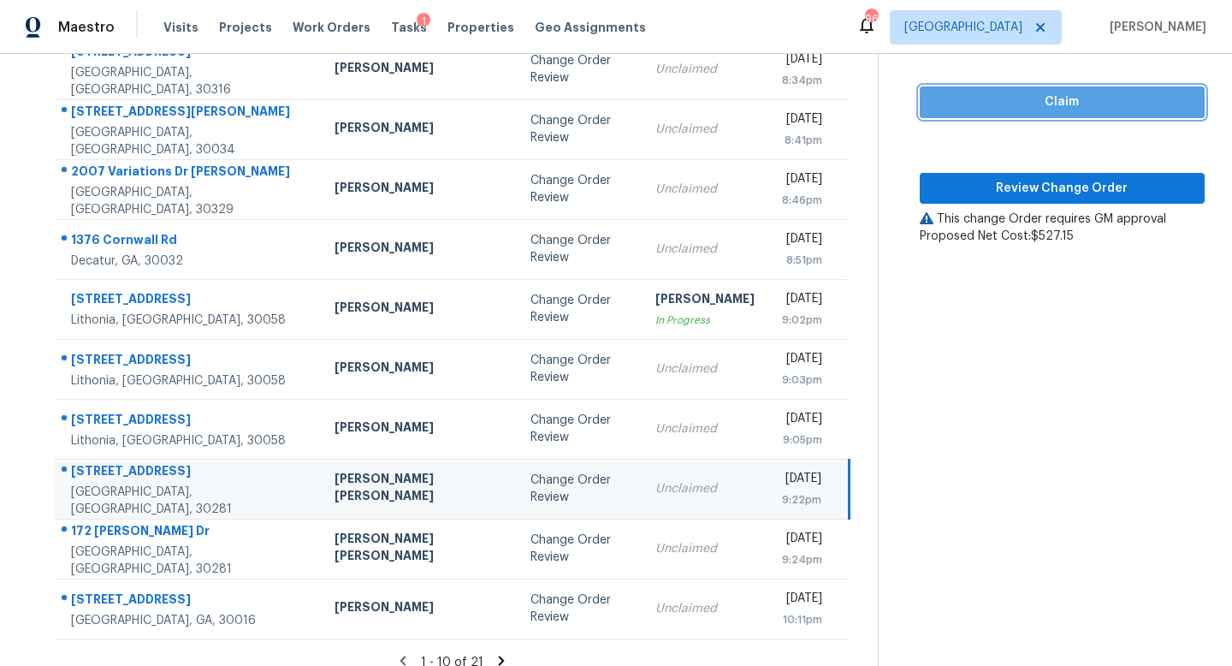
click at [1044, 115] on button "Claim" at bounding box center [1062, 102] width 285 height 32
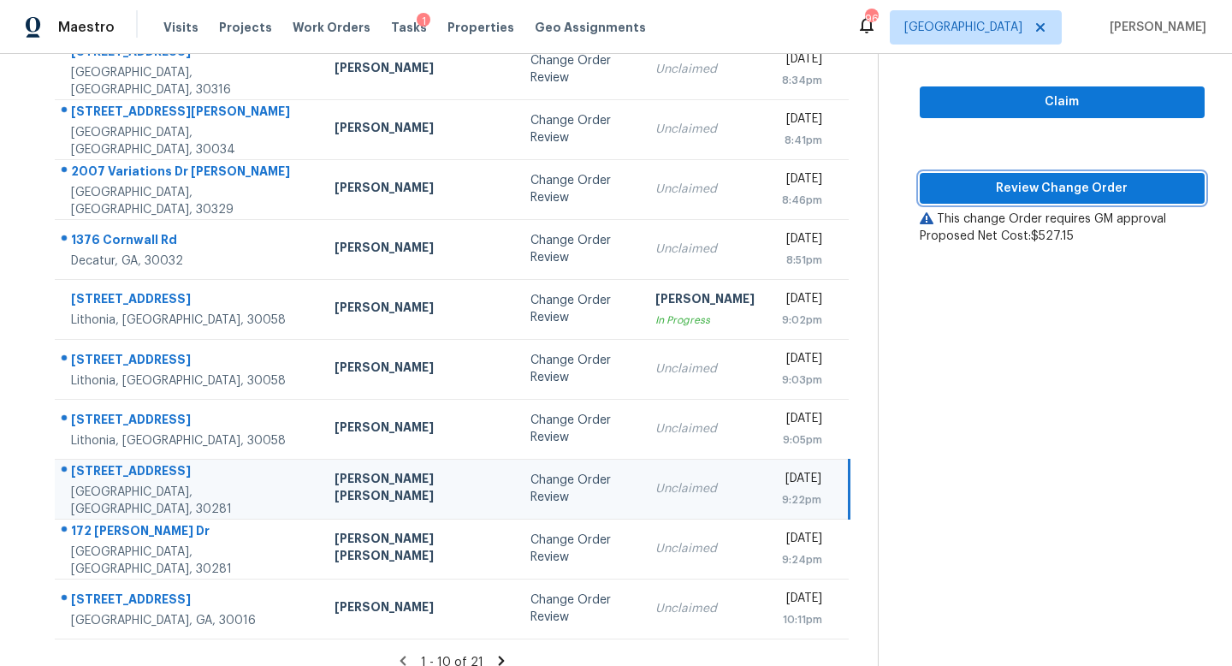
click at [1031, 181] on span "Review Change Order" at bounding box center [1063, 188] width 258 height 21
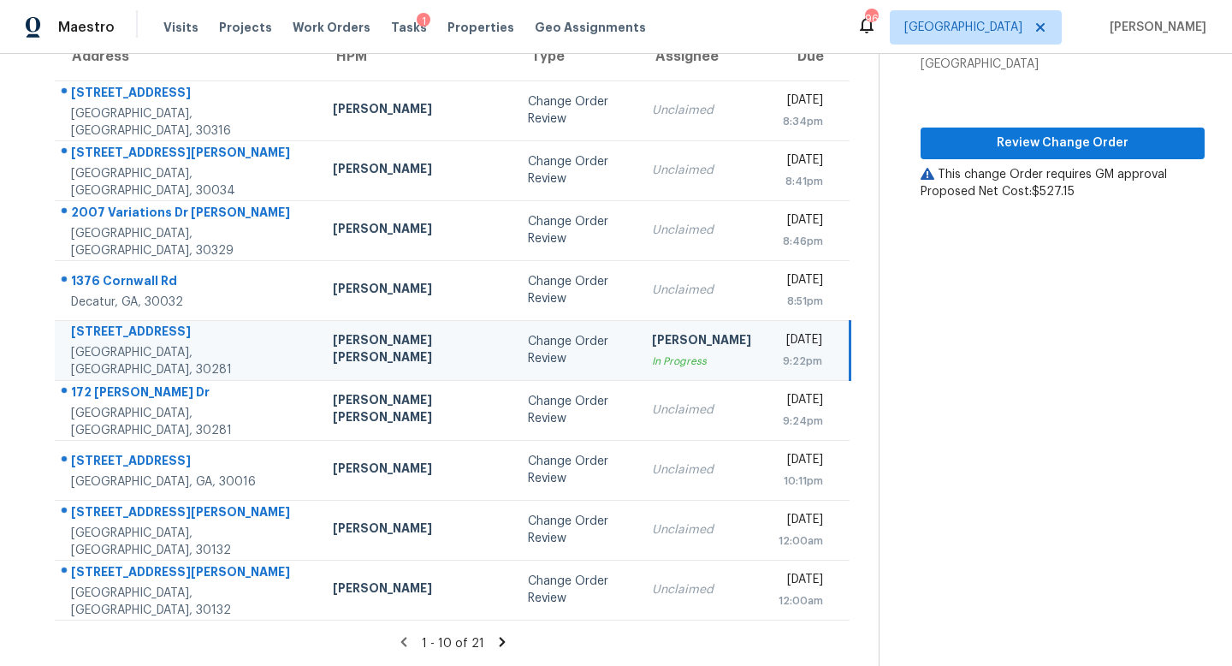
scroll to position [165, 0]
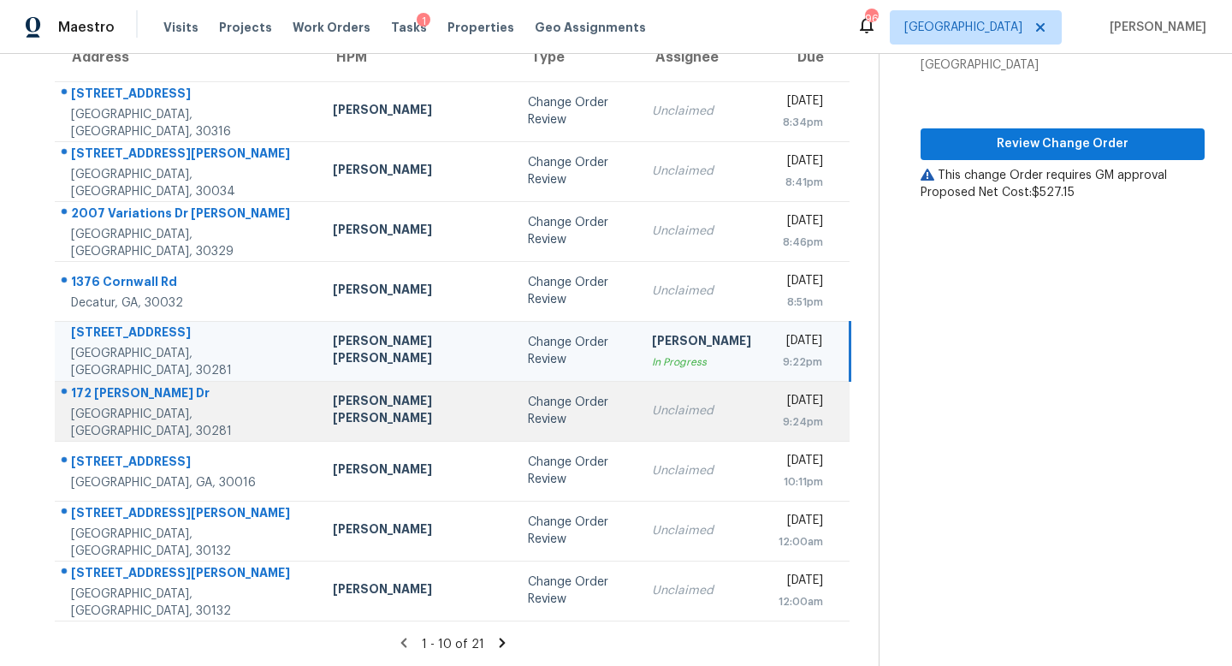
click at [765, 434] on td "Tue, Aug 19th 2025 9:24pm" at bounding box center [807, 411] width 85 height 60
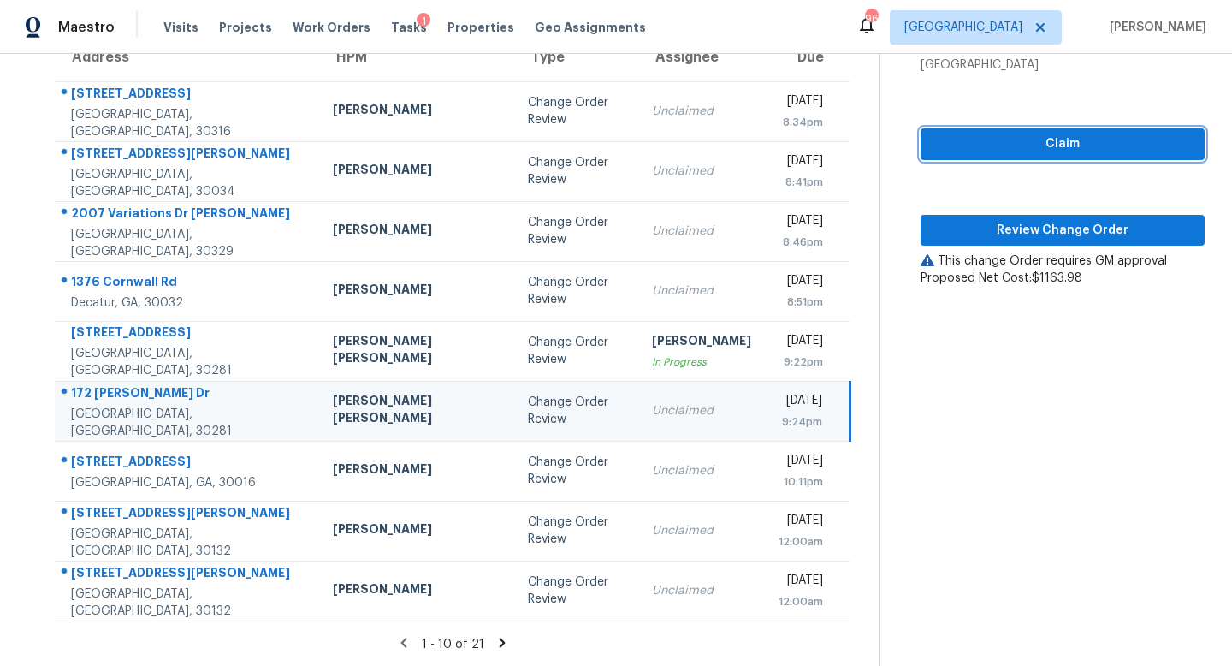
click at [1055, 147] on span "Claim" at bounding box center [1062, 143] width 257 height 21
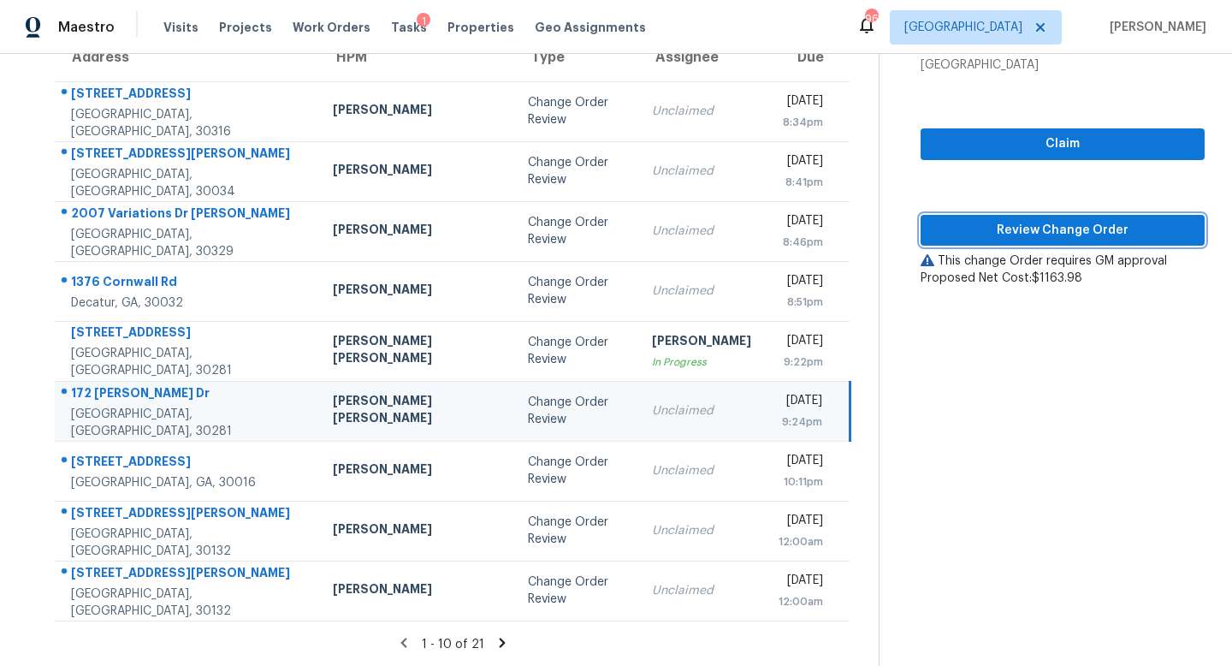
click at [1040, 227] on span "Review Change Order" at bounding box center [1062, 230] width 257 height 21
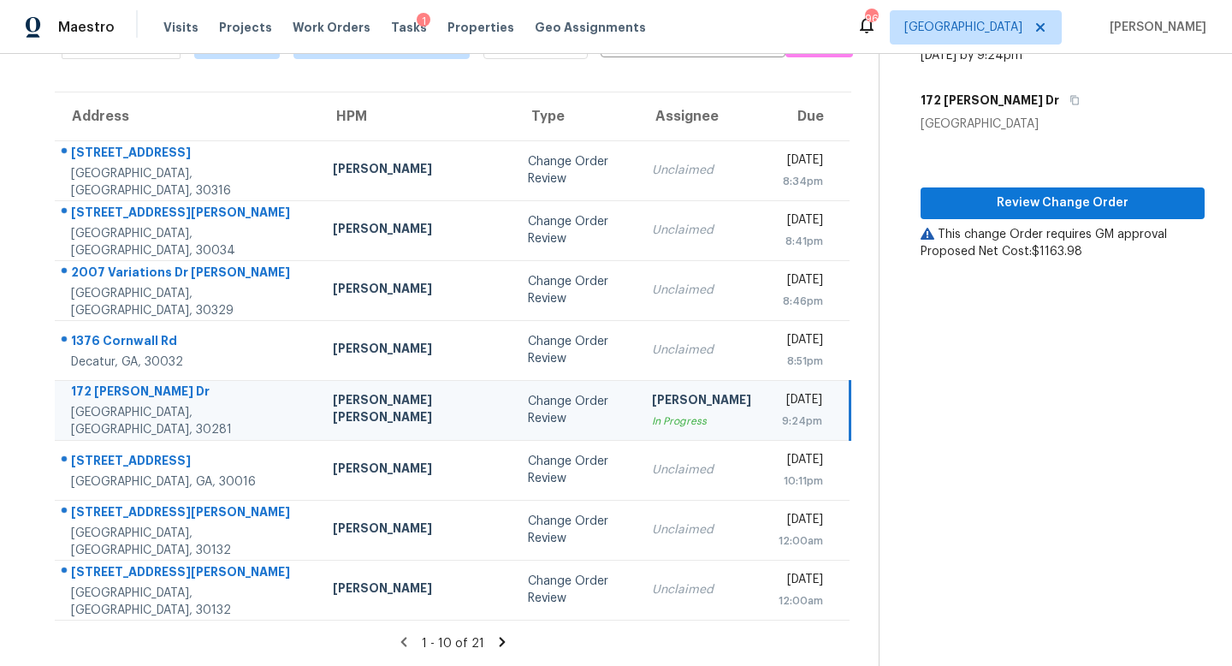
scroll to position [105, 0]
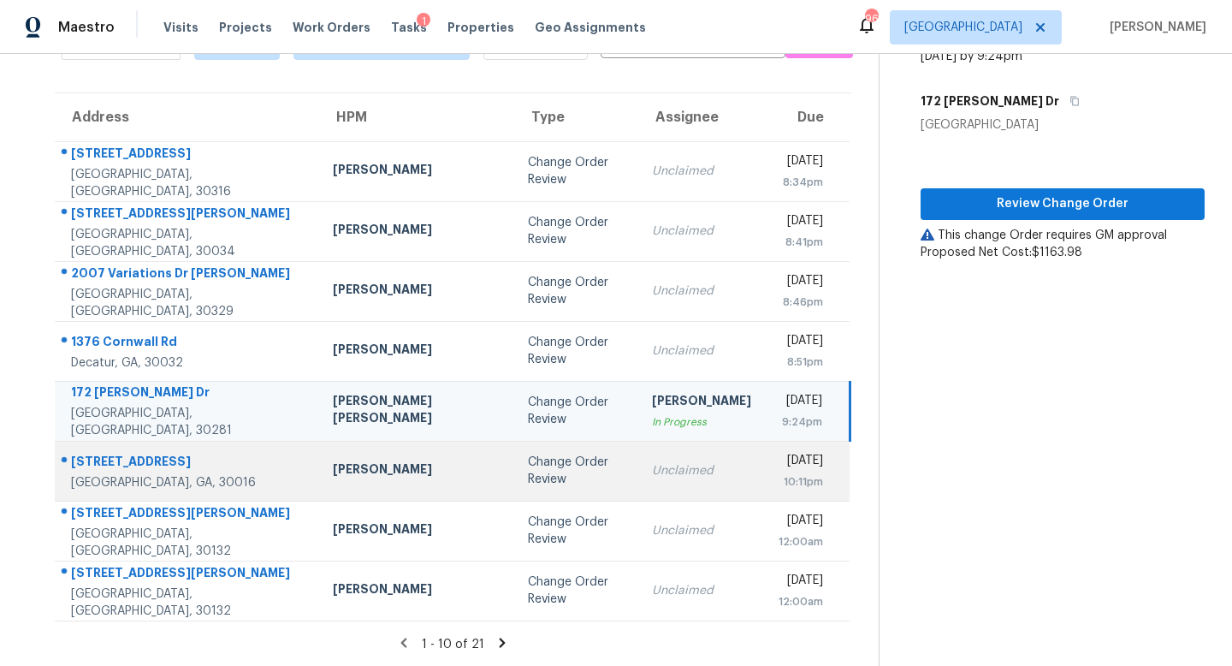
click at [638, 497] on td "Unclaimed" at bounding box center [701, 471] width 127 height 60
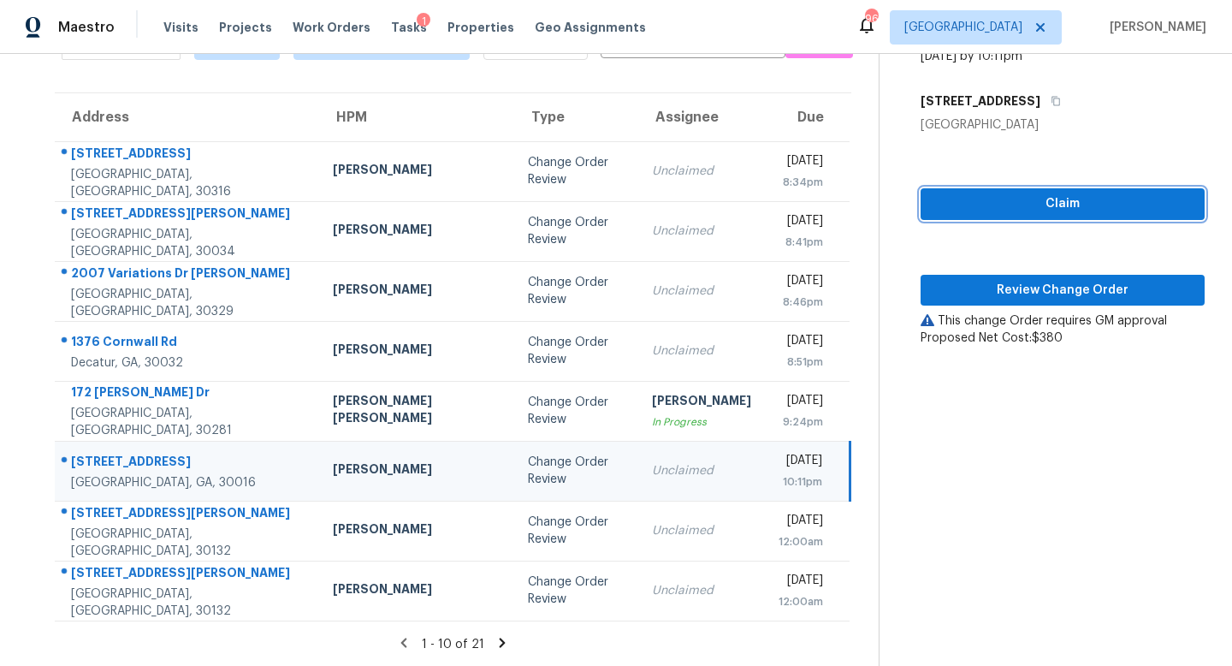
click at [962, 200] on span "Claim" at bounding box center [1062, 203] width 257 height 21
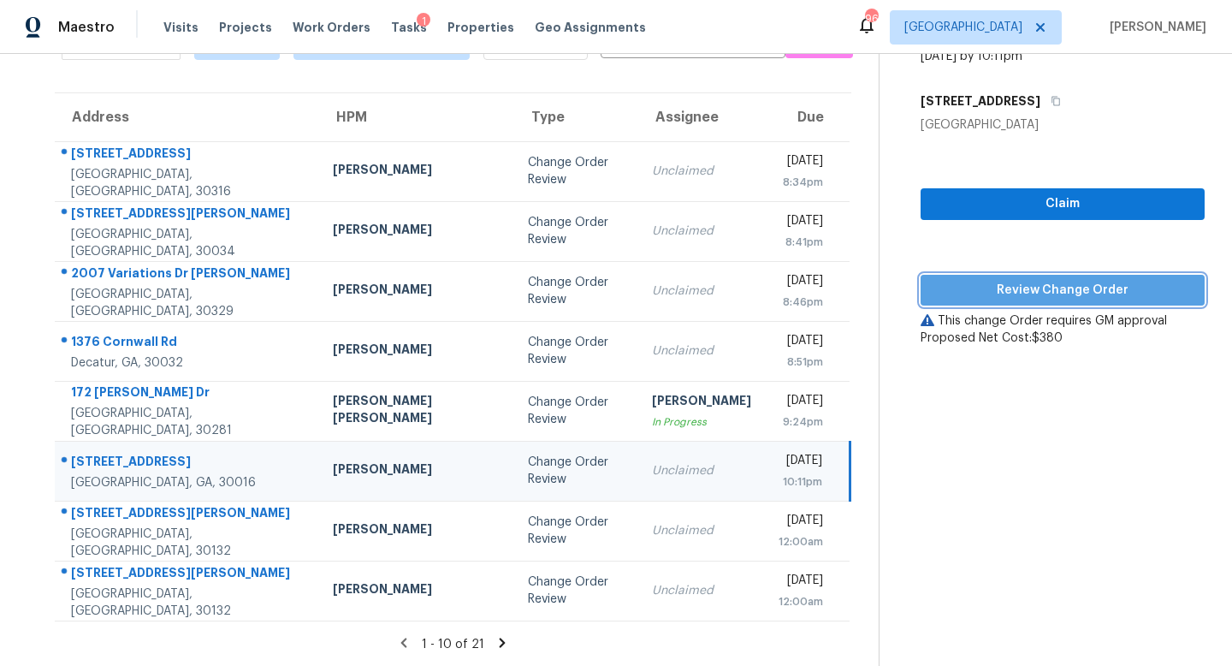
click at [964, 278] on button "Review Change Order" at bounding box center [1063, 291] width 284 height 32
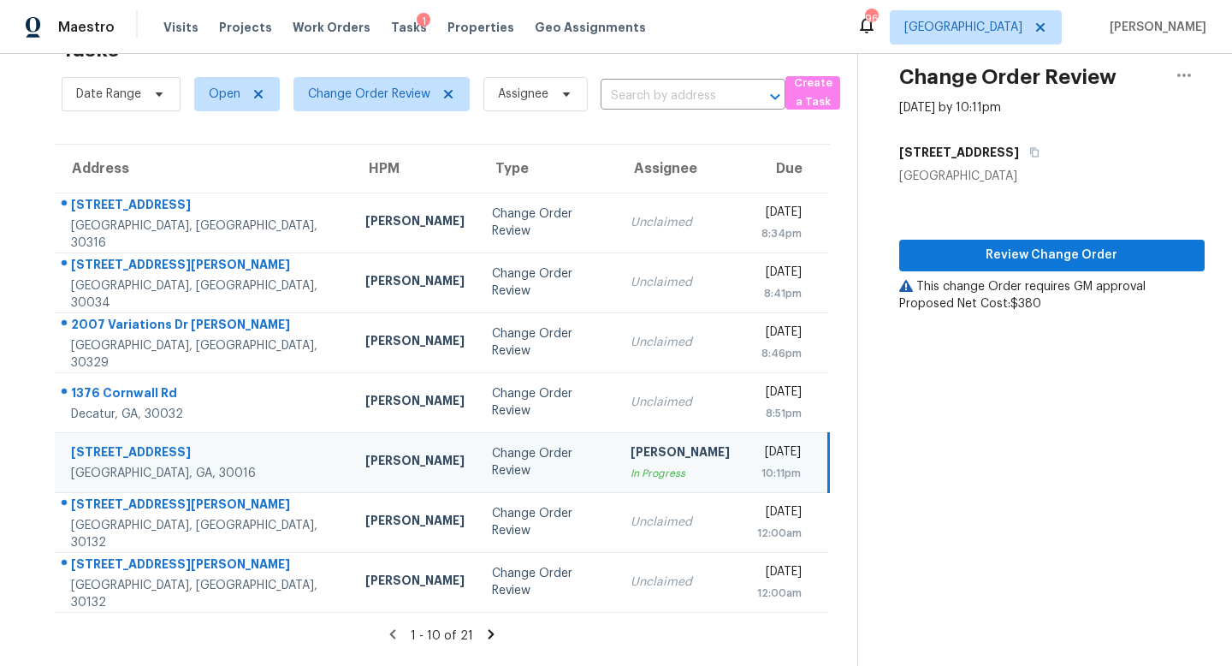
scroll to position [54, 0]
click at [489, 630] on icon at bounding box center [490, 633] width 15 height 15
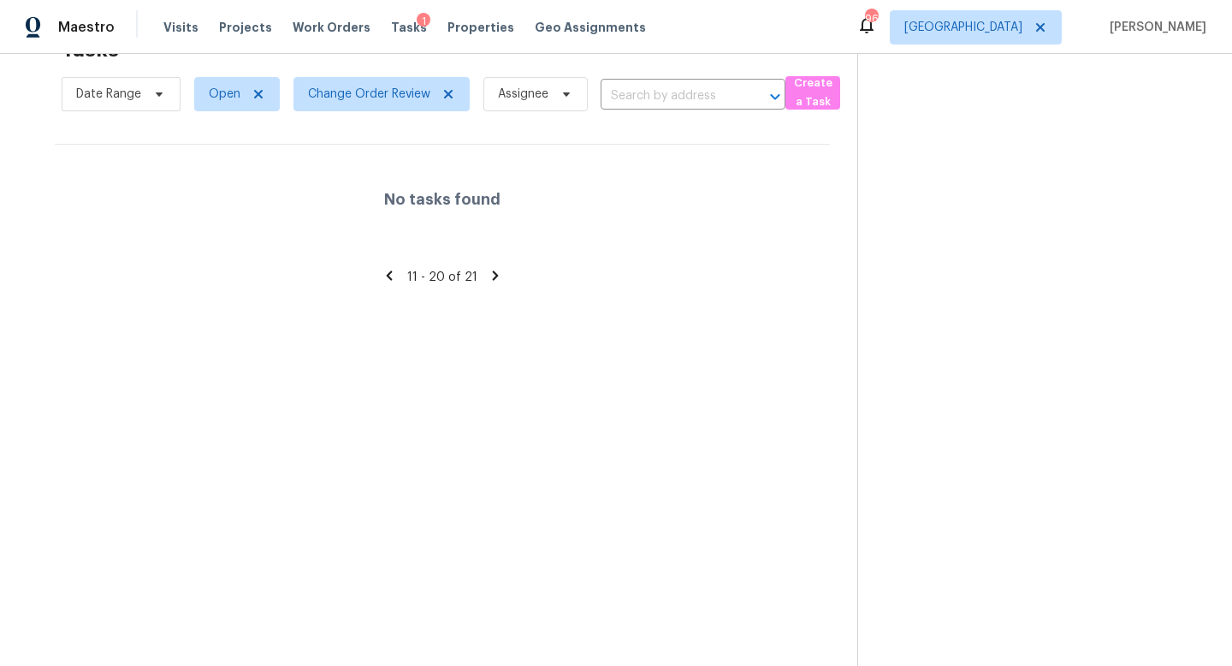
click at [392, 273] on icon at bounding box center [389, 274] width 6 height 9
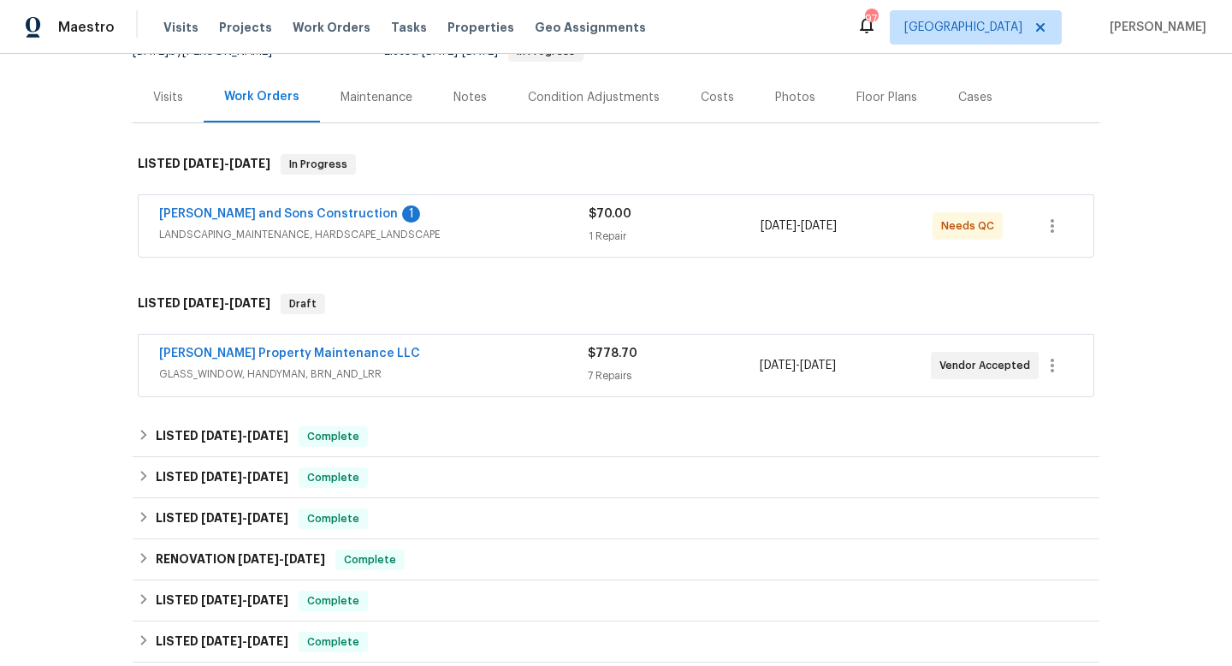
scroll to position [191, 0]
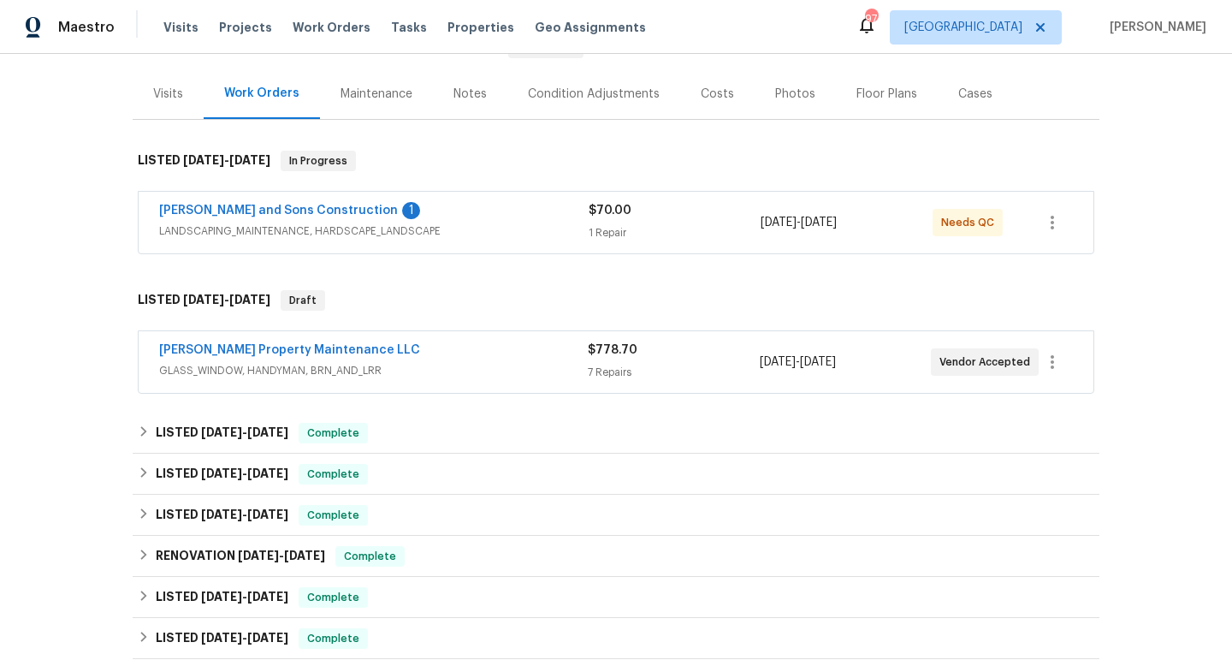
click at [311, 360] on div "[PERSON_NAME] Property Maintenance LLC" at bounding box center [373, 351] width 429 height 21
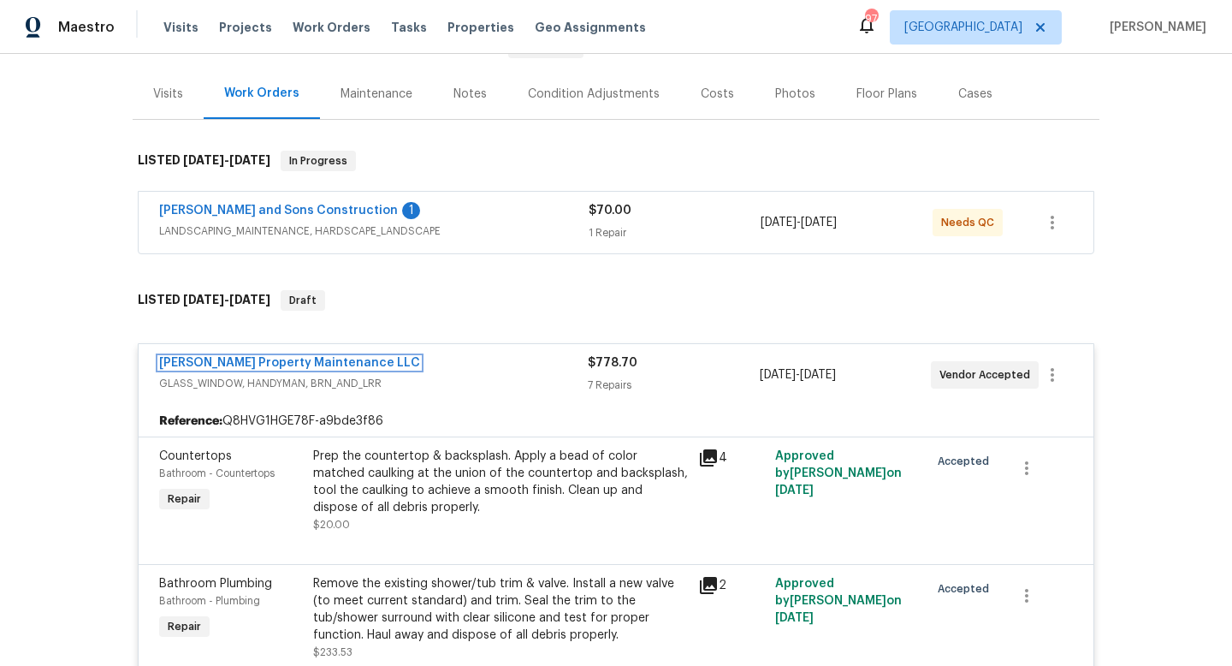
click at [311, 360] on link "[PERSON_NAME] Property Maintenance LLC" at bounding box center [289, 363] width 261 height 12
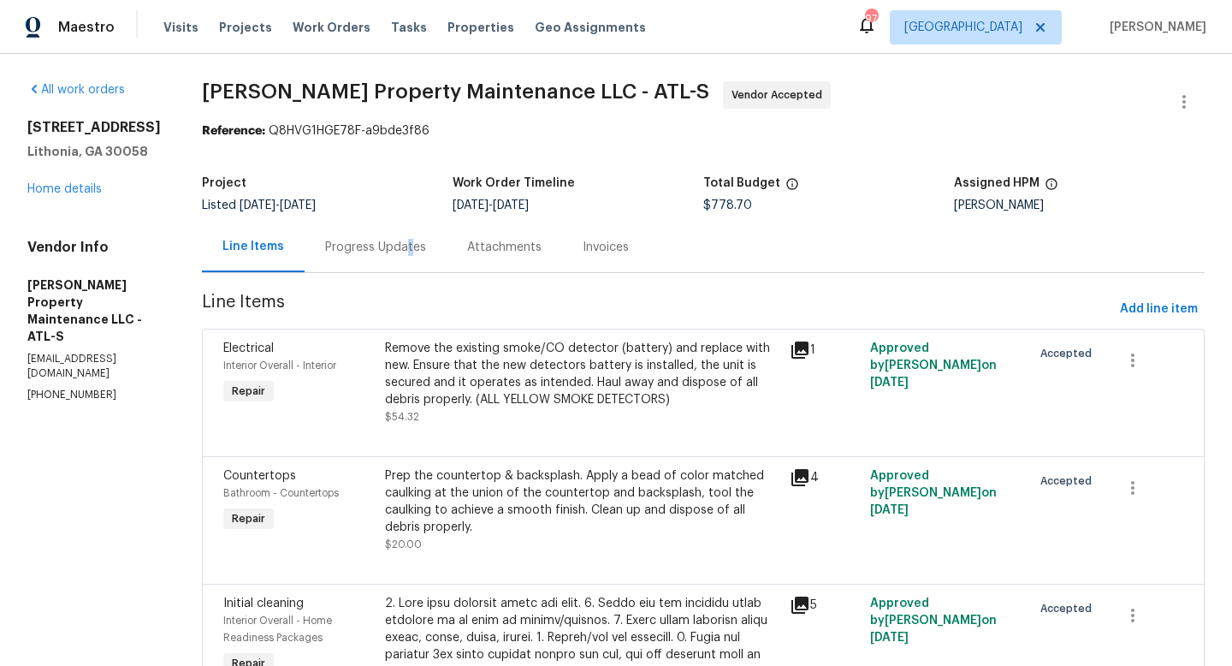
click at [409, 247] on div "Progress Updates" at bounding box center [375, 247] width 101 height 17
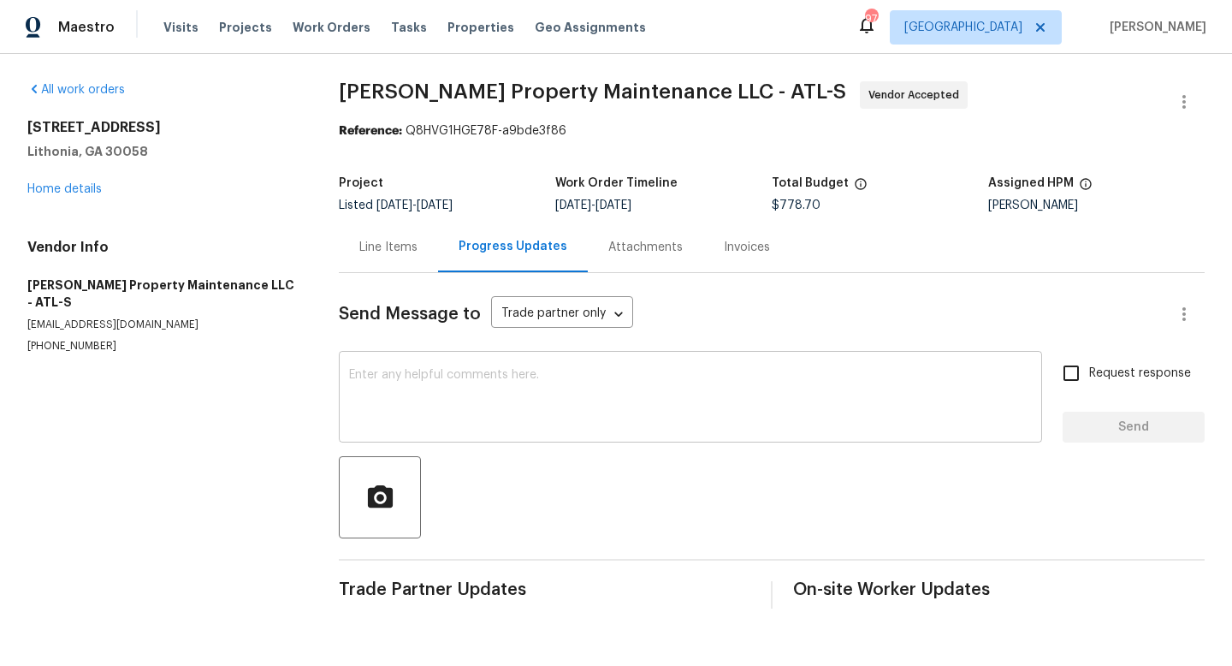
click at [422, 393] on textarea at bounding box center [690, 399] width 683 height 60
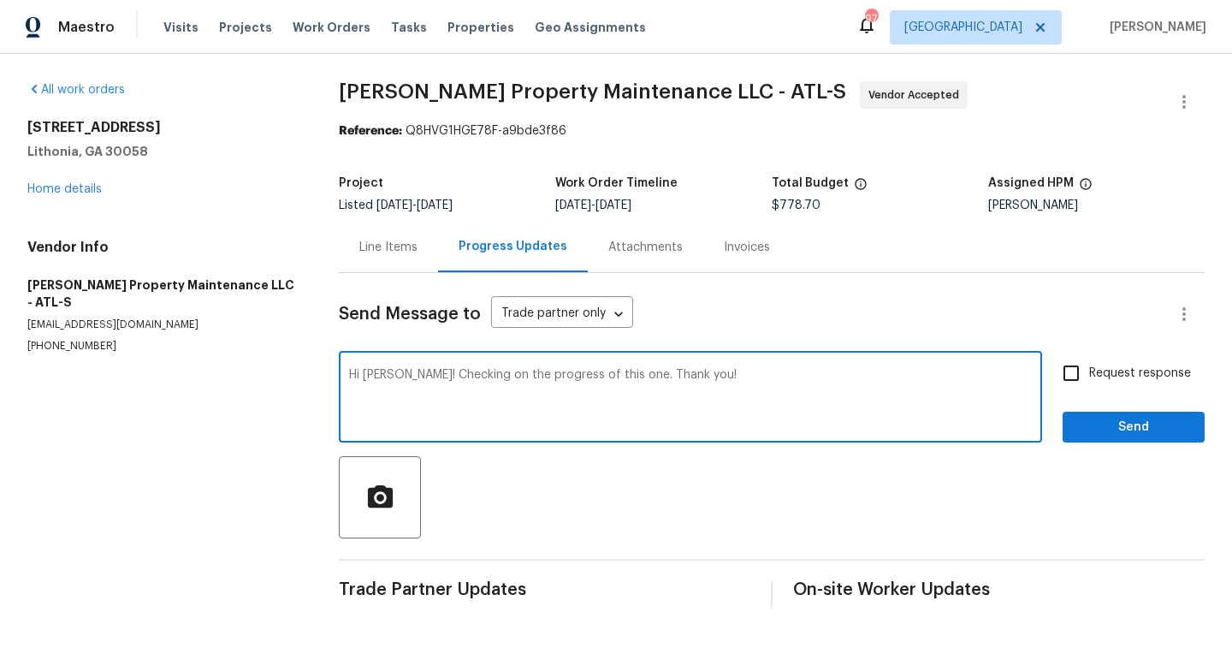
type textarea "Hi [PERSON_NAME]! Checking on the progress of this one. Thank you!"
click at [1100, 376] on span "Request response" at bounding box center [1140, 374] width 102 height 18
click at [1089, 376] on input "Request response" at bounding box center [1071, 373] width 36 height 36
checkbox input "true"
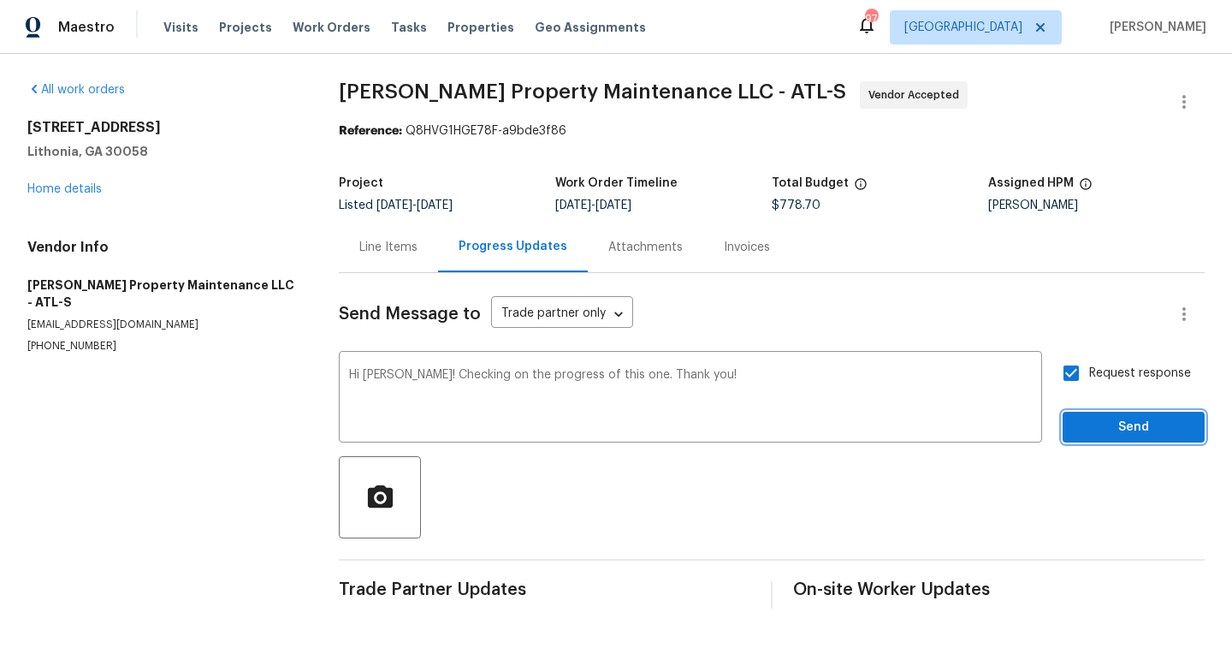
click at [1111, 422] on span "Send" at bounding box center [1133, 427] width 115 height 21
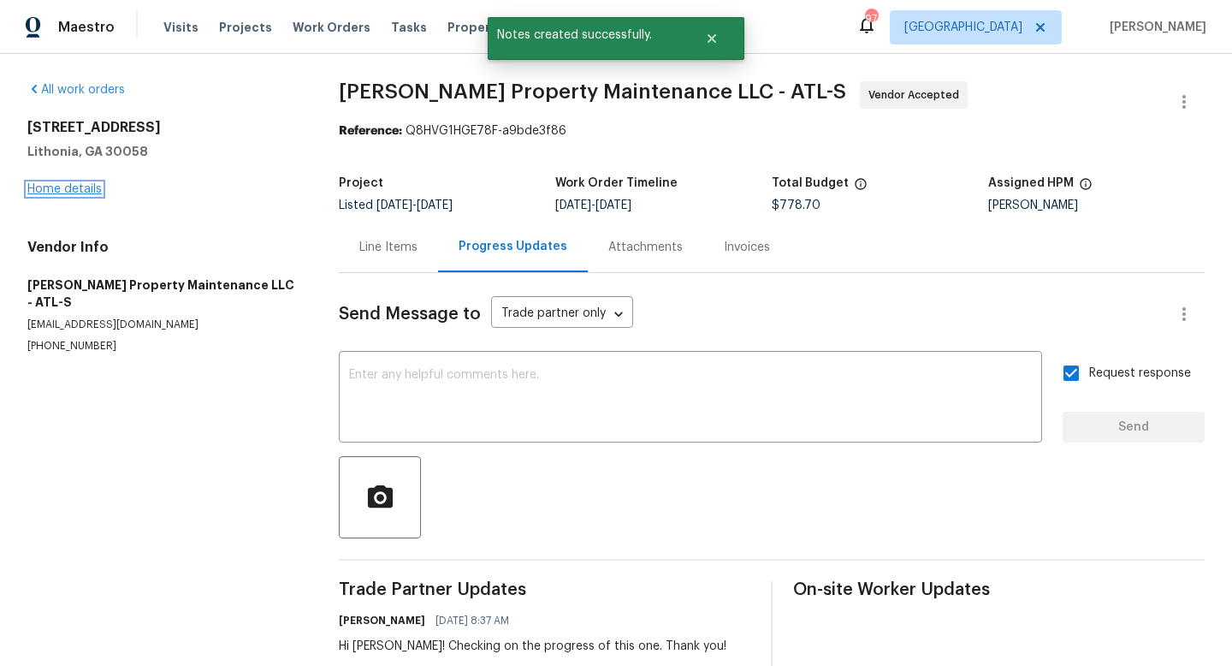
click at [69, 186] on link "Home details" at bounding box center [64, 189] width 74 height 12
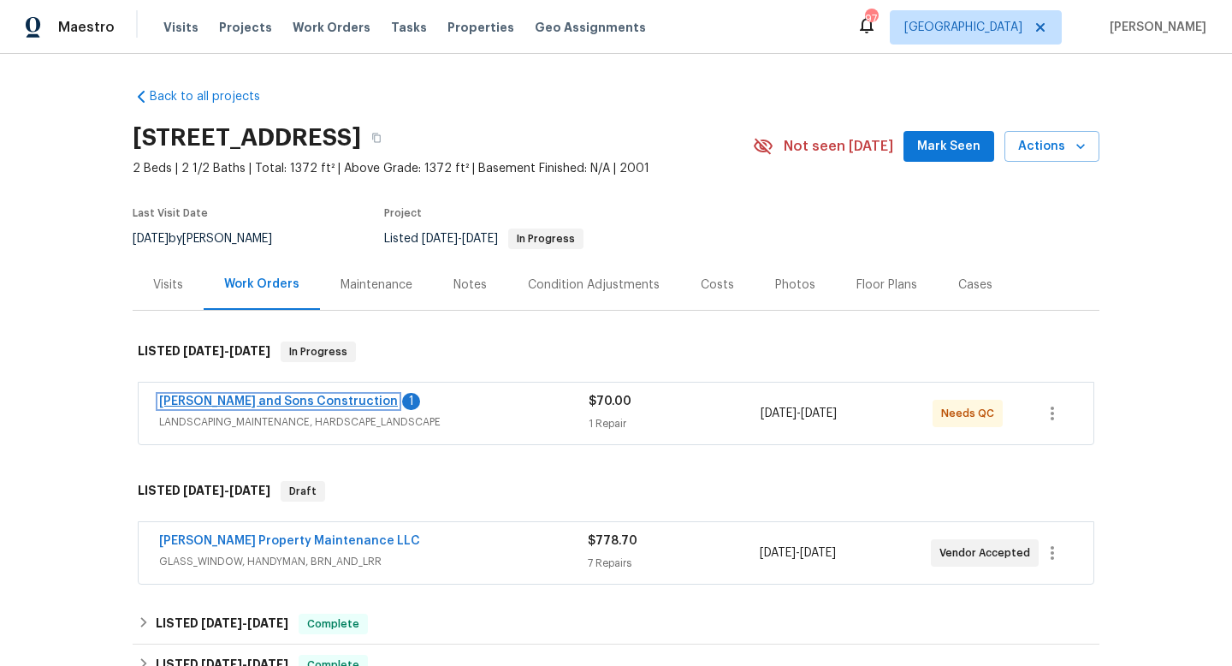
click at [311, 395] on link "[PERSON_NAME] and Sons Construction" at bounding box center [278, 401] width 239 height 12
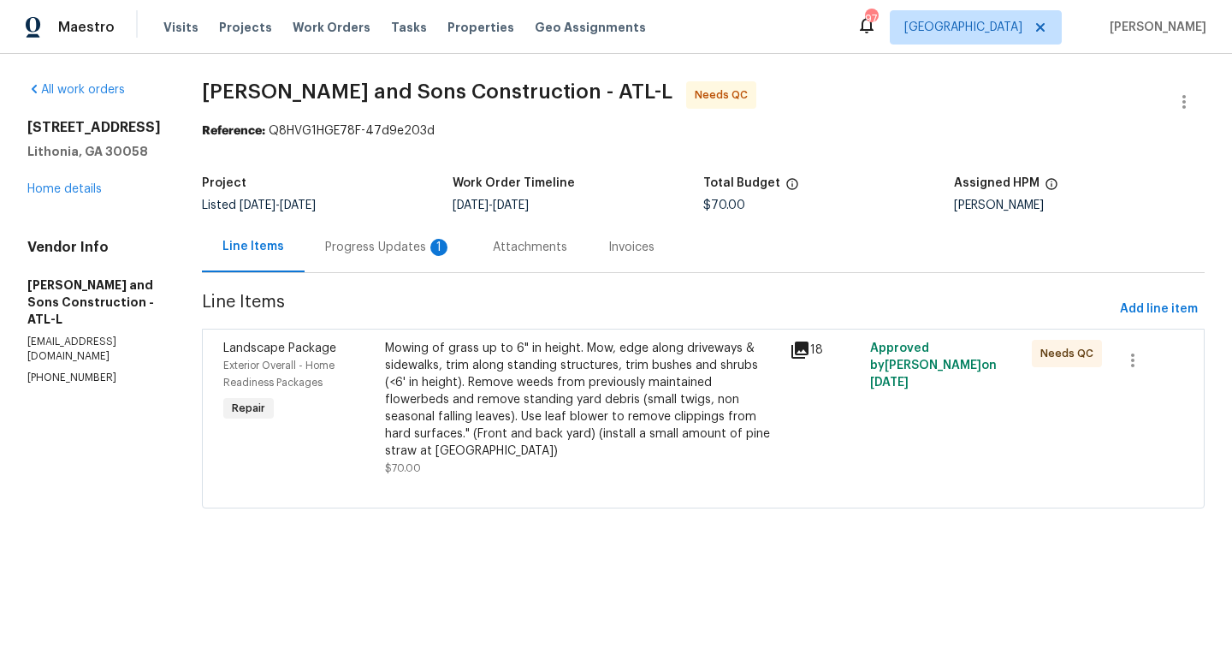
click at [791, 347] on icon at bounding box center [799, 349] width 17 height 17
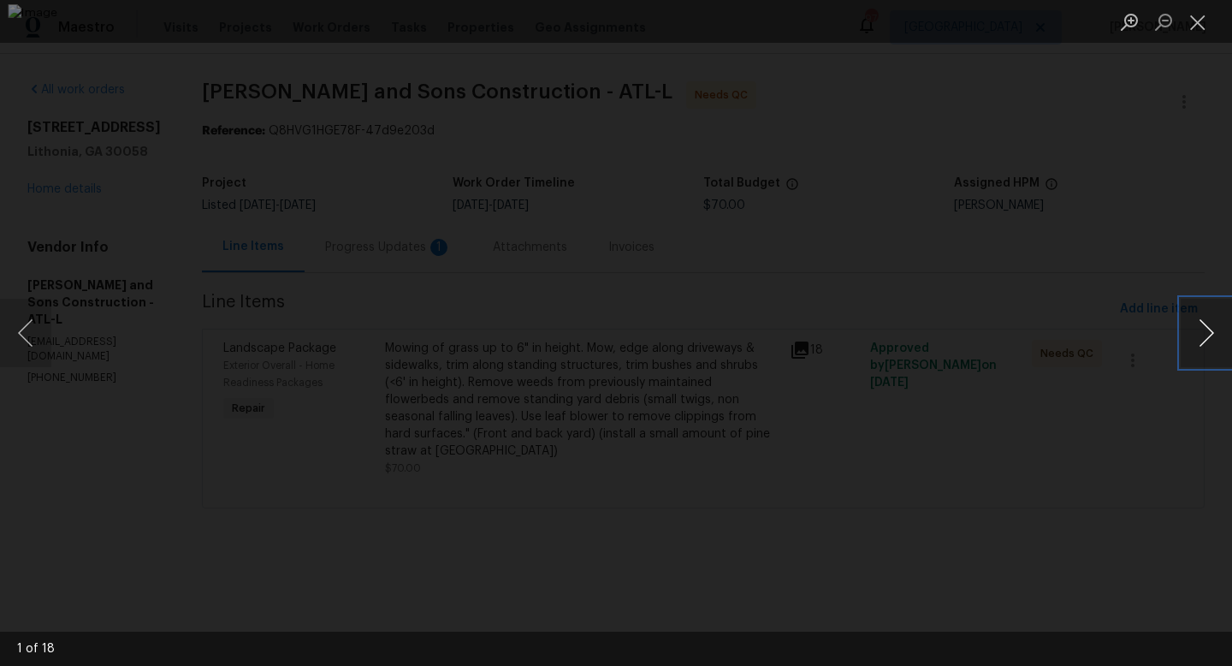
click at [1203, 339] on button "Next image" at bounding box center [1206, 333] width 51 height 68
click at [1203, 340] on button "Next image" at bounding box center [1206, 333] width 51 height 68
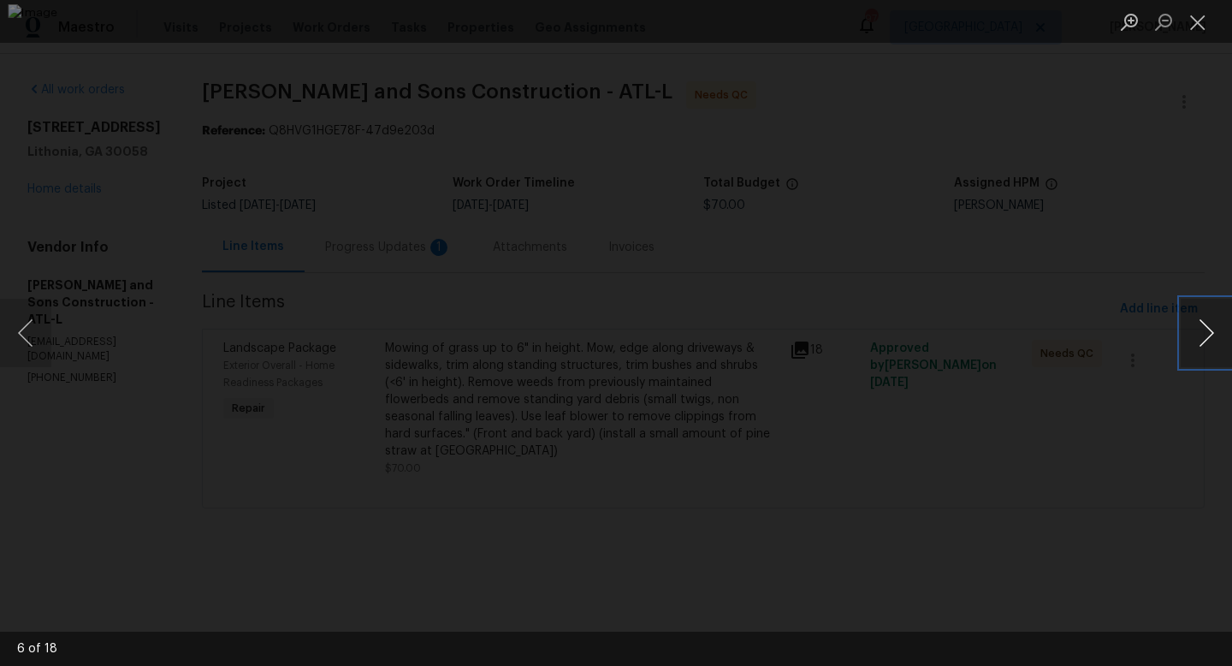
click at [1203, 340] on button "Next image" at bounding box center [1206, 333] width 51 height 68
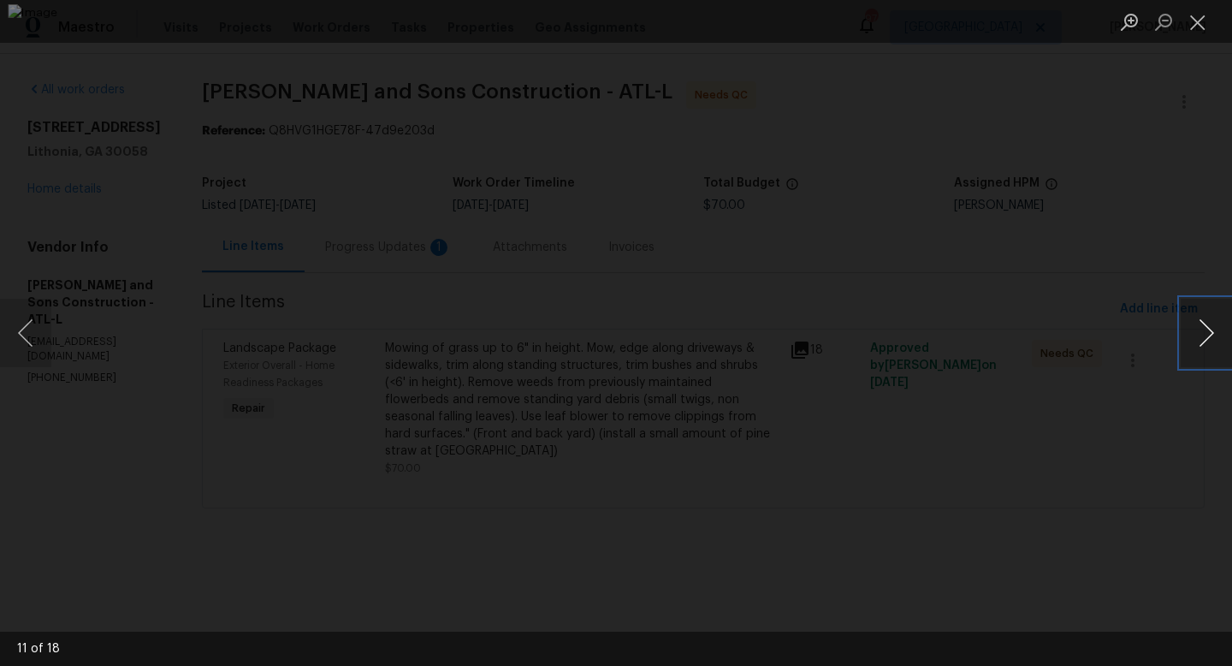
click at [1203, 340] on button "Next image" at bounding box center [1206, 333] width 51 height 68
click at [10, 351] on button "Previous image" at bounding box center [25, 333] width 51 height 68
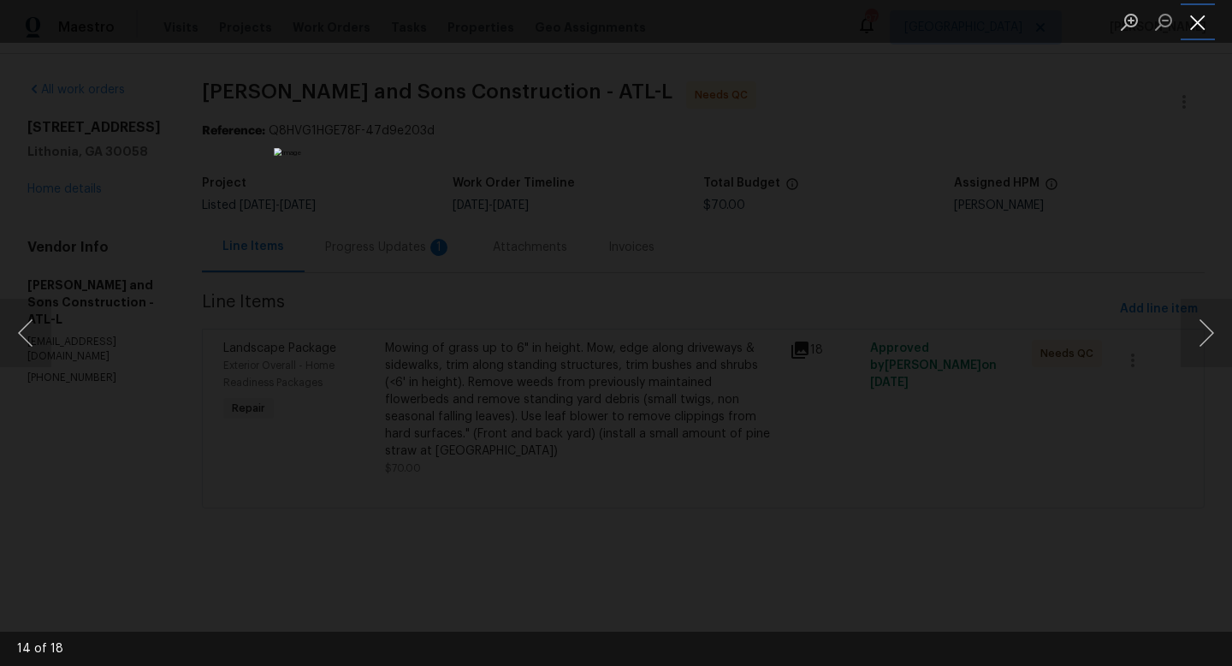
click at [1196, 31] on button "Close lightbox" at bounding box center [1198, 22] width 34 height 30
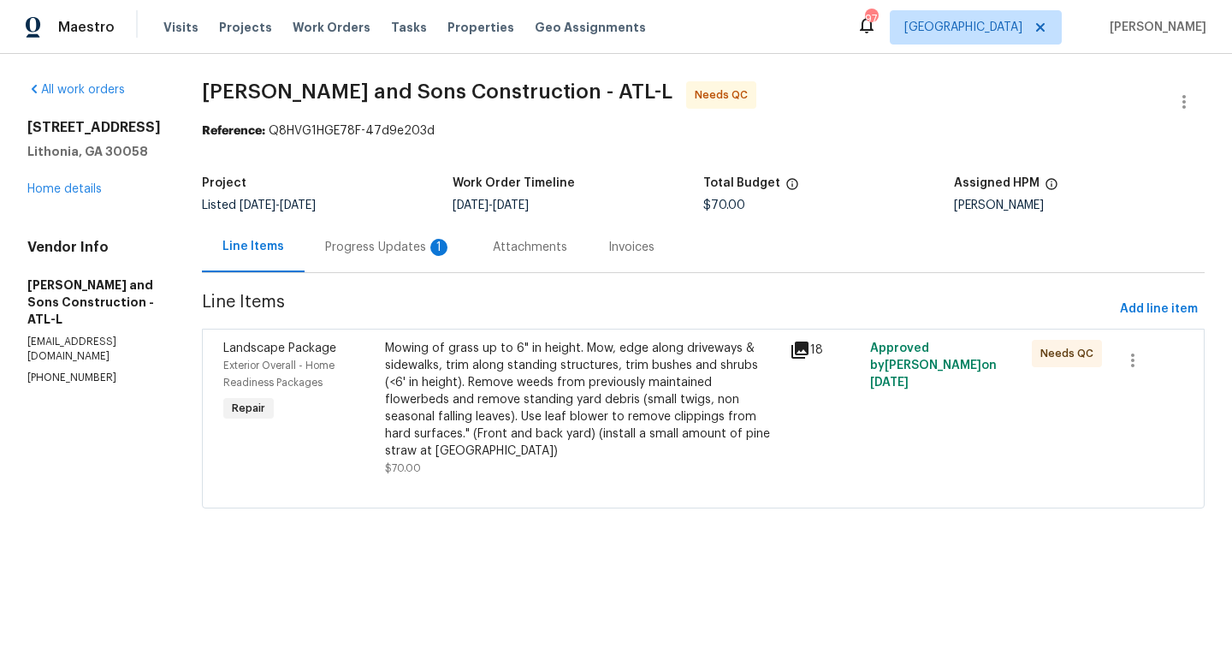
click at [337, 250] on div "Progress Updates 1" at bounding box center [388, 247] width 127 height 17
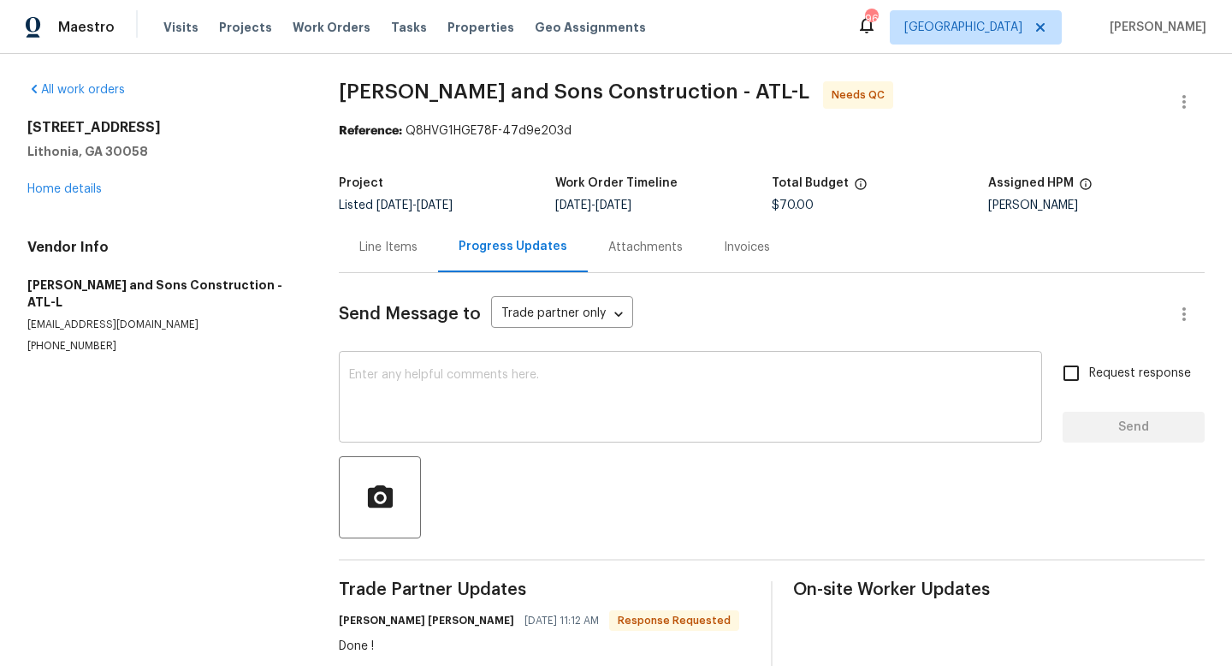
click at [419, 389] on textarea at bounding box center [690, 399] width 683 height 60
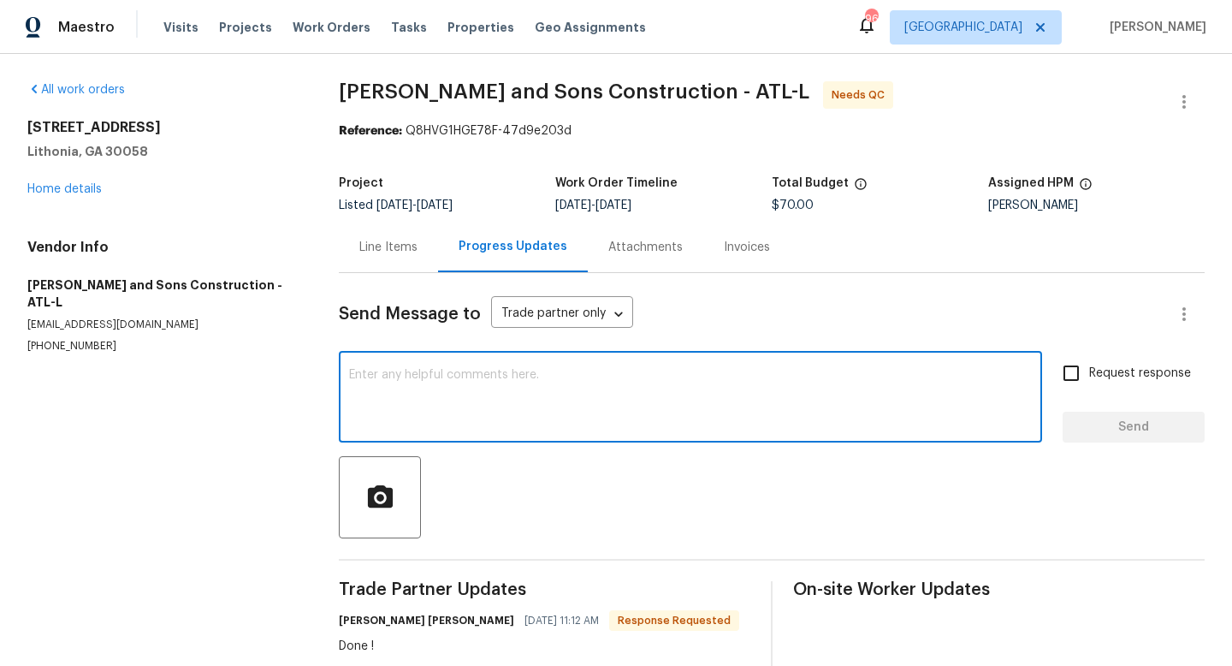
click at [419, 390] on textarea at bounding box center [690, 399] width 683 height 60
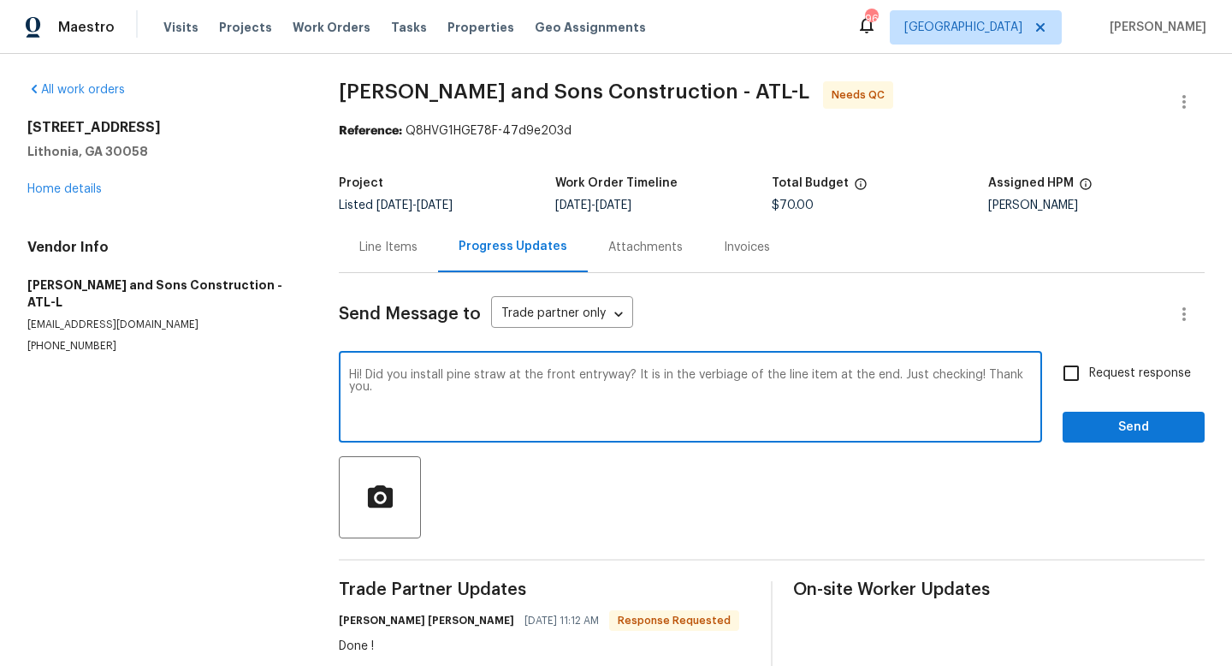
type textarea "Hi! Did you install pine straw at the front entryway? It is in the verbiage of …"
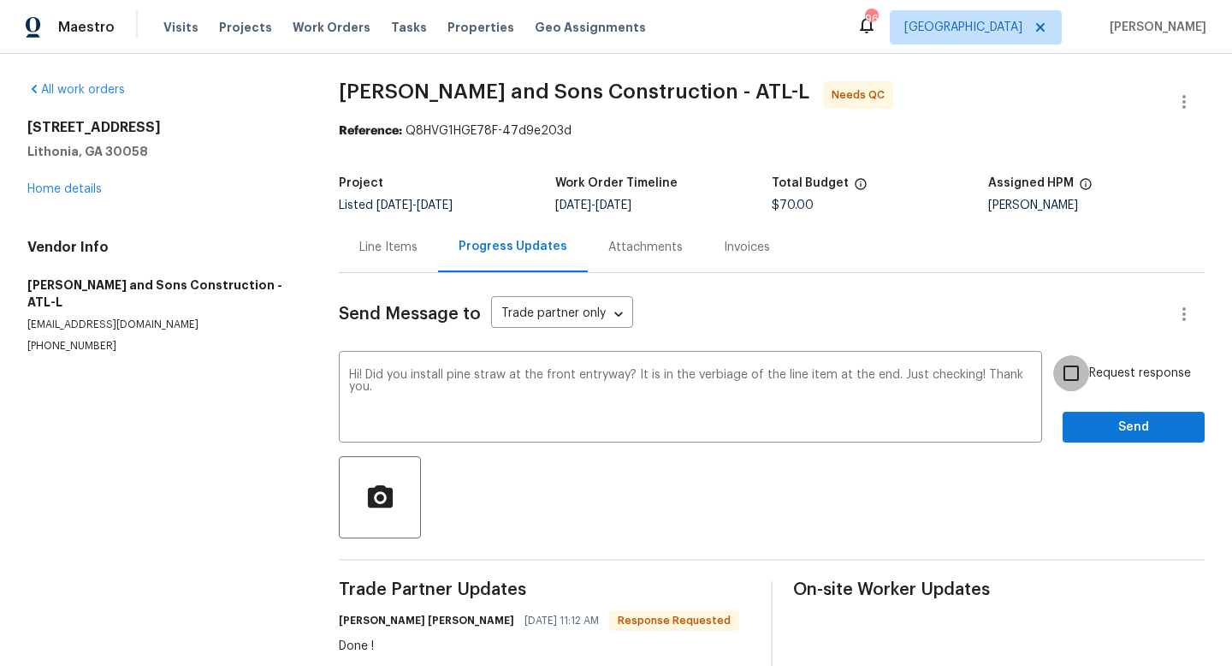
click at [1058, 370] on input "Request response" at bounding box center [1071, 373] width 36 height 36
checkbox input "true"
click at [1127, 428] on span "Send" at bounding box center [1133, 427] width 115 height 21
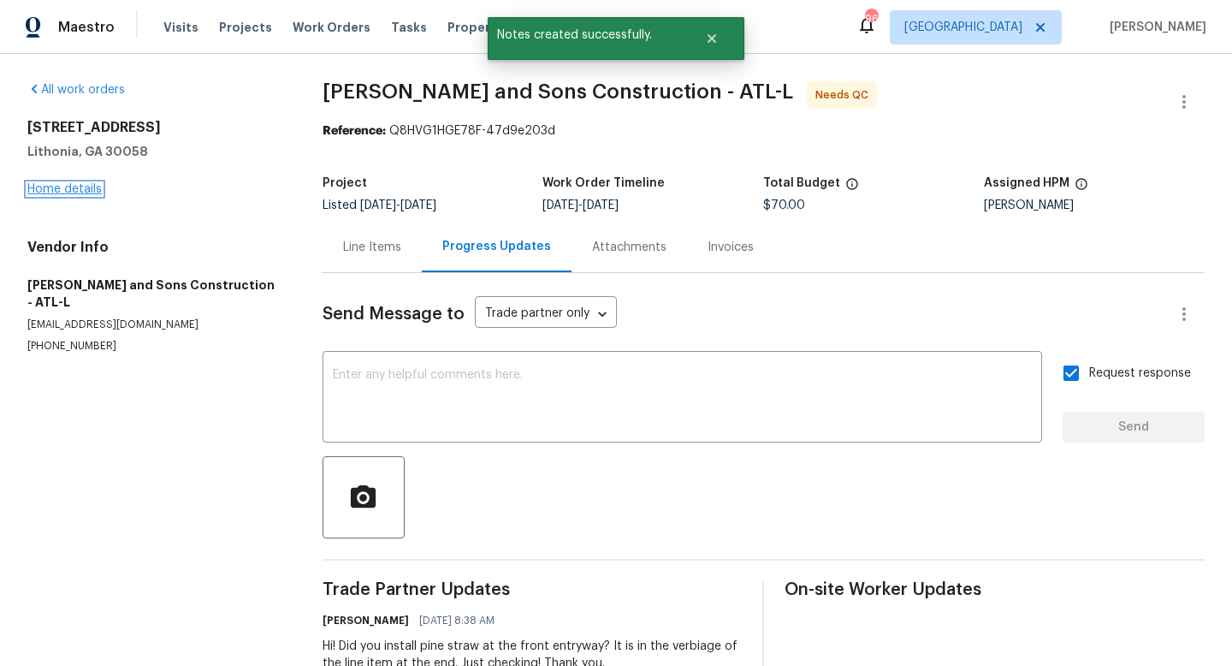
click at [60, 193] on link "Home details" at bounding box center [64, 189] width 74 height 12
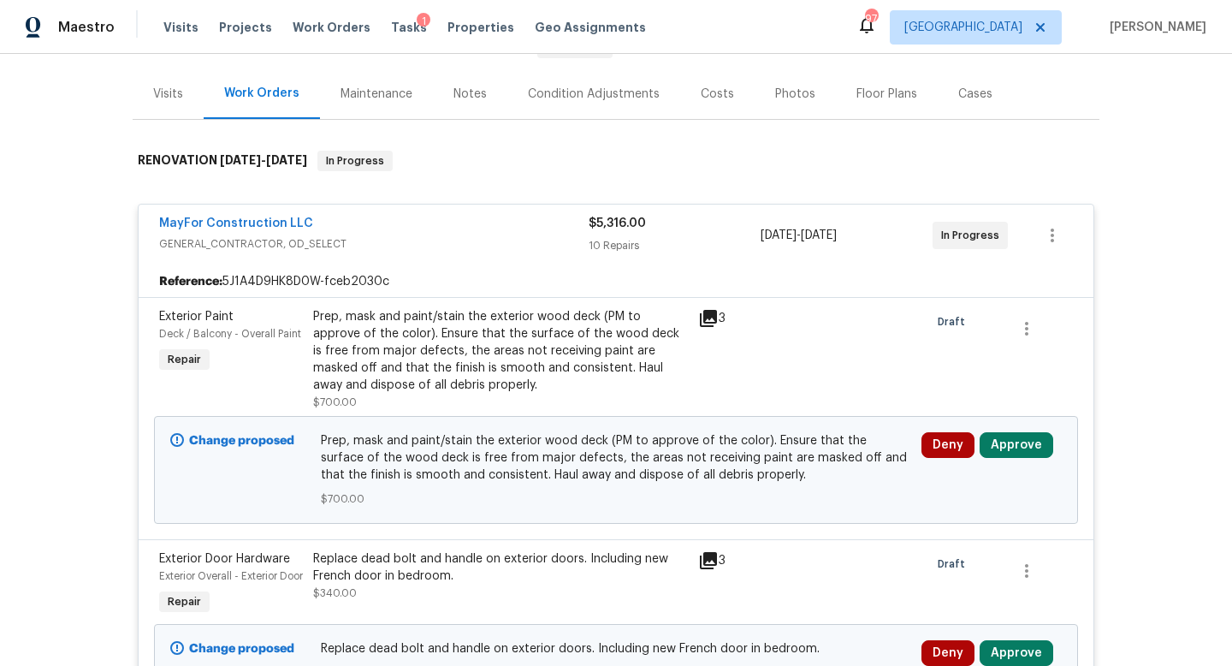
scroll to position [210, 0]
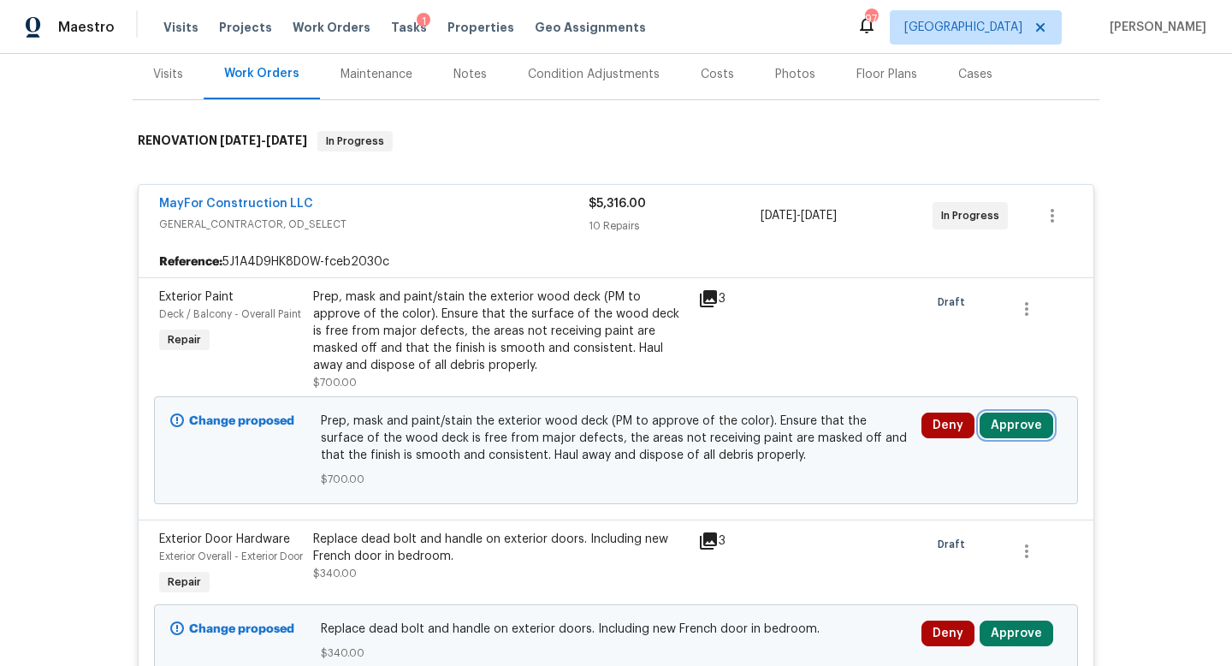
click at [993, 431] on button "Approve" at bounding box center [1017, 425] width 74 height 26
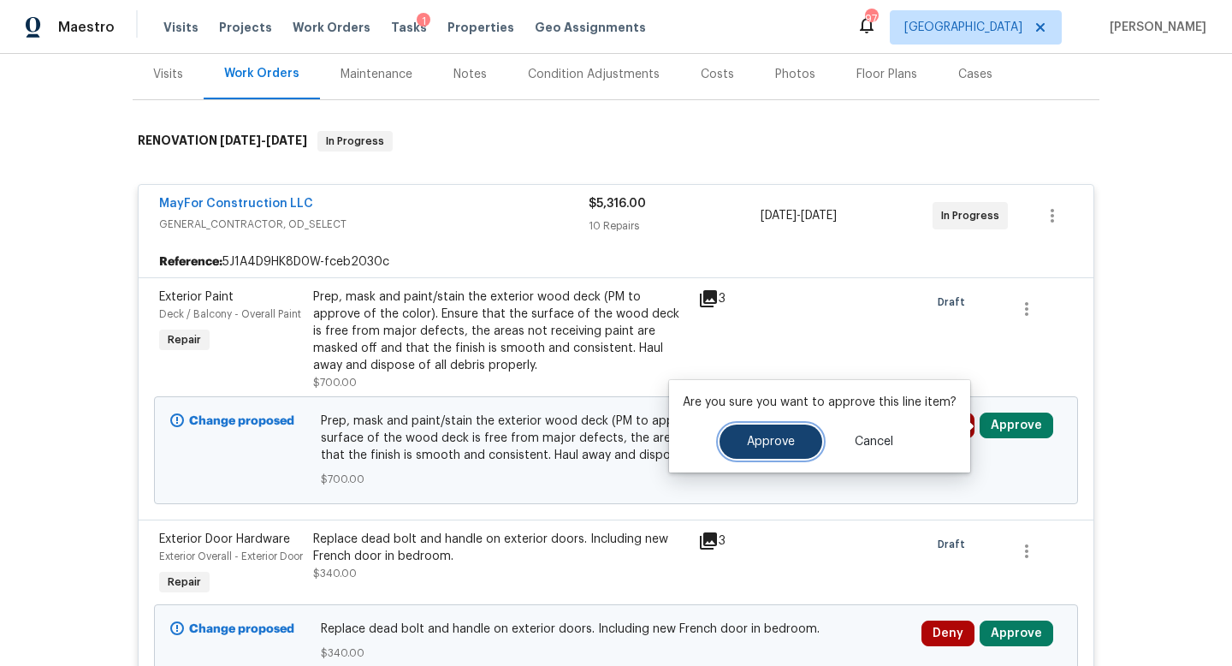
click at [759, 442] on span "Approve" at bounding box center [771, 442] width 48 height 13
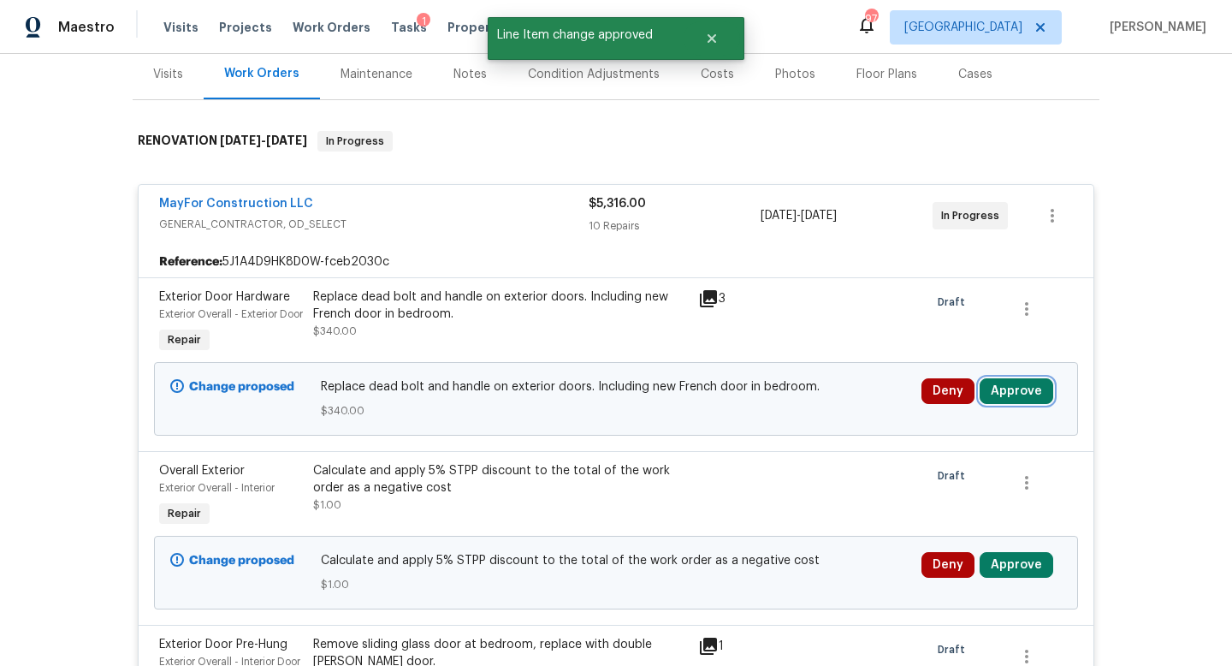
click at [1017, 404] on button "Approve" at bounding box center [1017, 391] width 74 height 26
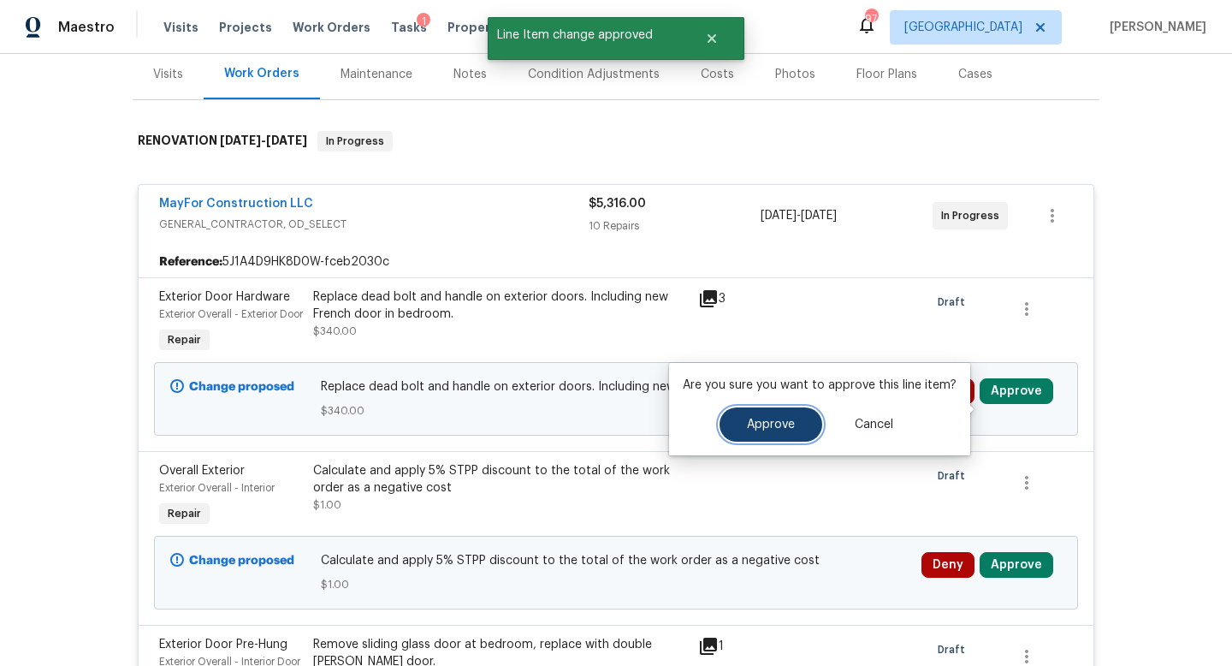
click at [765, 421] on span "Approve" at bounding box center [771, 424] width 48 height 13
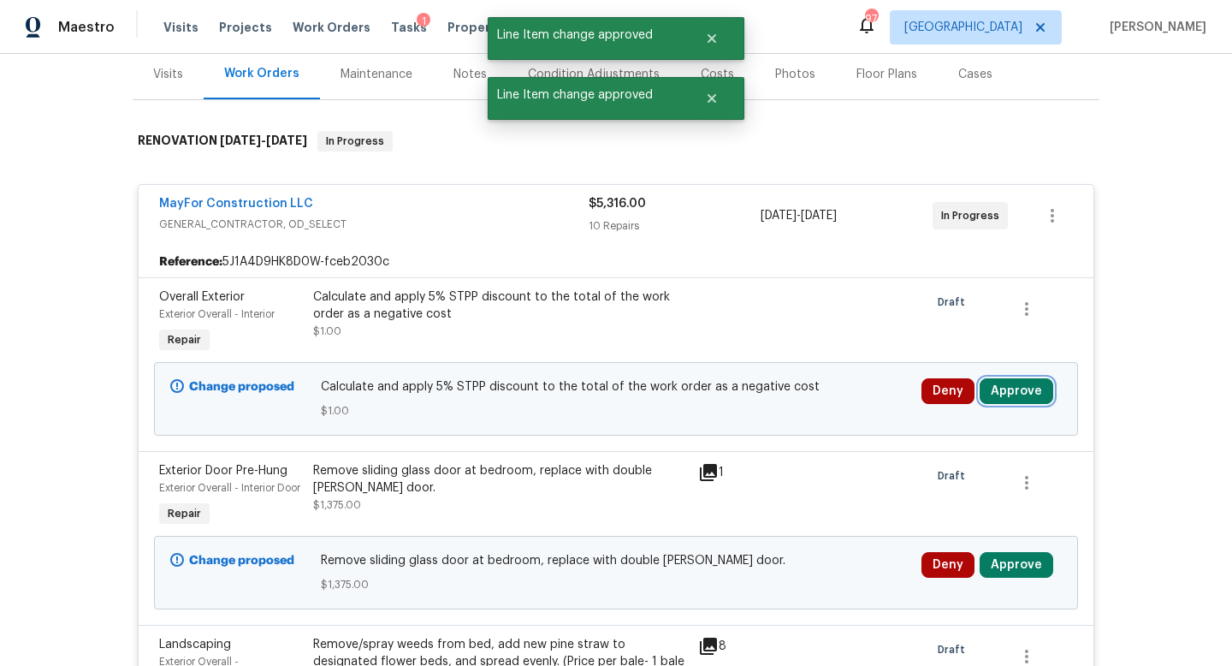
click at [1014, 394] on button "Approve" at bounding box center [1017, 391] width 74 height 26
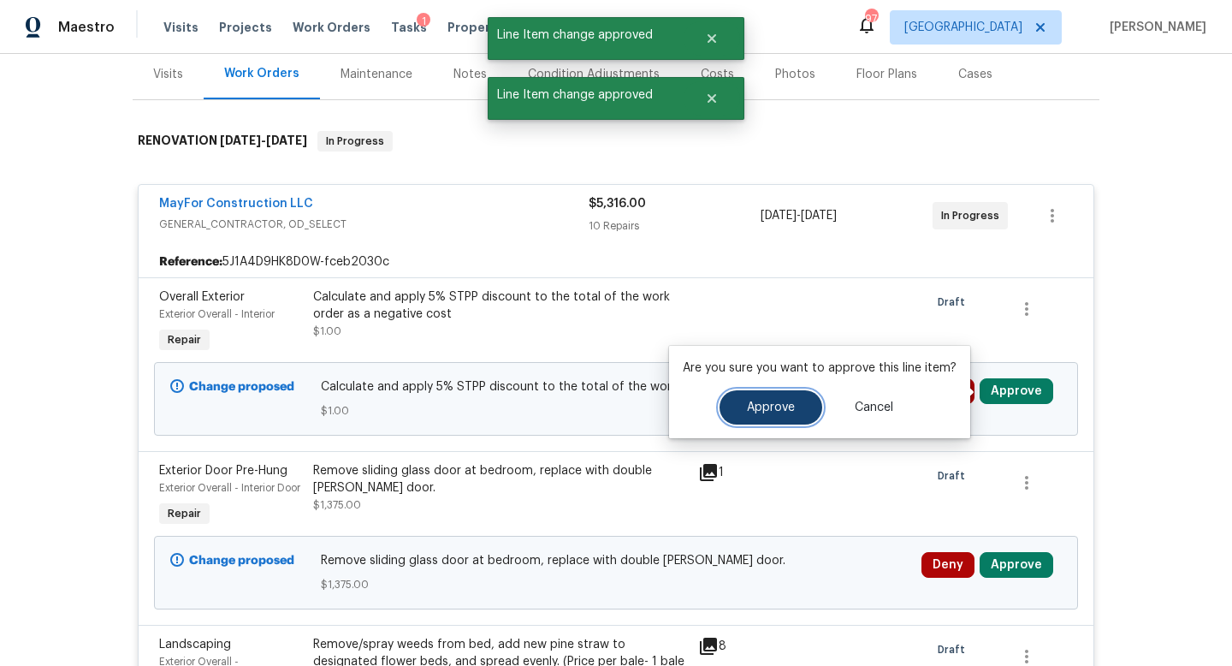
click at [758, 406] on span "Approve" at bounding box center [771, 407] width 48 height 13
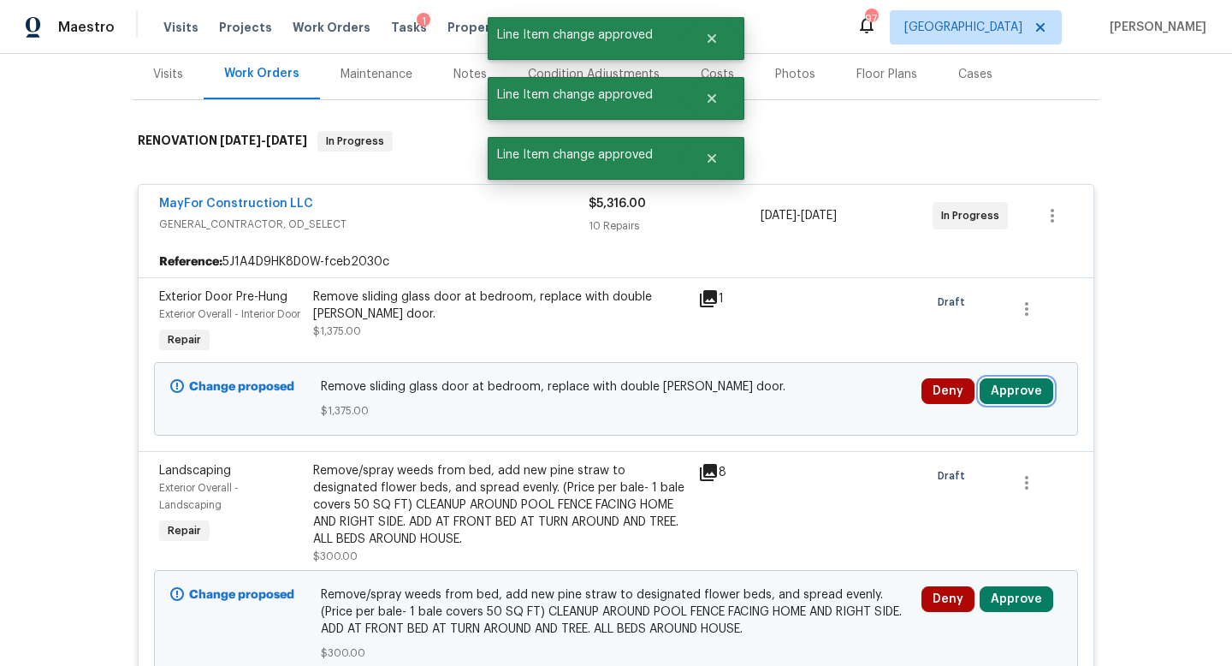
click at [1006, 404] on button "Approve" at bounding box center [1017, 391] width 74 height 26
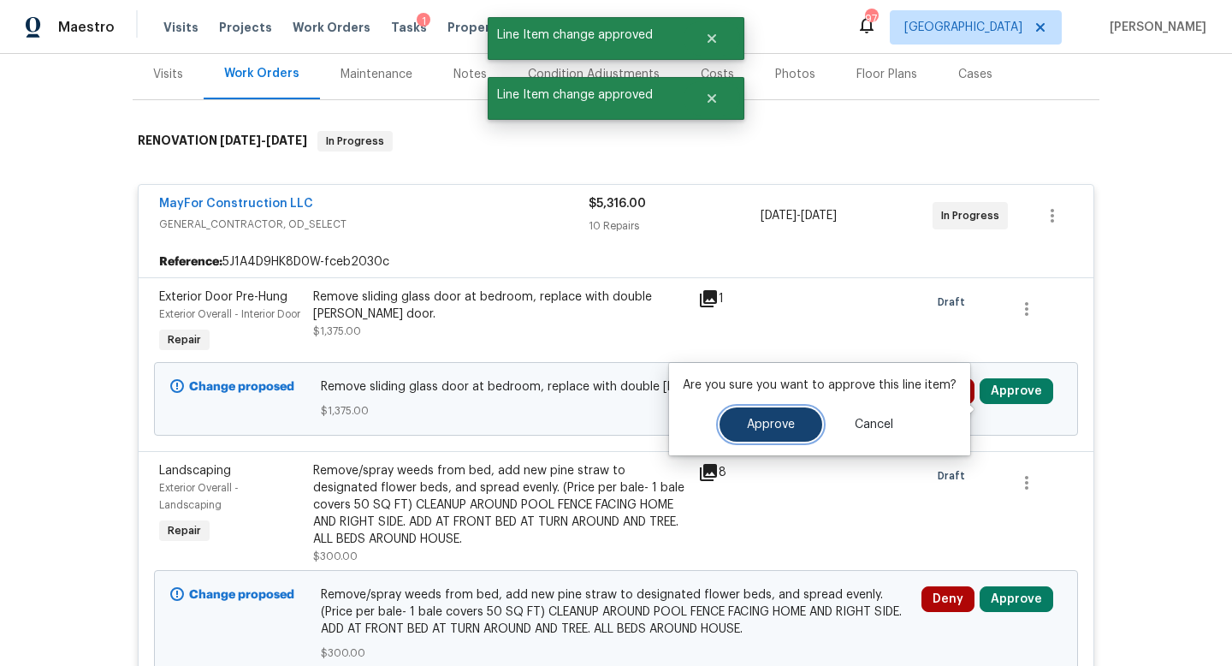
click at [767, 427] on span "Approve" at bounding box center [771, 424] width 48 height 13
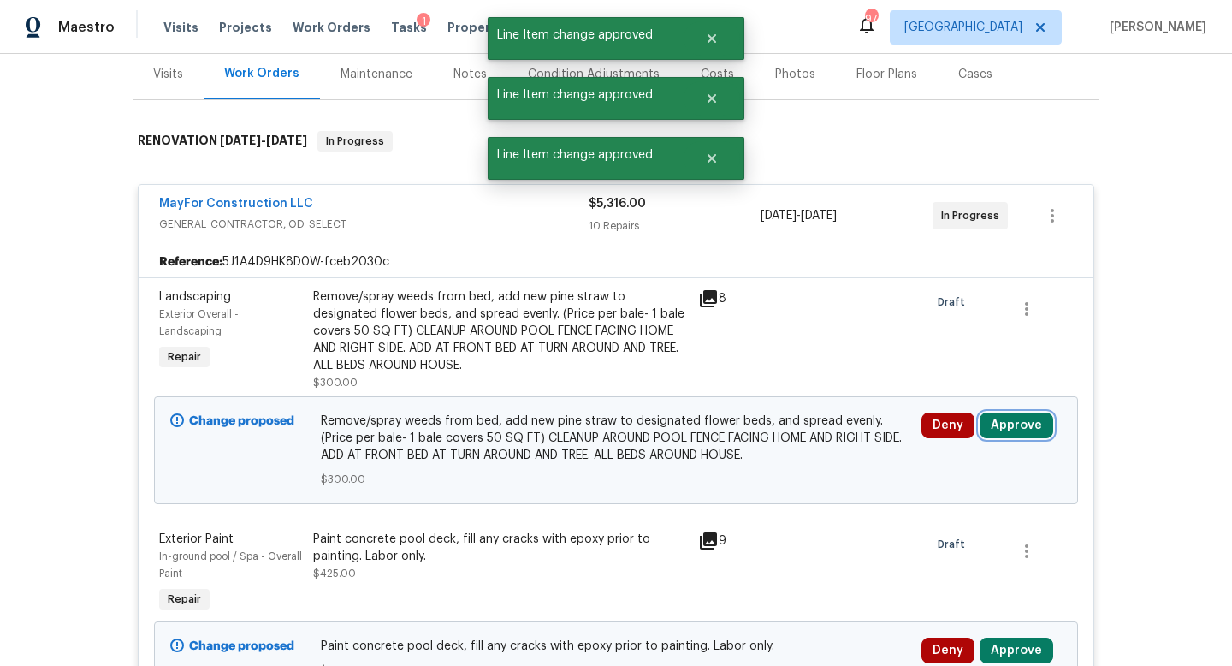
click at [1017, 424] on button "Approve" at bounding box center [1017, 425] width 74 height 26
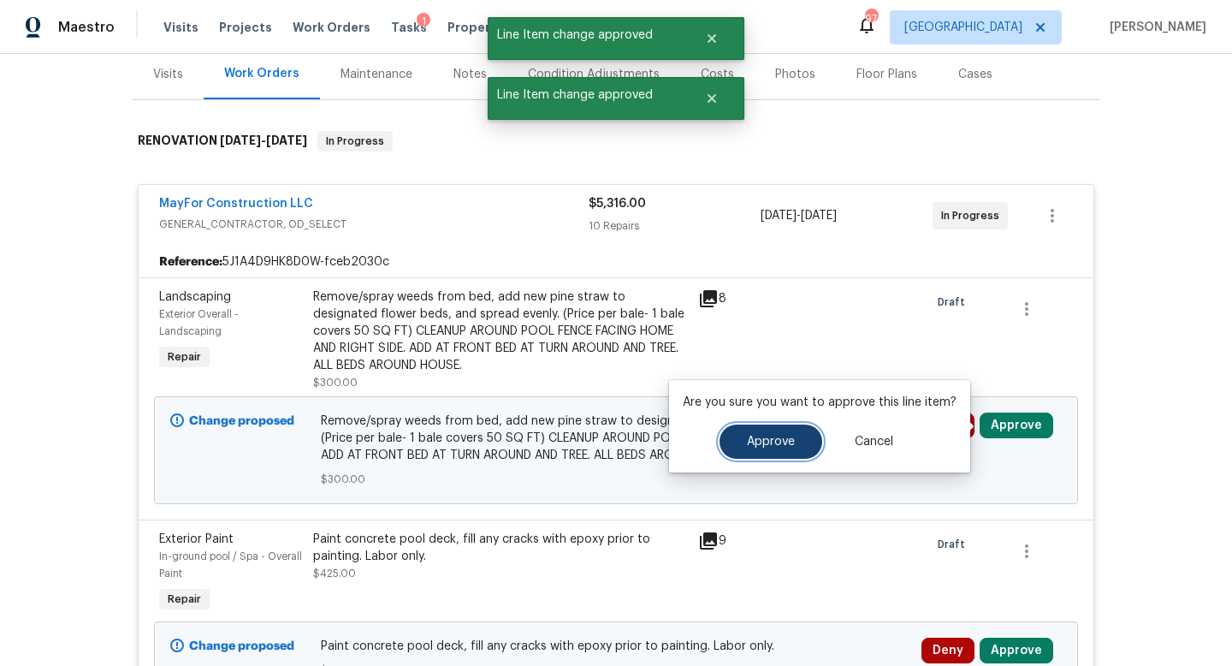
click at [766, 431] on button "Approve" at bounding box center [771, 441] width 103 height 34
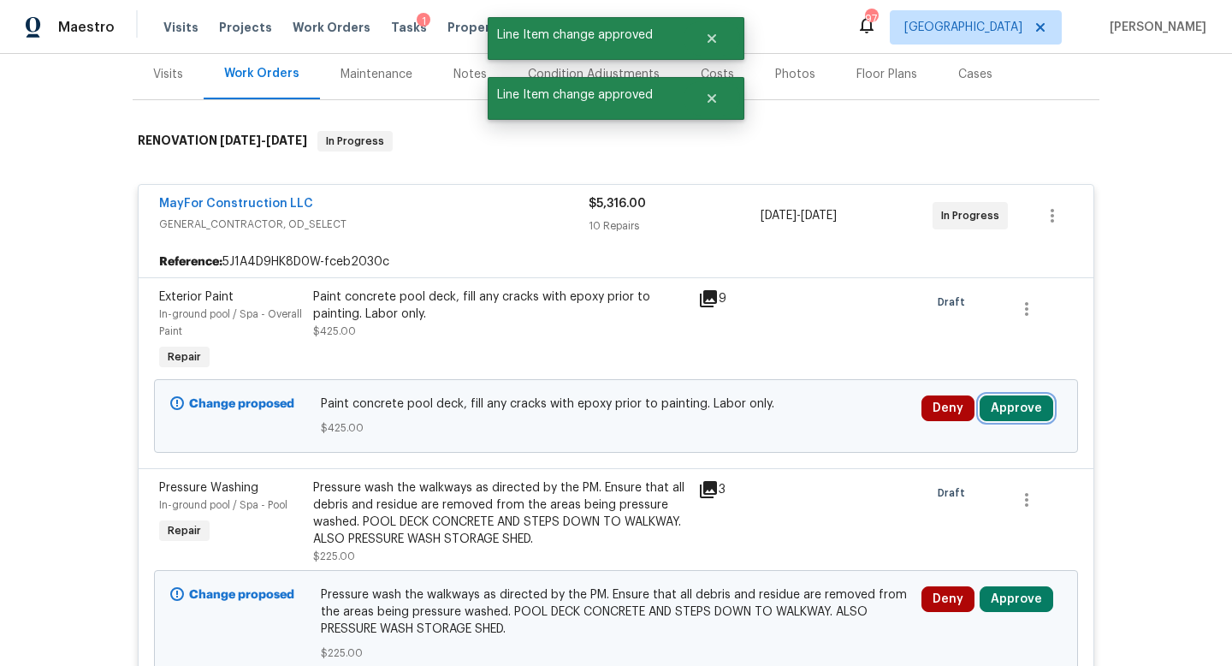
click at [1028, 412] on button "Approve" at bounding box center [1017, 408] width 74 height 26
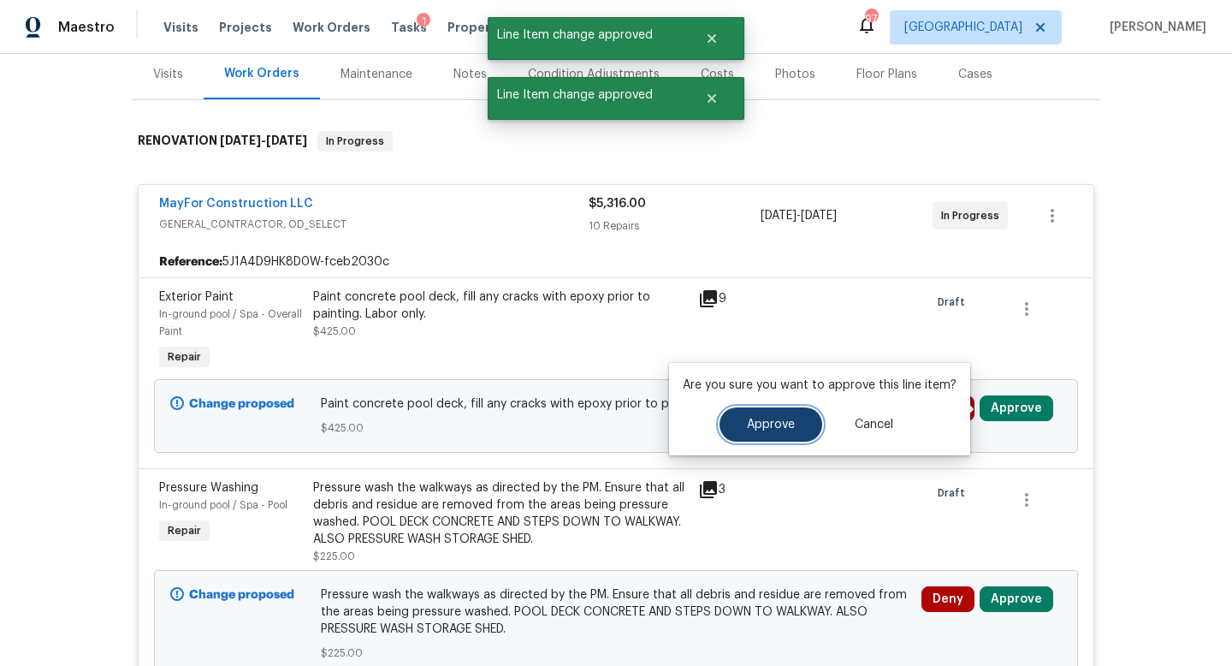
click at [812, 423] on button "Approve" at bounding box center [771, 424] width 103 height 34
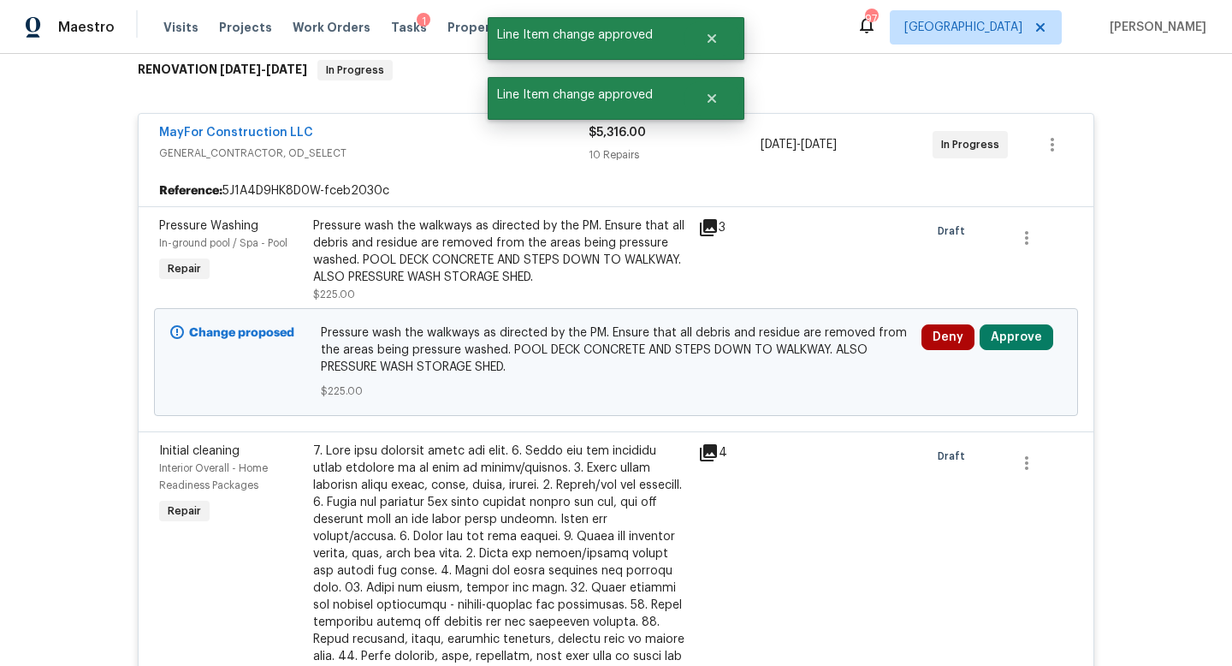
scroll to position [321, 0]
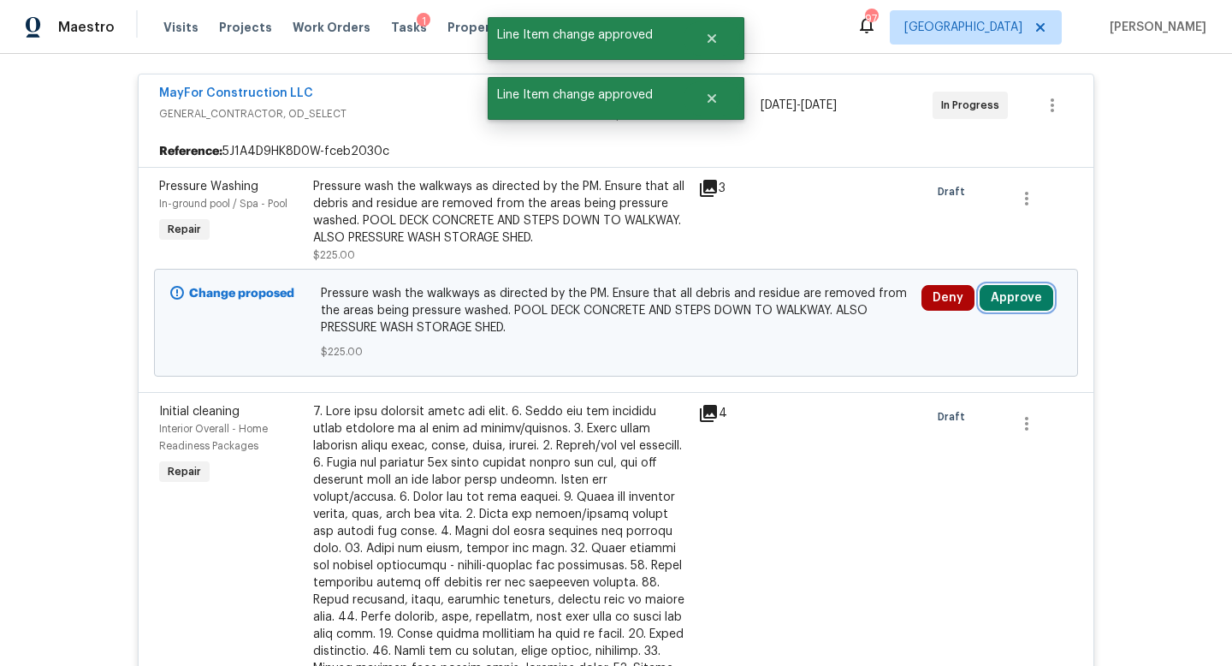
click at [995, 305] on button "Approve" at bounding box center [1017, 298] width 74 height 26
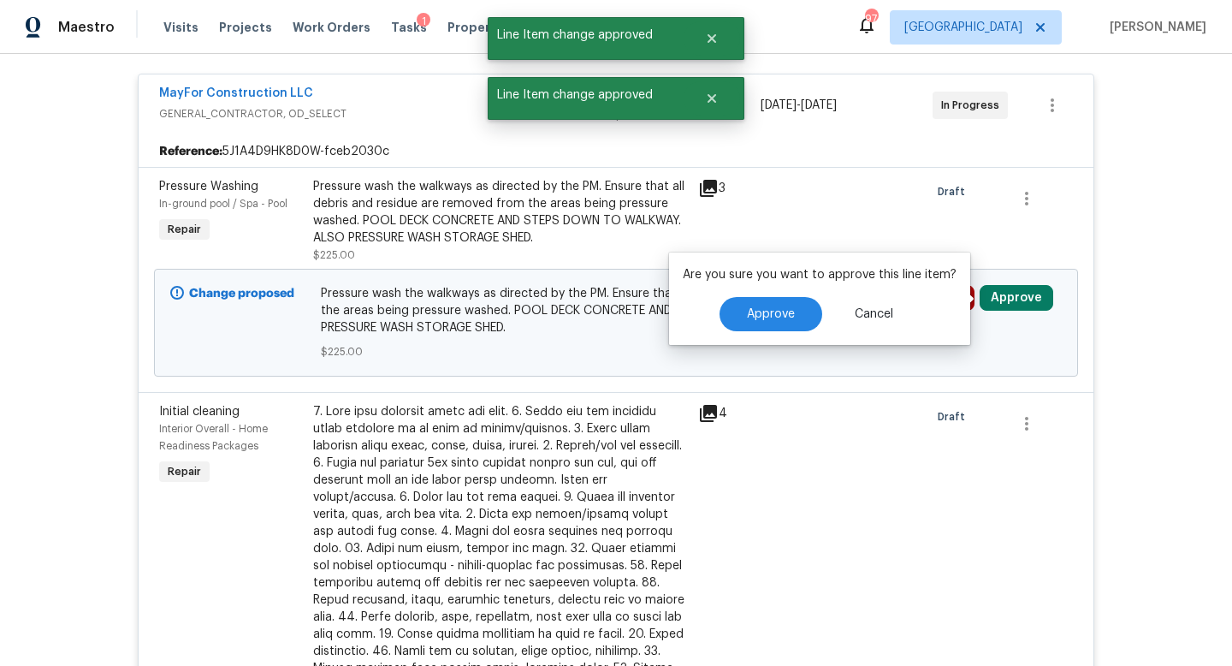
click at [779, 338] on div "Are you sure you want to approve this line item? Approve Cancel" at bounding box center [819, 298] width 301 height 92
click at [779, 335] on div "Are you sure you want to approve this line item? Approve Cancel" at bounding box center [819, 298] width 301 height 92
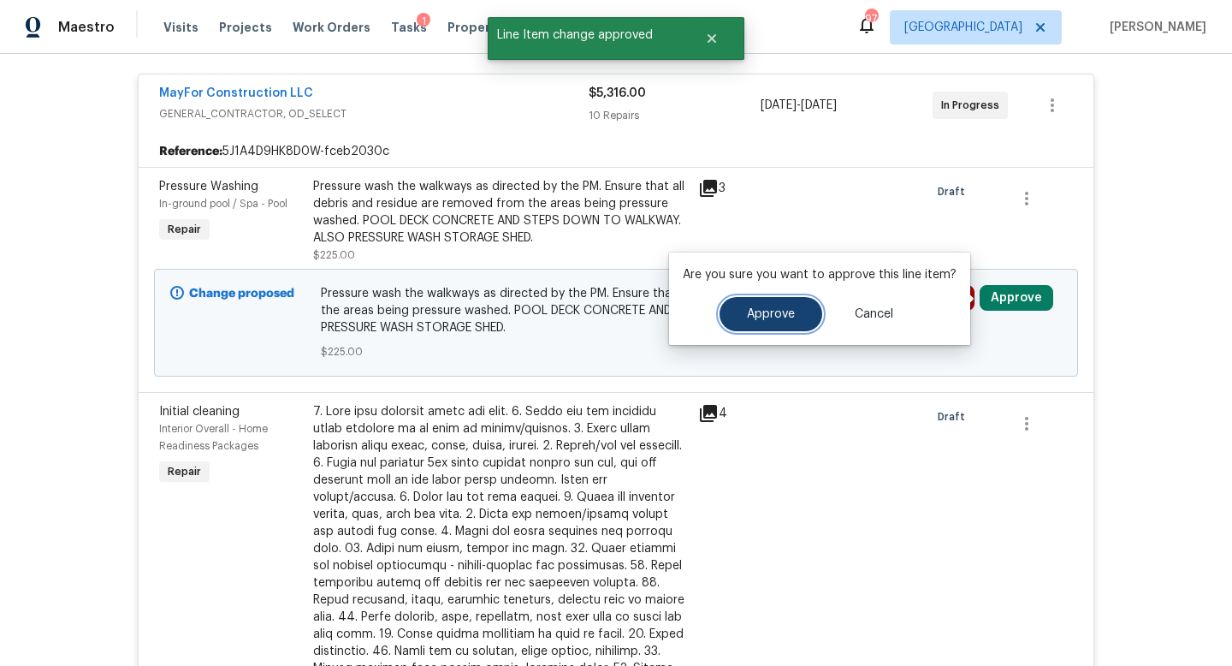
click at [781, 312] on span "Approve" at bounding box center [771, 314] width 48 height 13
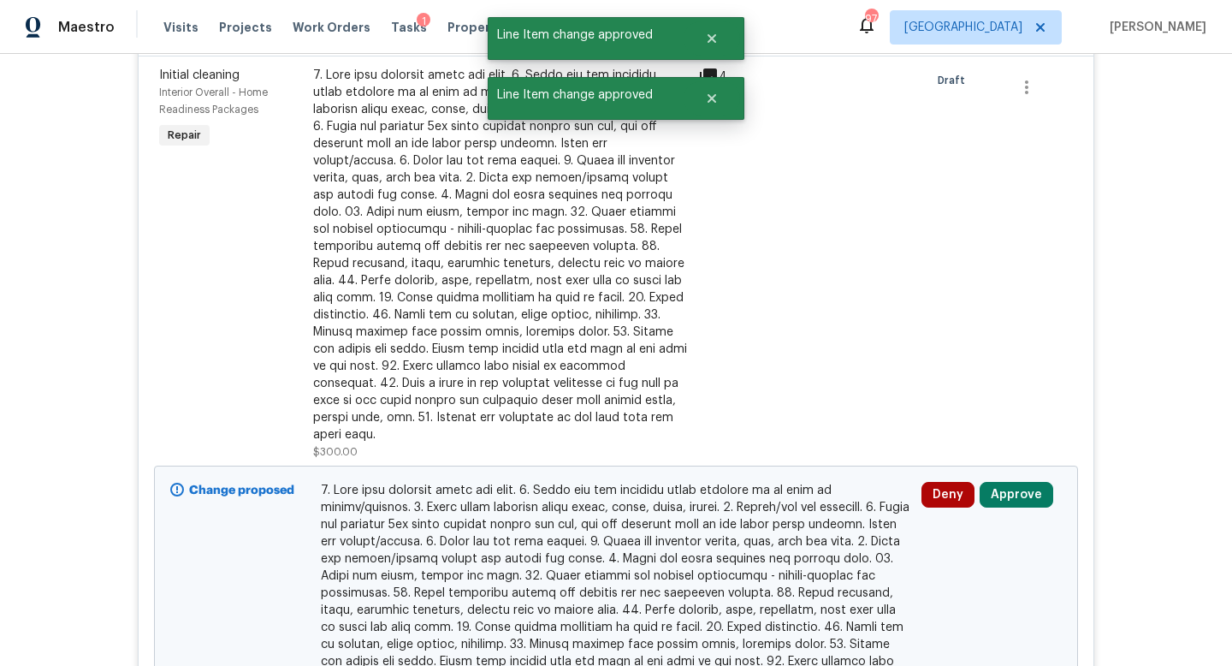
scroll to position [558, 0]
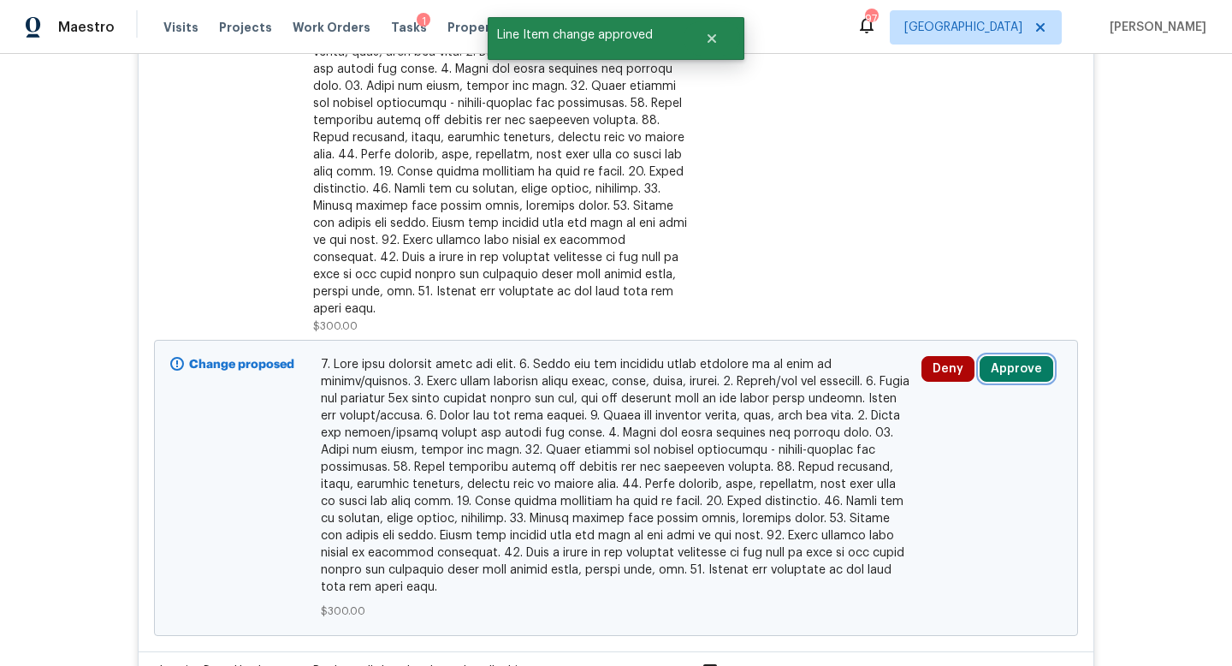
click at [1011, 356] on button "Approve" at bounding box center [1017, 369] width 74 height 26
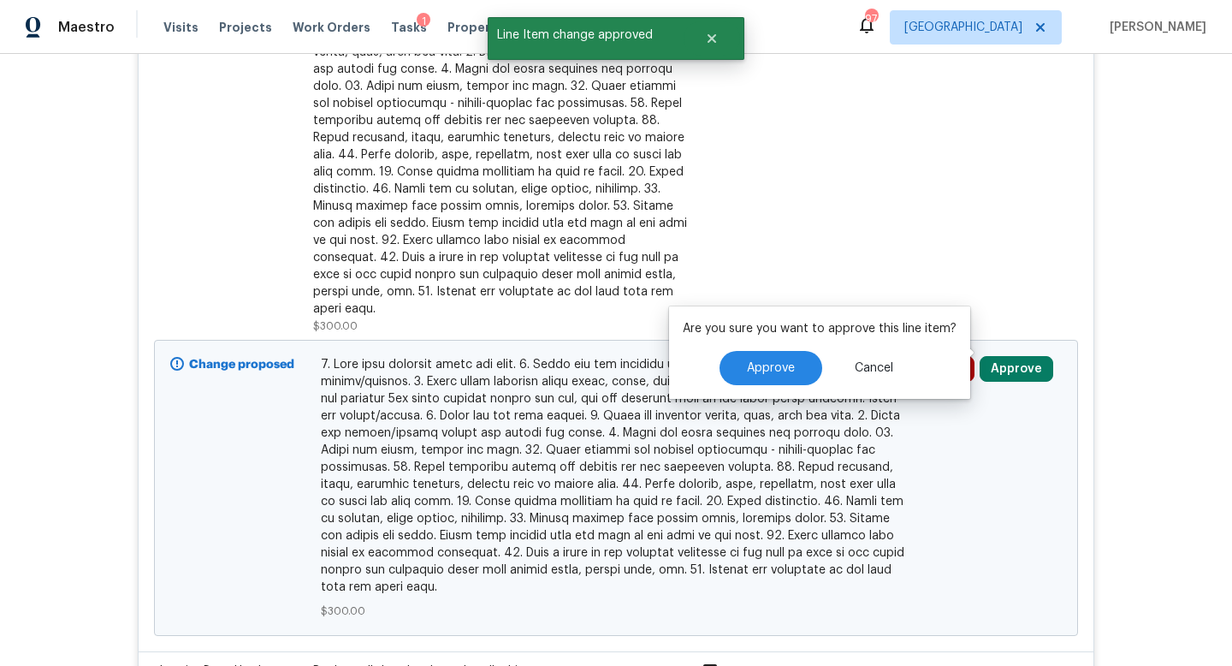
click at [793, 348] on div "Are you sure you want to approve this line item? Approve Cancel" at bounding box center [819, 352] width 301 height 92
click at [782, 369] on span "Approve" at bounding box center [771, 368] width 48 height 13
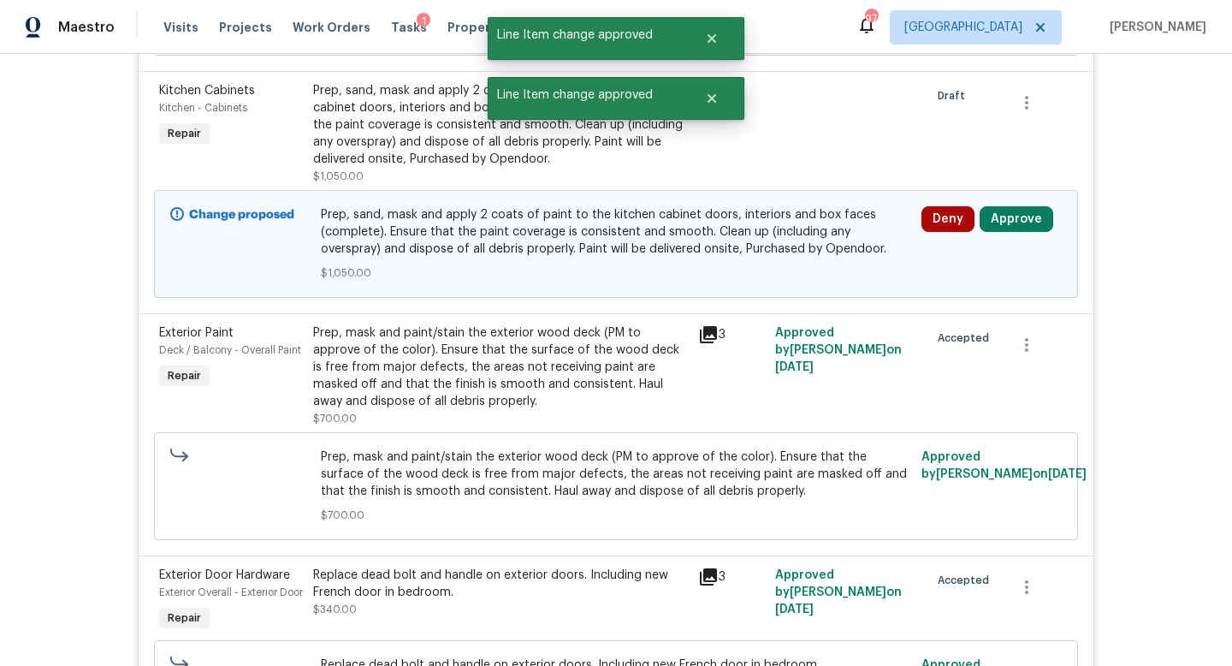
scroll to position [617, 0]
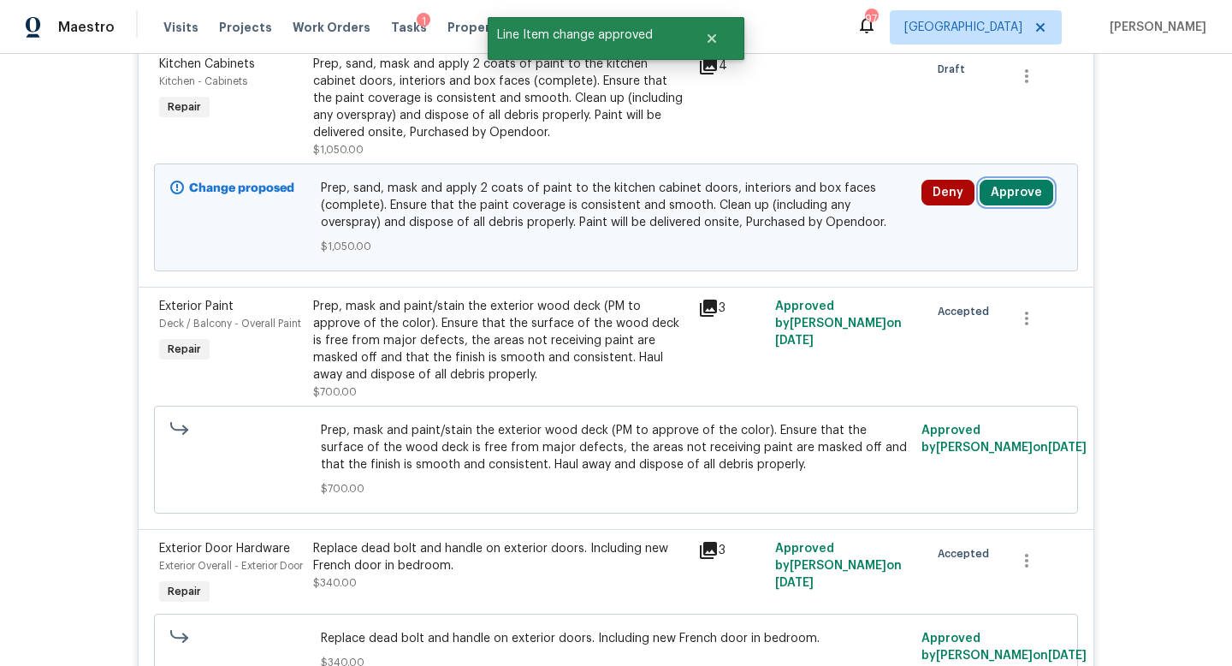
click at [1012, 193] on button "Approve" at bounding box center [1017, 193] width 74 height 26
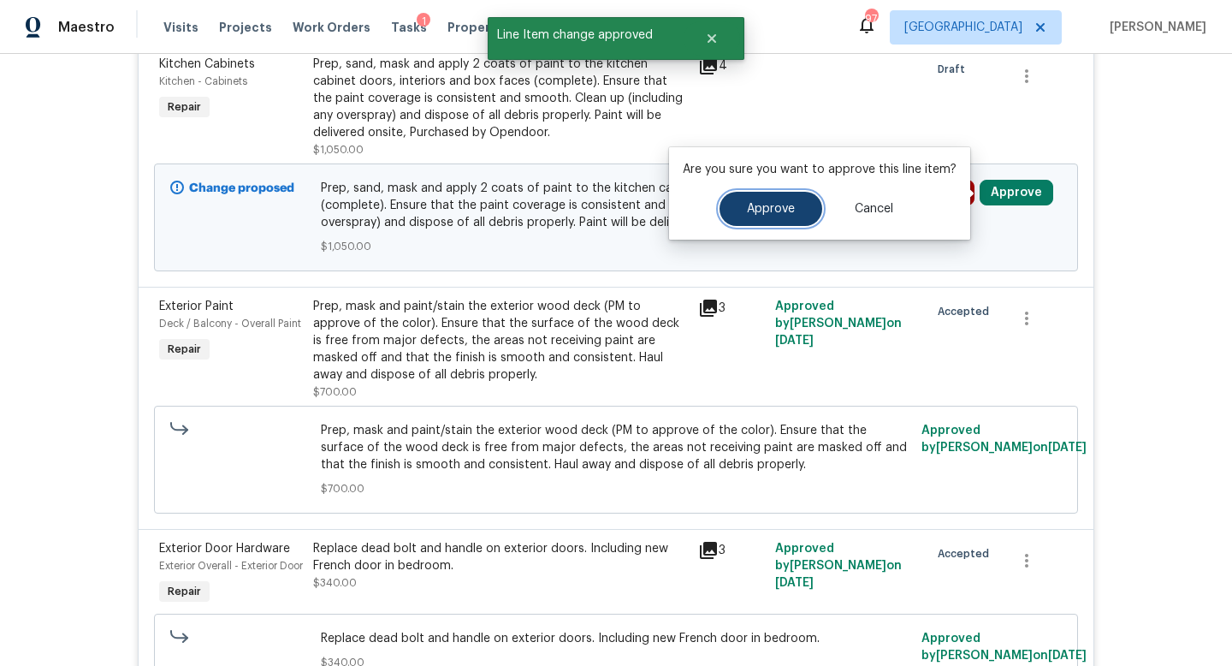
click at [760, 210] on span "Approve" at bounding box center [771, 209] width 48 height 13
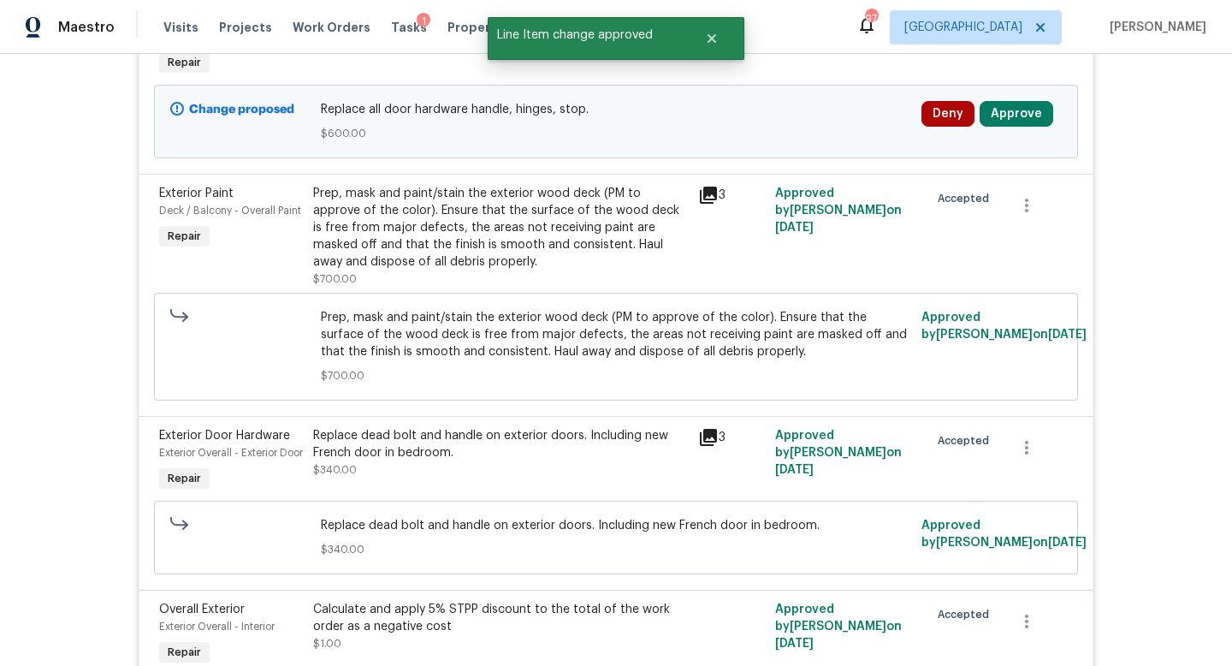
scroll to position [487, 0]
click at [1008, 122] on button "Approve" at bounding box center [1017, 115] width 74 height 26
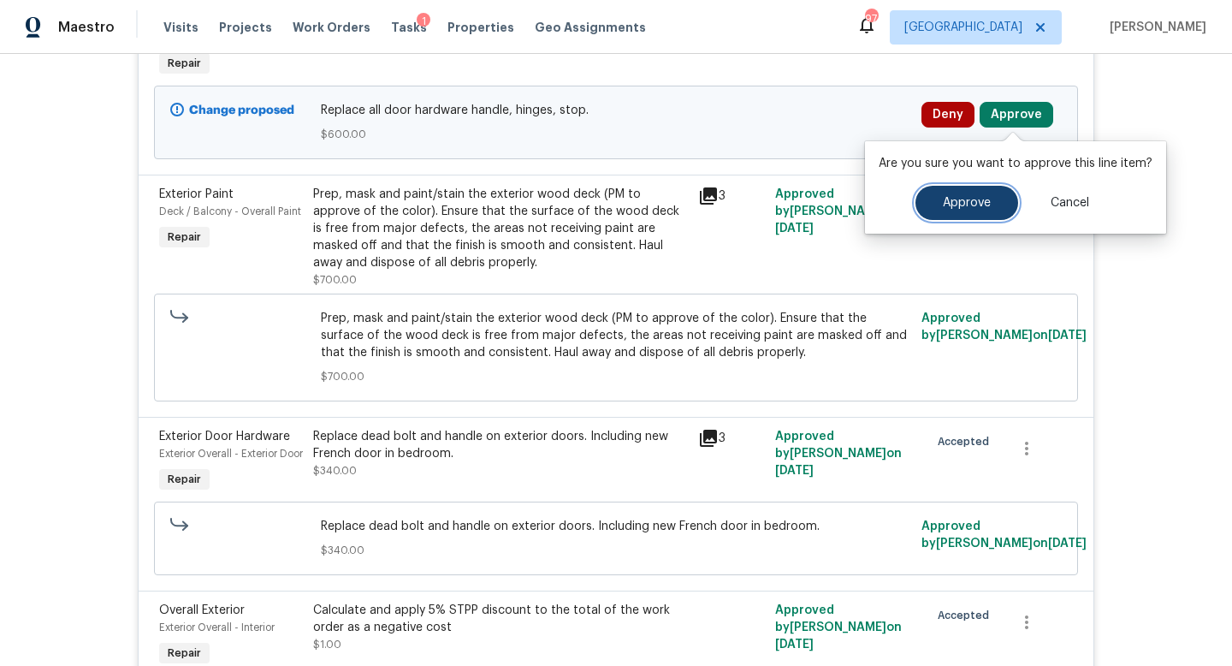
click at [959, 206] on span "Approve" at bounding box center [967, 203] width 48 height 13
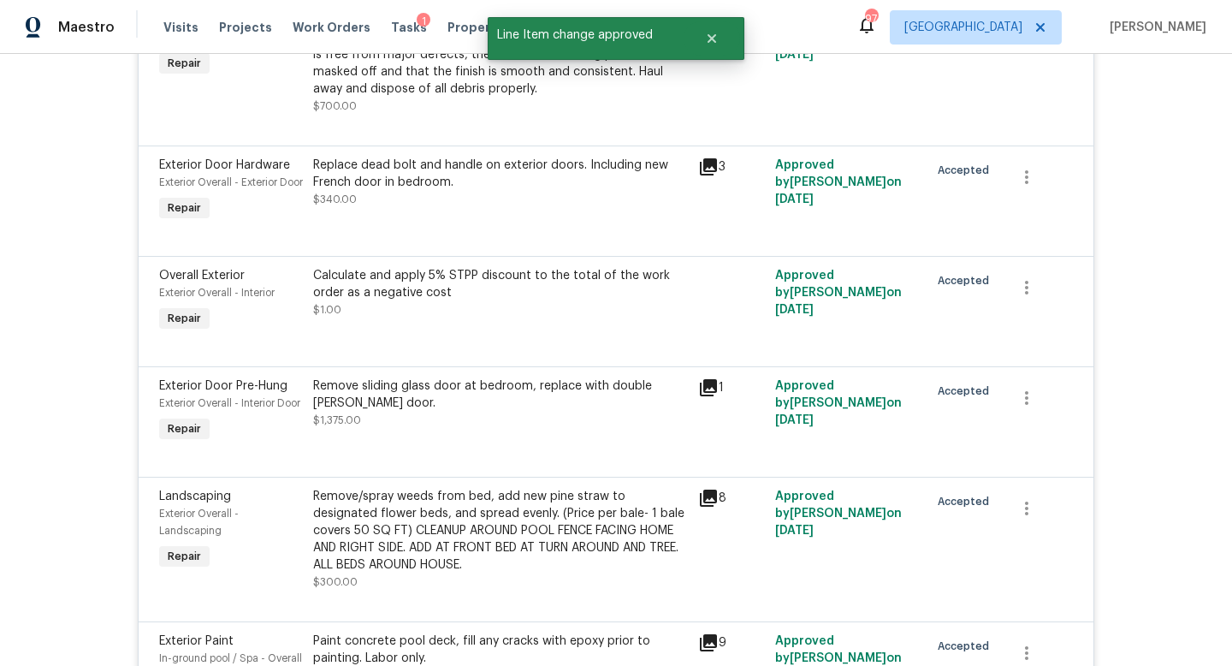
scroll to position [312, 0]
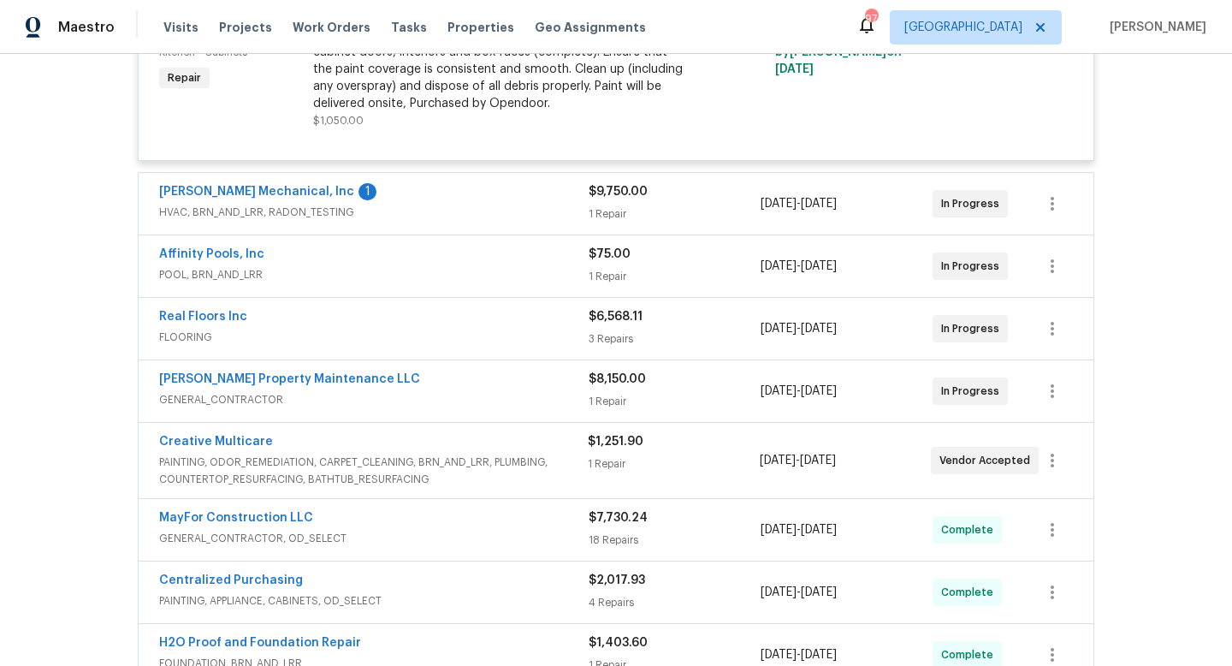
scroll to position [2266, 0]
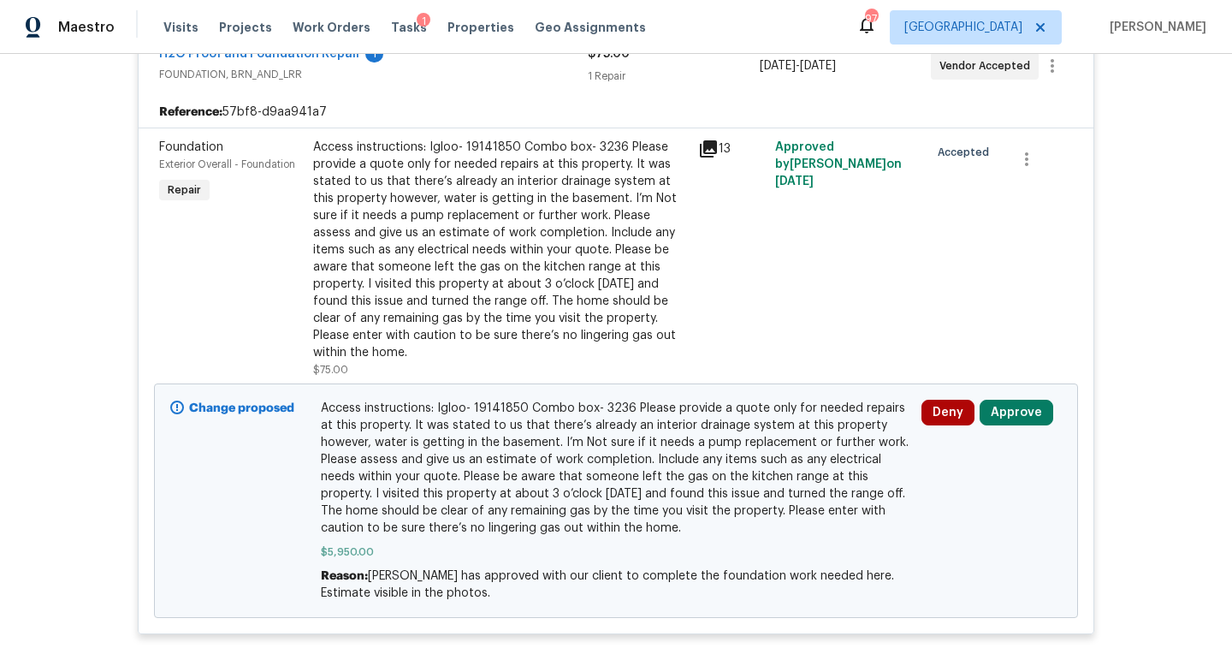
scroll to position [377, 0]
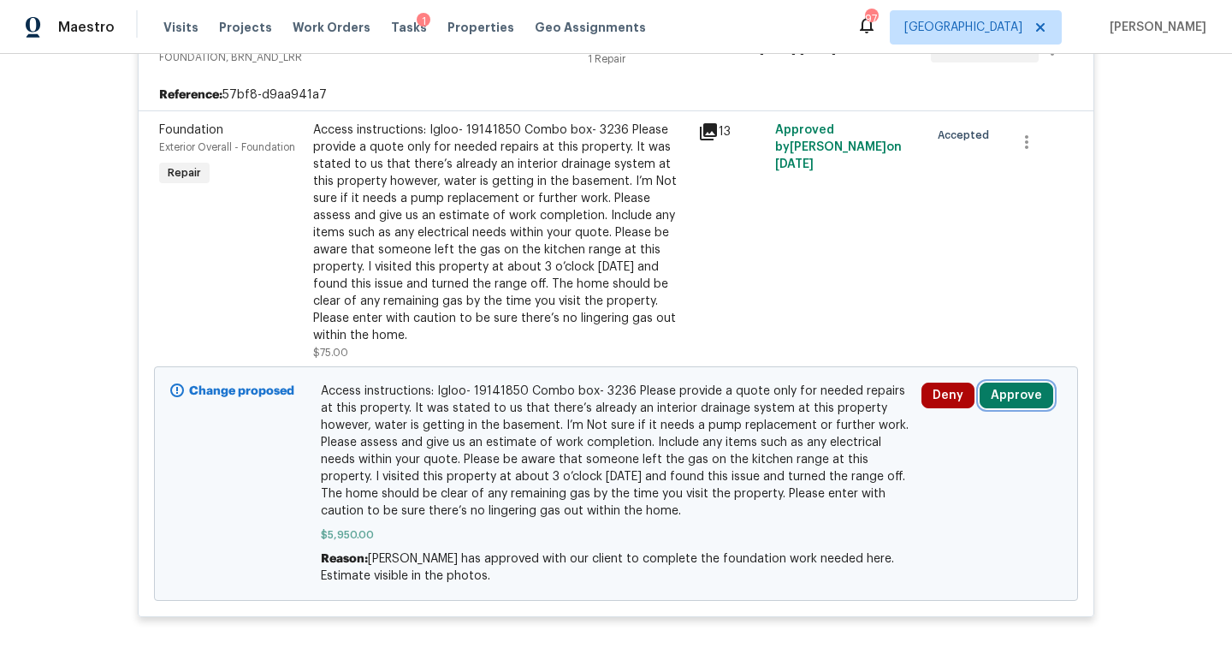
click at [993, 382] on button "Approve" at bounding box center [1017, 395] width 74 height 26
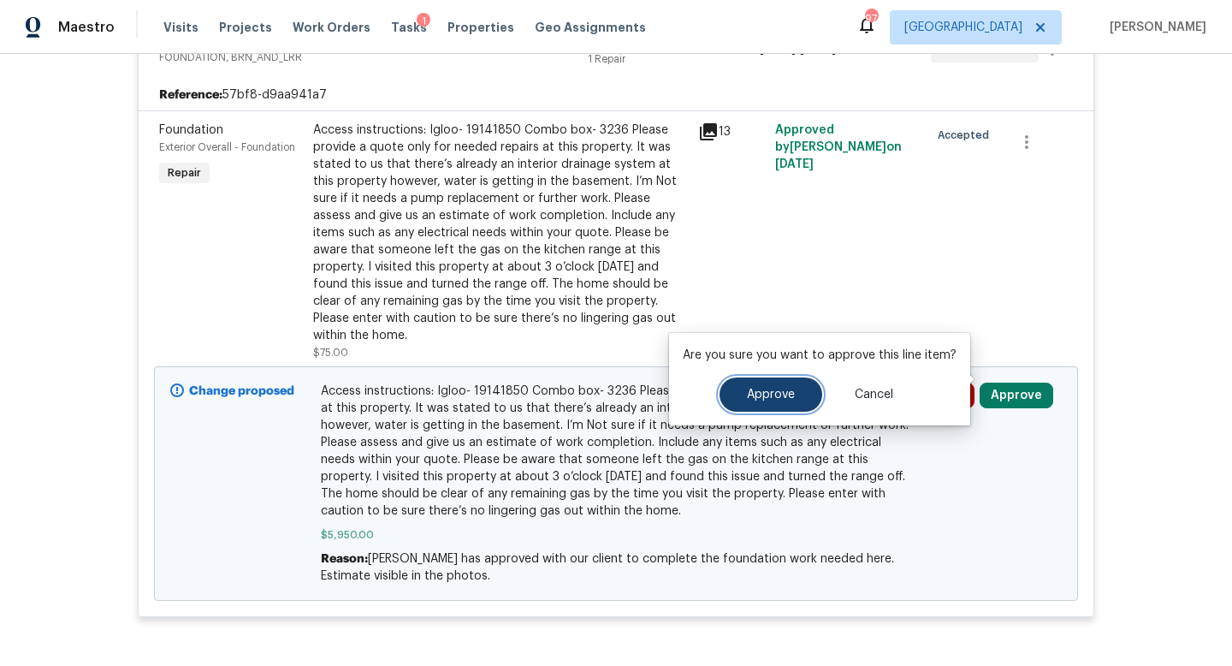
click at [791, 388] on span "Approve" at bounding box center [771, 394] width 48 height 13
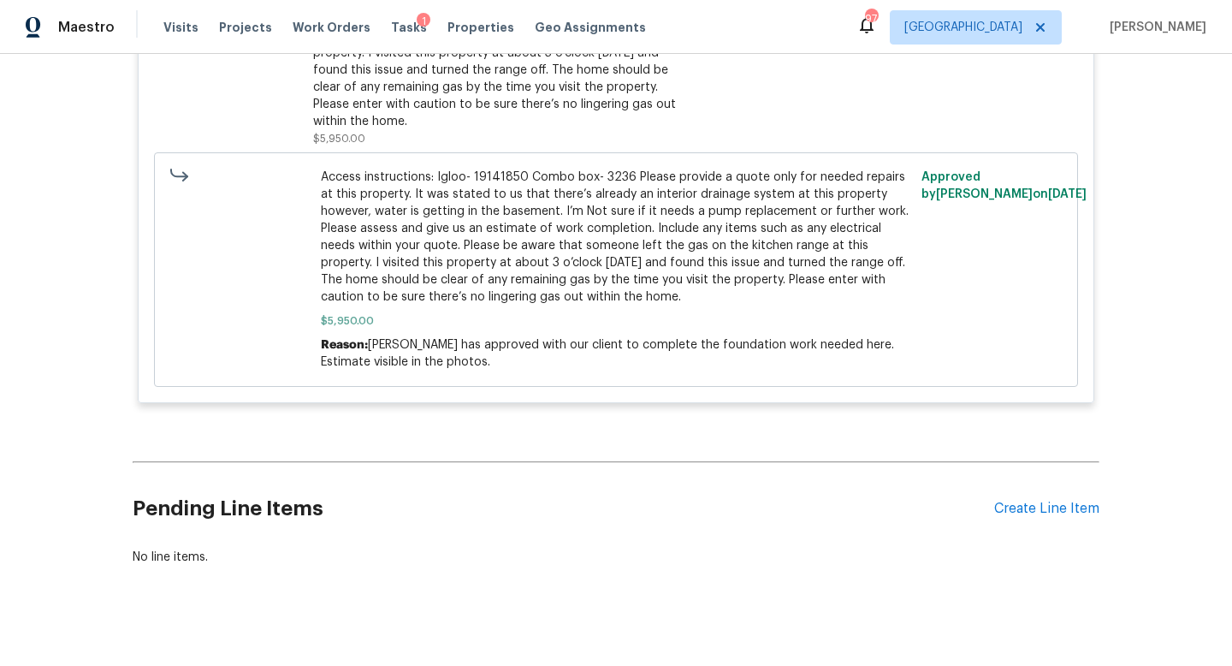
scroll to position [0, 0]
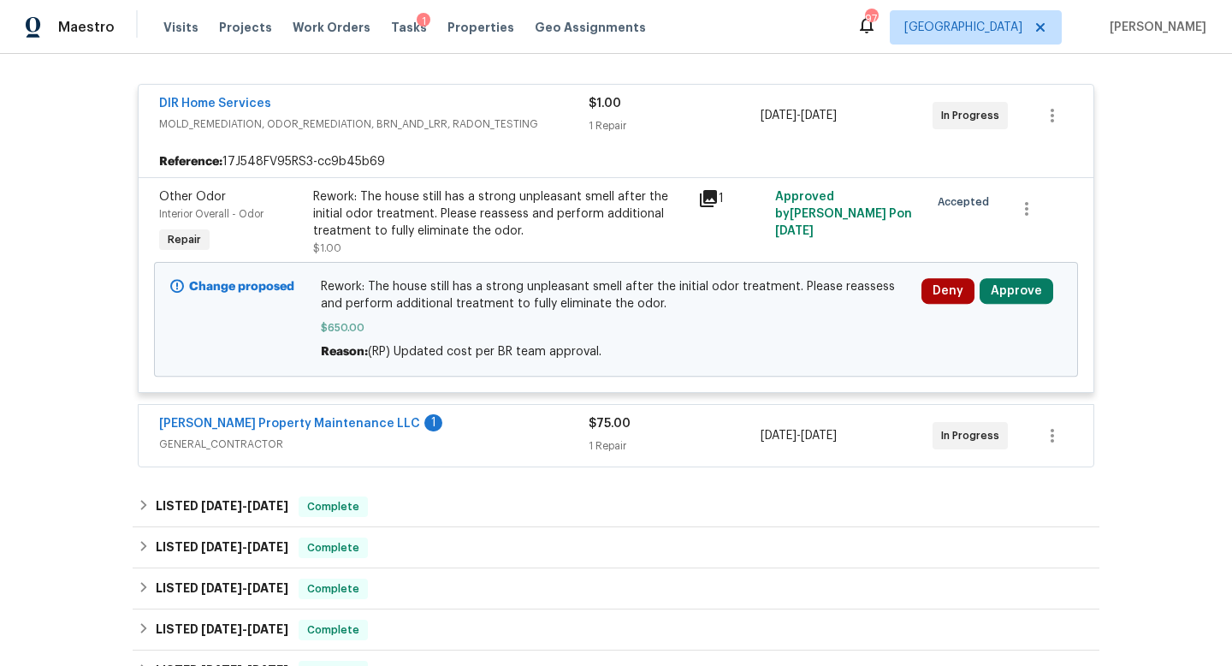
scroll to position [336, 0]
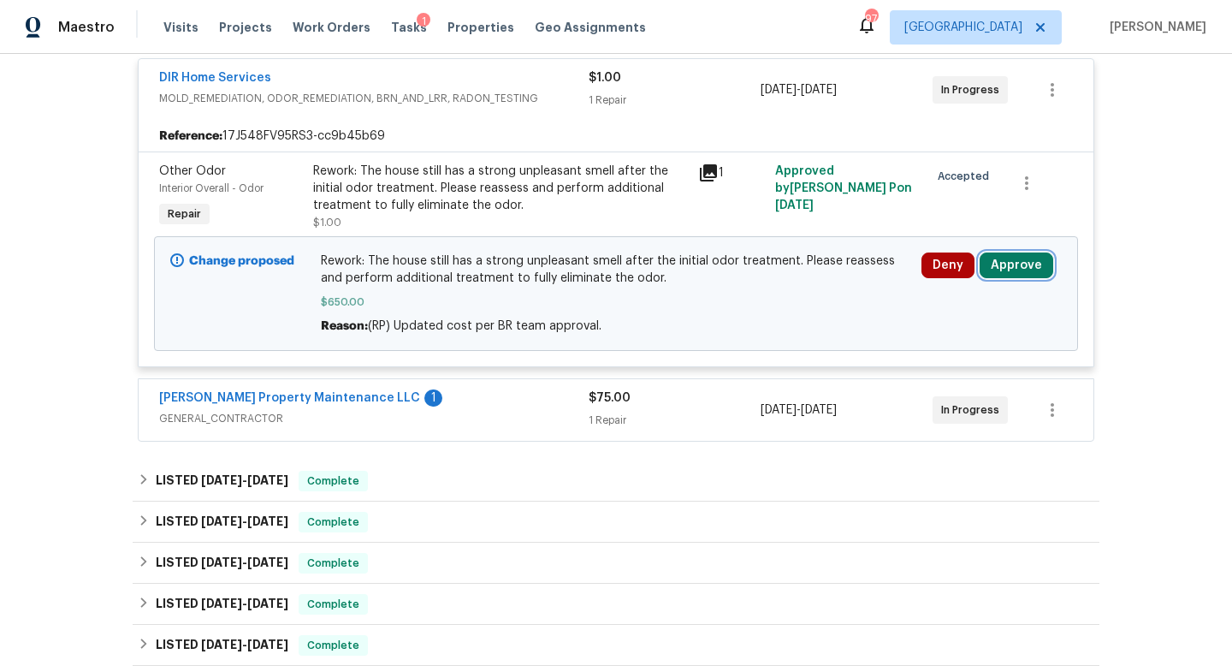
click at [1005, 263] on button "Approve" at bounding box center [1017, 265] width 74 height 26
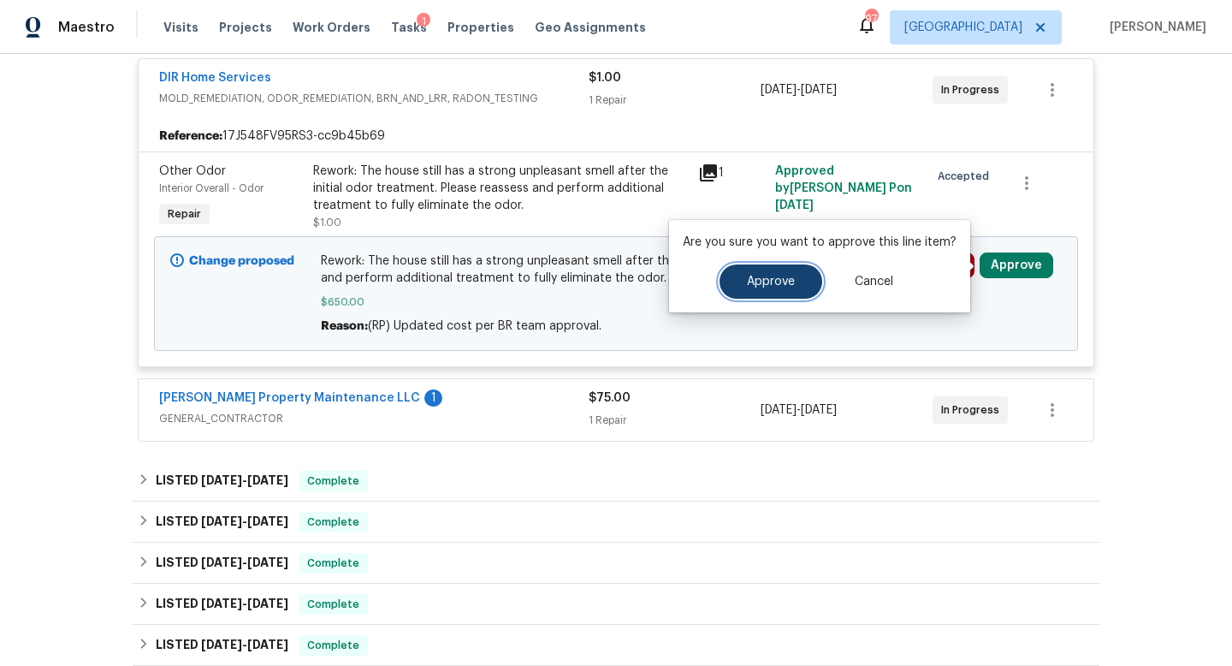
click at [804, 269] on button "Approve" at bounding box center [771, 281] width 103 height 34
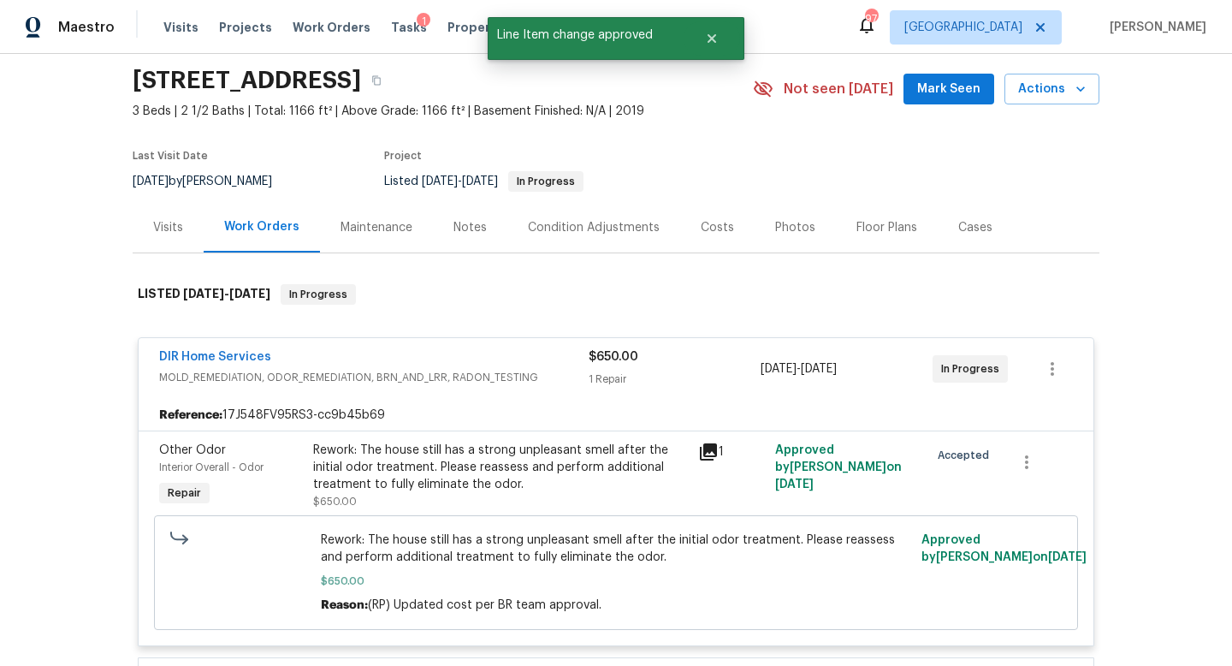
scroll to position [0, 0]
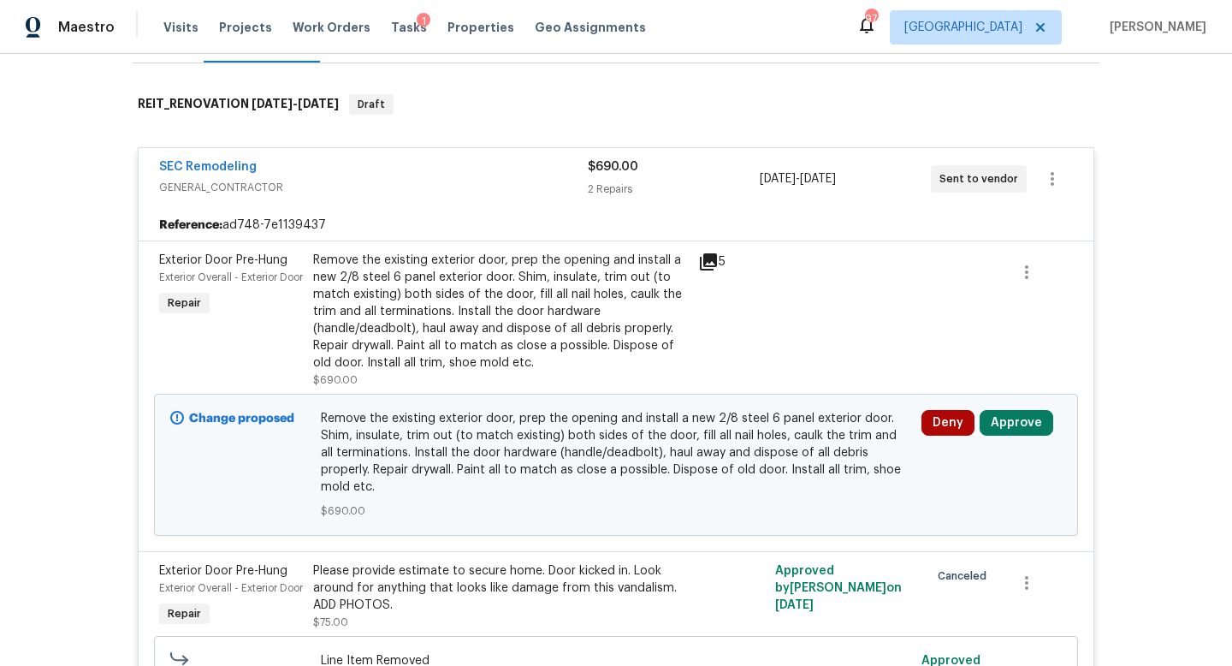
scroll to position [262, 0]
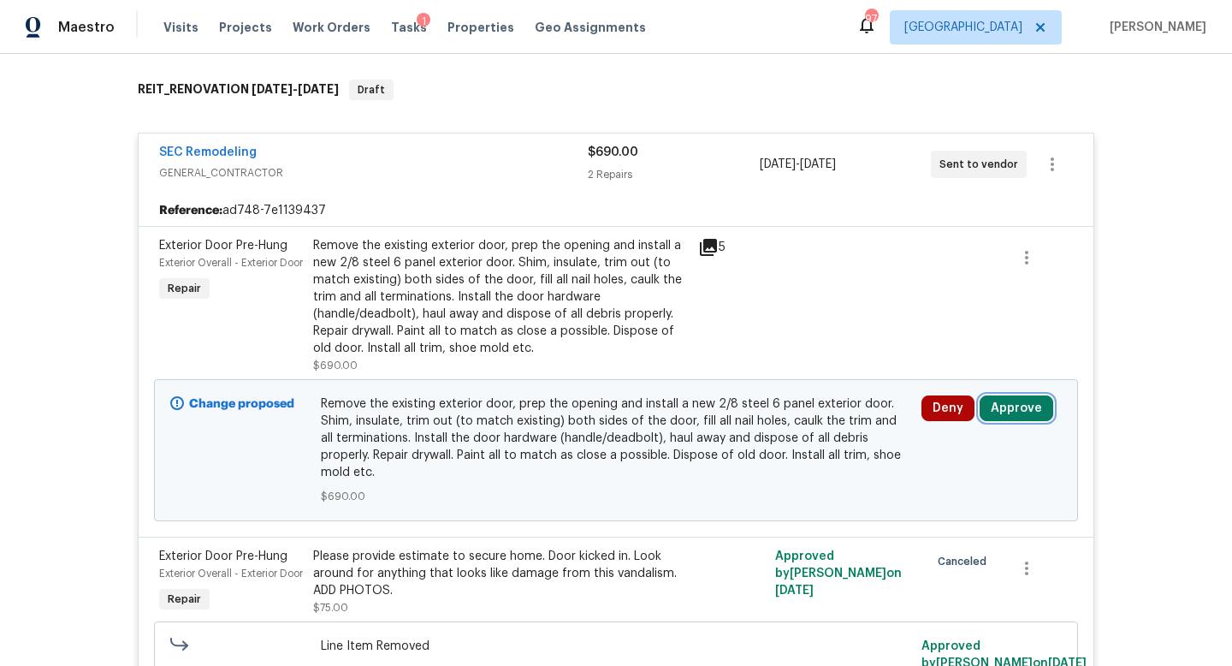
click at [1003, 406] on button "Approve" at bounding box center [1017, 408] width 74 height 26
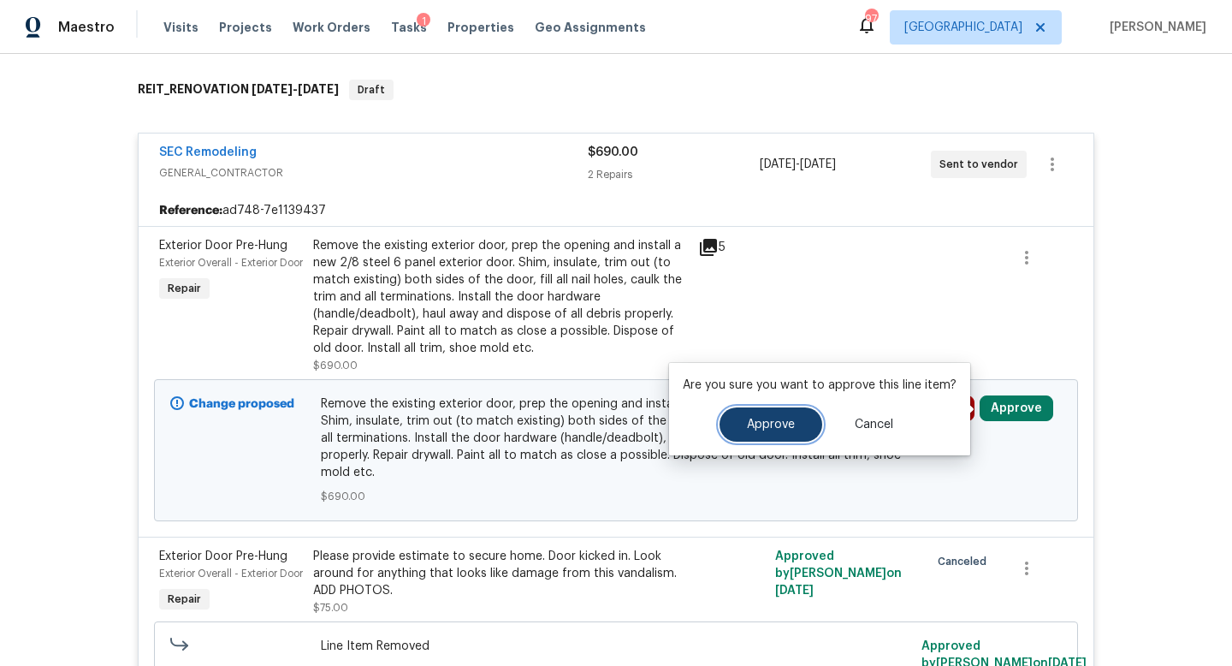
click at [791, 414] on button "Approve" at bounding box center [771, 424] width 103 height 34
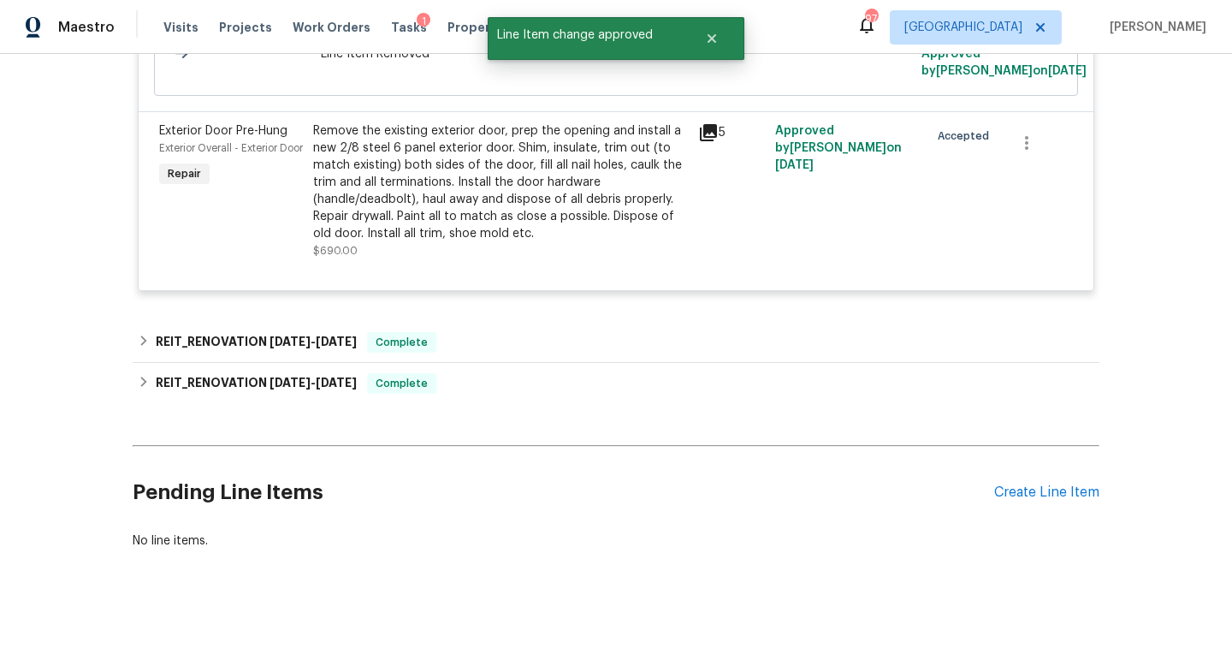
scroll to position [0, 0]
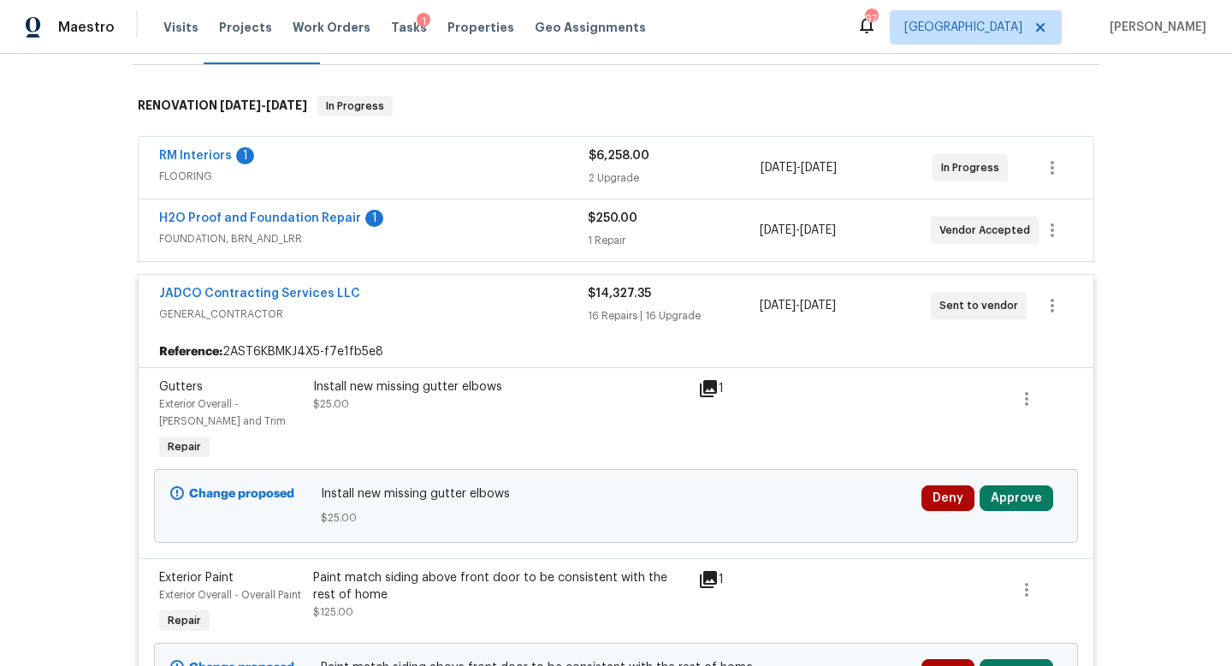
scroll to position [417, 0]
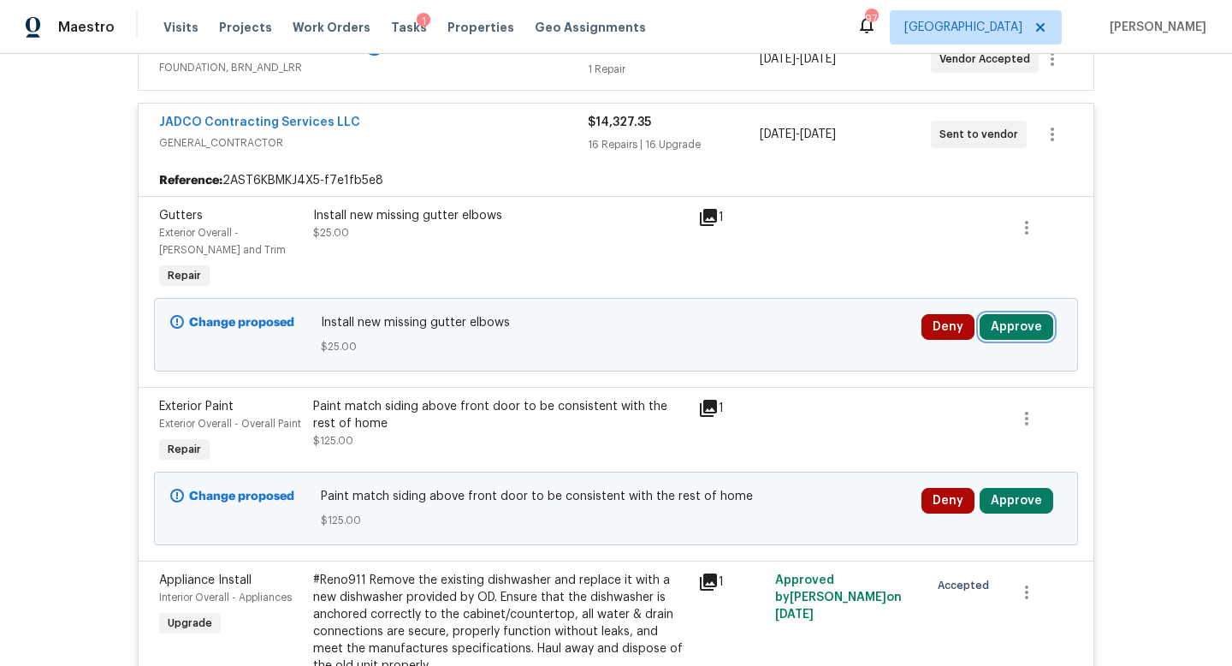
click at [1020, 323] on button "Approve" at bounding box center [1017, 327] width 74 height 26
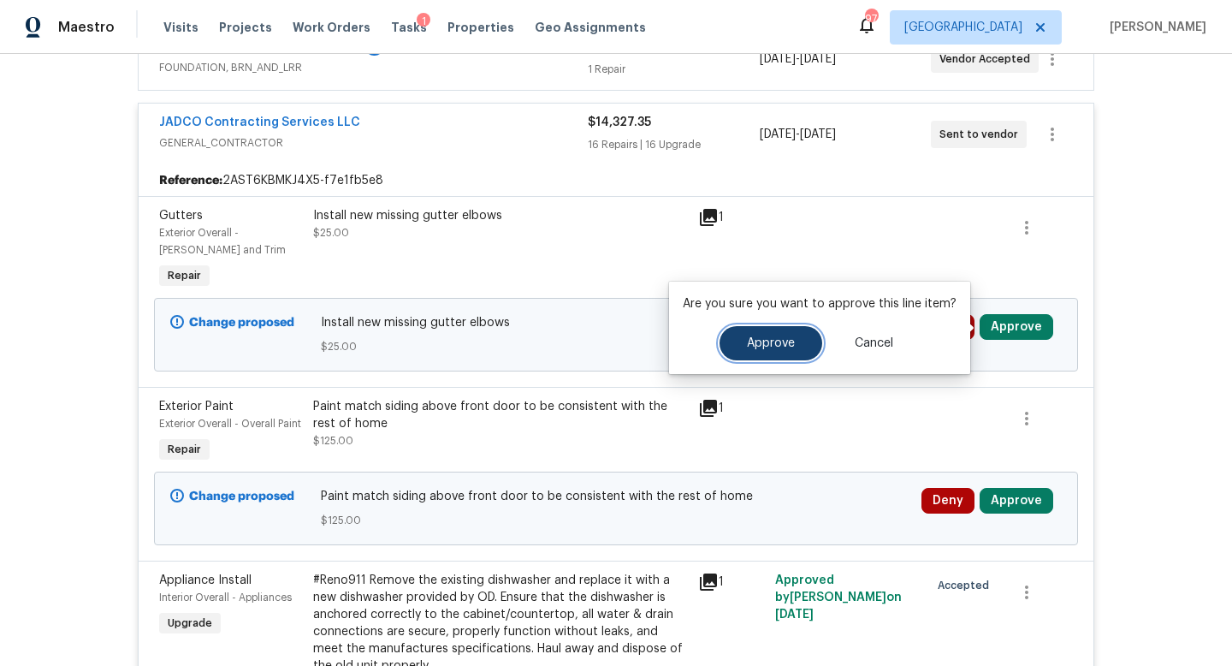
click at [787, 342] on span "Approve" at bounding box center [771, 343] width 48 height 13
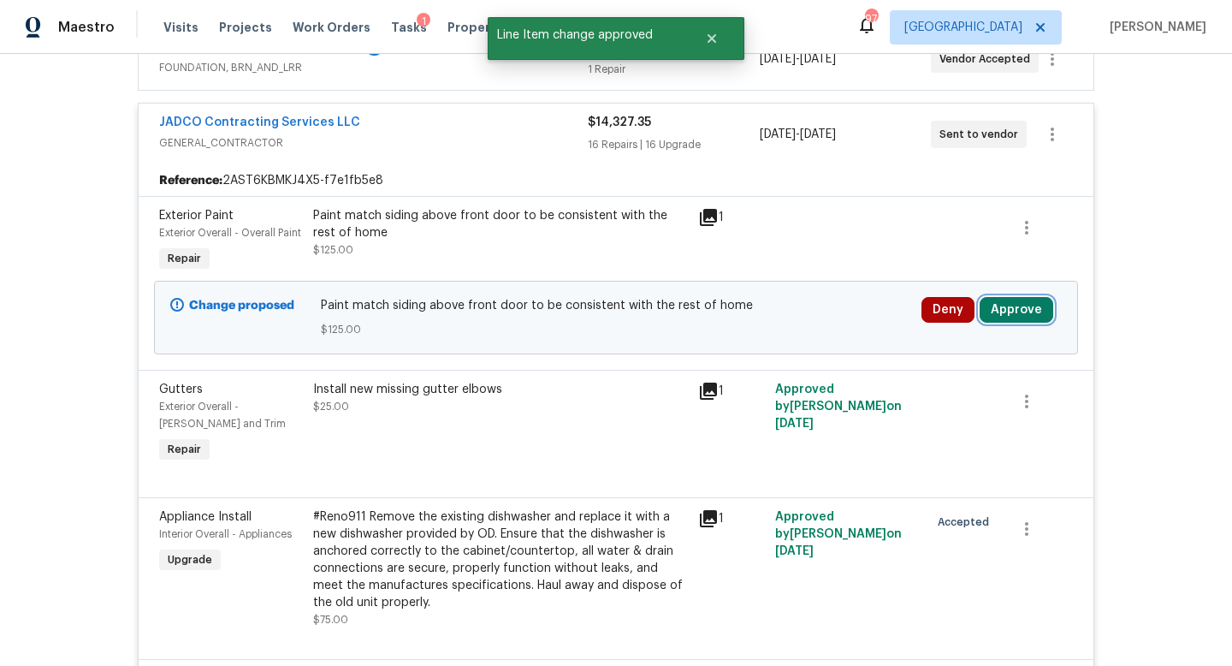
click at [1009, 303] on button "Approve" at bounding box center [1017, 310] width 74 height 26
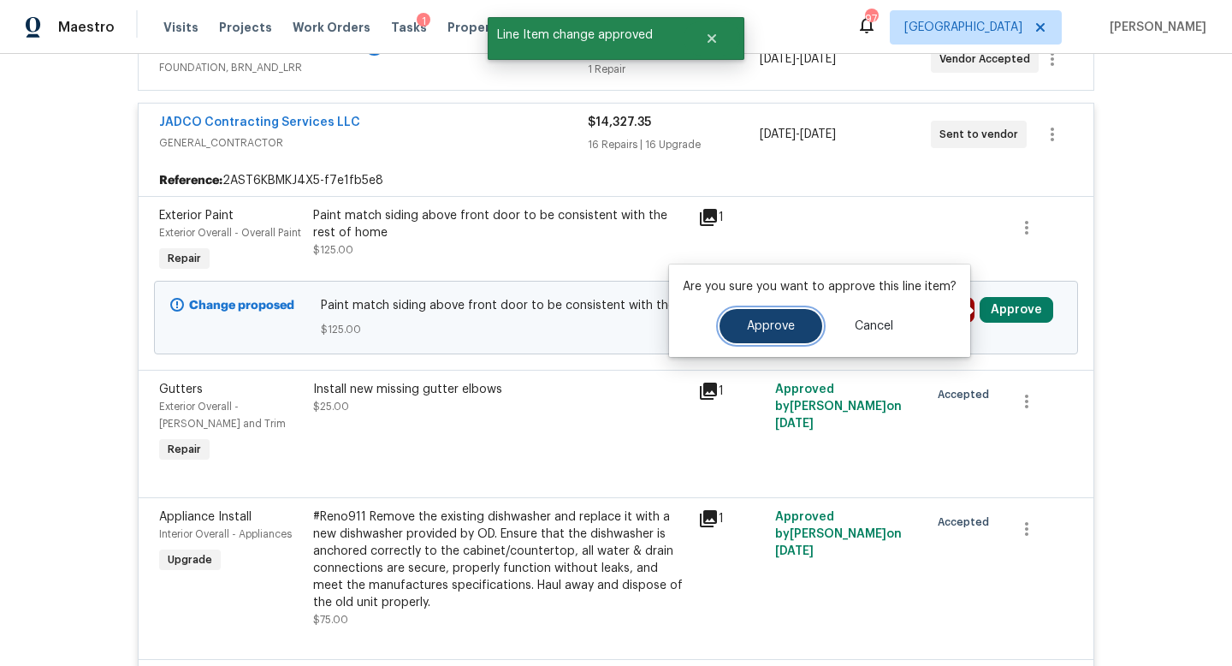
click at [794, 322] on button "Approve" at bounding box center [771, 326] width 103 height 34
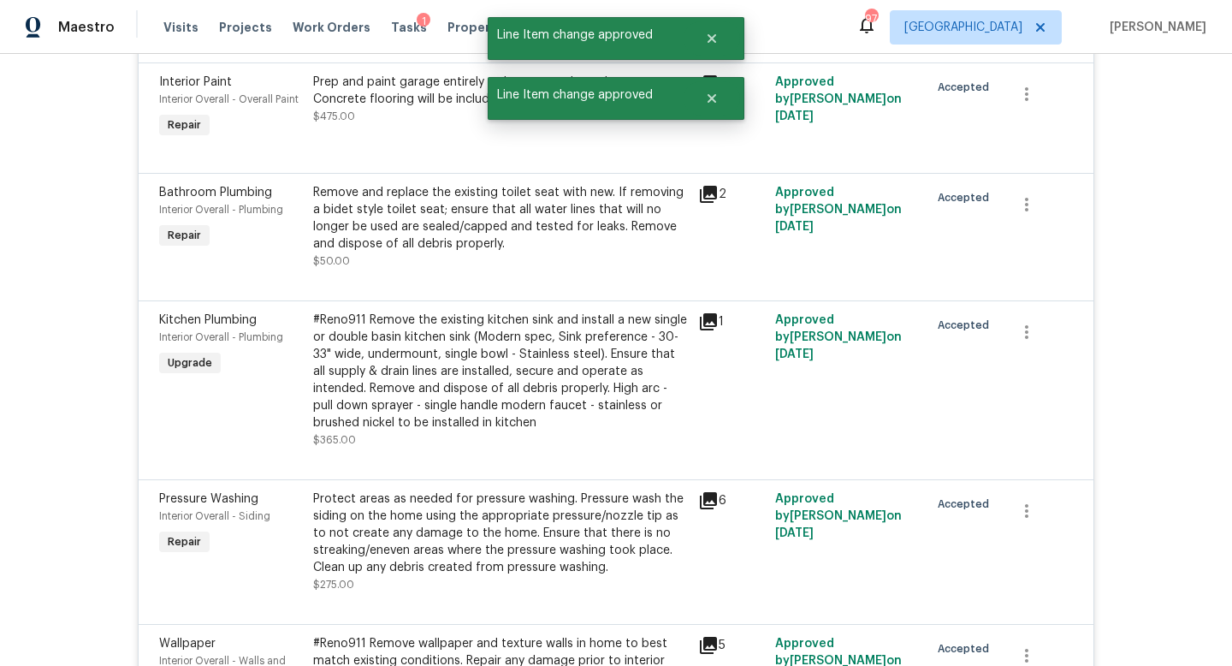
scroll to position [4584, 0]
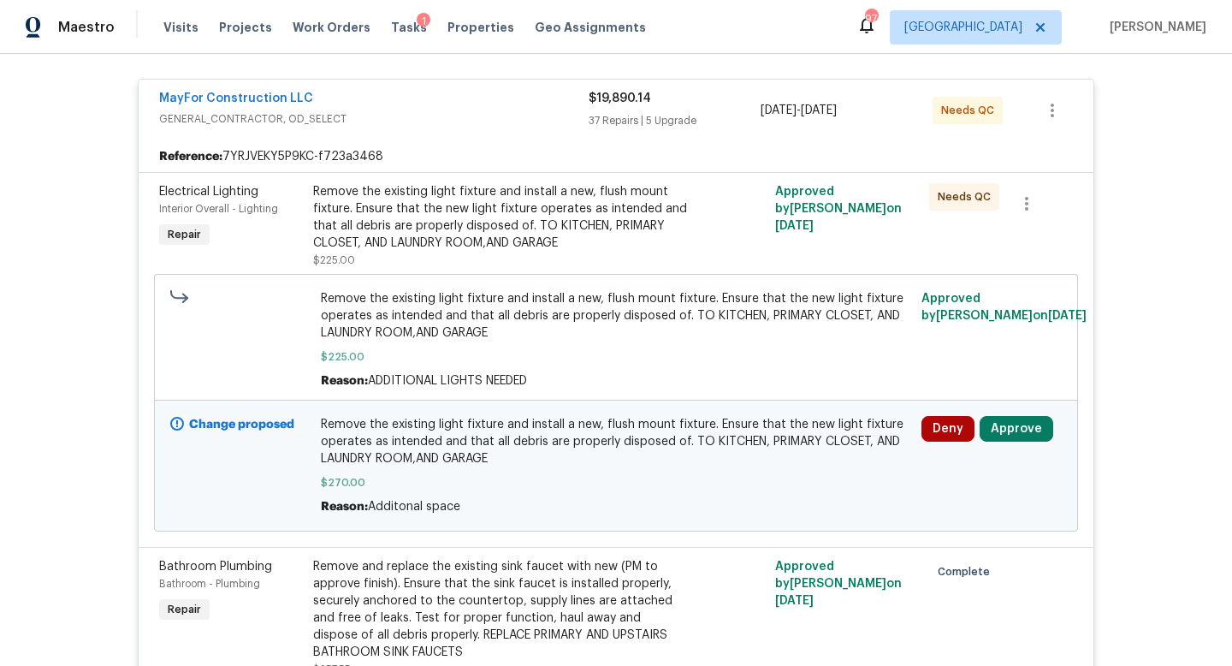
scroll to position [705, 0]
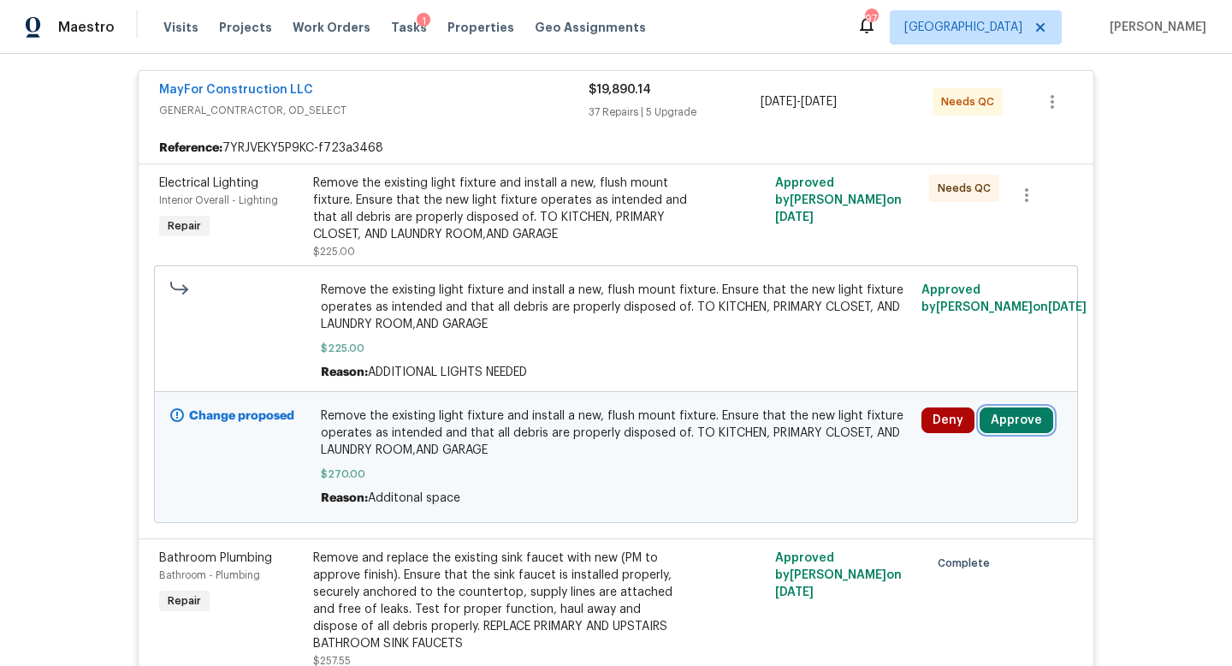
click at [999, 407] on button "Approve" at bounding box center [1017, 420] width 74 height 26
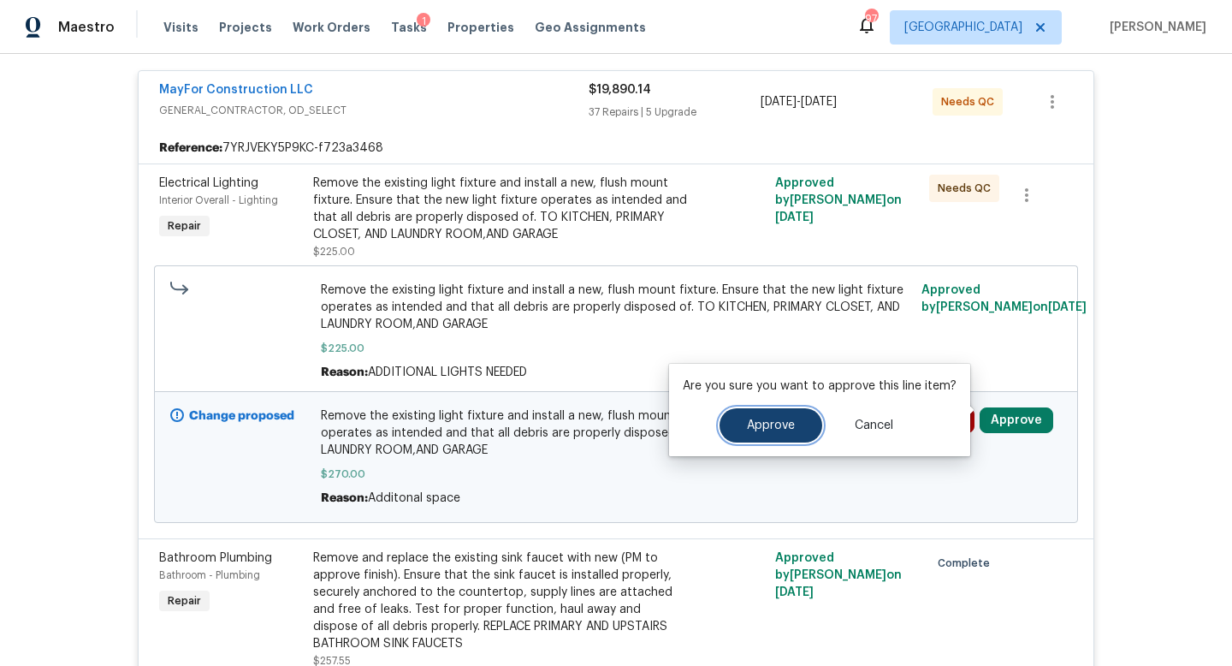
click at [786, 430] on span "Approve" at bounding box center [771, 425] width 48 height 13
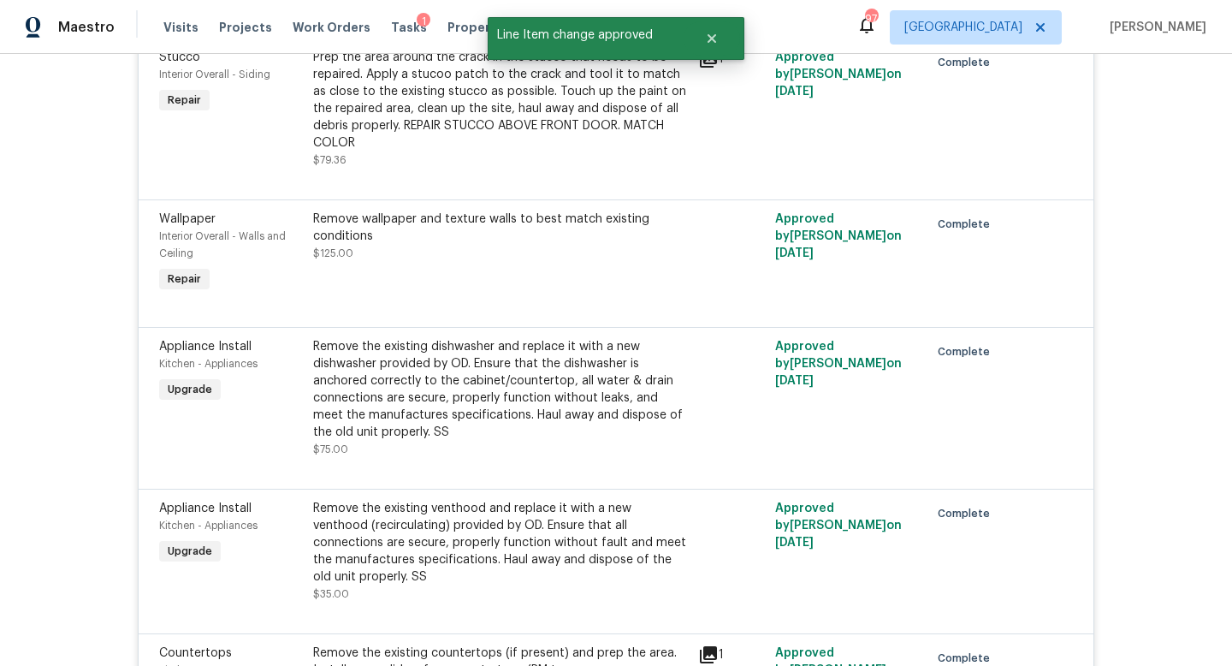
scroll to position [8232, 0]
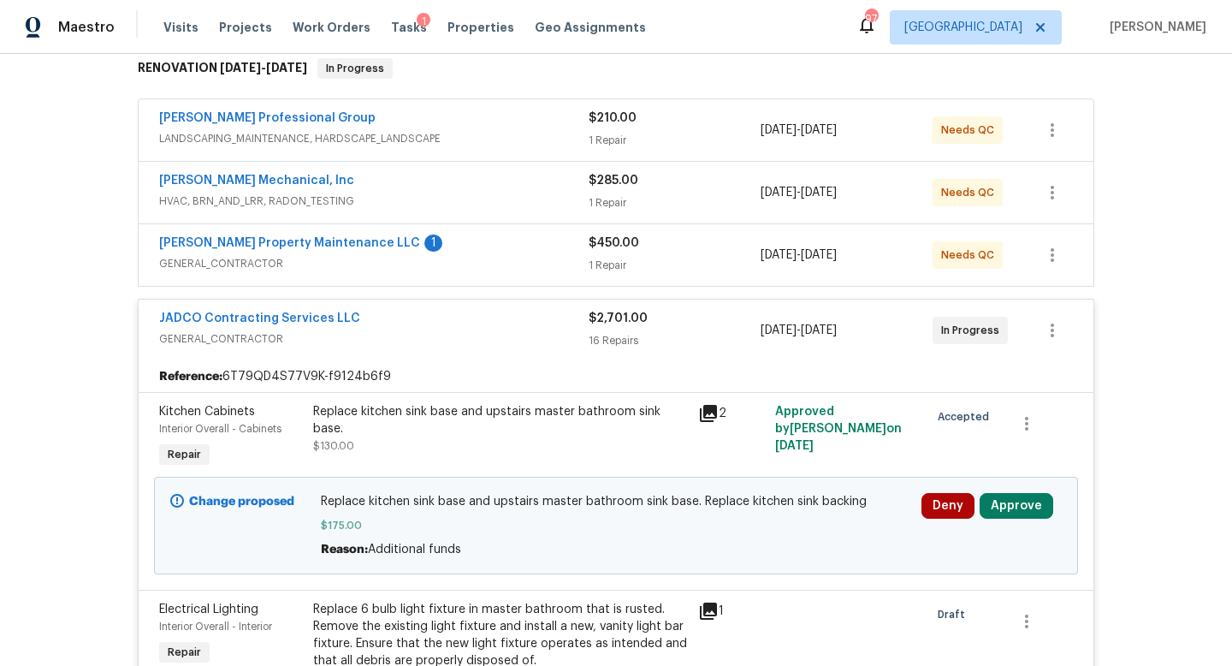
scroll to position [300, 0]
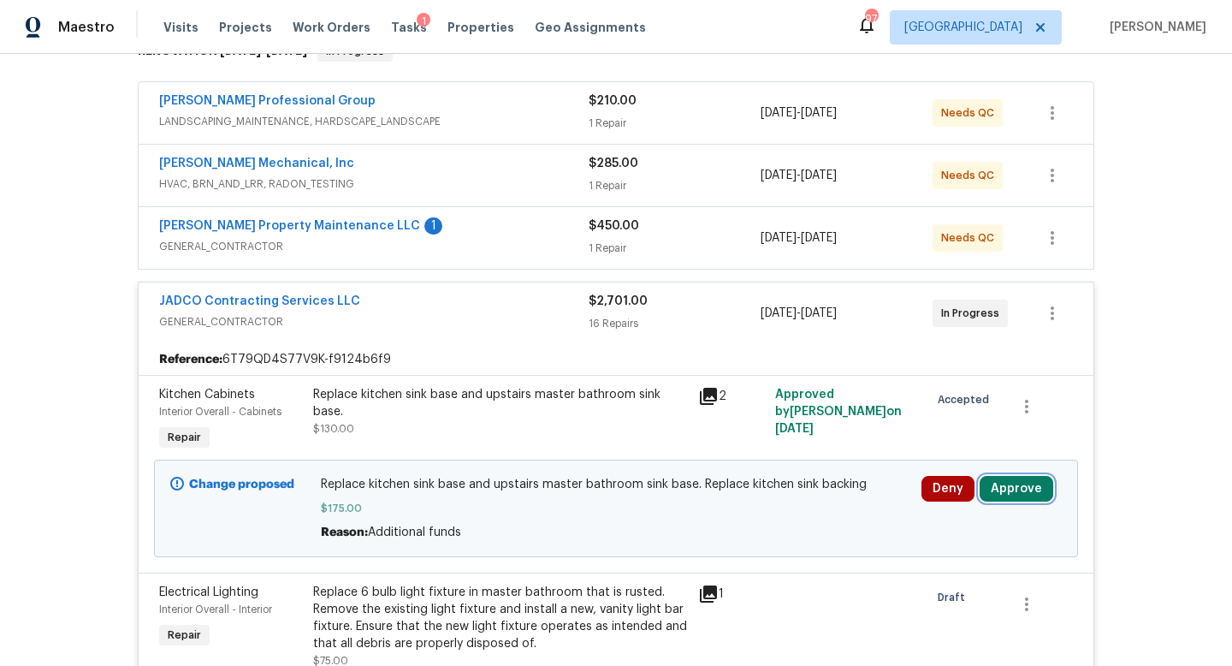
click at [1007, 480] on button "Approve" at bounding box center [1017, 489] width 74 height 26
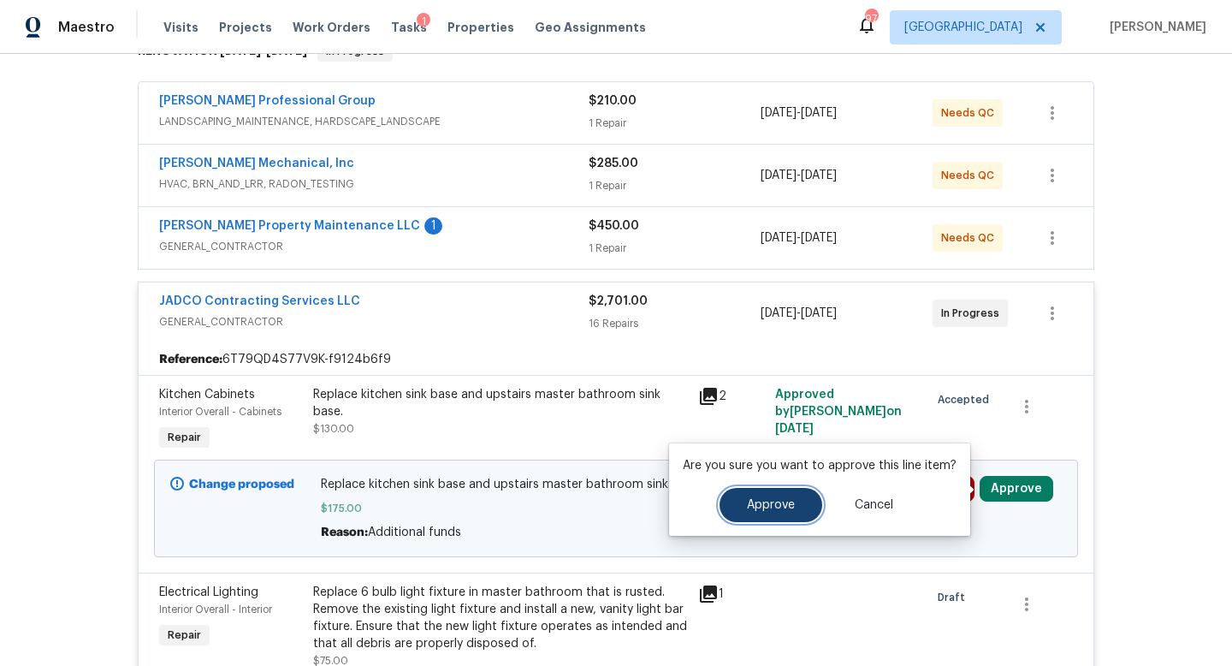
click at [797, 494] on button "Approve" at bounding box center [771, 505] width 103 height 34
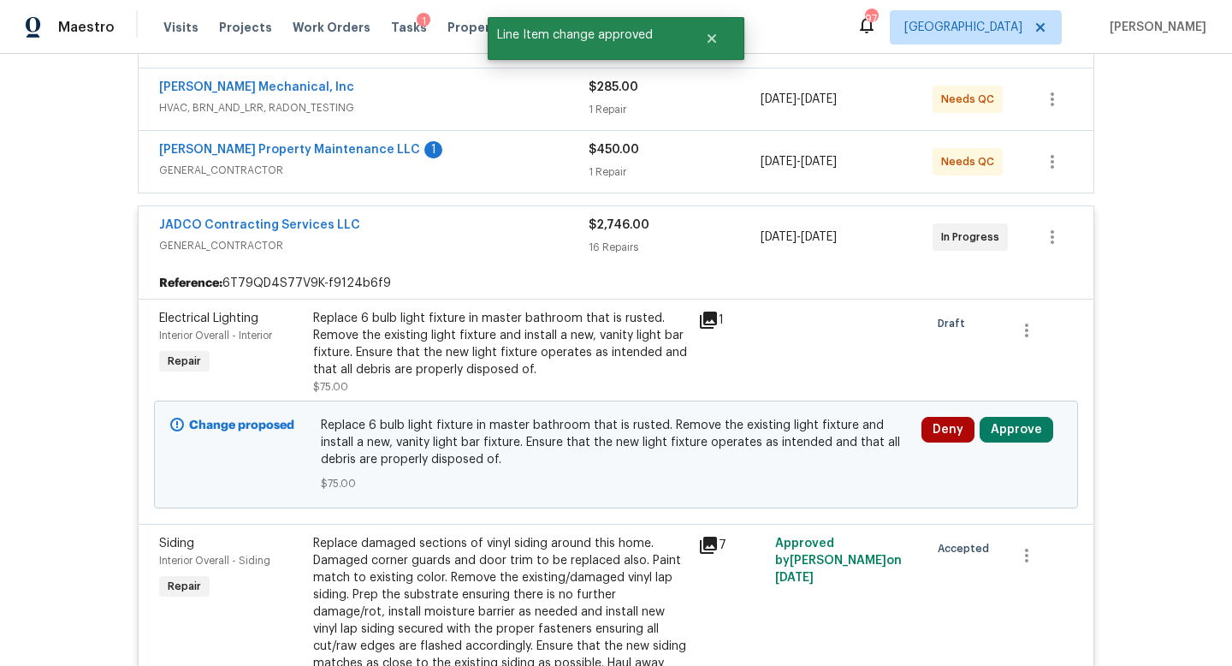
scroll to position [379, 0]
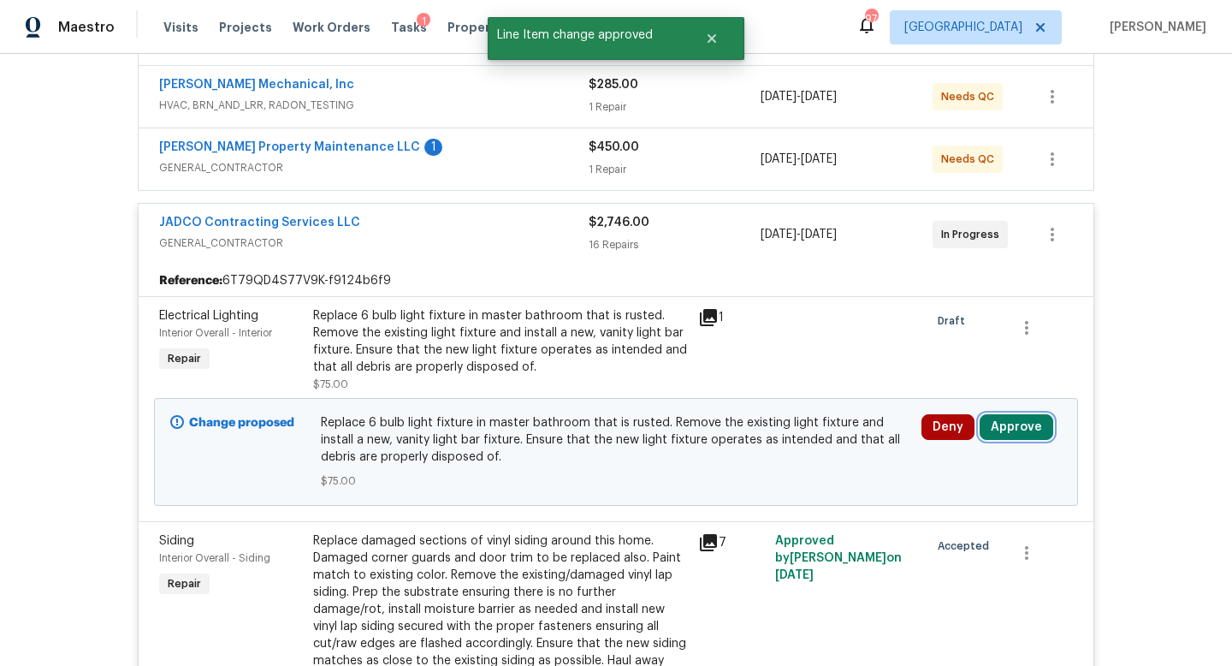
click at [1008, 427] on button "Approve" at bounding box center [1017, 427] width 74 height 26
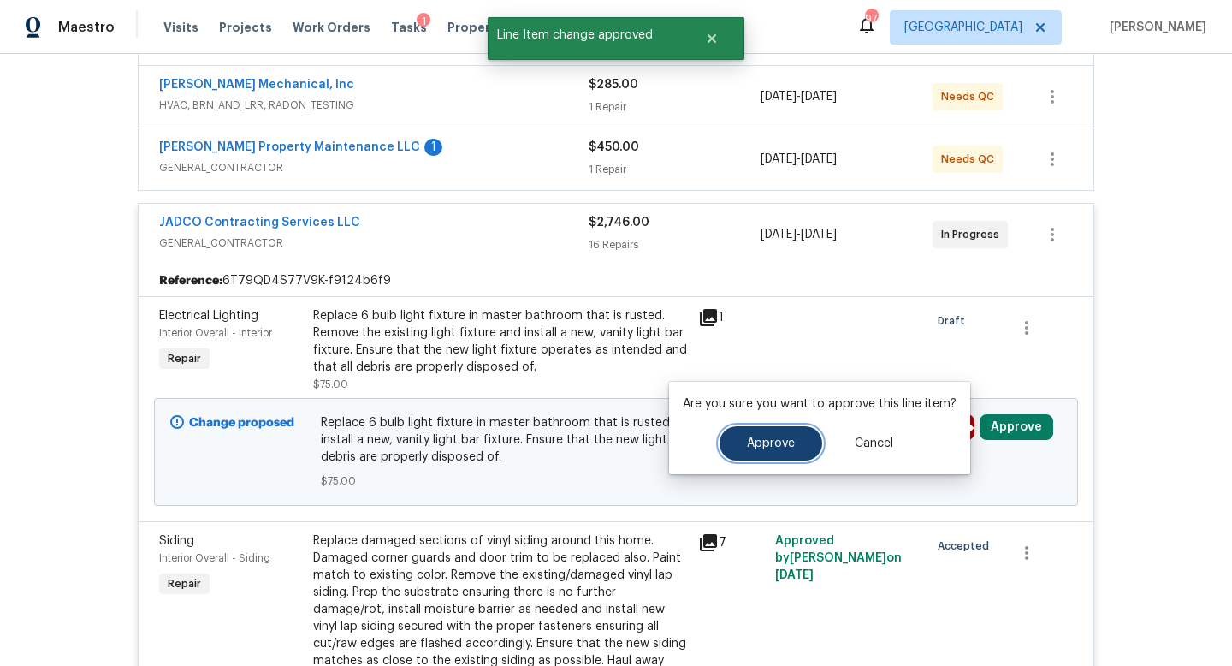
click at [764, 444] on span "Approve" at bounding box center [771, 443] width 48 height 13
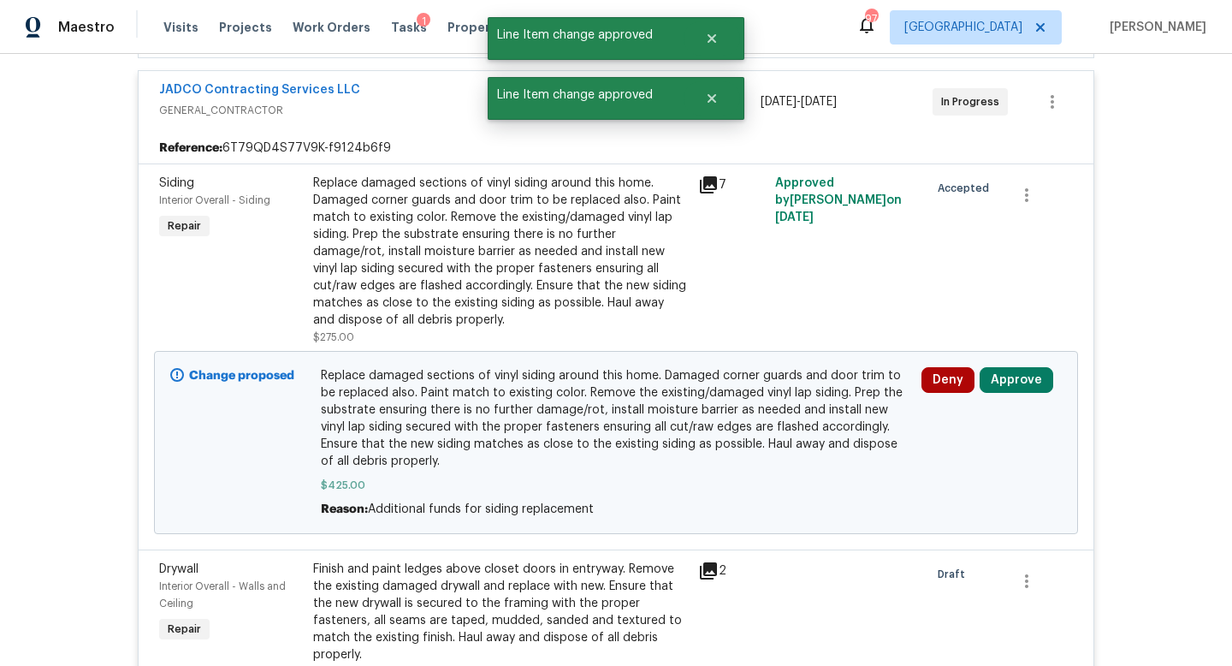
scroll to position [513, 0]
click at [999, 379] on button "Approve" at bounding box center [1017, 378] width 74 height 26
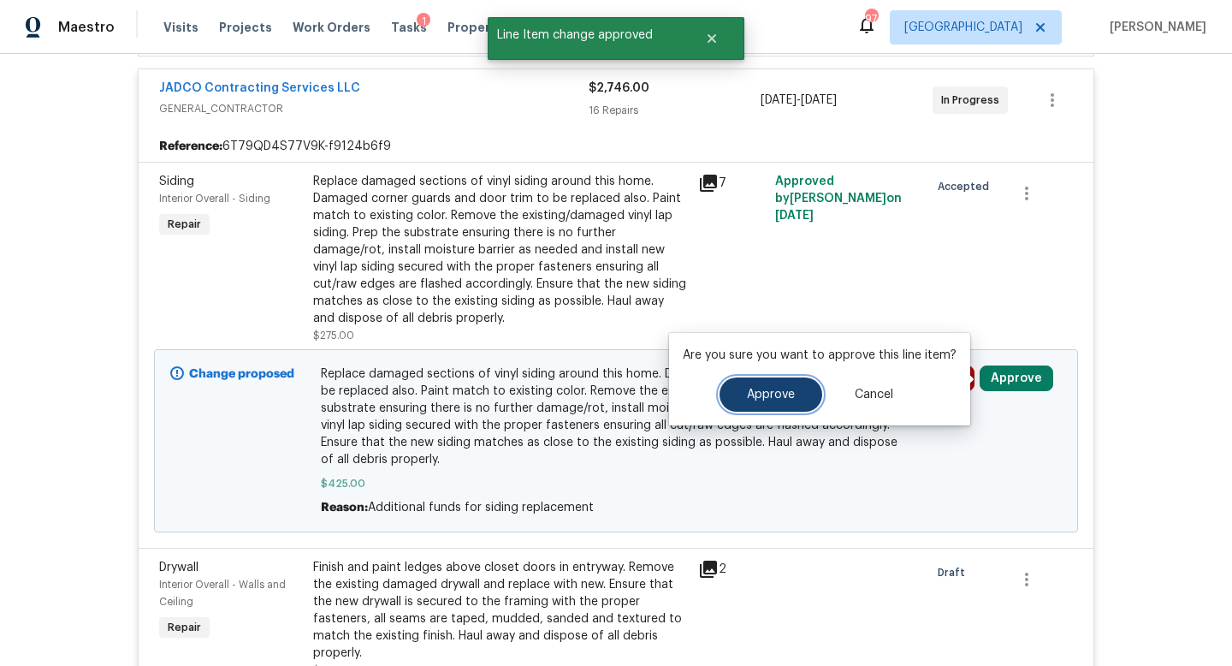
click at [768, 405] on button "Approve" at bounding box center [771, 394] width 103 height 34
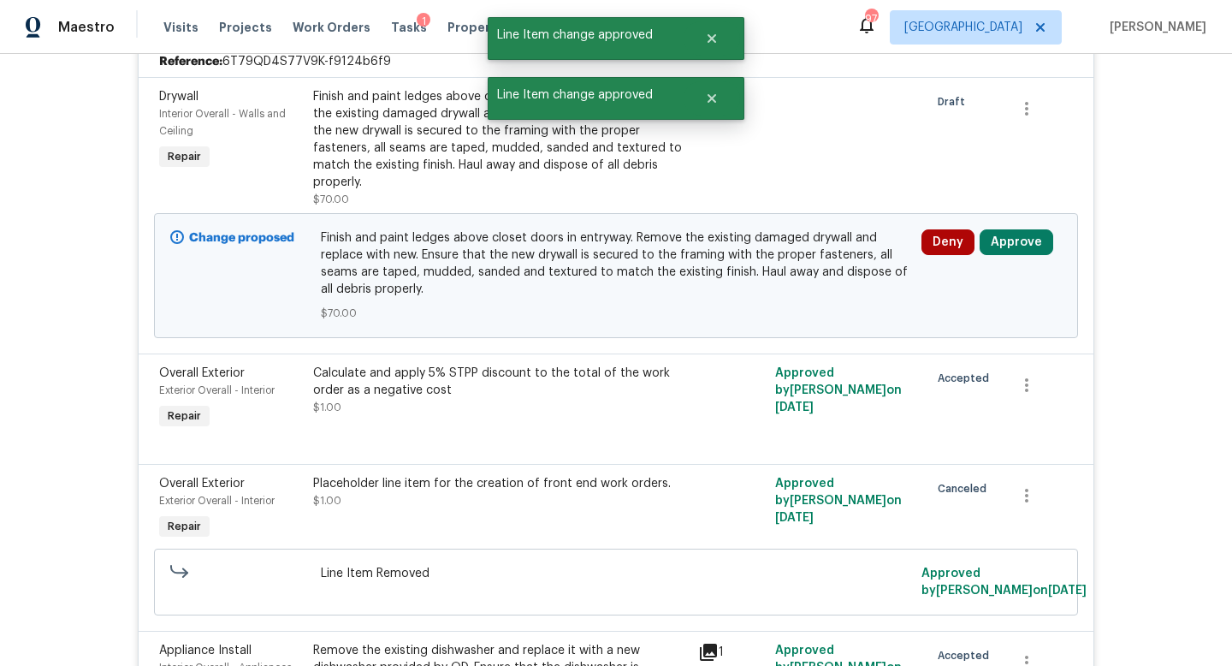
scroll to position [602, 0]
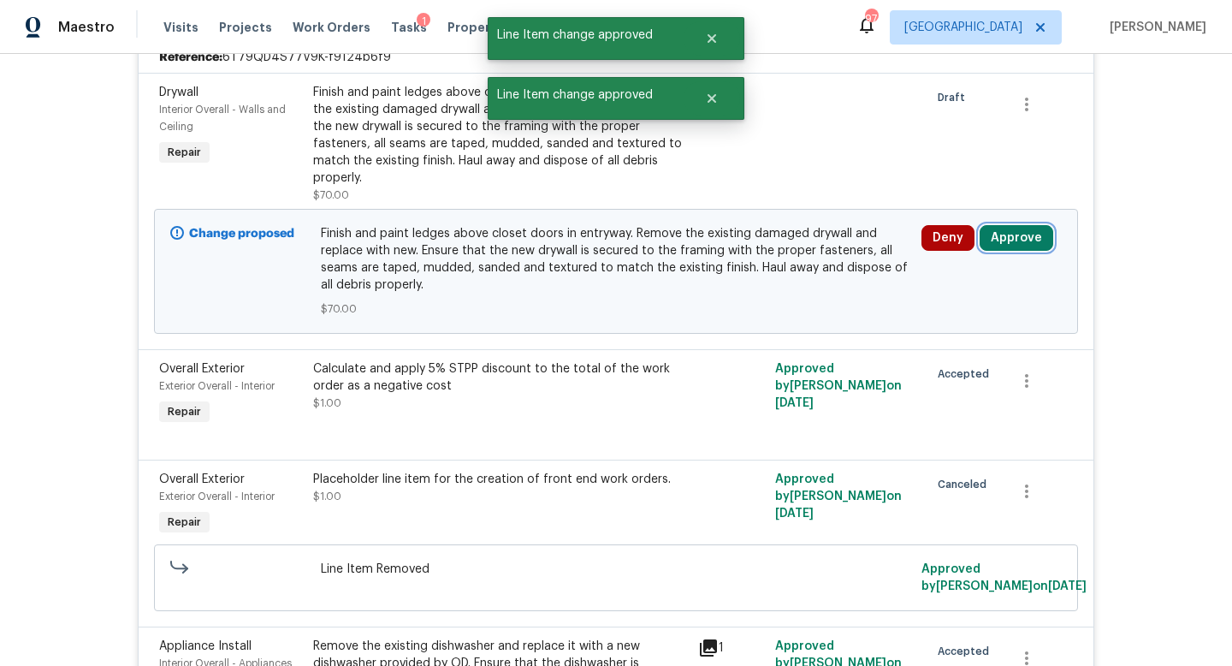
click at [1004, 233] on button "Approve" at bounding box center [1017, 238] width 74 height 26
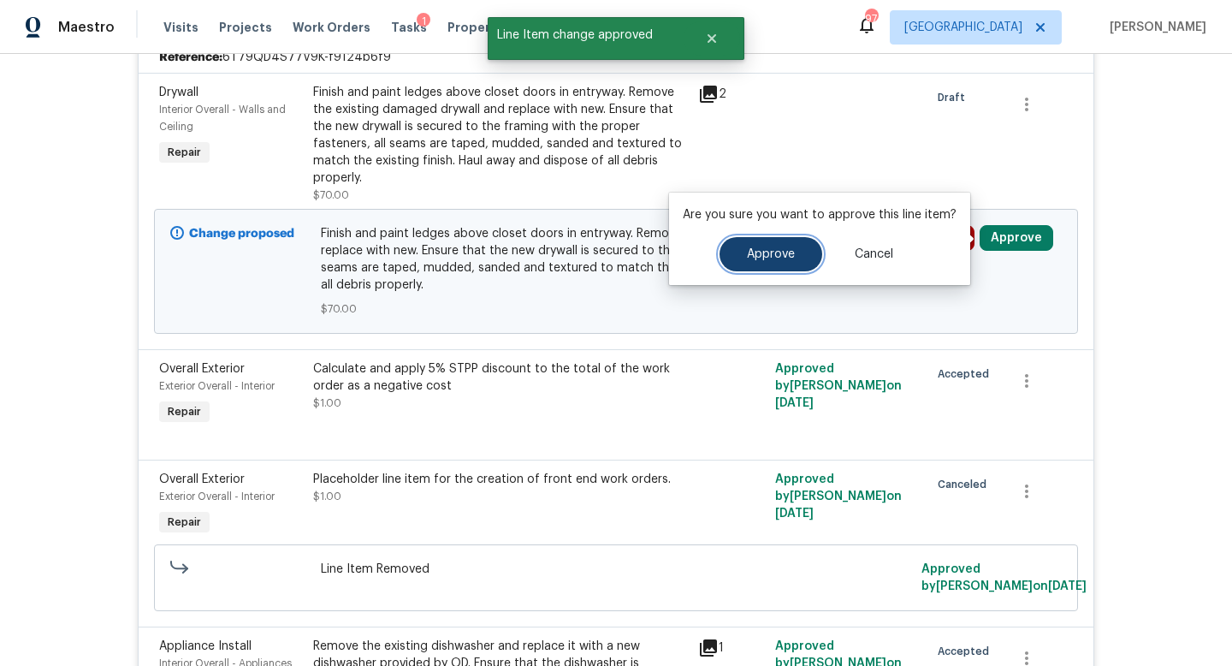
click at [777, 263] on button "Approve" at bounding box center [771, 254] width 103 height 34
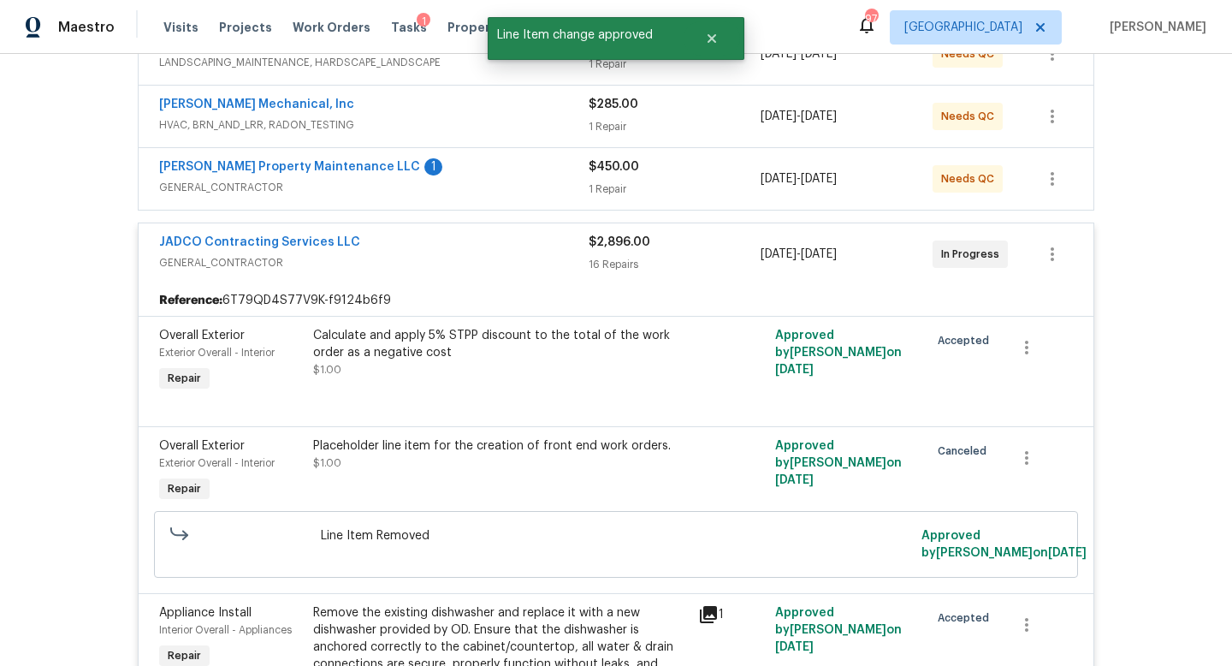
scroll to position [0, 0]
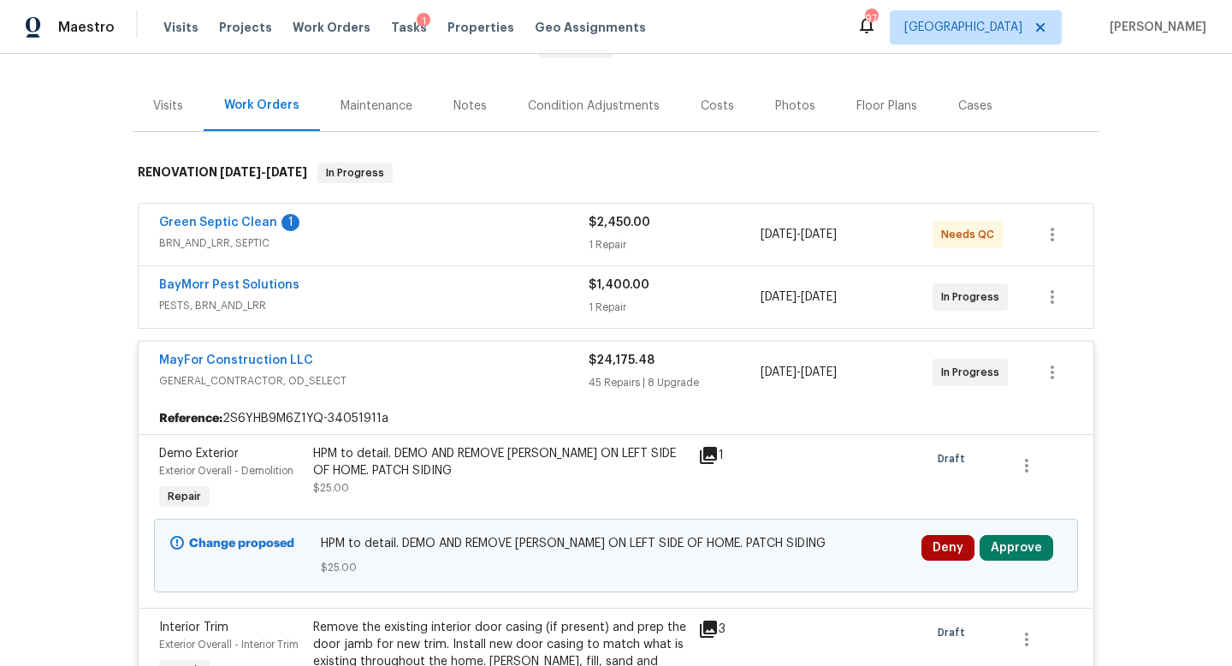
scroll to position [245, 0]
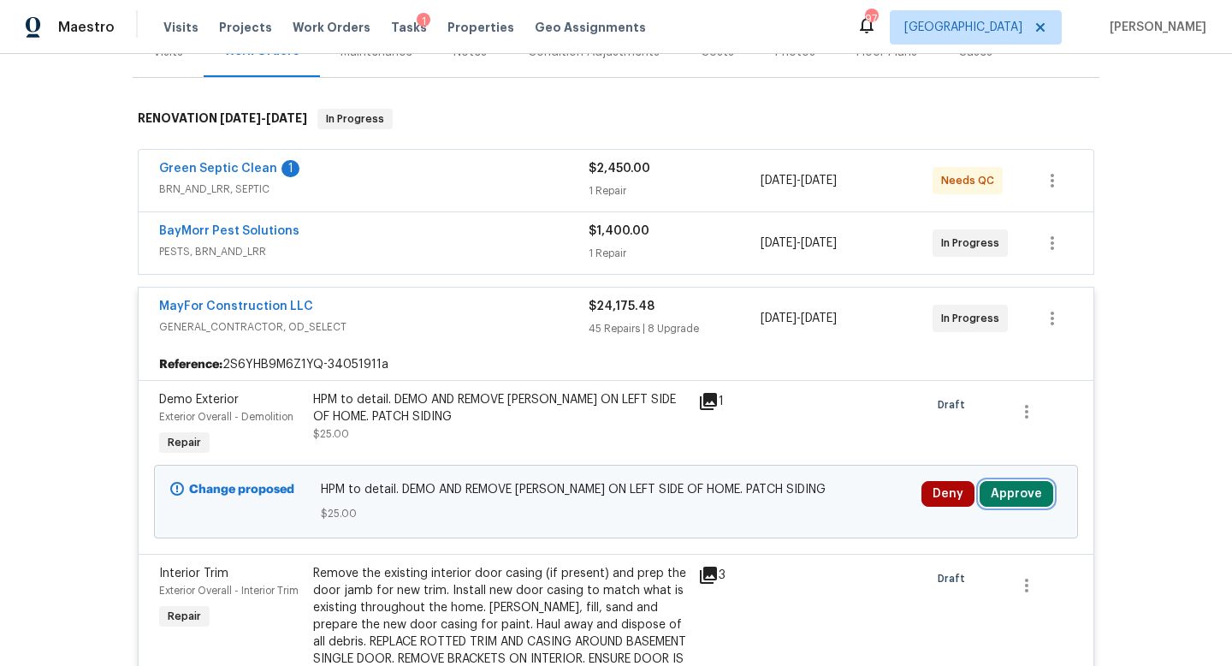
click at [1002, 483] on button "Approve" at bounding box center [1017, 494] width 74 height 26
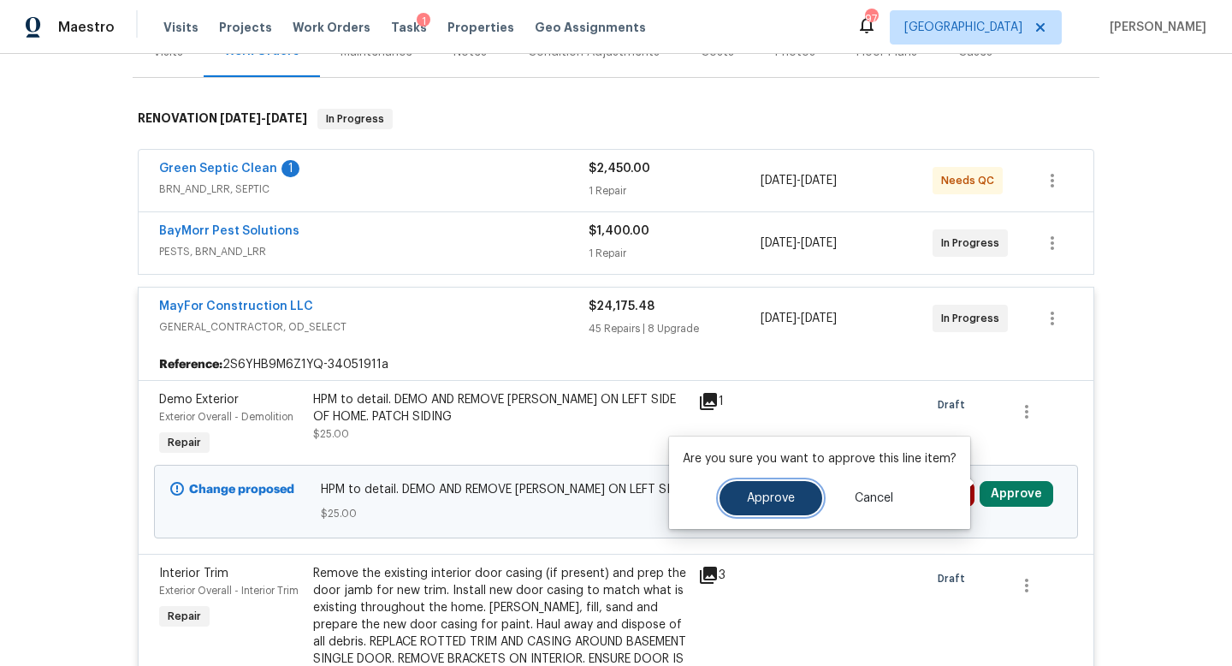
click at [797, 501] on button "Approve" at bounding box center [771, 498] width 103 height 34
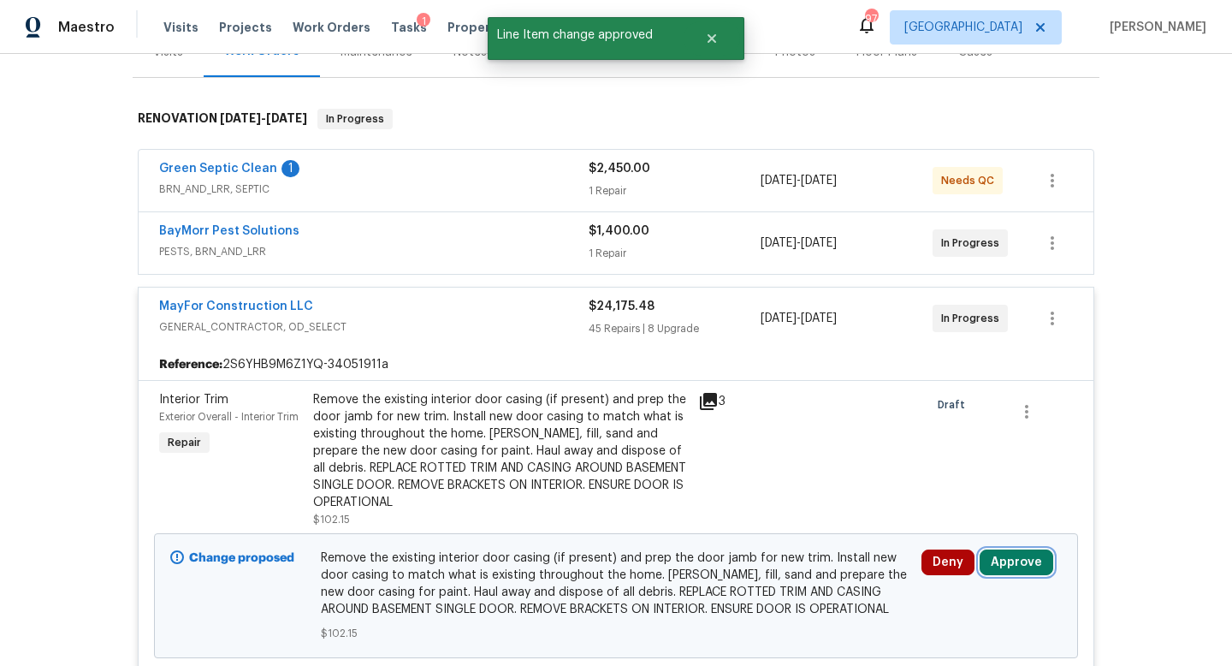
scroll to position [376, 0]
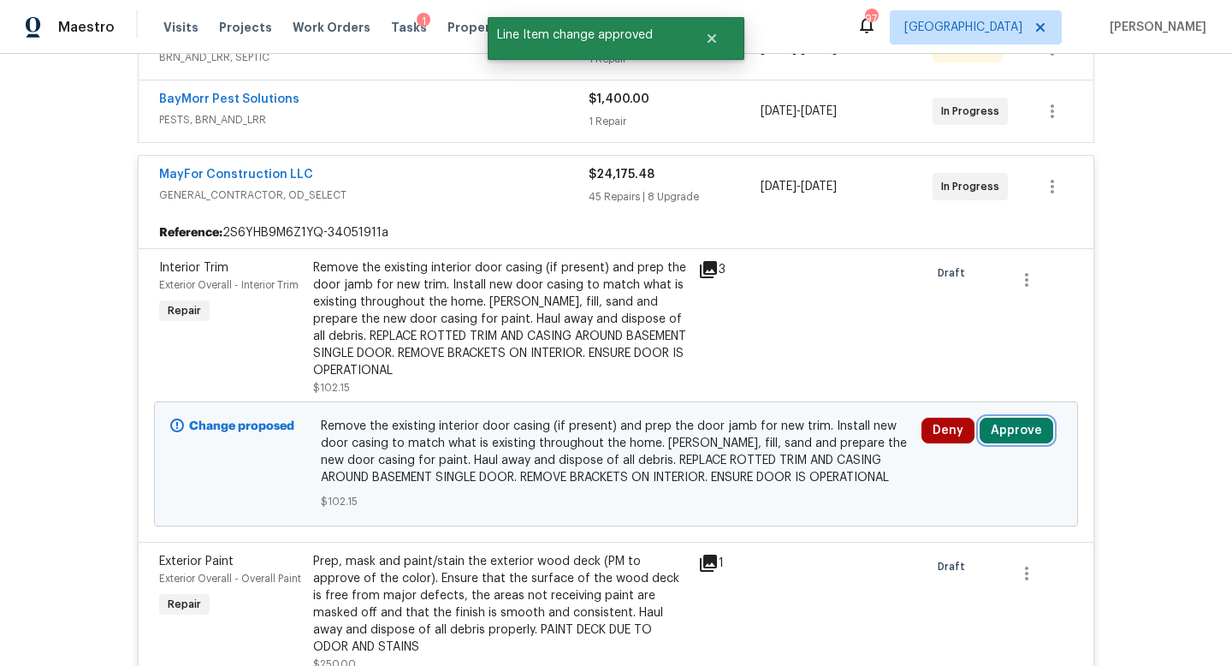
click at [1013, 421] on button "Approve" at bounding box center [1017, 431] width 74 height 26
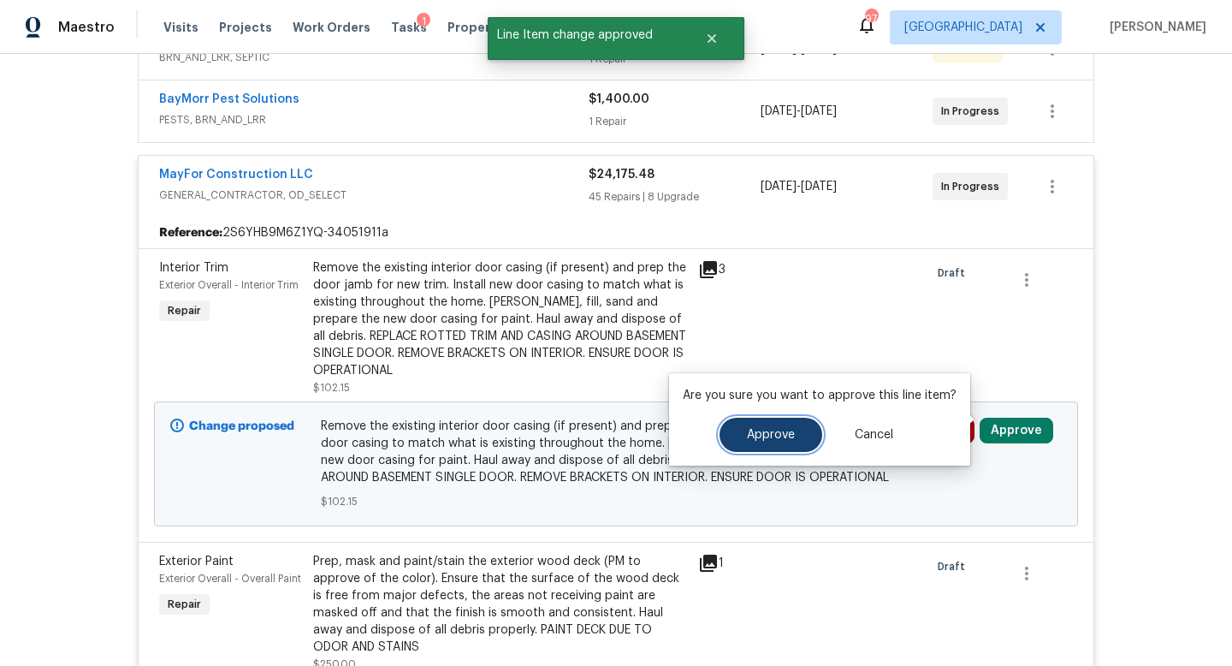
click at [752, 443] on button "Approve" at bounding box center [771, 435] width 103 height 34
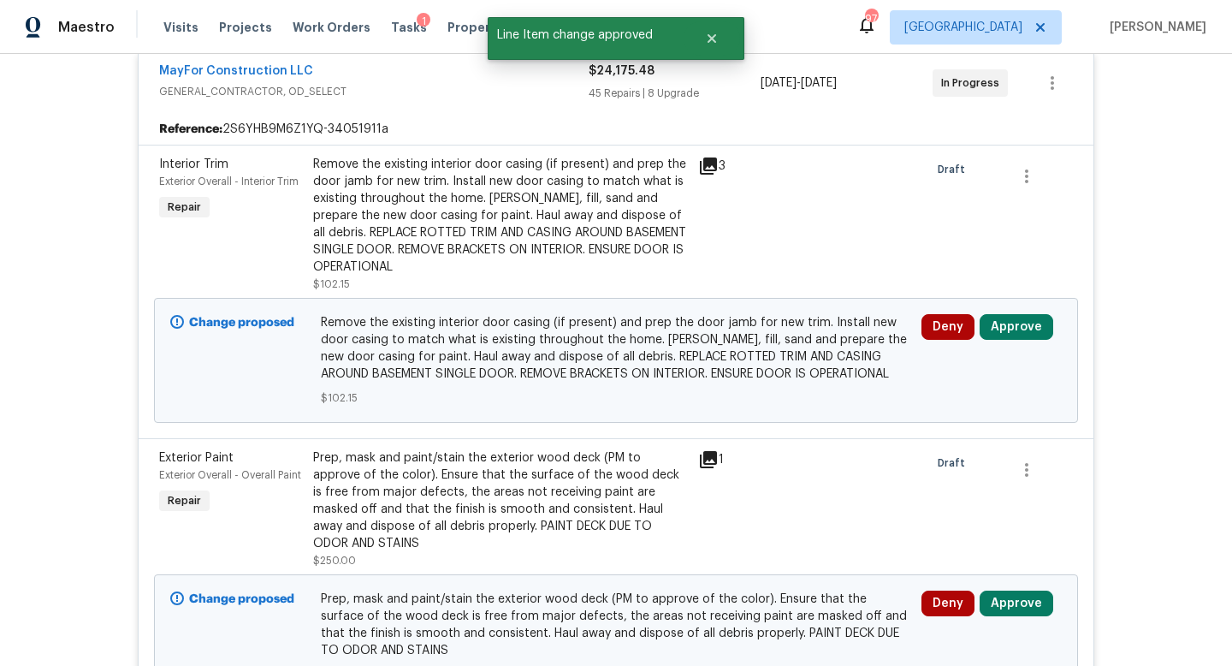
scroll to position [485, 0]
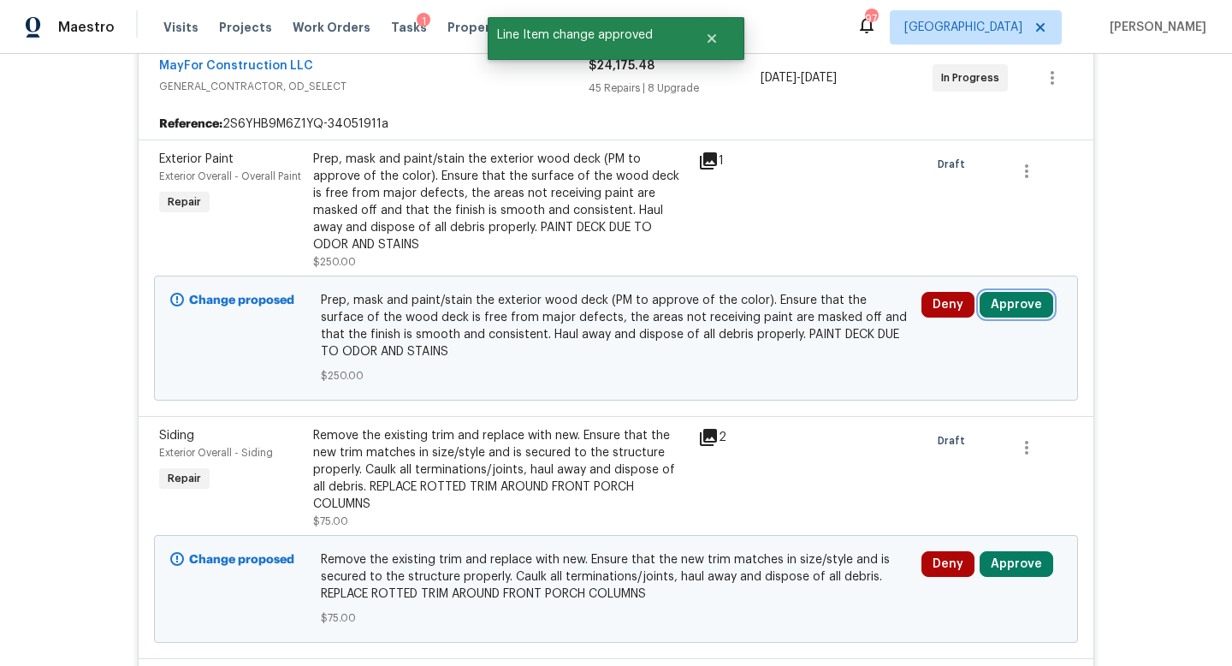
click at [1012, 292] on button "Approve" at bounding box center [1017, 305] width 74 height 26
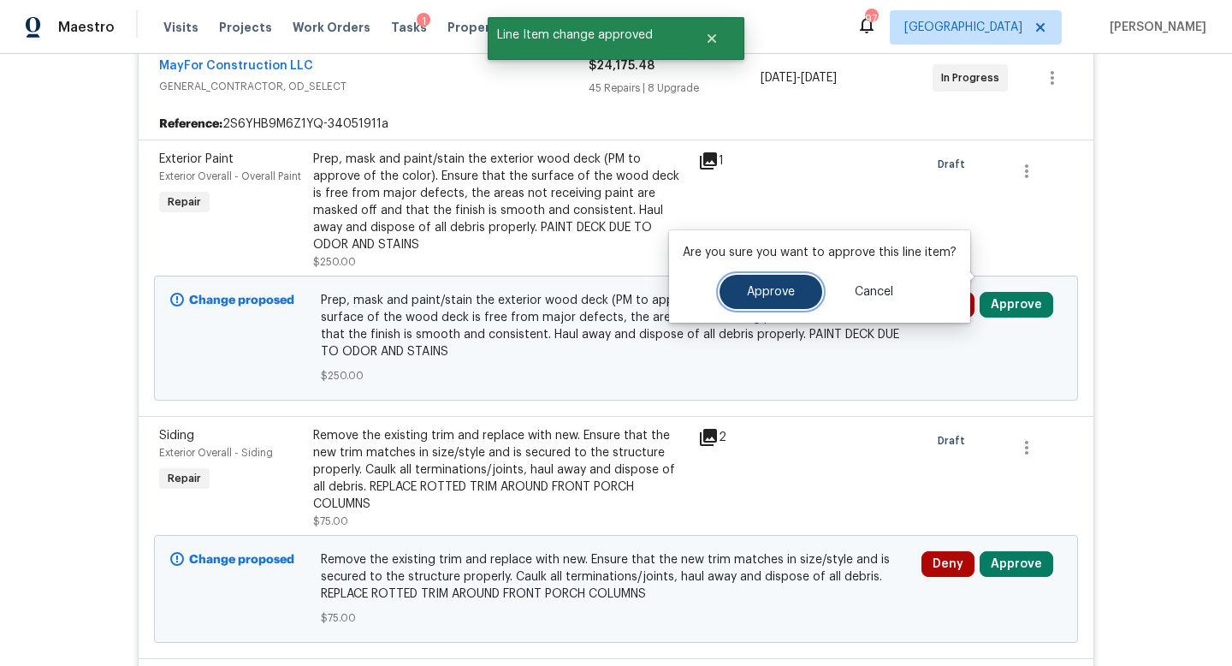
click at [797, 305] on button "Approve" at bounding box center [771, 292] width 103 height 34
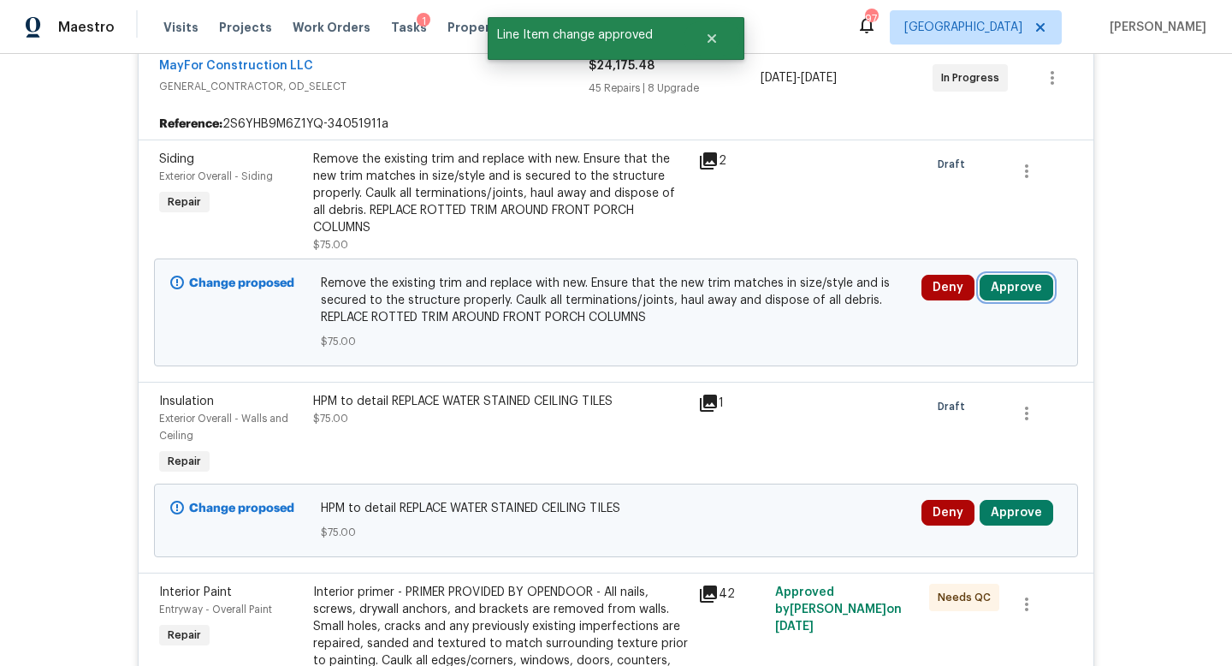
click at [1016, 275] on button "Approve" at bounding box center [1017, 288] width 74 height 26
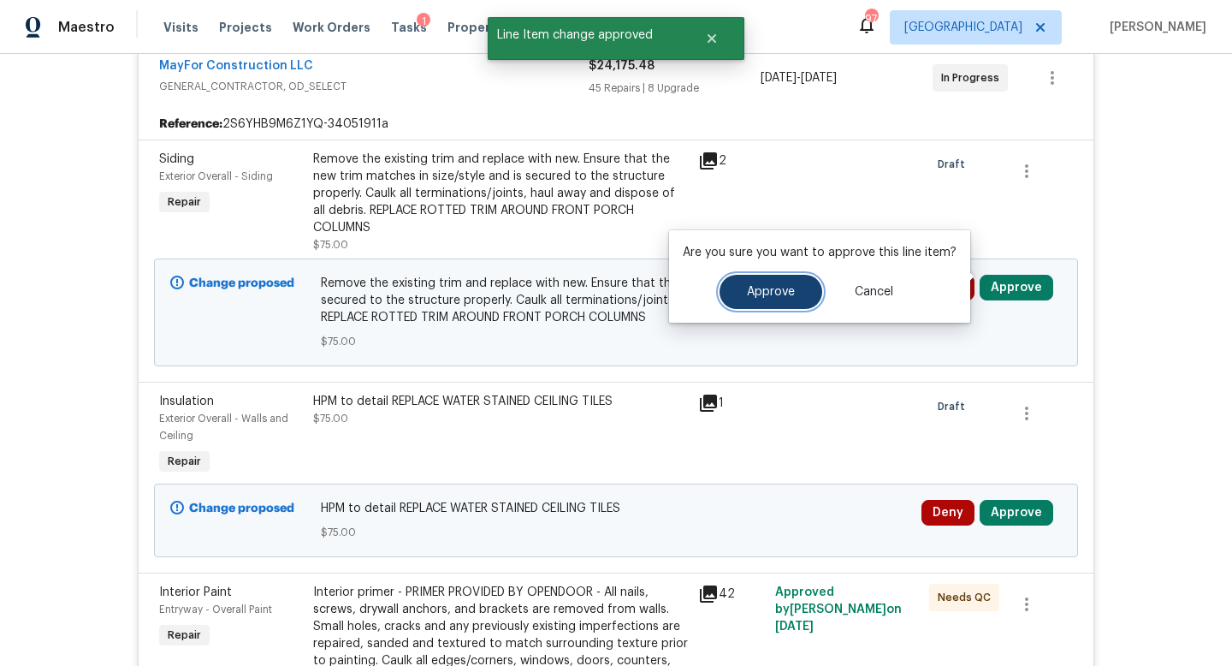
click at [791, 284] on button "Approve" at bounding box center [771, 292] width 103 height 34
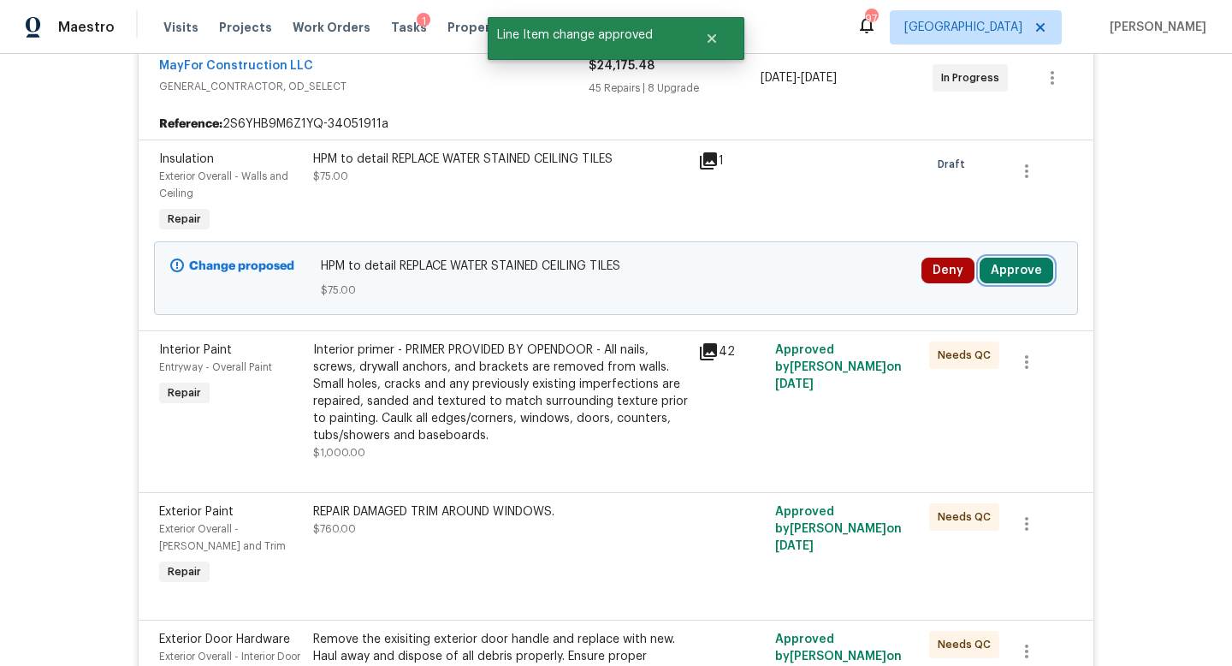
click at [1023, 264] on button "Approve" at bounding box center [1017, 271] width 74 height 26
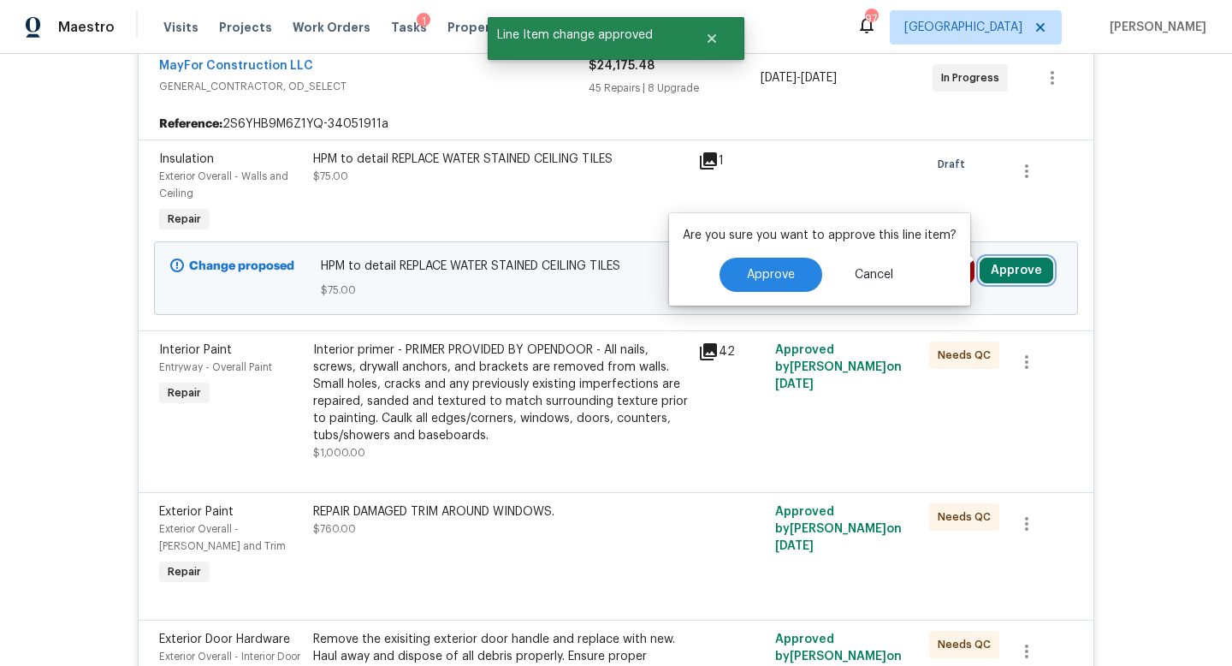
click at [1020, 266] on button "Approve" at bounding box center [1017, 271] width 74 height 26
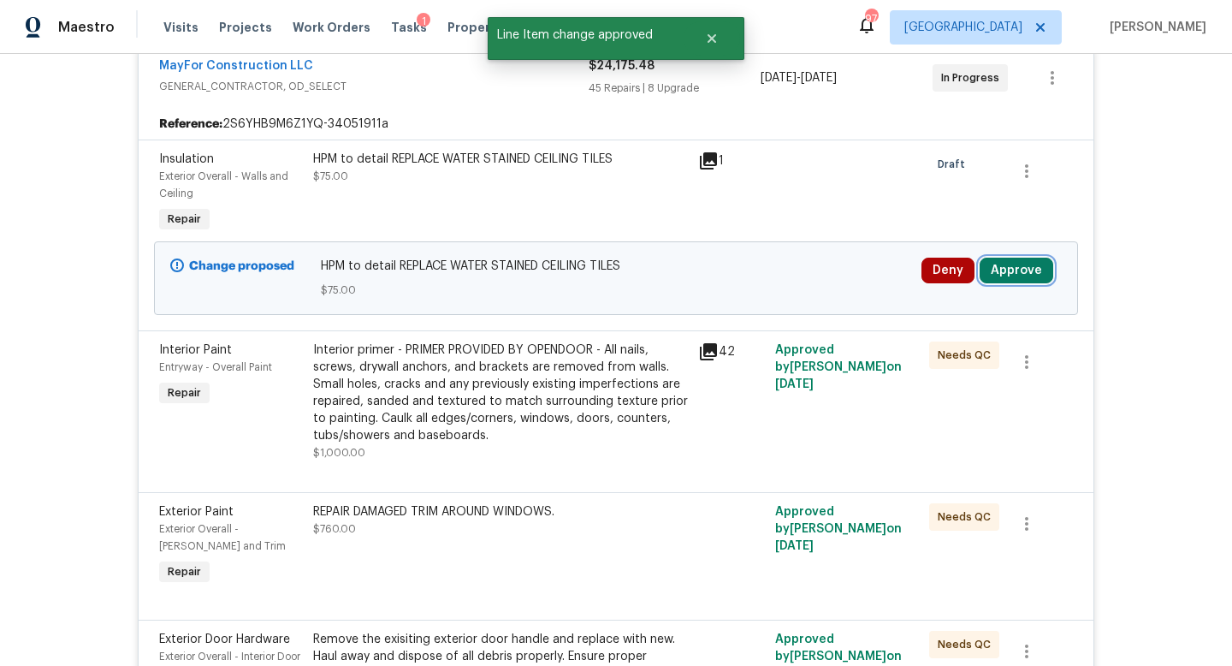
click at [1008, 260] on button "Approve" at bounding box center [1017, 271] width 74 height 26
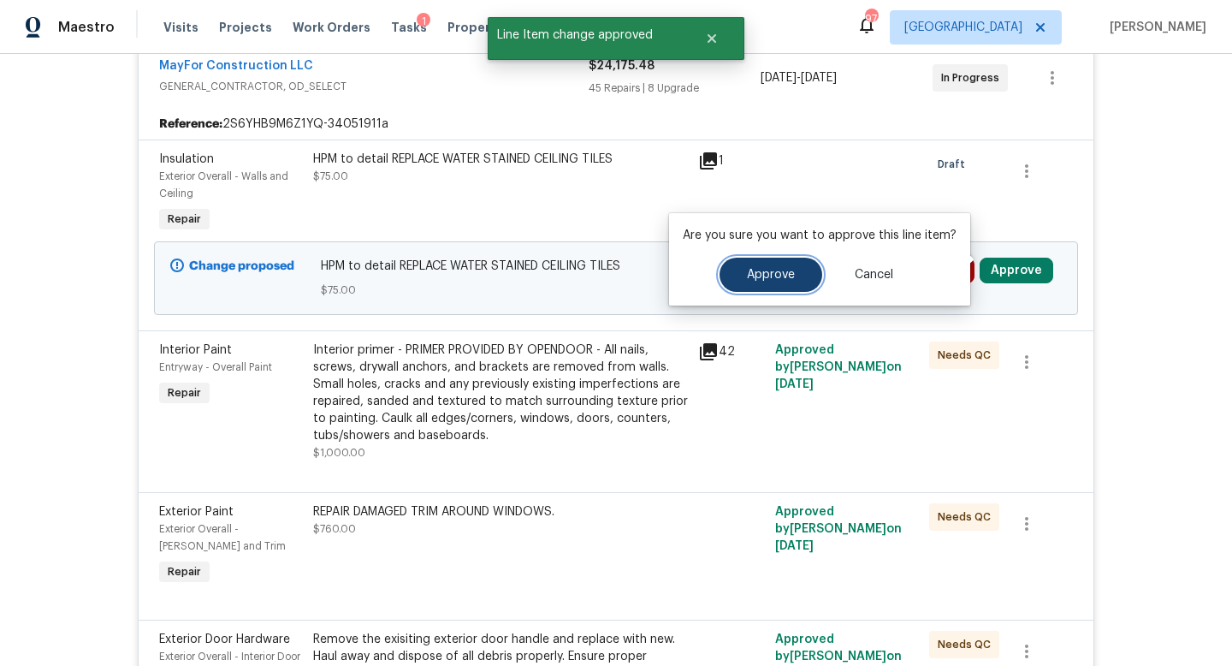
click at [774, 287] on button "Approve" at bounding box center [771, 275] width 103 height 34
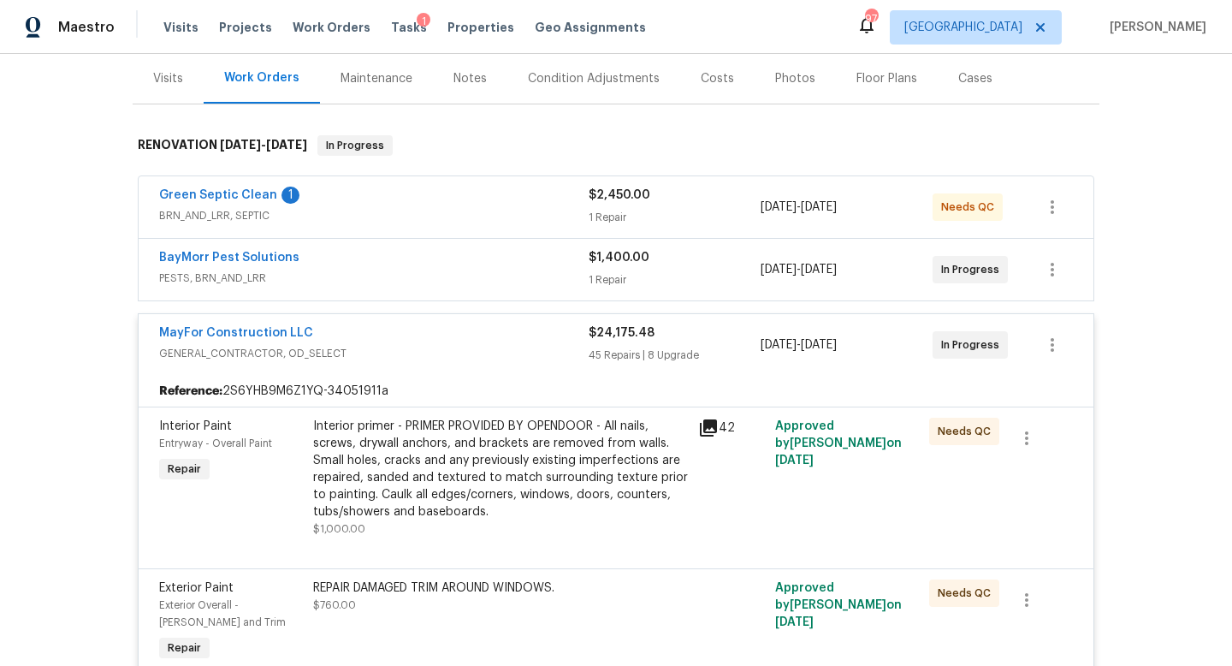
scroll to position [0, 0]
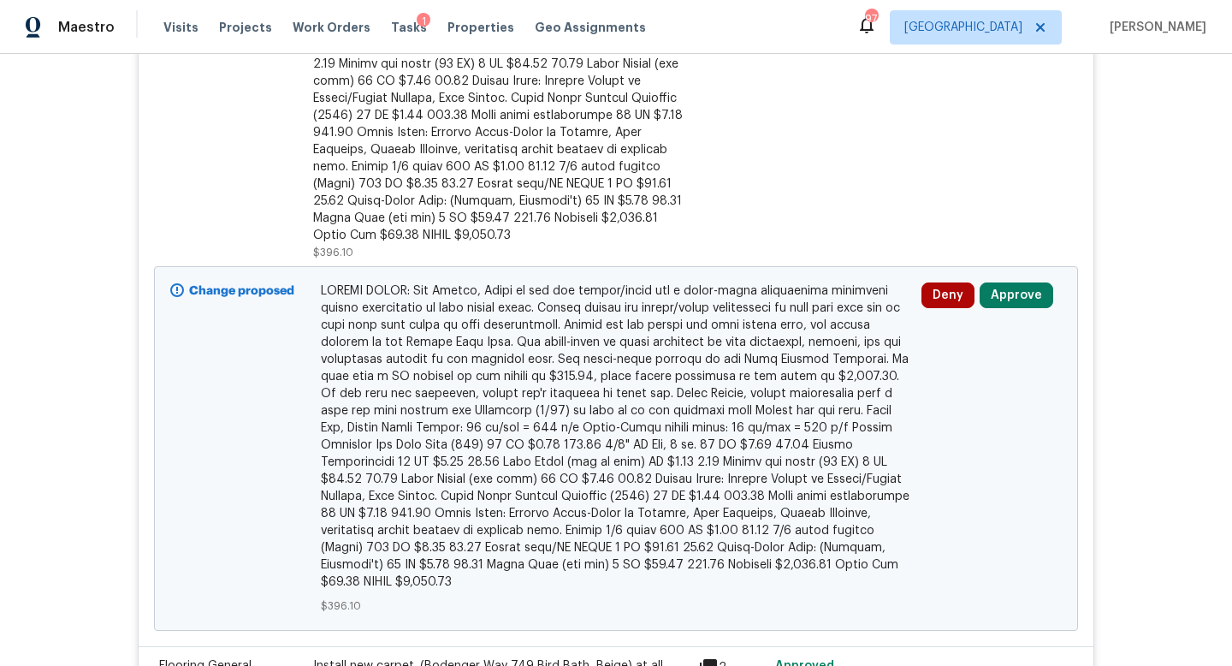
scroll to position [997, 0]
click at [993, 282] on button "Approve" at bounding box center [1017, 295] width 74 height 26
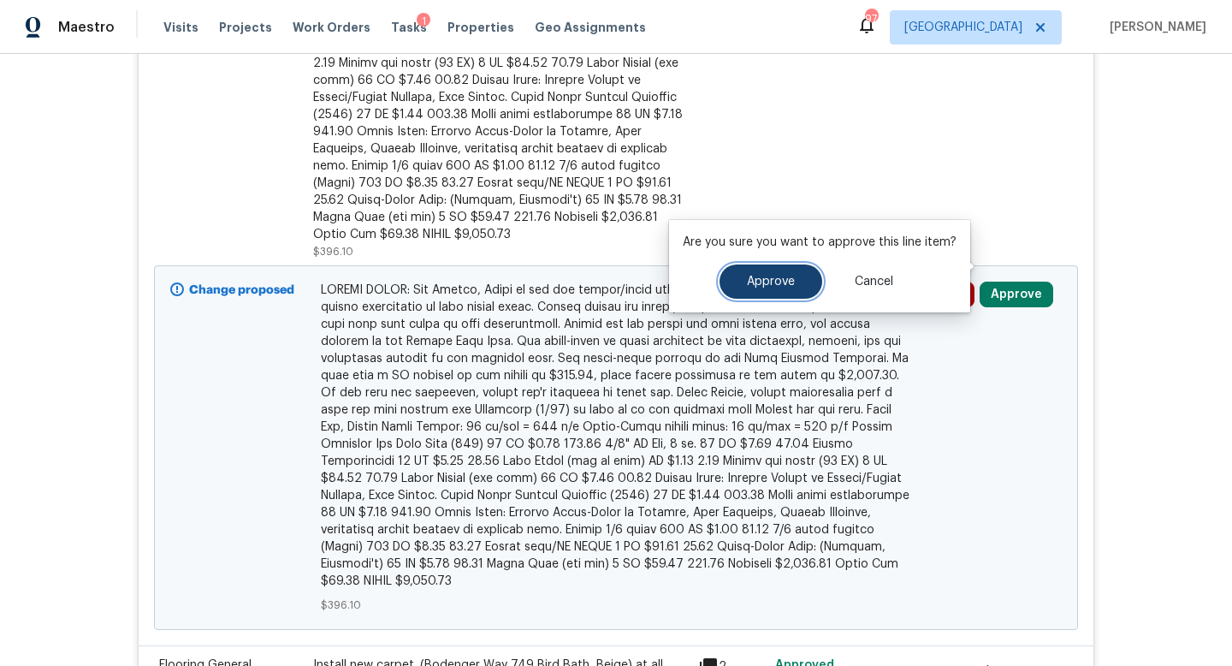
click at [766, 282] on span "Approve" at bounding box center [771, 282] width 48 height 13
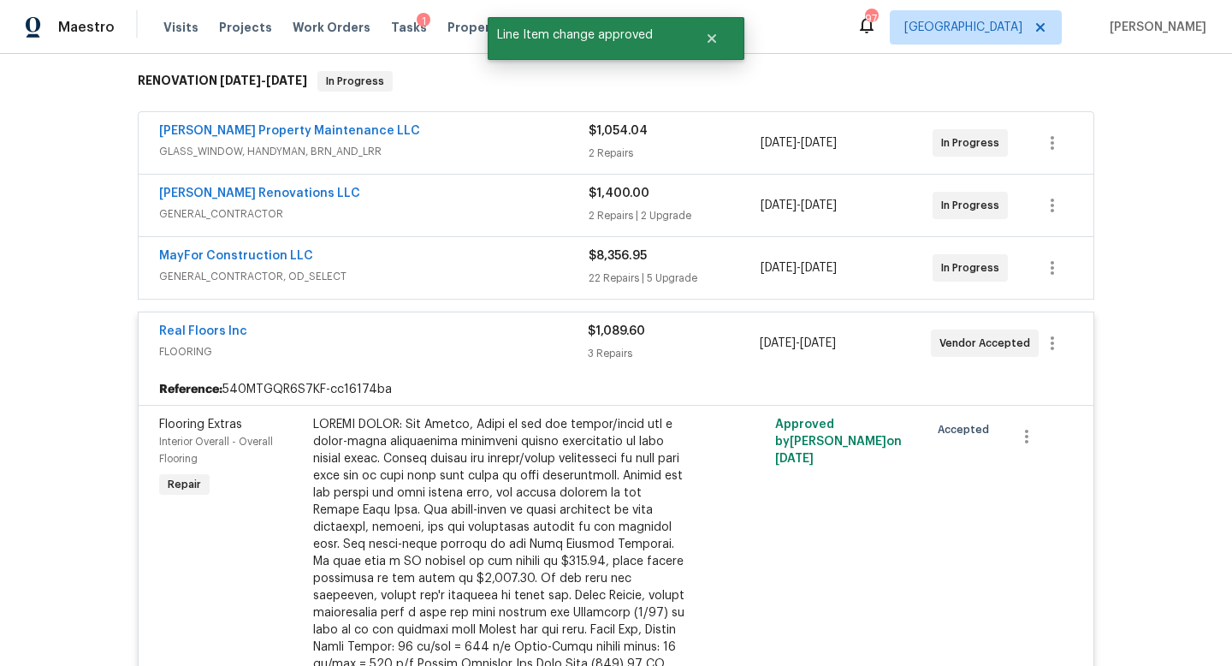
scroll to position [0, 0]
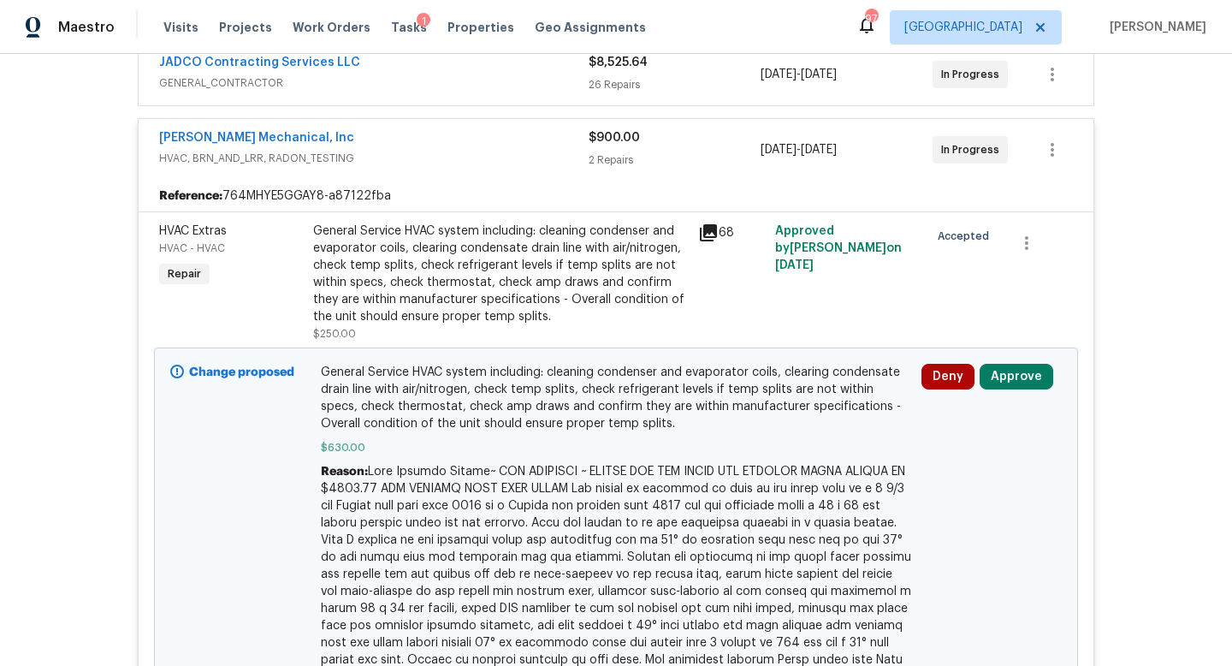
scroll to position [349, 0]
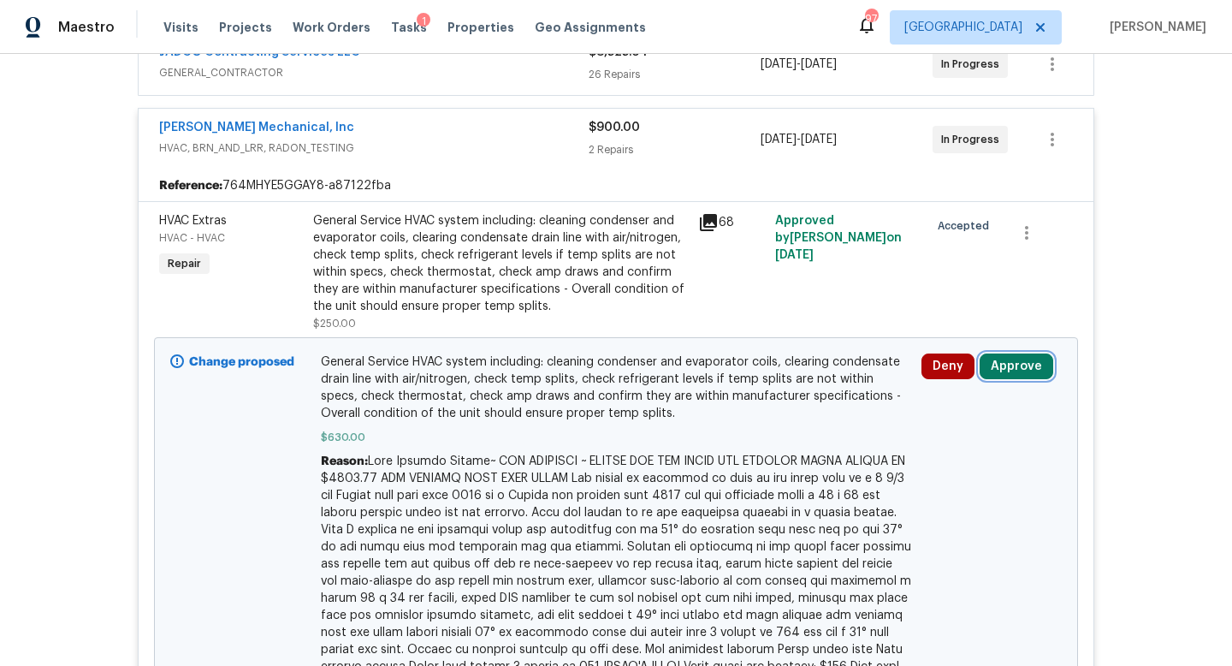
click at [1027, 363] on button "Approve" at bounding box center [1017, 366] width 74 height 26
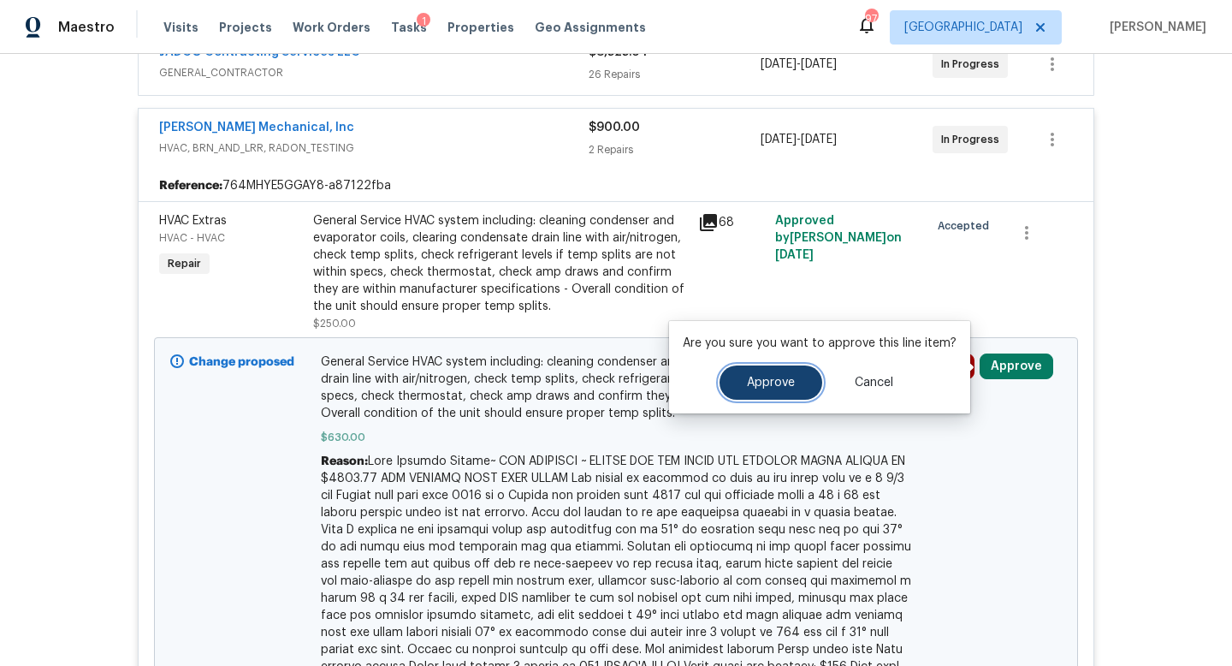
click at [793, 376] on button "Approve" at bounding box center [771, 382] width 103 height 34
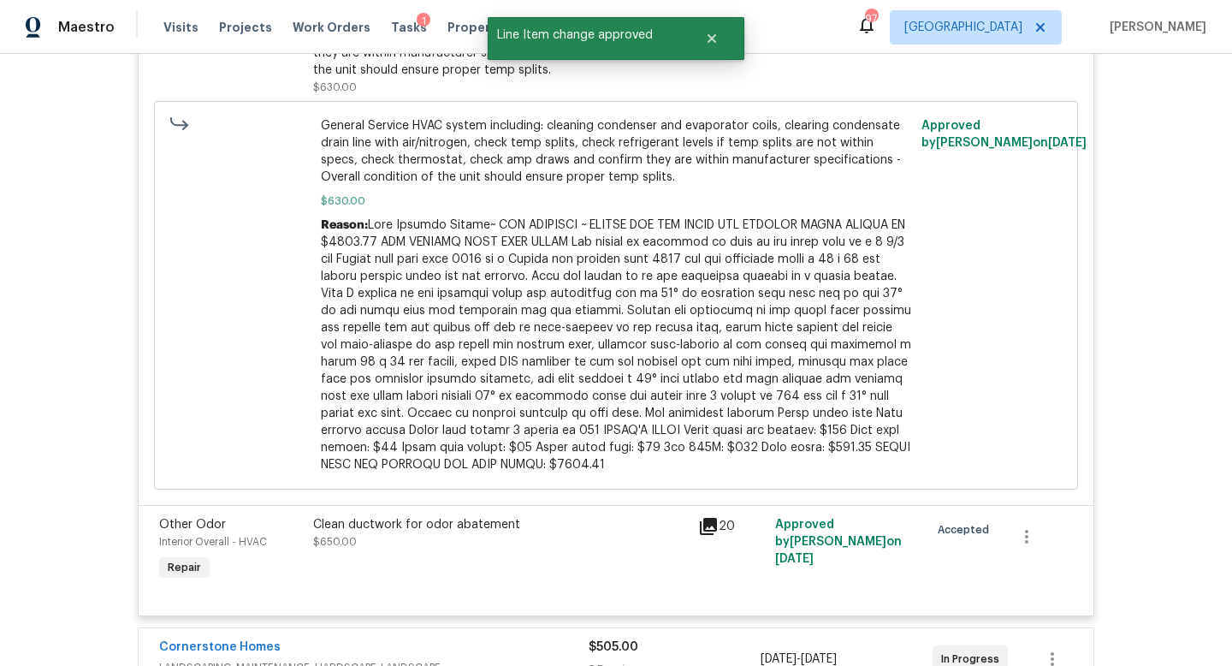
scroll to position [203, 0]
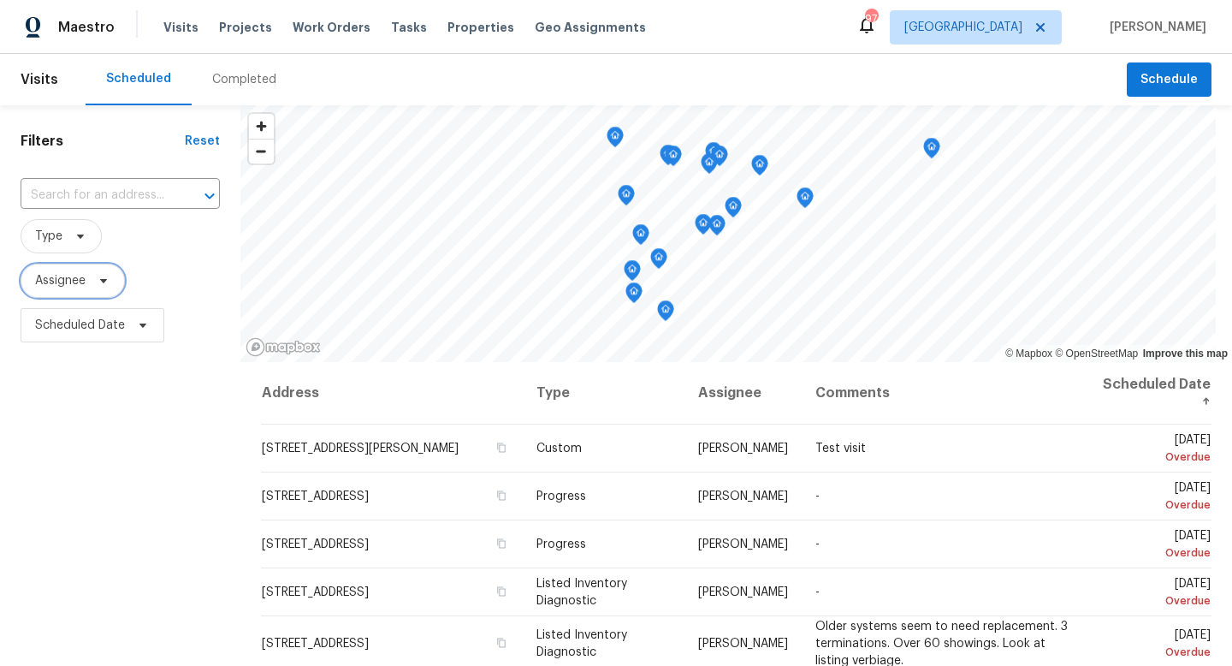
click at [75, 284] on span "Assignee" at bounding box center [60, 280] width 50 height 17
type input "[PERSON_NAME][EMAIL_ADDRESS][PERSON_NAME][DOMAIN_NAME]"
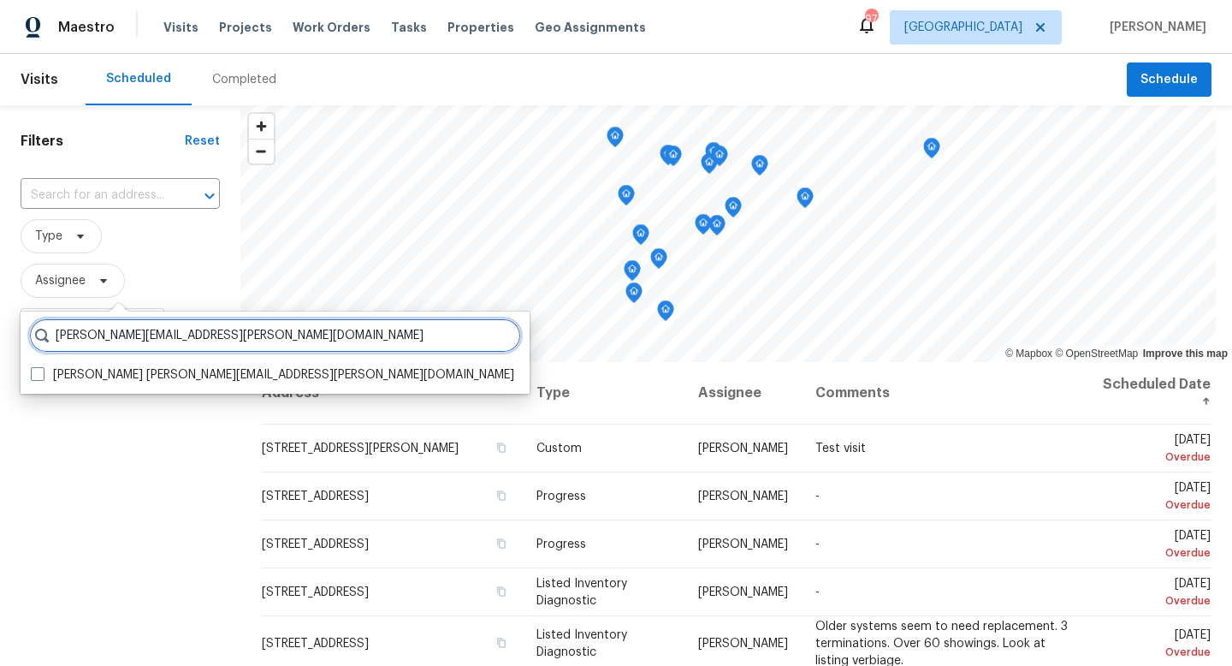
scroll to position [0, 0]
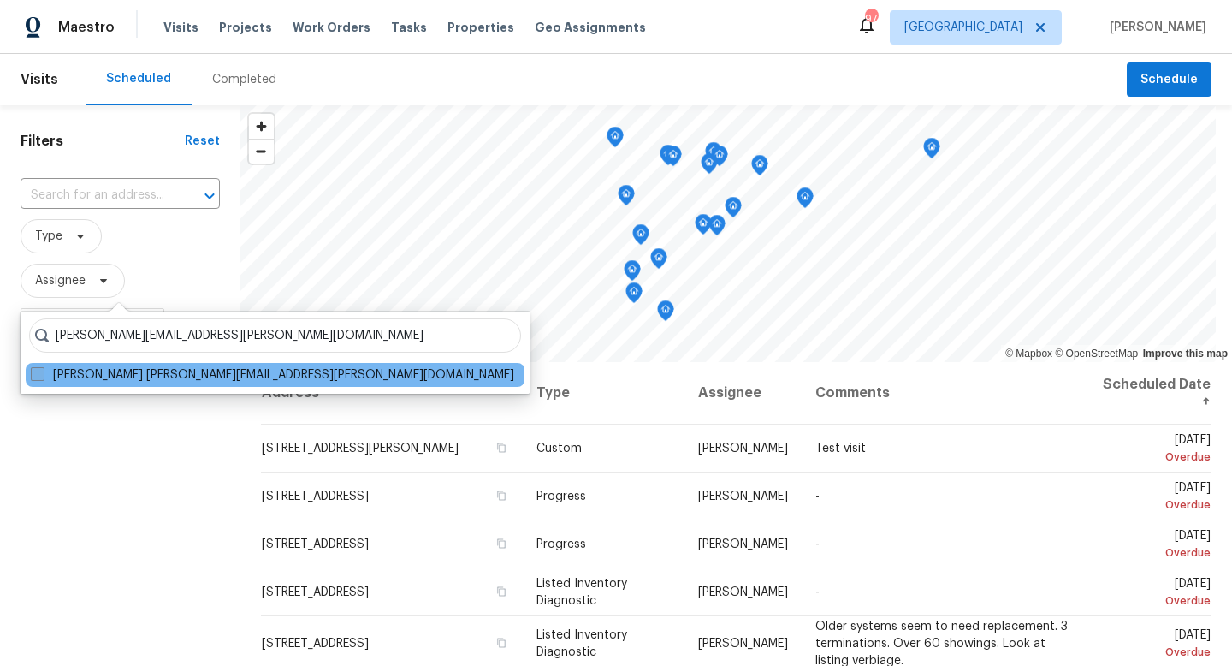
click at [229, 376] on label "[PERSON_NAME] [PERSON_NAME][EMAIL_ADDRESS][PERSON_NAME][DOMAIN_NAME]" at bounding box center [272, 374] width 483 height 17
click at [42, 376] on input "[PERSON_NAME] [PERSON_NAME][EMAIL_ADDRESS][PERSON_NAME][DOMAIN_NAME]" at bounding box center [36, 371] width 11 height 11
checkbox input "true"
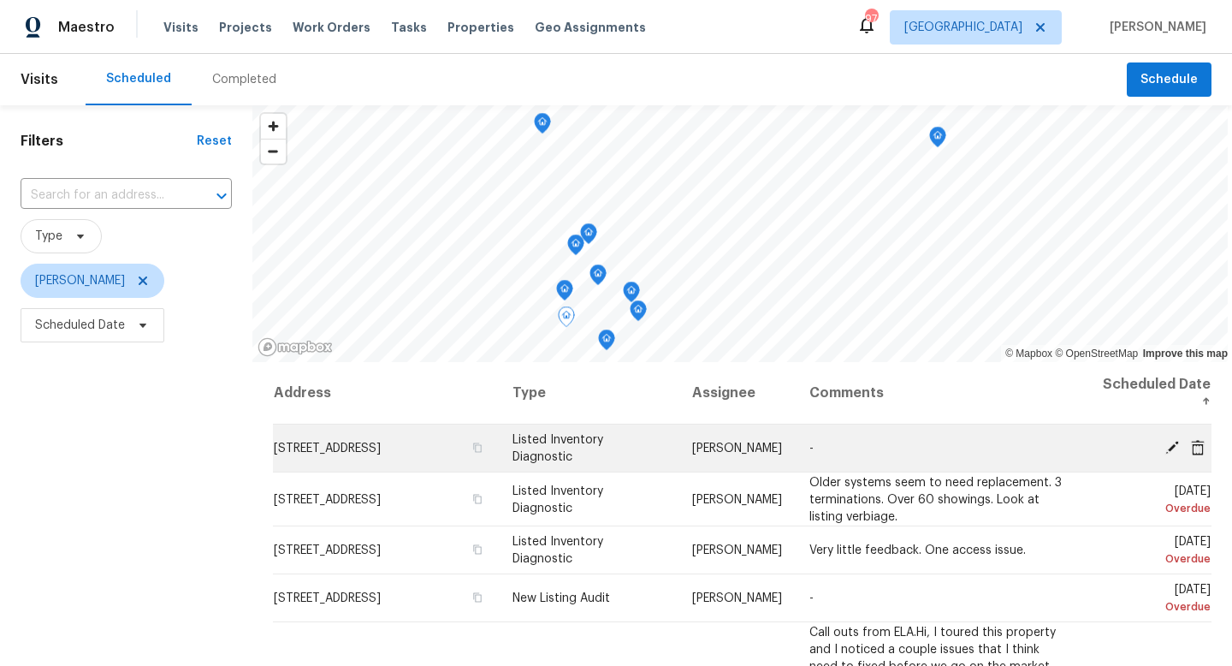
click at [1176, 442] on icon at bounding box center [1172, 447] width 14 height 14
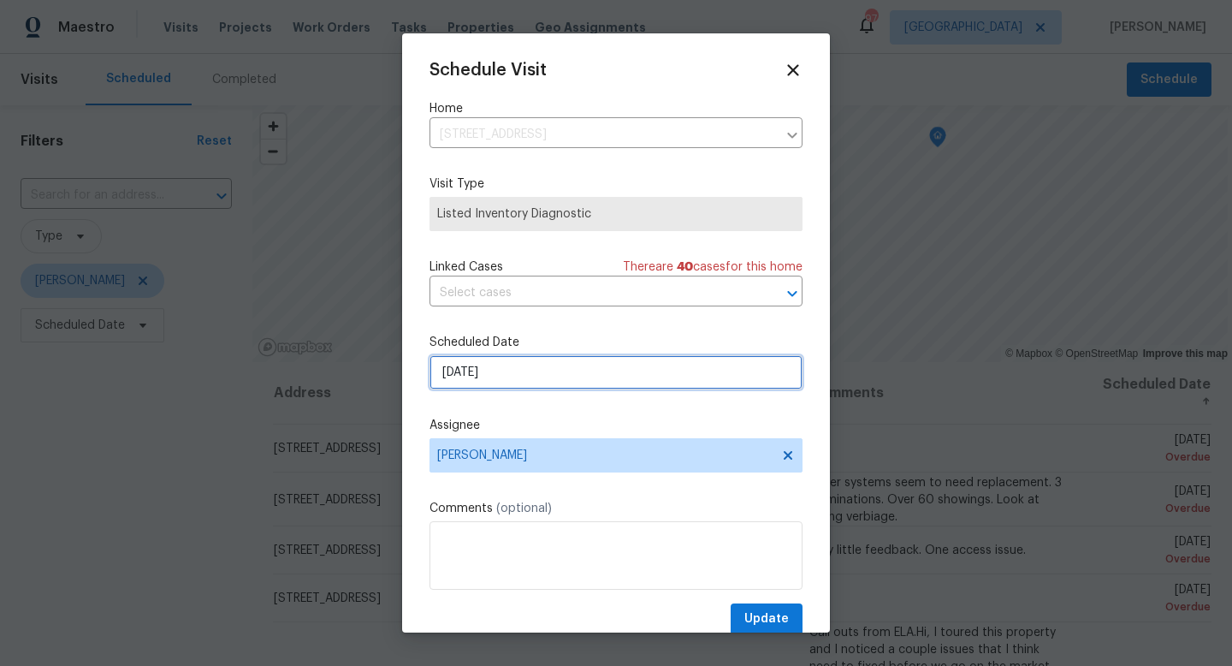
click at [522, 369] on input "[DATE]" at bounding box center [616, 372] width 373 height 34
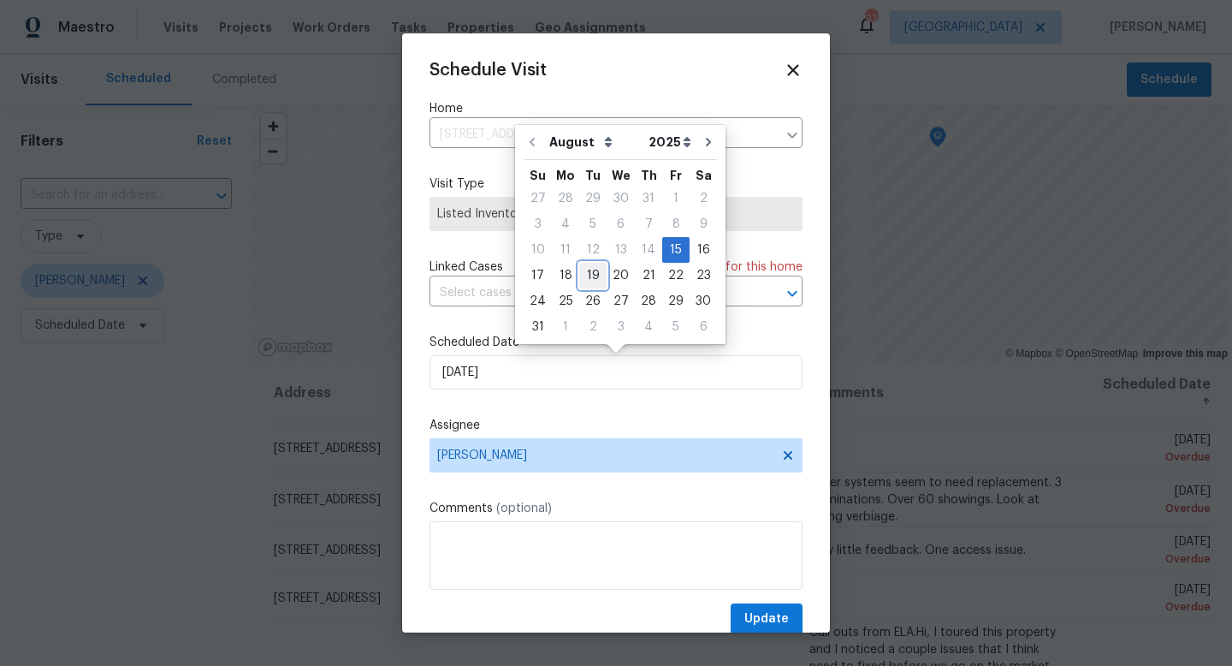
click at [595, 273] on div "19" at bounding box center [592, 276] width 27 height 24
type input "[DATE]"
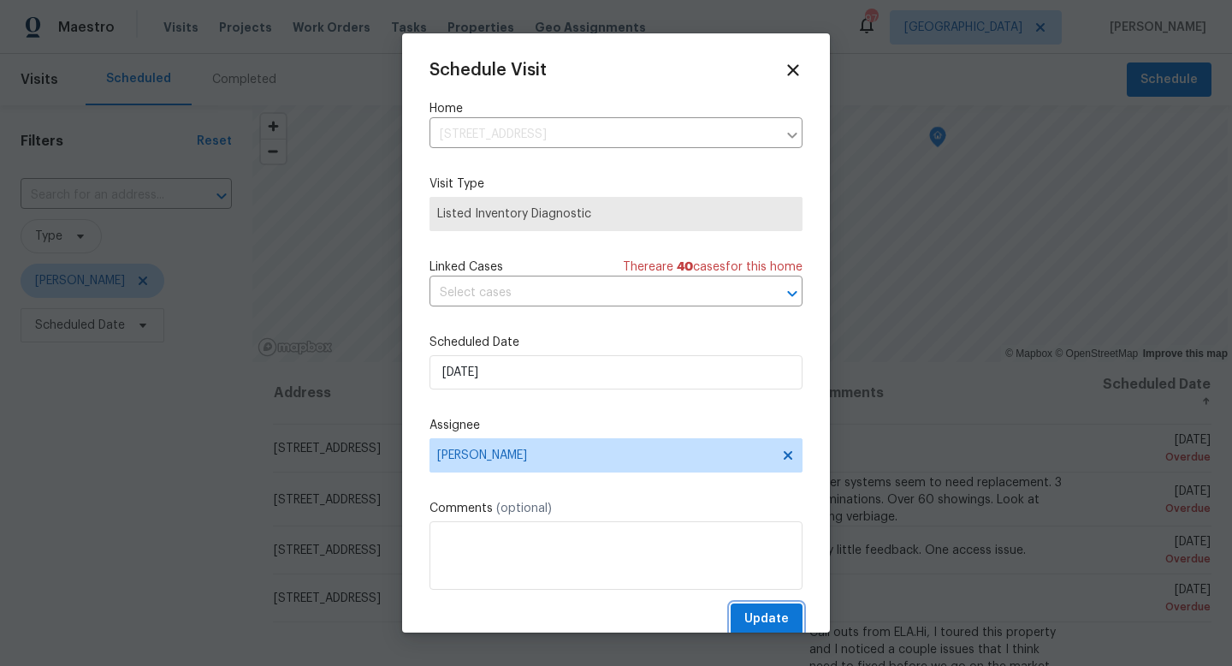
click at [746, 616] on button "Update" at bounding box center [767, 619] width 72 height 32
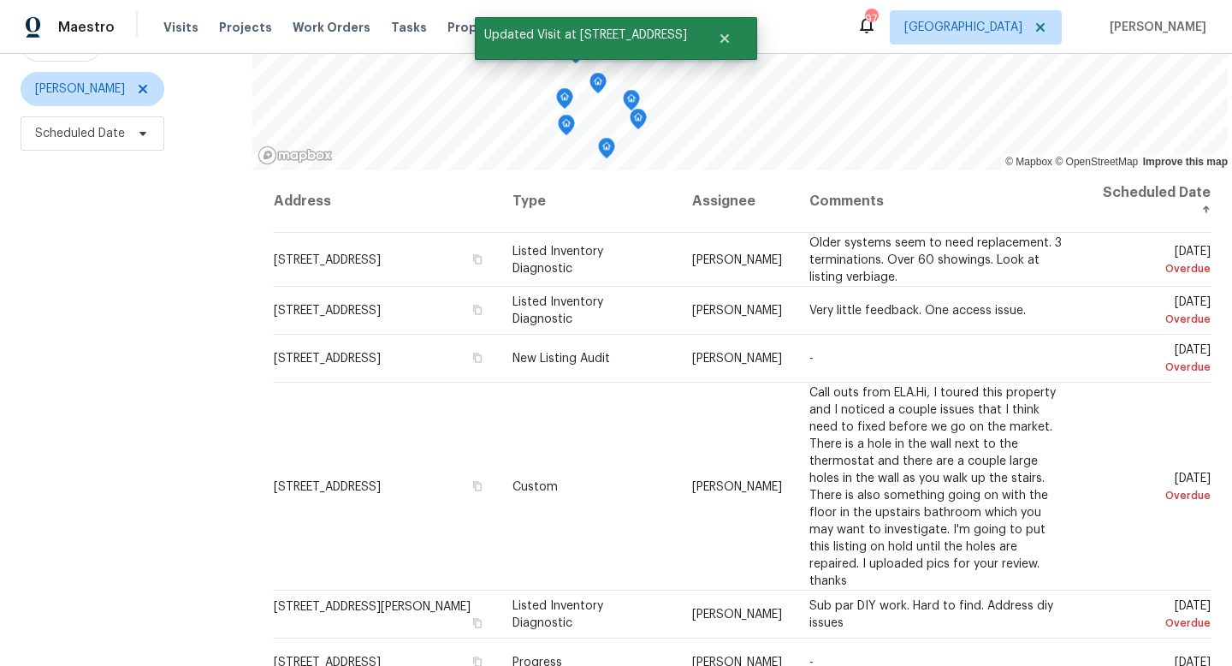
scroll to position [199, 0]
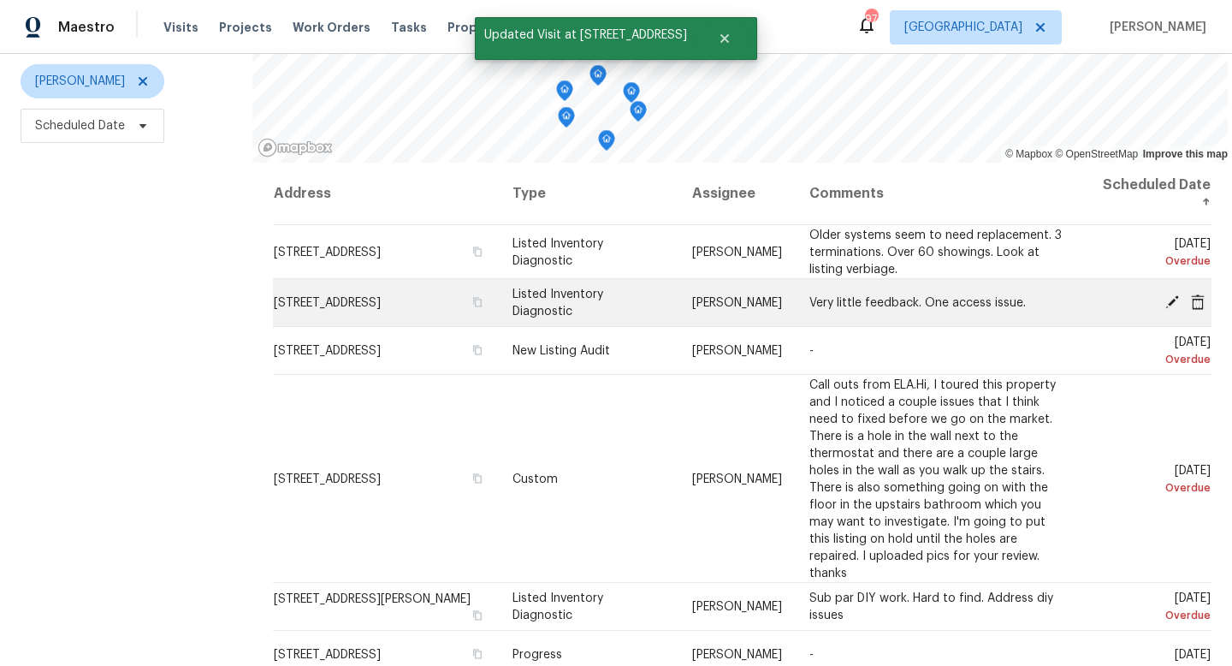
click at [1172, 298] on icon at bounding box center [1172, 301] width 14 height 14
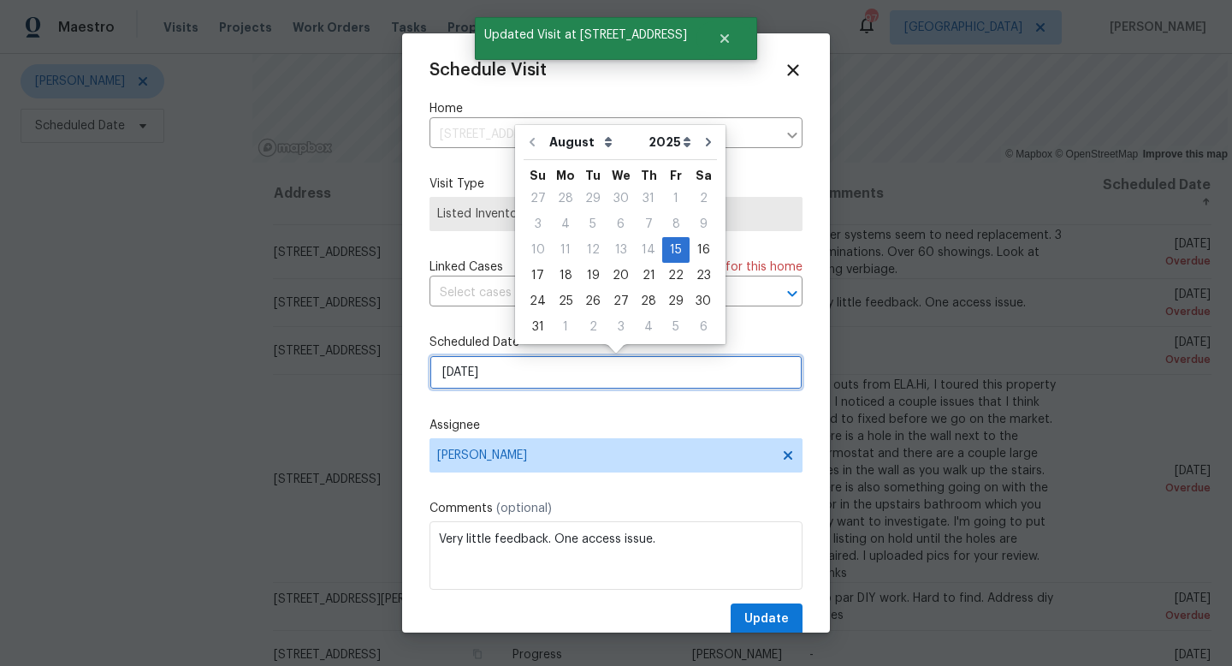
click at [497, 381] on input "[DATE]" at bounding box center [616, 372] width 373 height 34
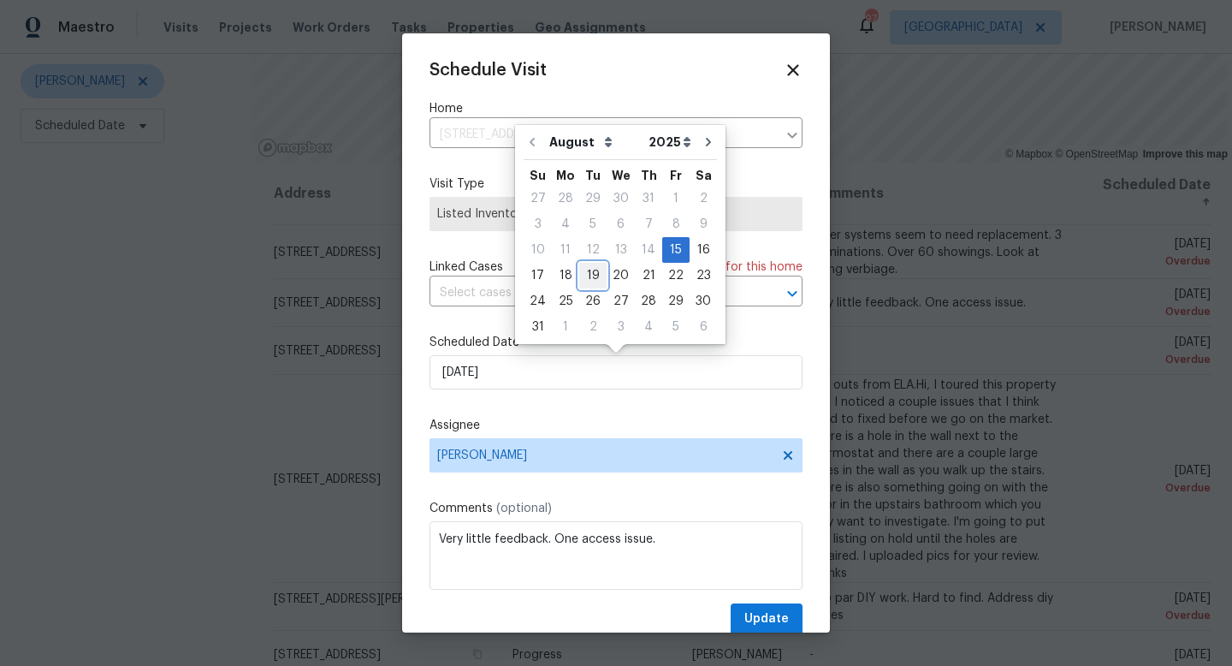
click at [591, 274] on div "19" at bounding box center [592, 276] width 27 height 24
type input "[DATE]"
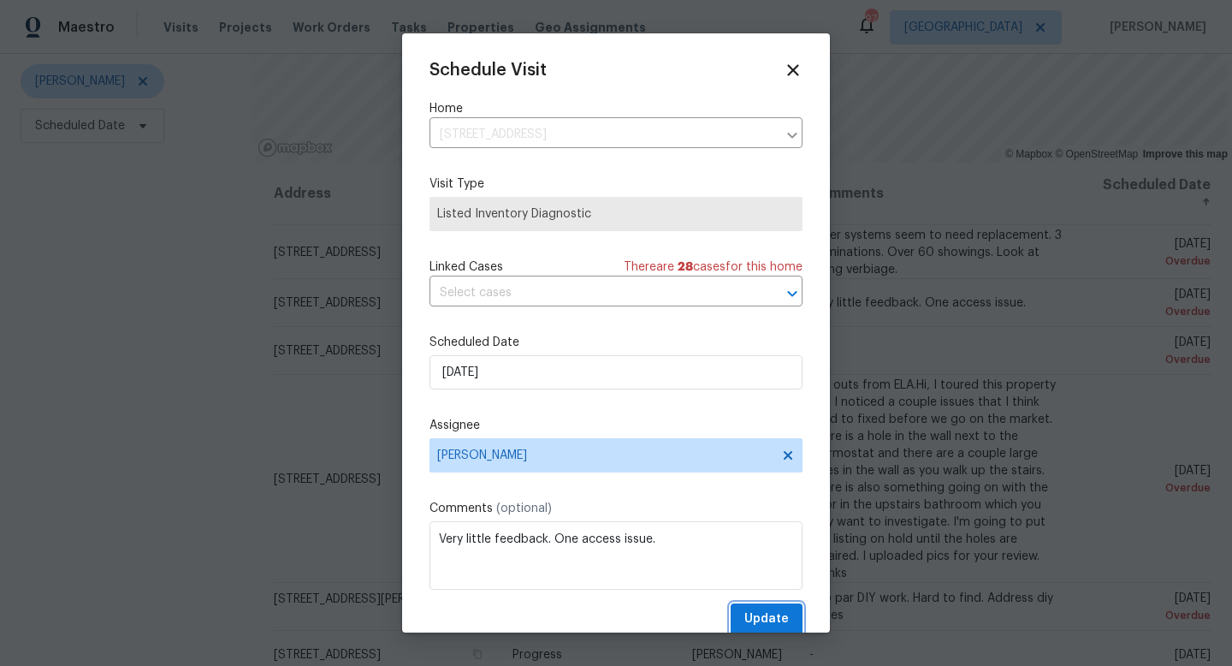
click at [757, 614] on span "Update" at bounding box center [766, 618] width 44 height 21
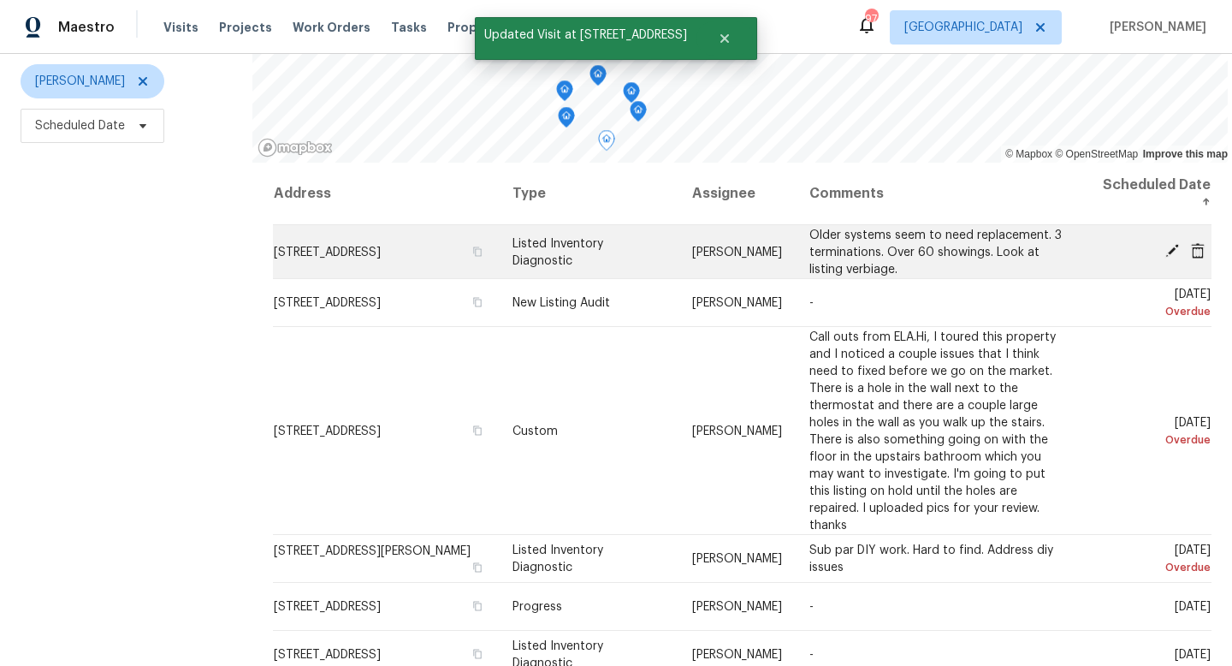
click at [1175, 251] on icon at bounding box center [1172, 250] width 15 height 15
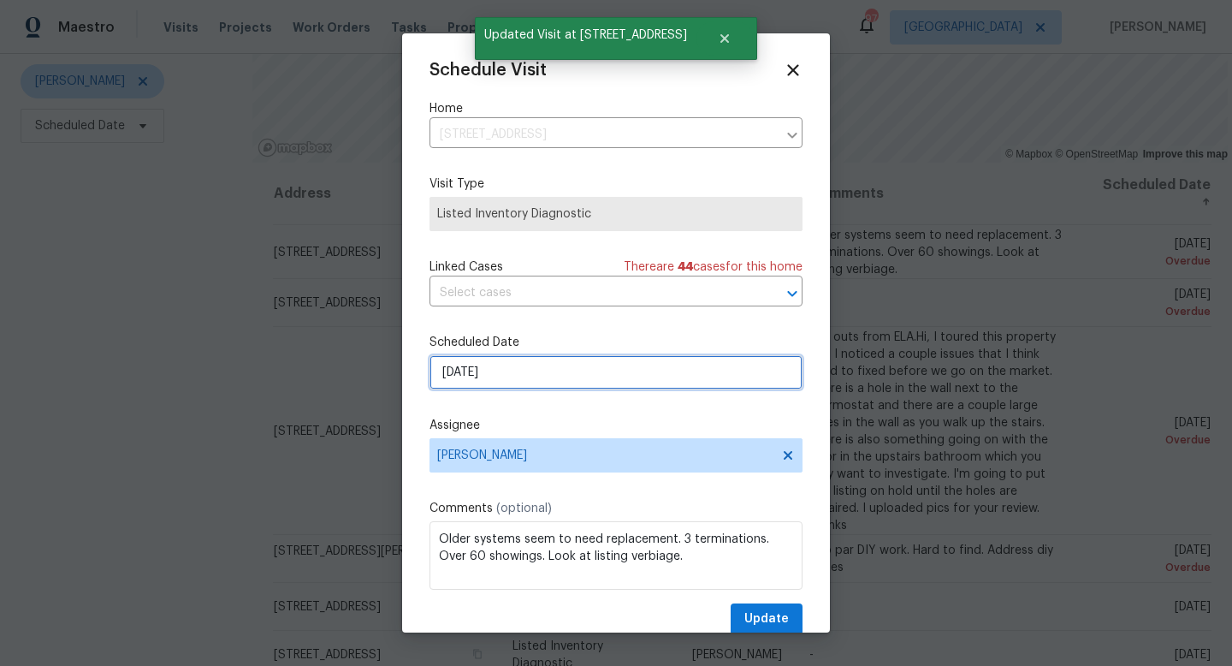
click at [522, 377] on input "[DATE]" at bounding box center [616, 372] width 373 height 34
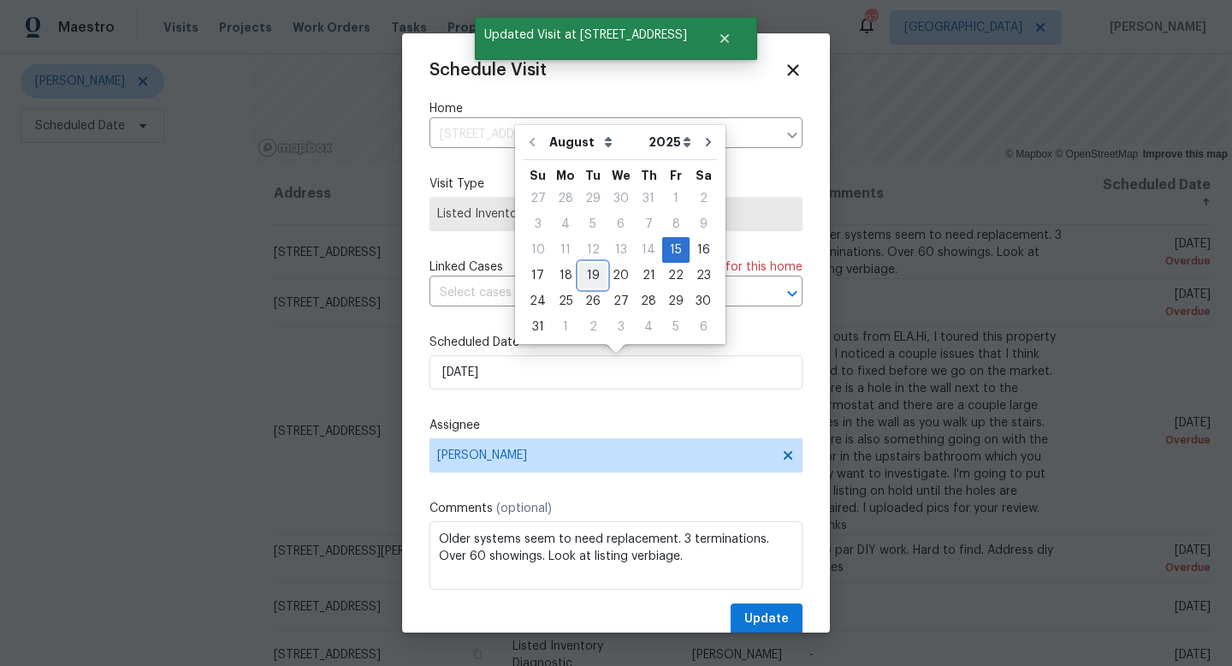
click at [593, 267] on div "19" at bounding box center [592, 276] width 27 height 24
type input "[DATE]"
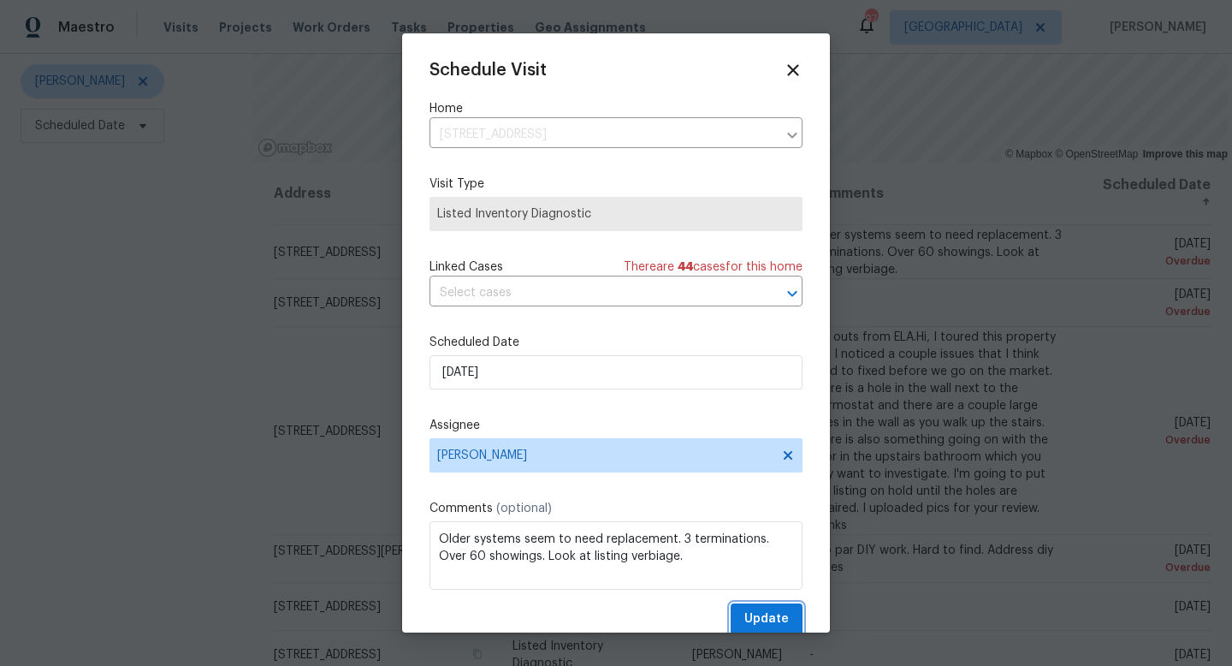
click at [768, 616] on span "Update" at bounding box center [766, 618] width 44 height 21
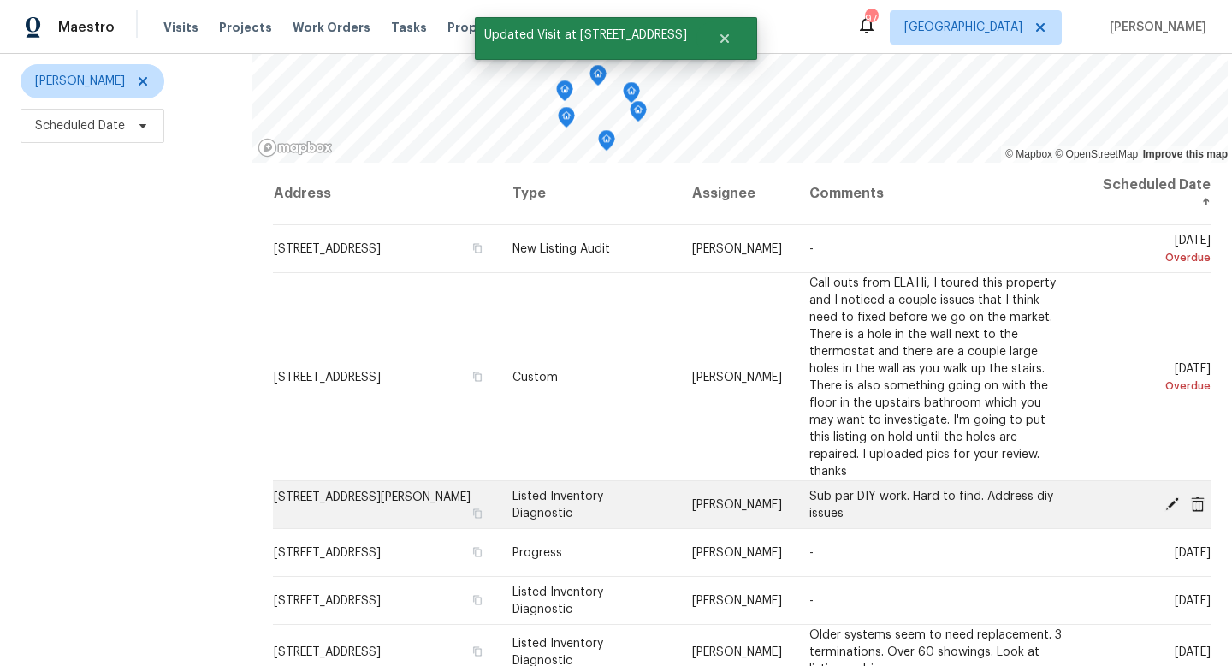
click at [1171, 496] on icon at bounding box center [1172, 503] width 14 height 14
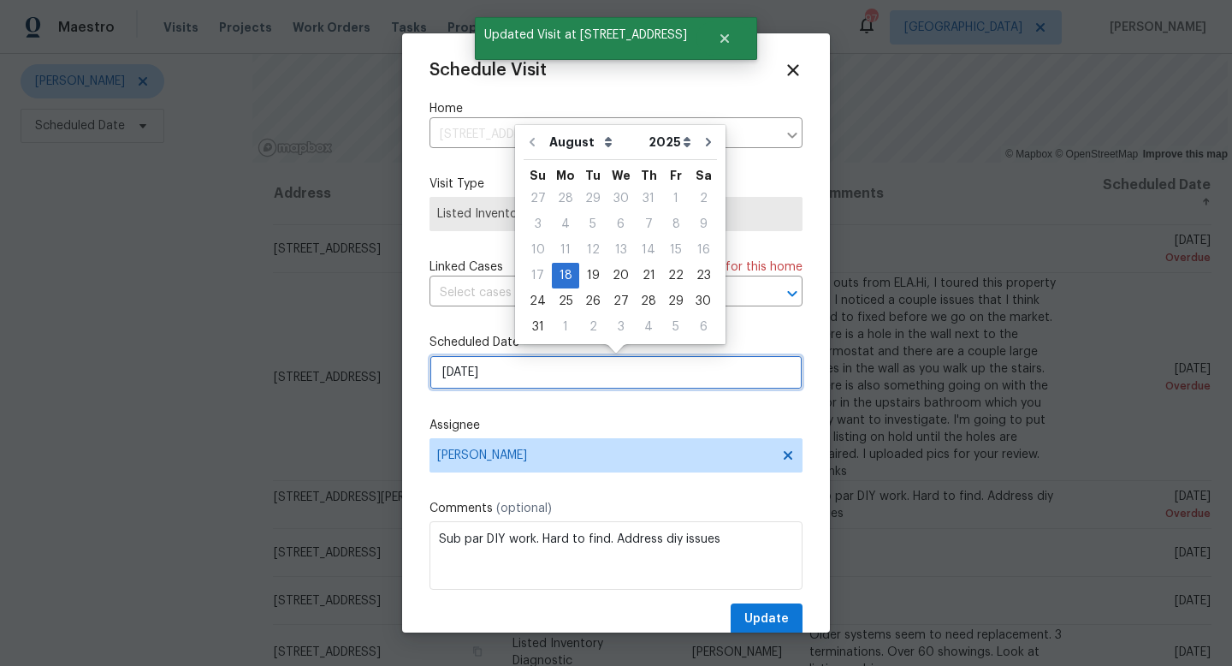
click at [560, 372] on input "[DATE]" at bounding box center [616, 372] width 373 height 34
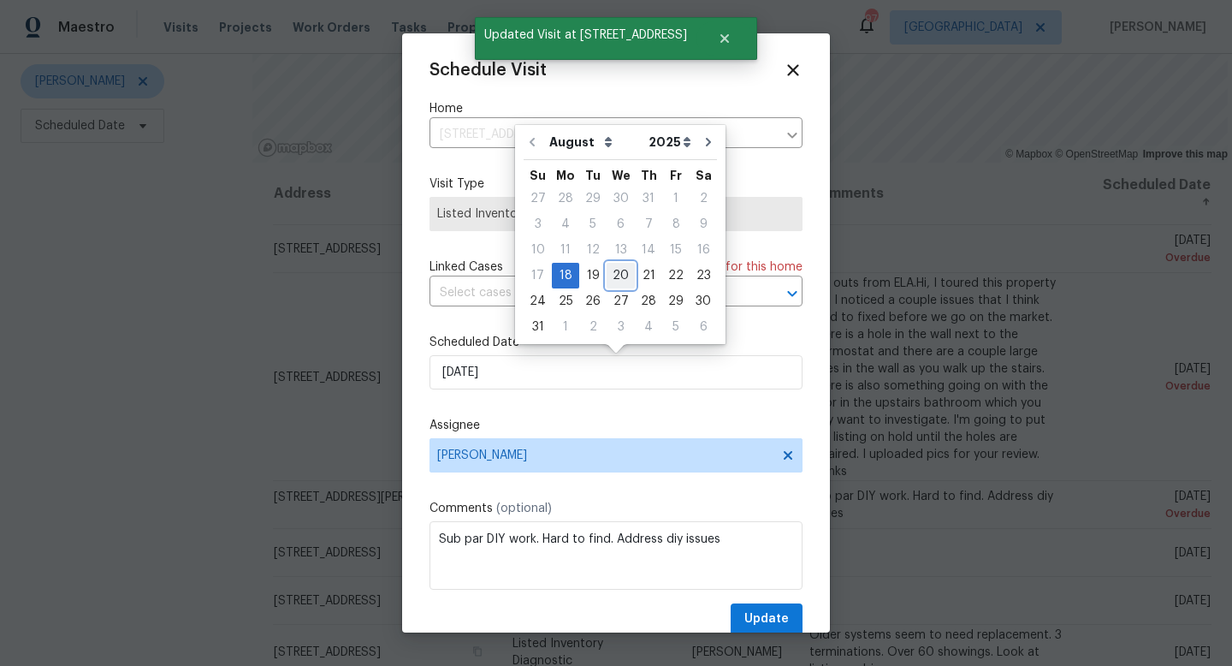
click at [621, 267] on div "20" at bounding box center [621, 276] width 28 height 24
type input "[DATE]"
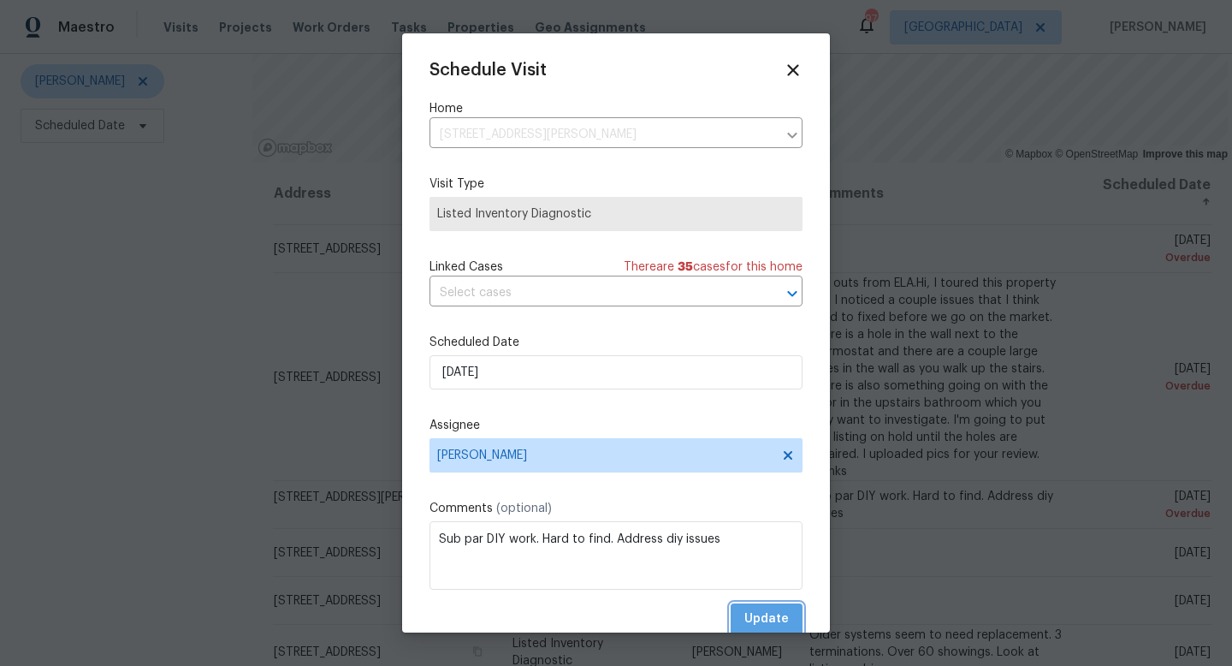
click at [768, 621] on span "Update" at bounding box center [766, 618] width 44 height 21
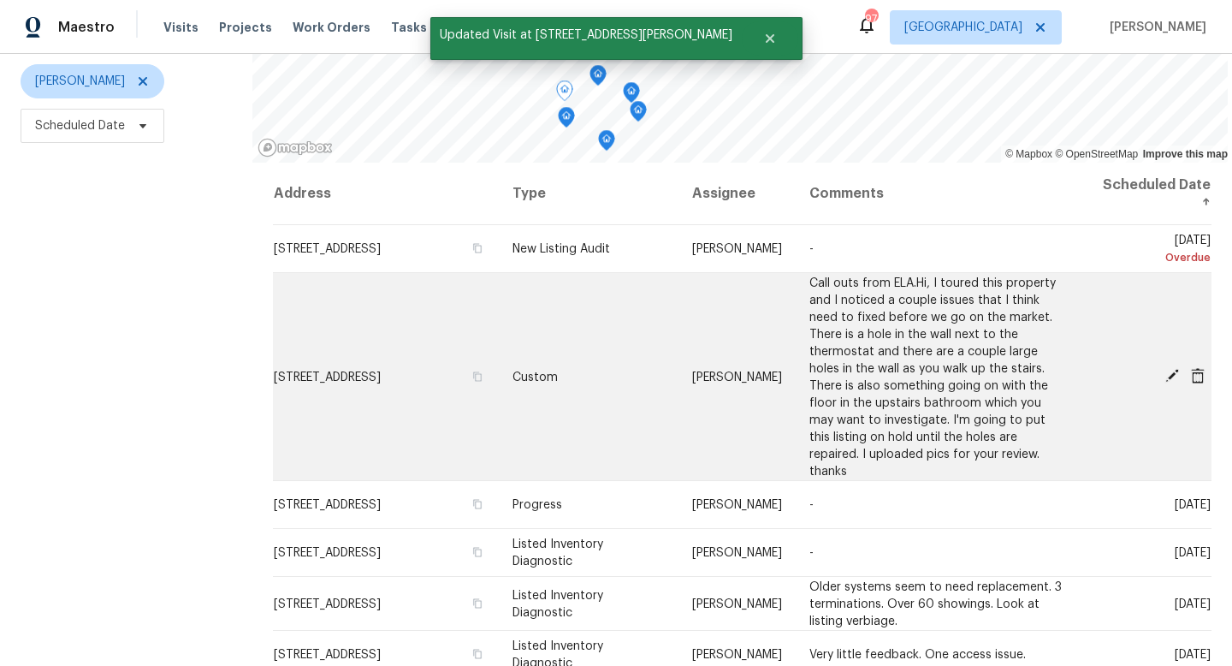
click at [1177, 369] on icon at bounding box center [1172, 376] width 14 height 14
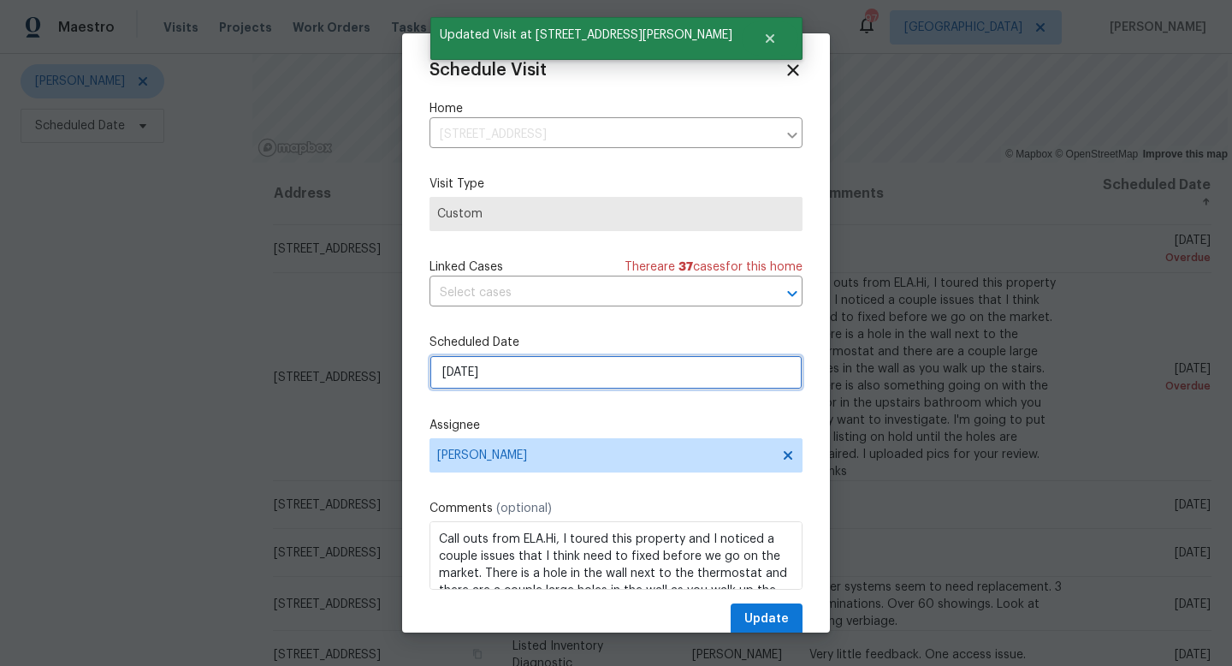
click at [505, 368] on input "[DATE]" at bounding box center [616, 372] width 373 height 34
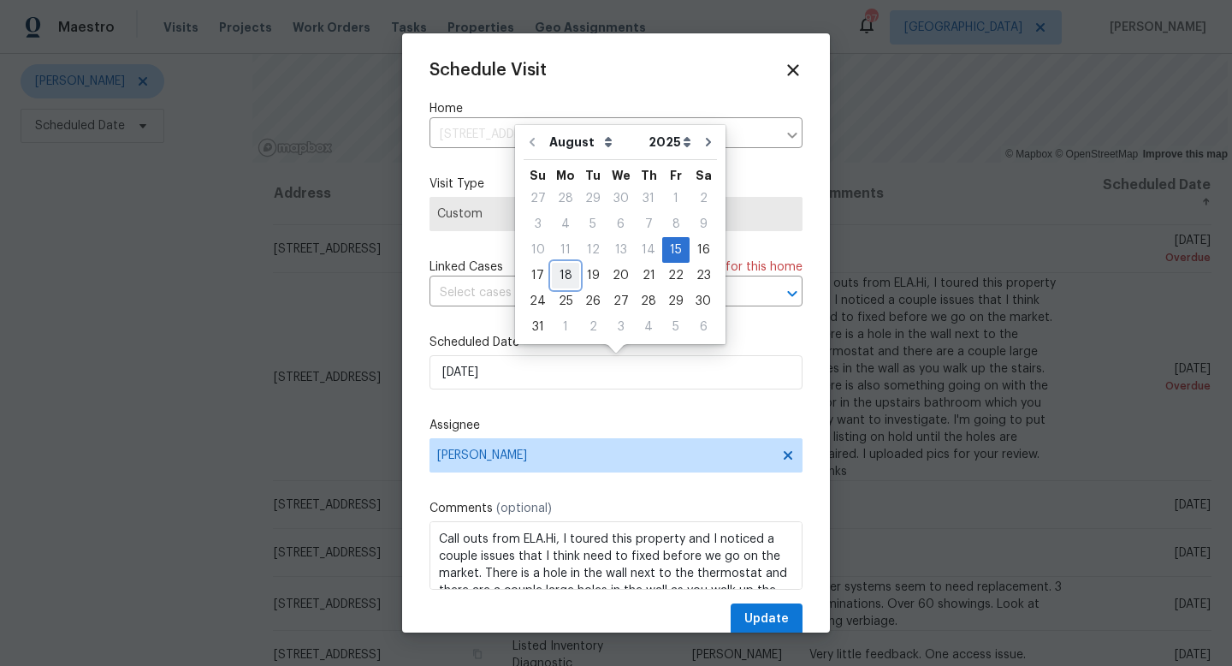
click at [557, 270] on div "18" at bounding box center [565, 276] width 27 height 24
type input "[DATE]"
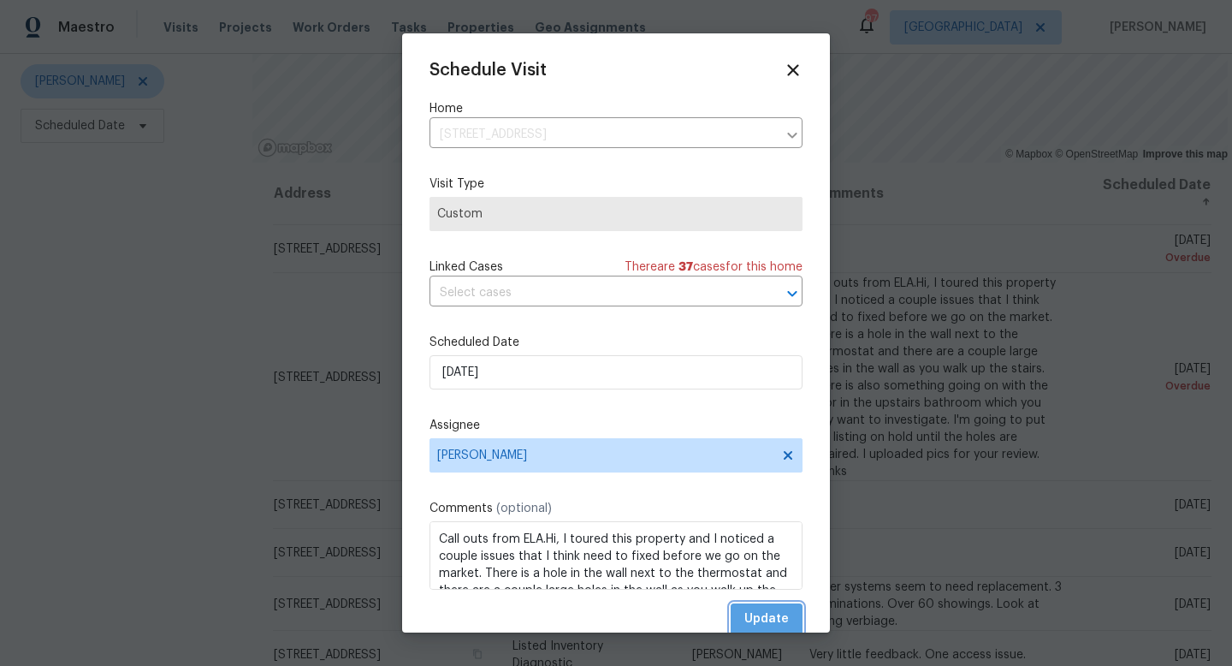
click at [751, 612] on span "Update" at bounding box center [766, 618] width 44 height 21
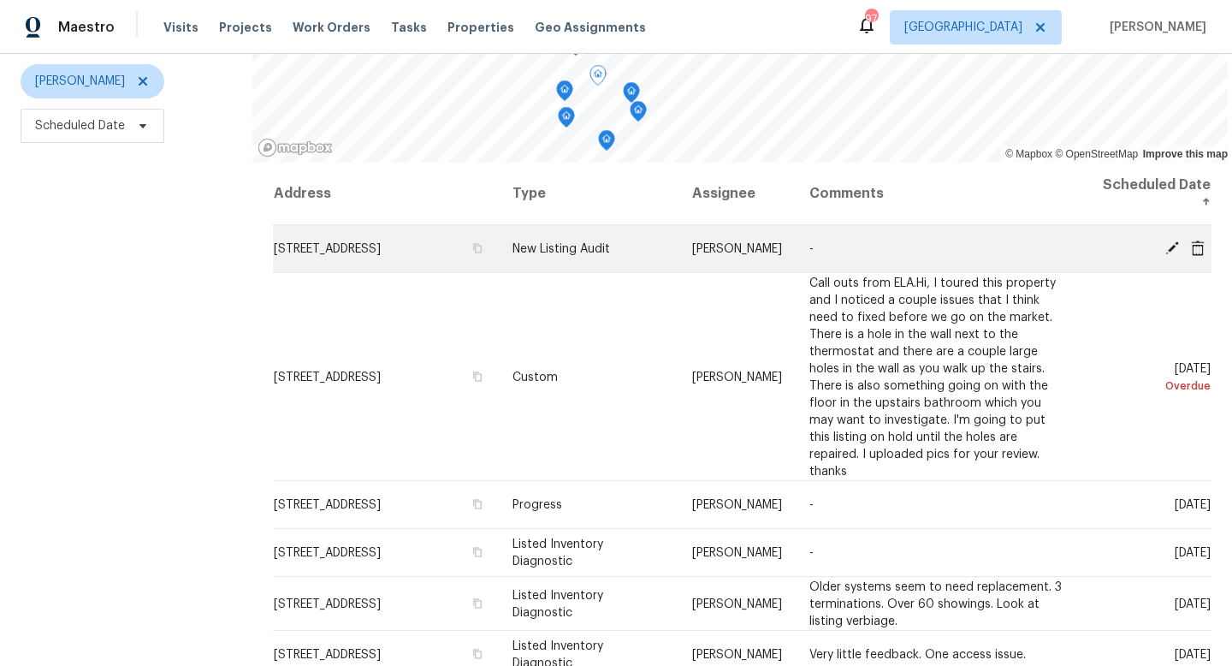
click at [1165, 244] on icon at bounding box center [1172, 247] width 15 height 15
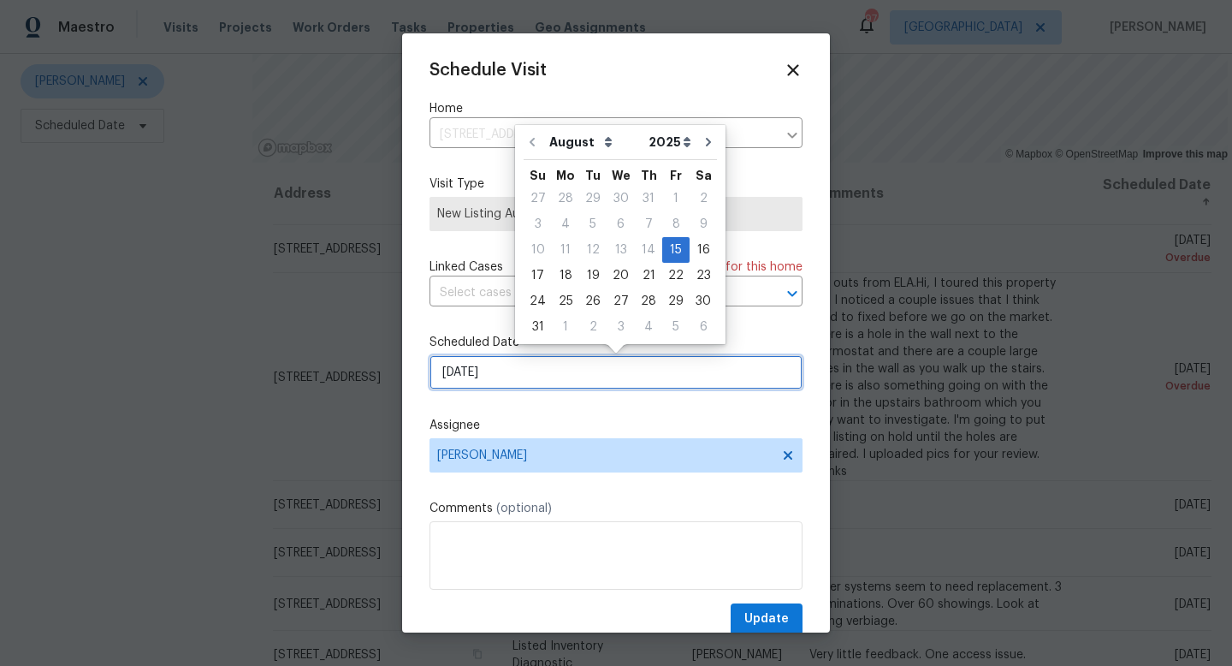
click at [485, 377] on input "[DATE]" at bounding box center [616, 372] width 373 height 34
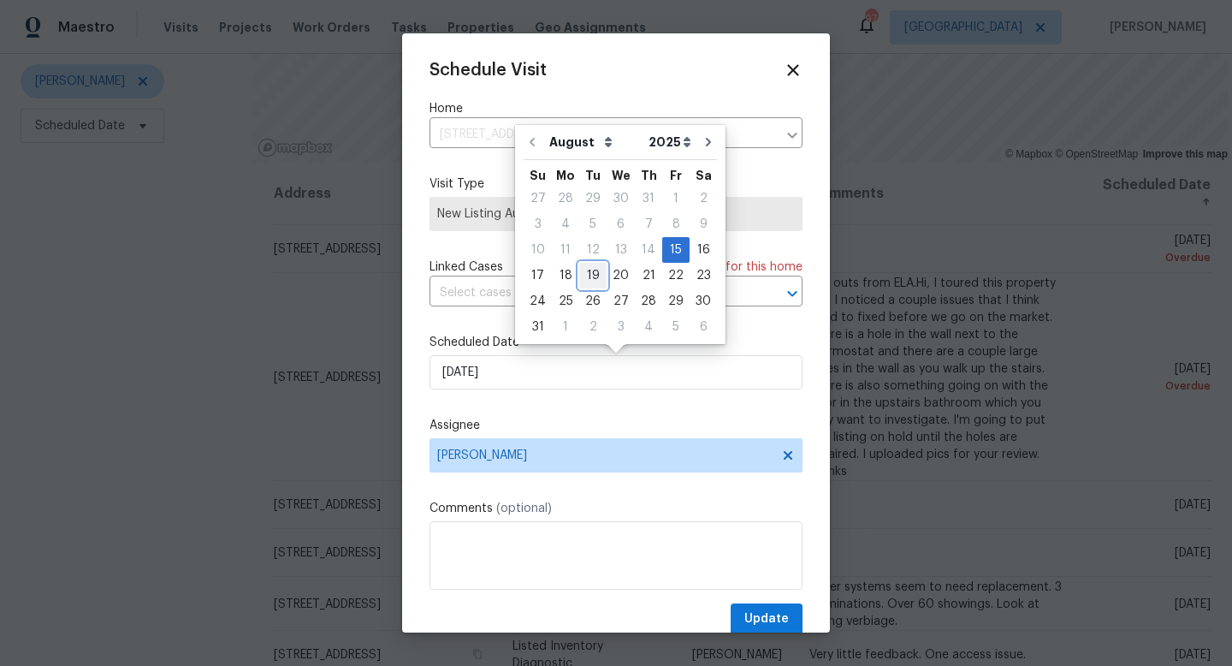
click at [585, 276] on div "19" at bounding box center [592, 276] width 27 height 24
type input "[DATE]"
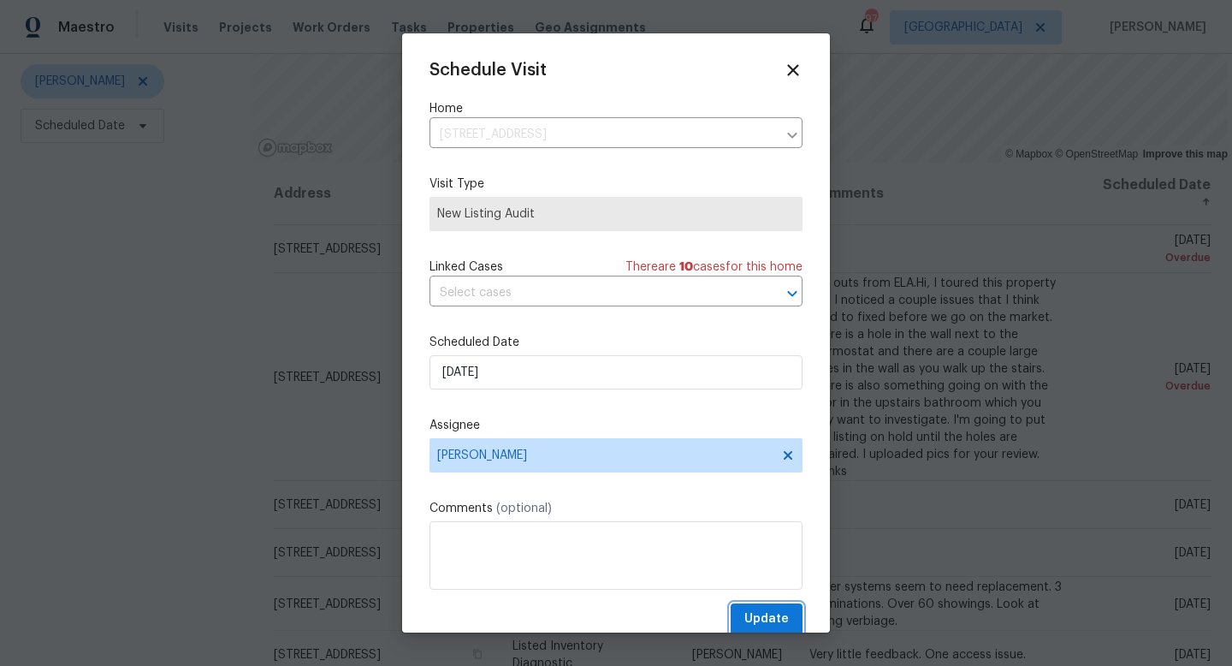
click at [774, 612] on span "Update" at bounding box center [766, 618] width 44 height 21
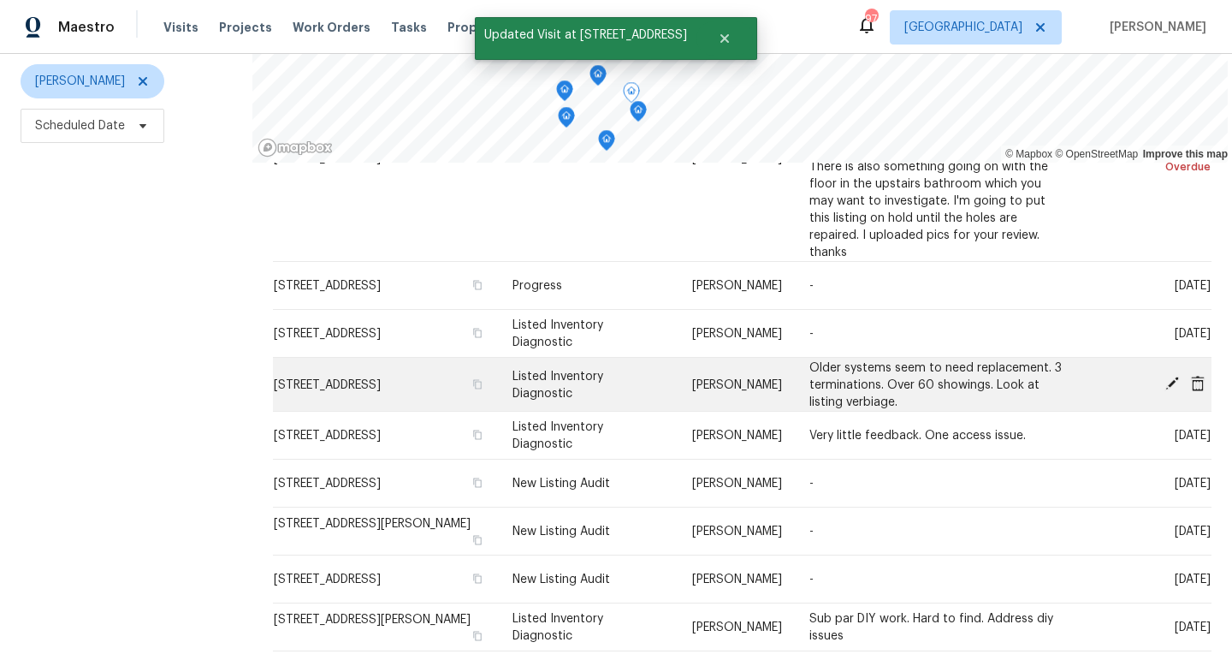
scroll to position [228, 0]
